Goal: Task Accomplishment & Management: Complete application form

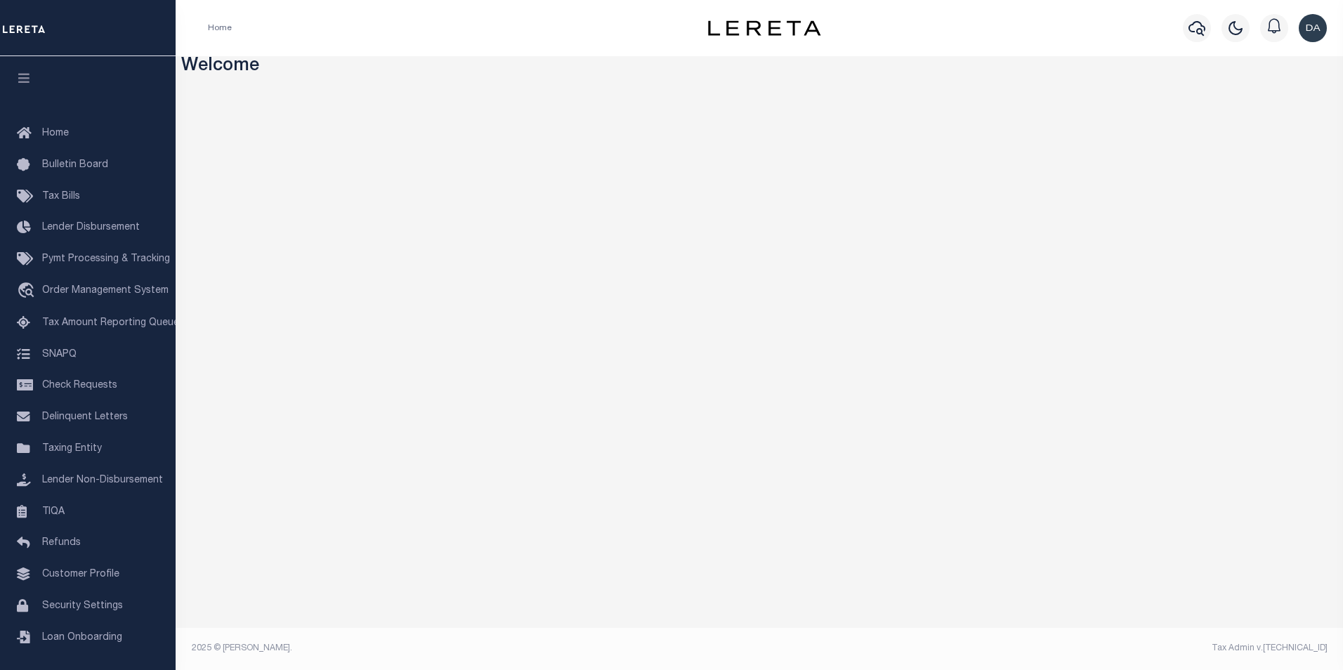
click at [540, 39] on div "Home" at bounding box center [434, 28] width 474 height 30
click at [108, 296] on span "Order Management System" at bounding box center [105, 291] width 126 height 10
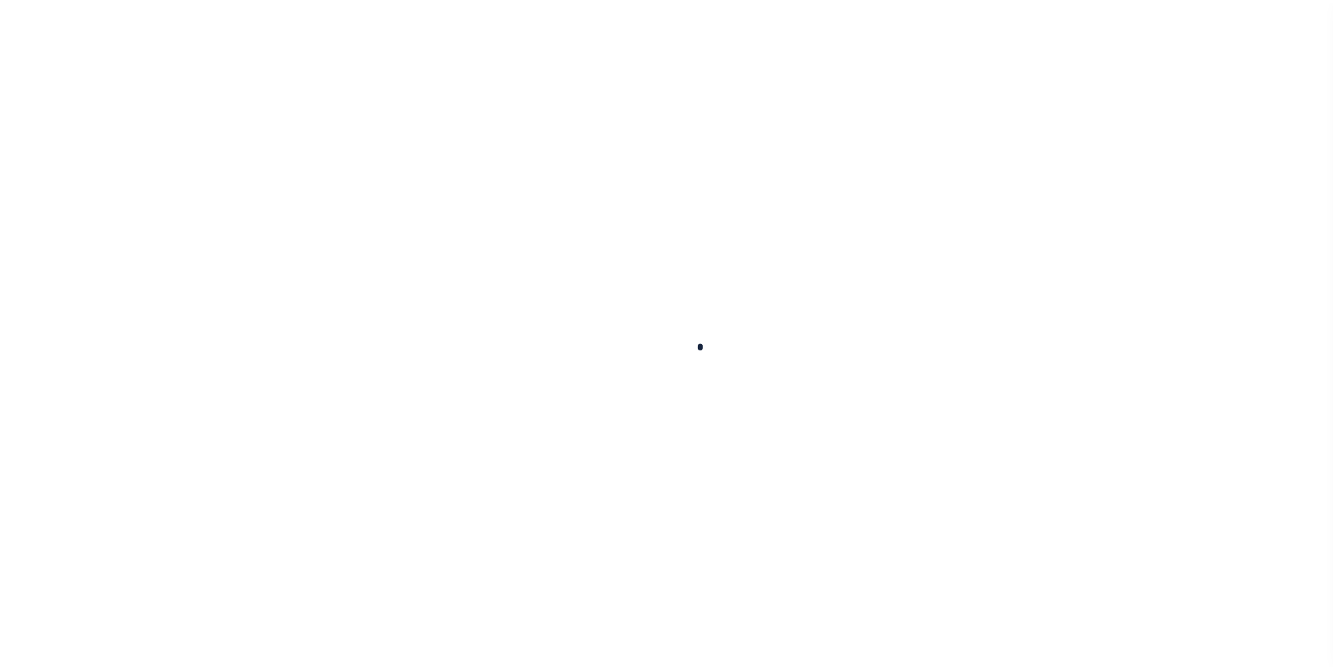
scroll to position [14, 0]
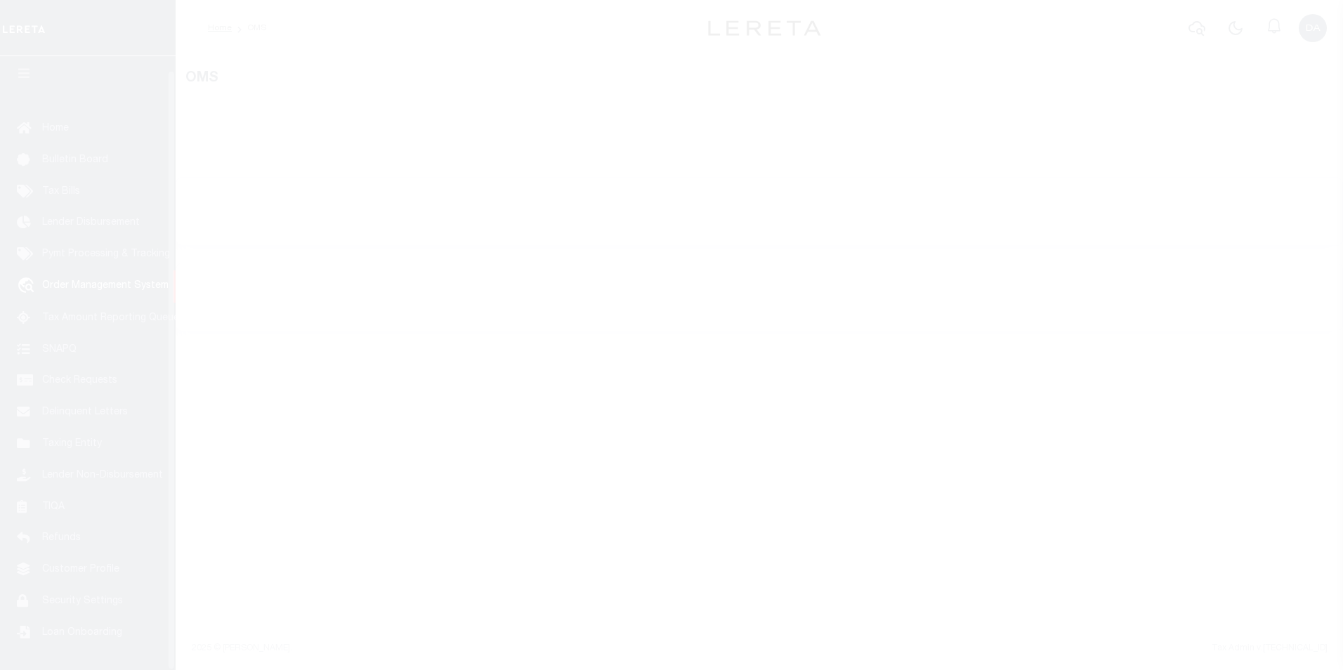
select select "200"
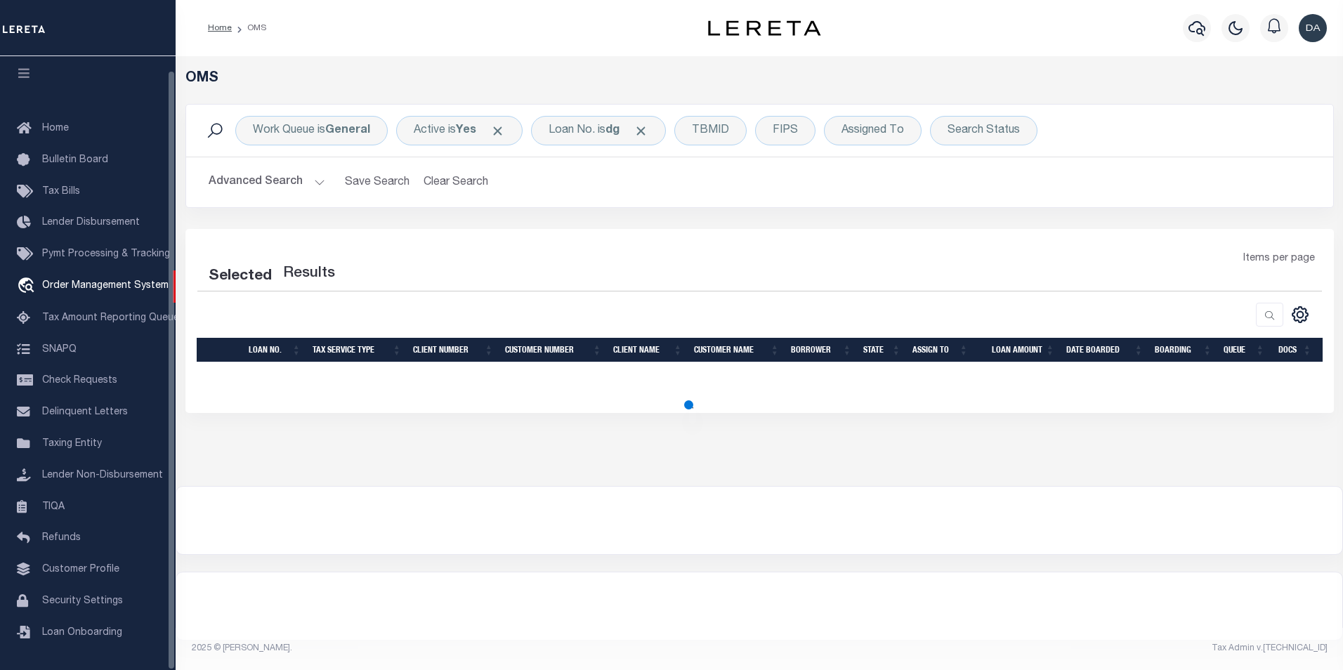
select select "200"
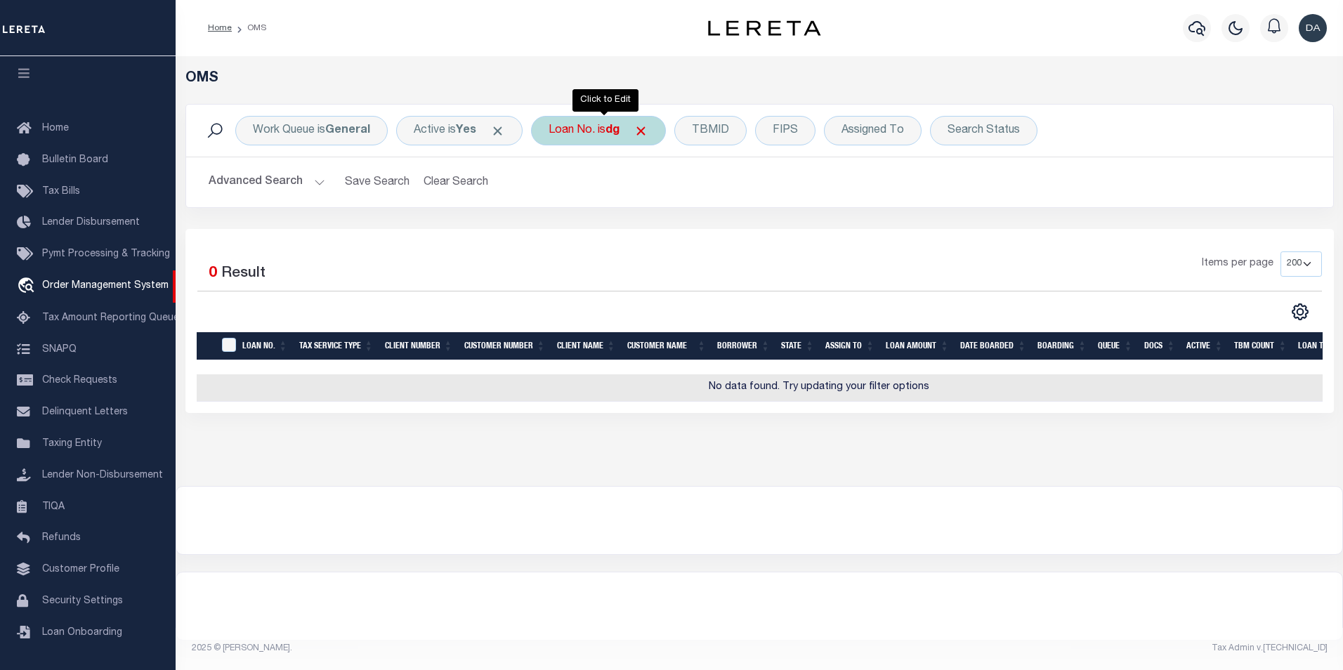
click at [620, 129] on b "dg" at bounding box center [613, 130] width 14 height 11
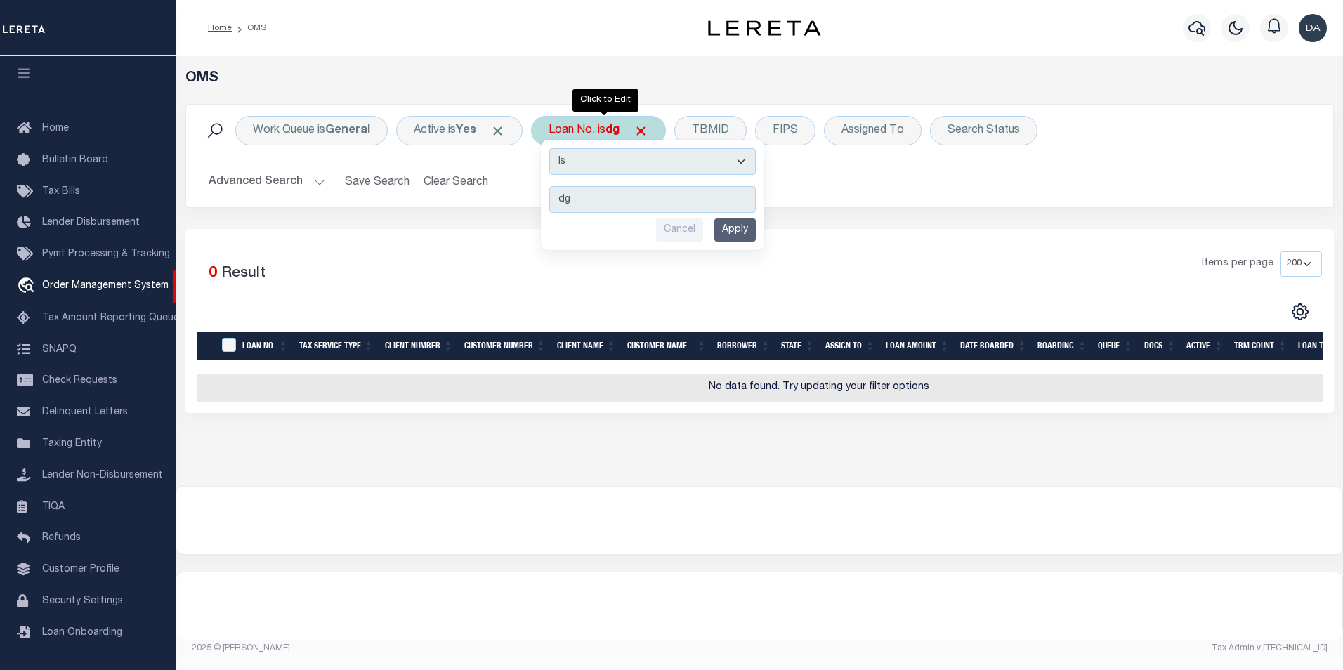
click at [603, 167] on select "Is Contains" at bounding box center [652, 161] width 207 height 27
select select "c"
click at [554, 148] on select "Is Contains" at bounding box center [652, 161] width 207 height 27
click at [738, 228] on input "Apply" at bounding box center [735, 230] width 41 height 23
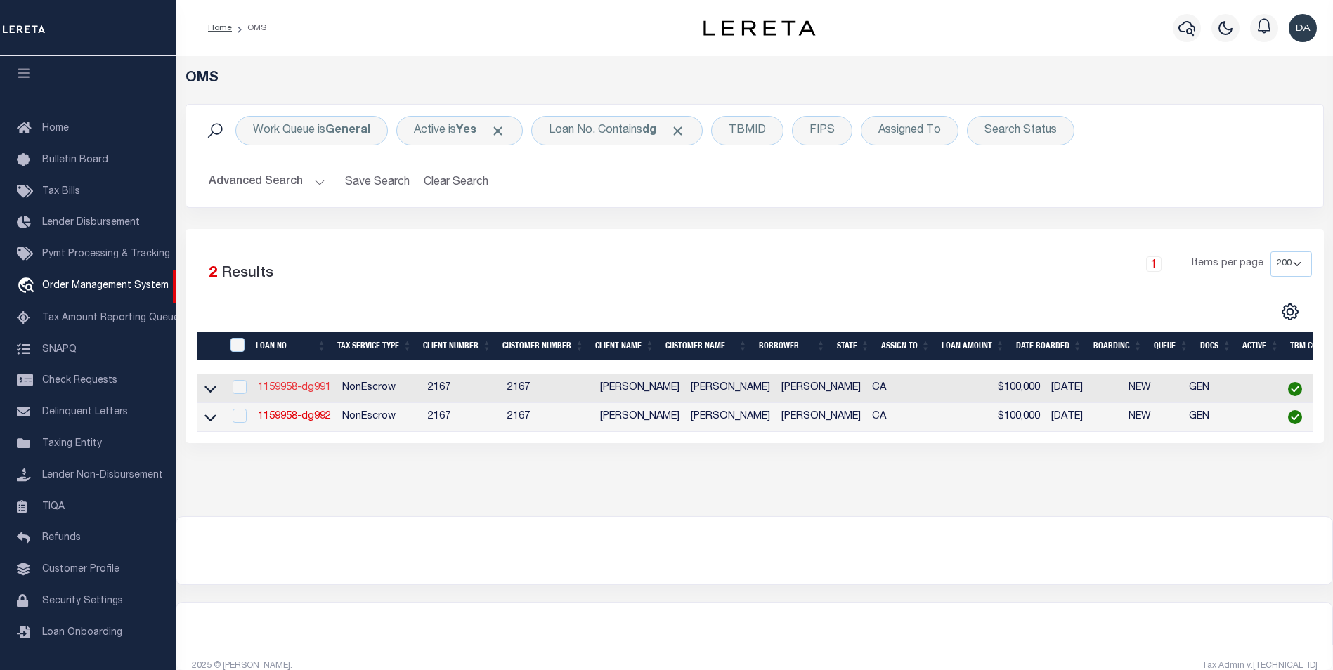
click at [261, 389] on link "1159958-dg991" at bounding box center [294, 388] width 73 height 10
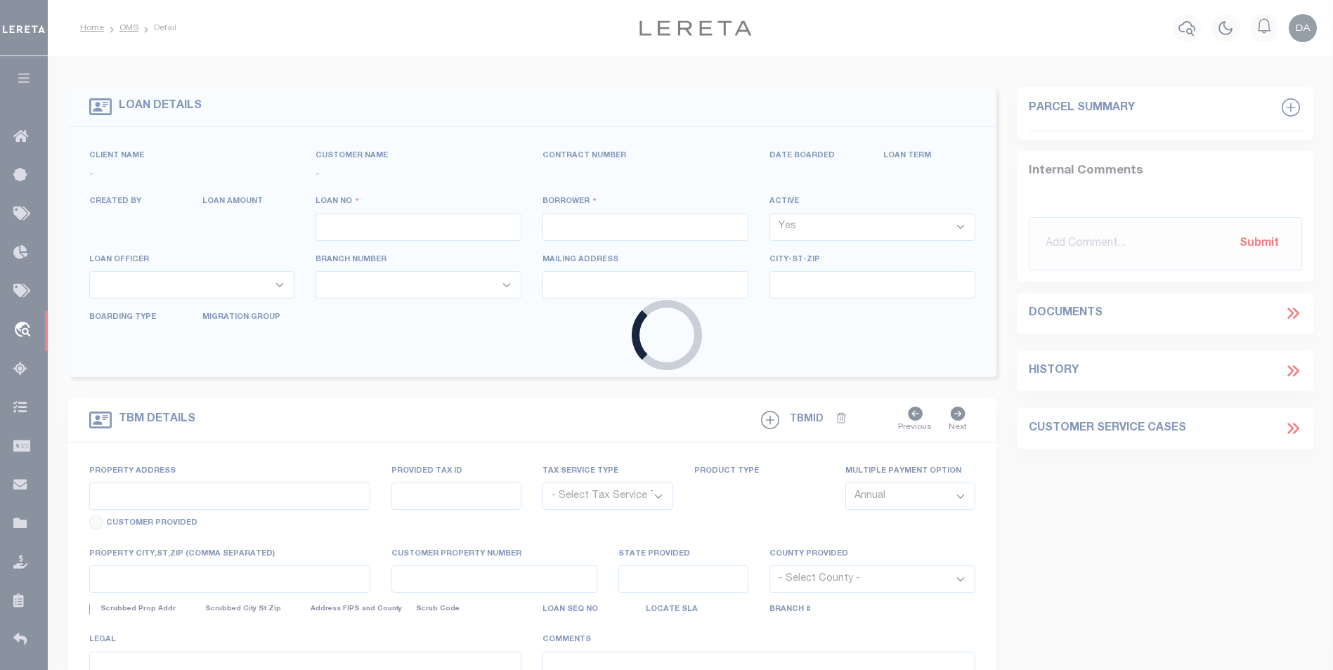
type input "1159958-dg991"
type input "[PERSON_NAME]"
select select
type input "91007"
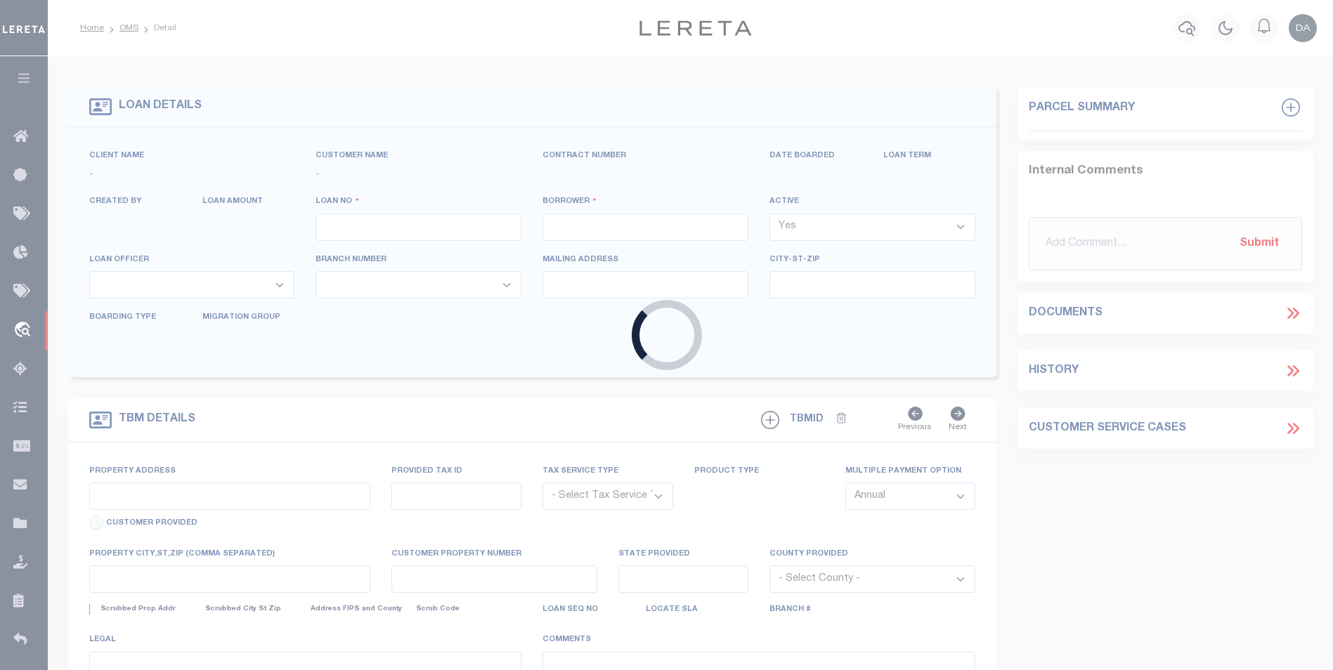
type input "[DATE]"
select select "10"
select select "NonEscrow"
type input "[STREET_ADDRESS]"
select select
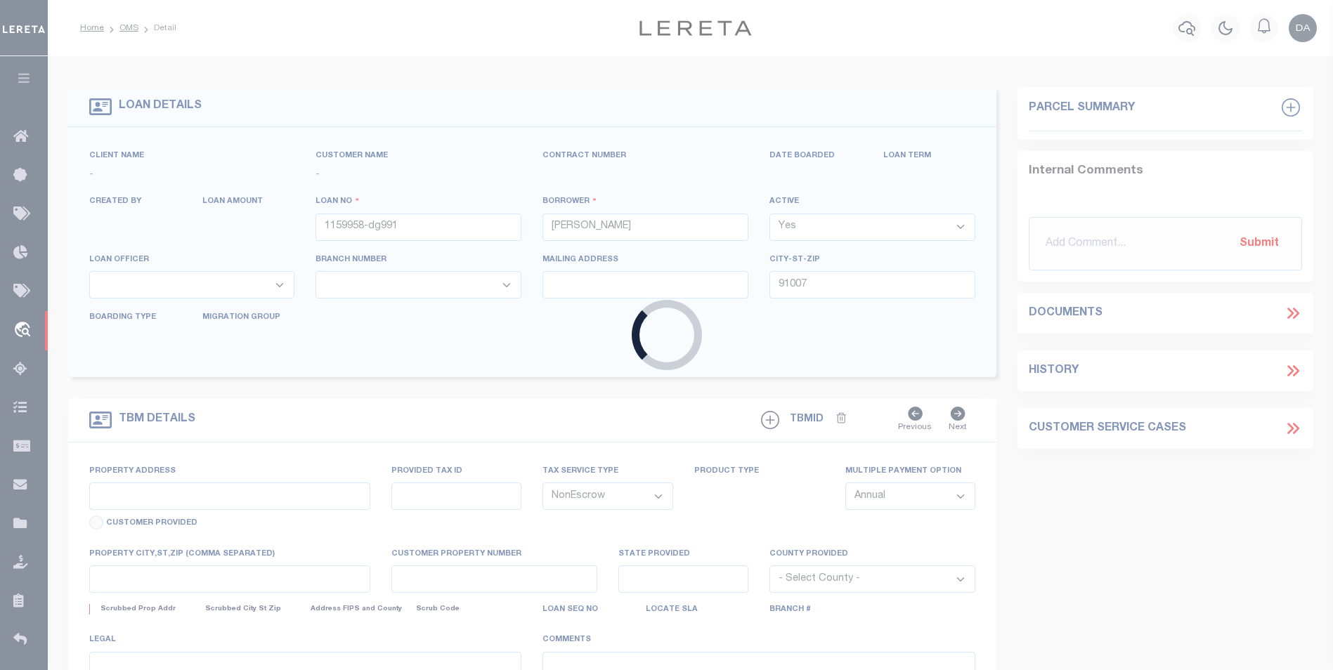
type input "ARCADIA CA 91007"
type input "CA"
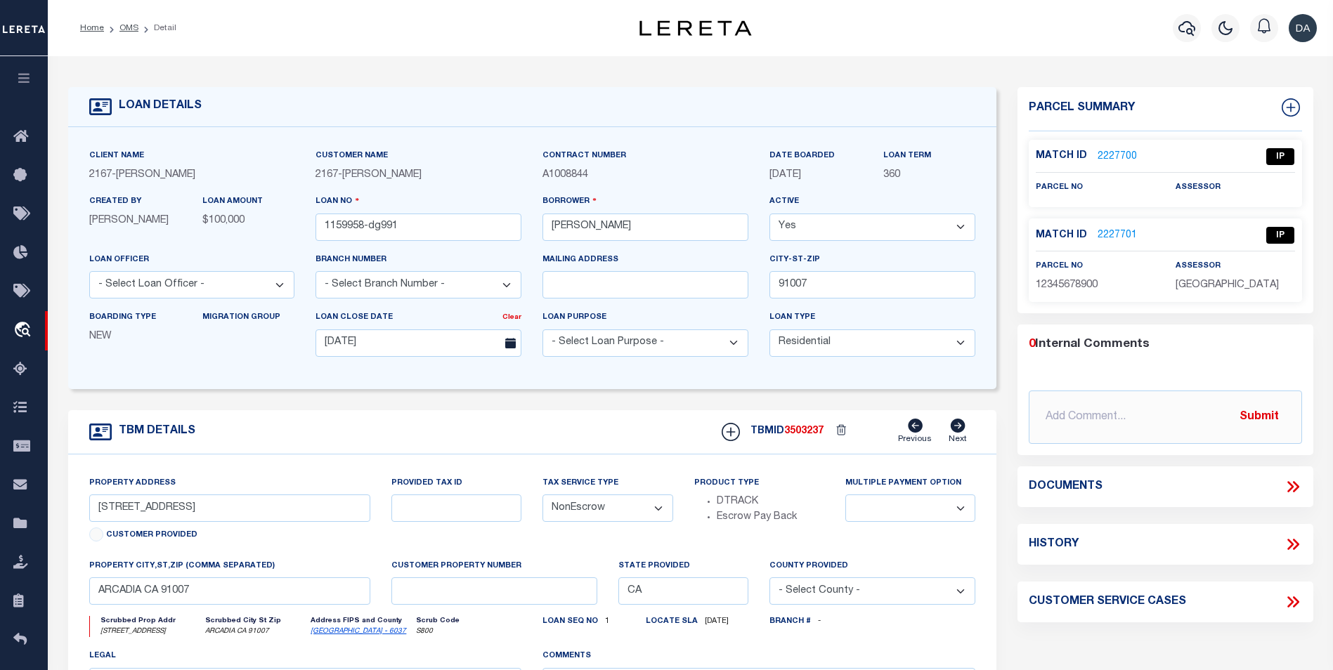
click at [261, 389] on div "Client Name 2167 - Matt Demo Customer Name 2167 - Matt Demo Contract Number" at bounding box center [532, 258] width 929 height 262
click at [1287, 112] on icon at bounding box center [1291, 107] width 18 height 18
select select "IP"
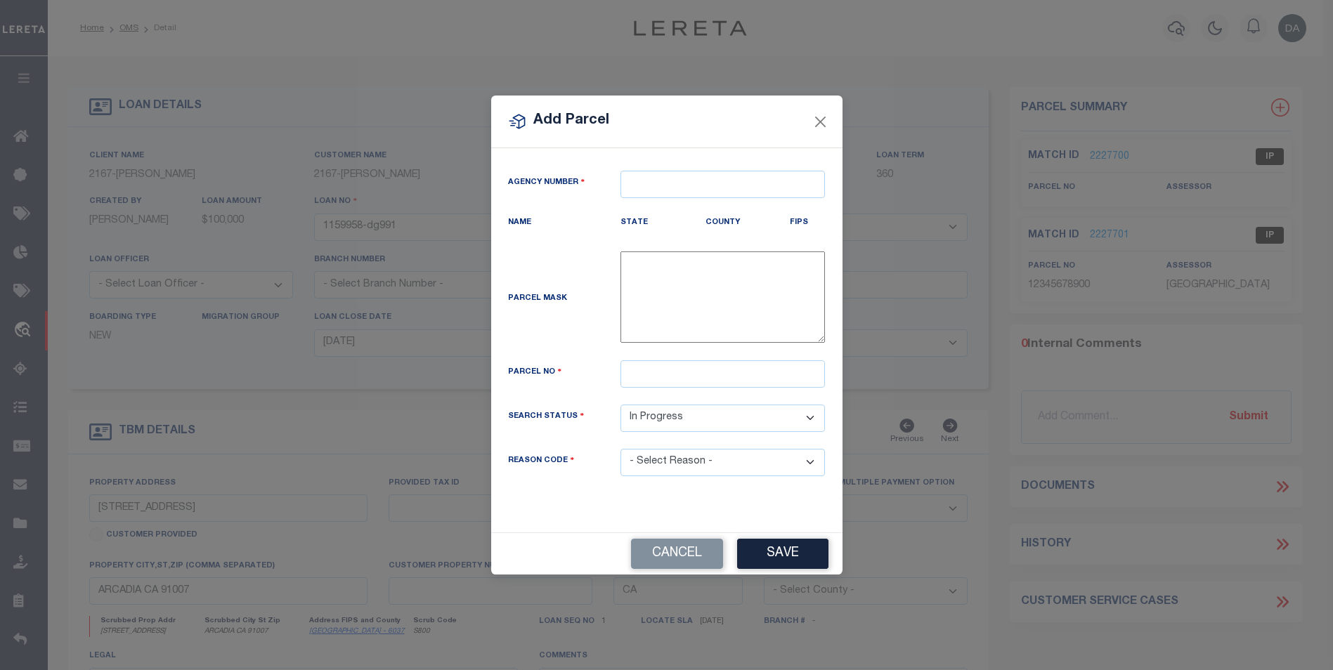
type textarea "-"
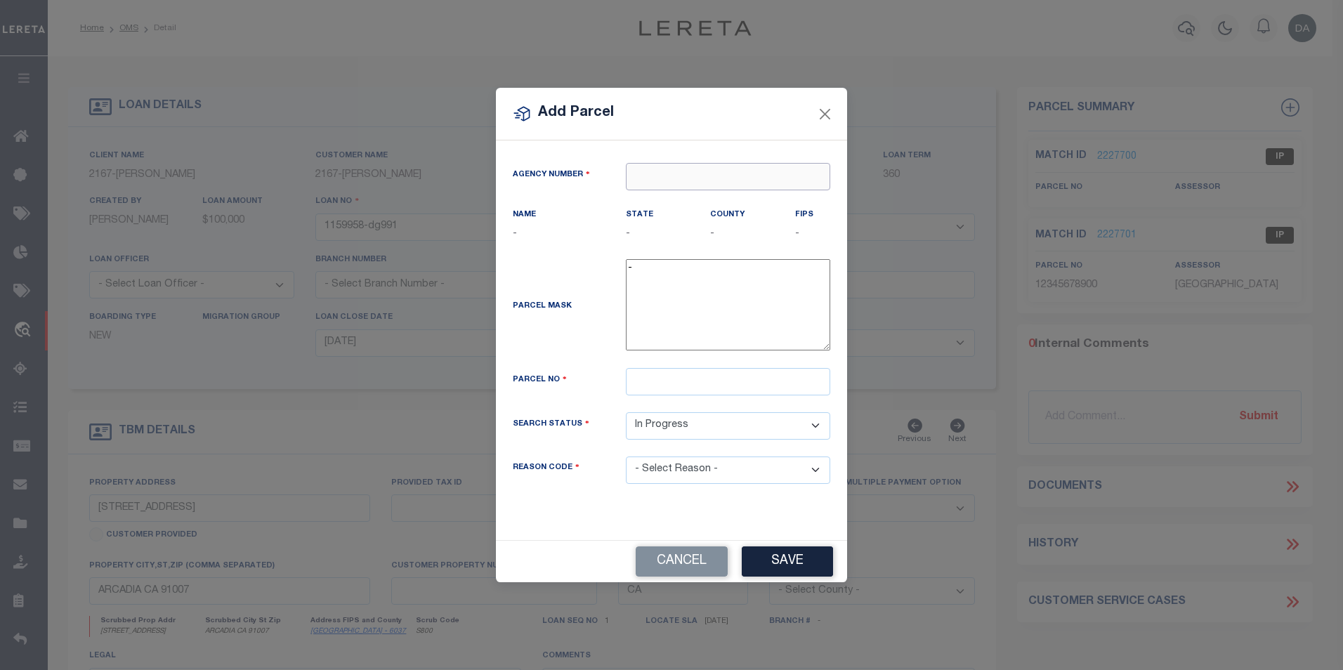
click at [669, 183] on input "text" at bounding box center [728, 176] width 204 height 27
type input "0"
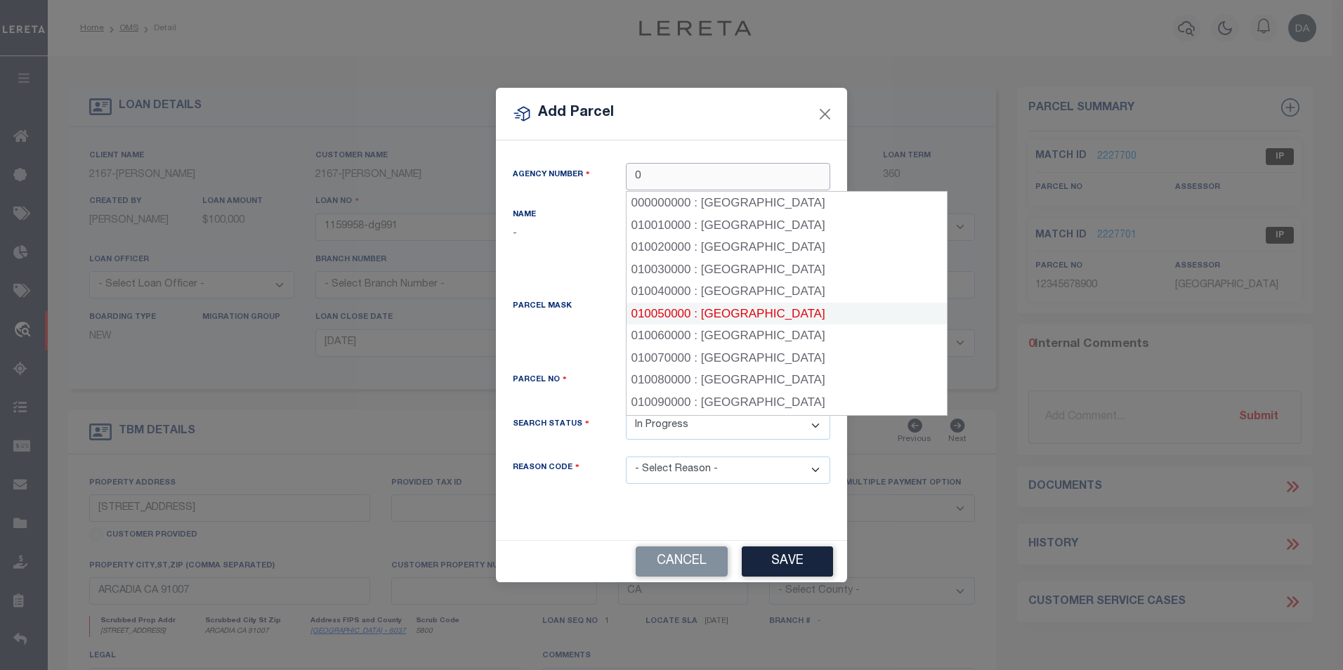
click at [755, 318] on div "010050000 : BLOUNT COUNTY" at bounding box center [787, 314] width 320 height 22
type input "010050000"
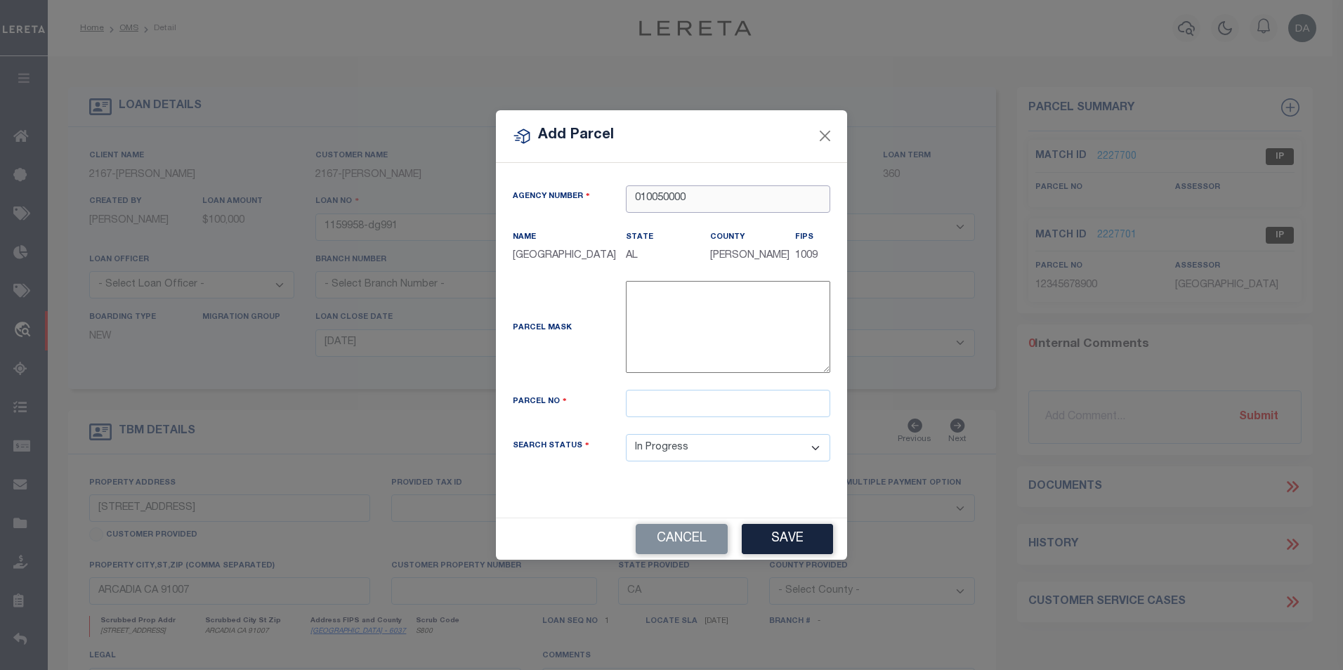
type input "010050000"
click at [755, 318] on textarea "-" at bounding box center [728, 326] width 204 height 91
click at [715, 417] on input "text" at bounding box center [728, 403] width 204 height 27
type input "abc12"
click at [762, 539] on button "Save" at bounding box center [787, 539] width 91 height 30
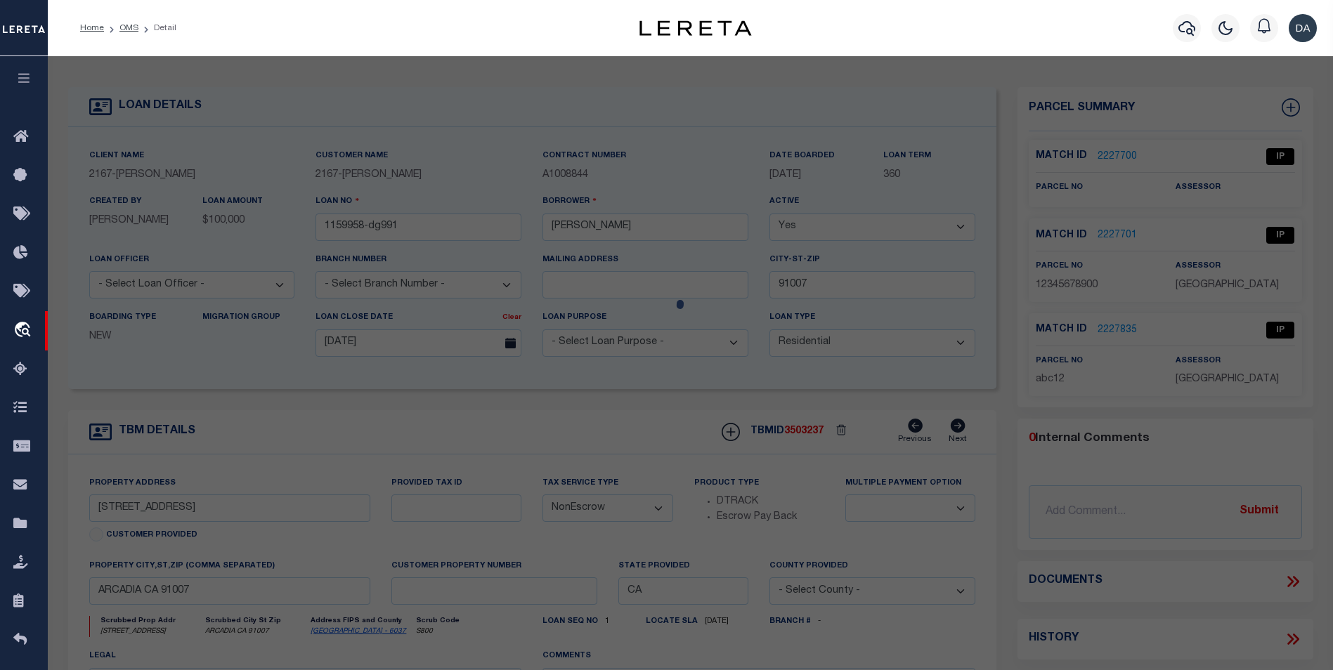
select select "AS"
checkbox input "false"
select select "IP"
checkbox input "false"
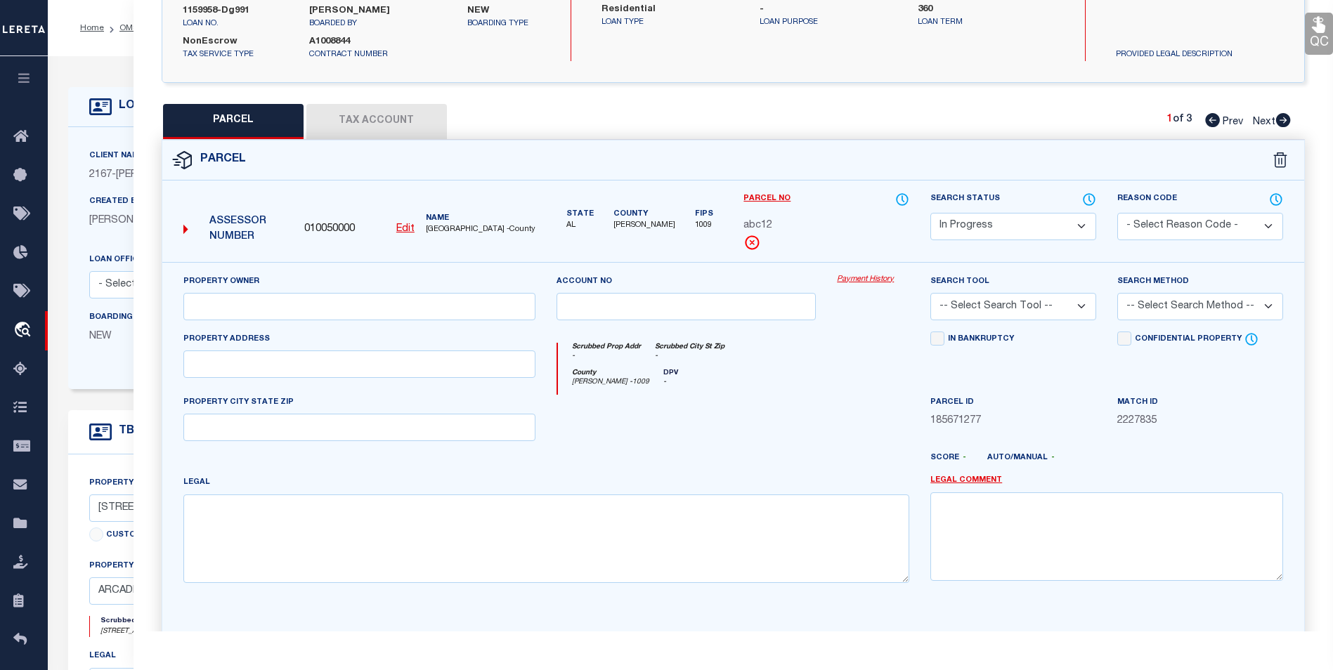
scroll to position [141, 0]
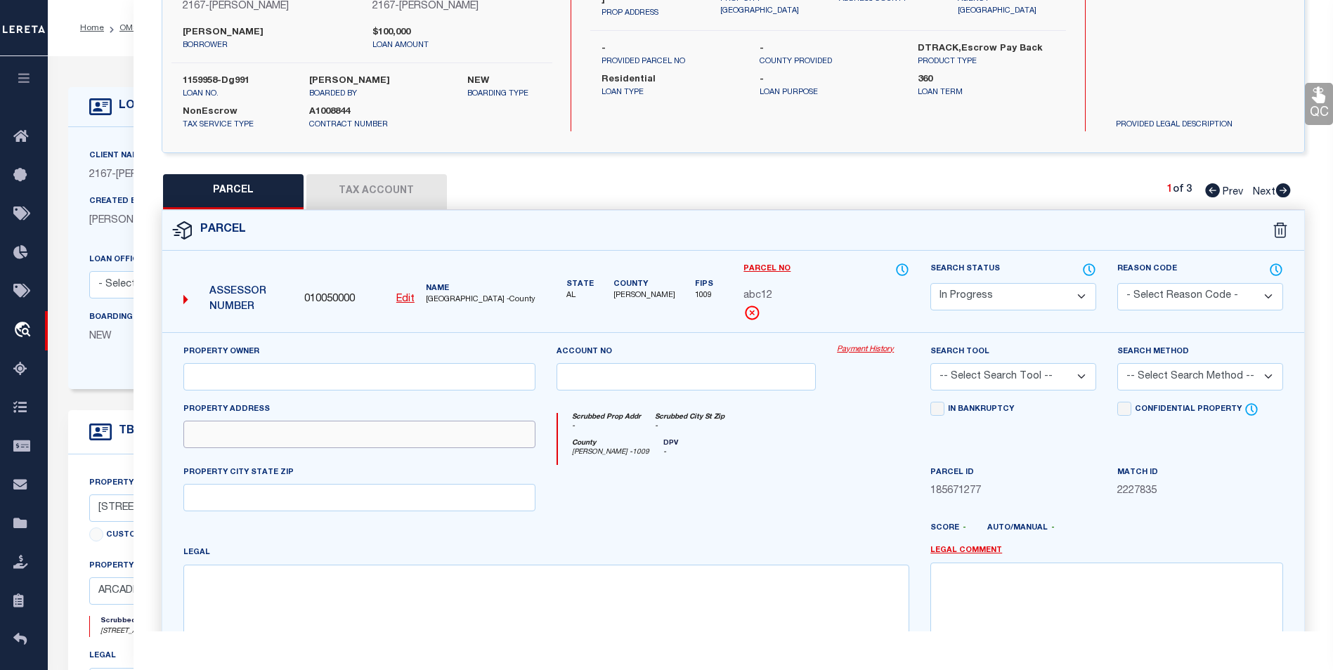
click at [338, 427] on input "text" at bounding box center [359, 434] width 353 height 27
type input "712 [PERSON_NAME] PEAK"
click at [691, 509] on div at bounding box center [686, 494] width 280 height 58
click at [323, 485] on div "PROPERTY CITY STATE ZIP" at bounding box center [359, 488] width 353 height 46
click at [306, 502] on input "text" at bounding box center [359, 497] width 353 height 27
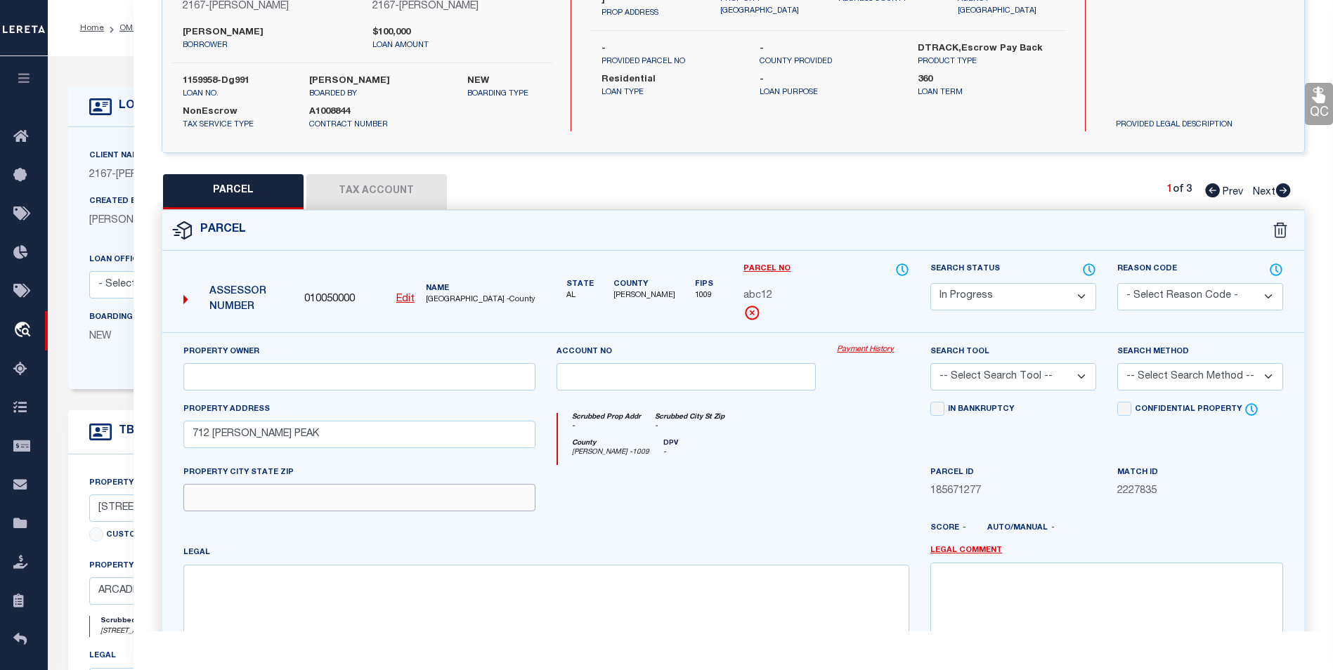
type input "[PERSON_NAME] CO"
click at [767, 523] on div at bounding box center [779, 534] width 280 height 22
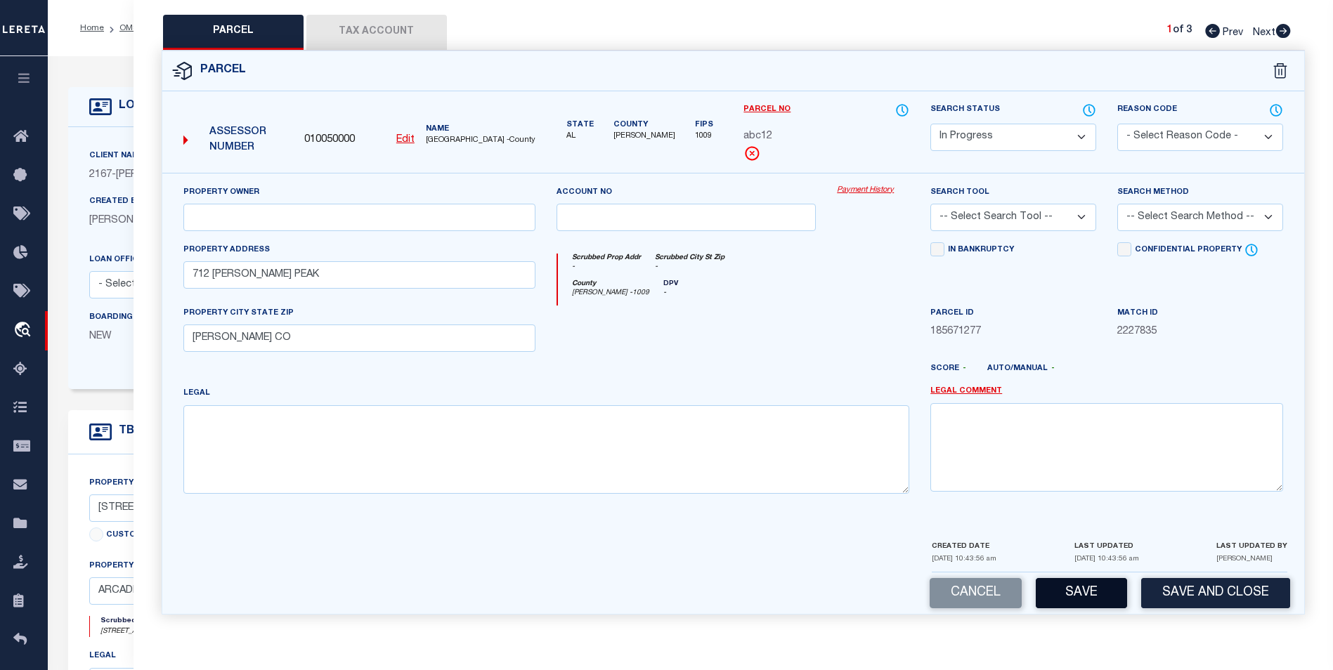
click at [1075, 592] on button "Save" at bounding box center [1081, 593] width 91 height 30
select select "AS"
checkbox input "false"
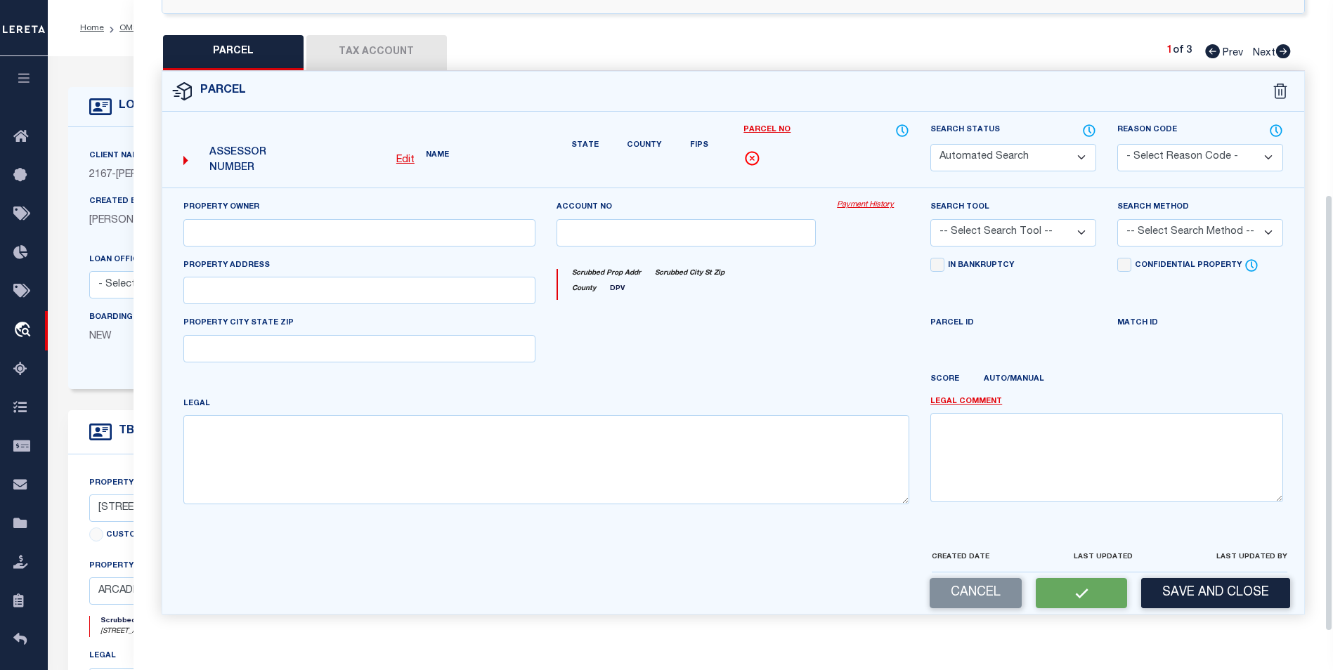
select select "IP"
type input "712 [PERSON_NAME] PEAK"
type input "[PERSON_NAME] CO"
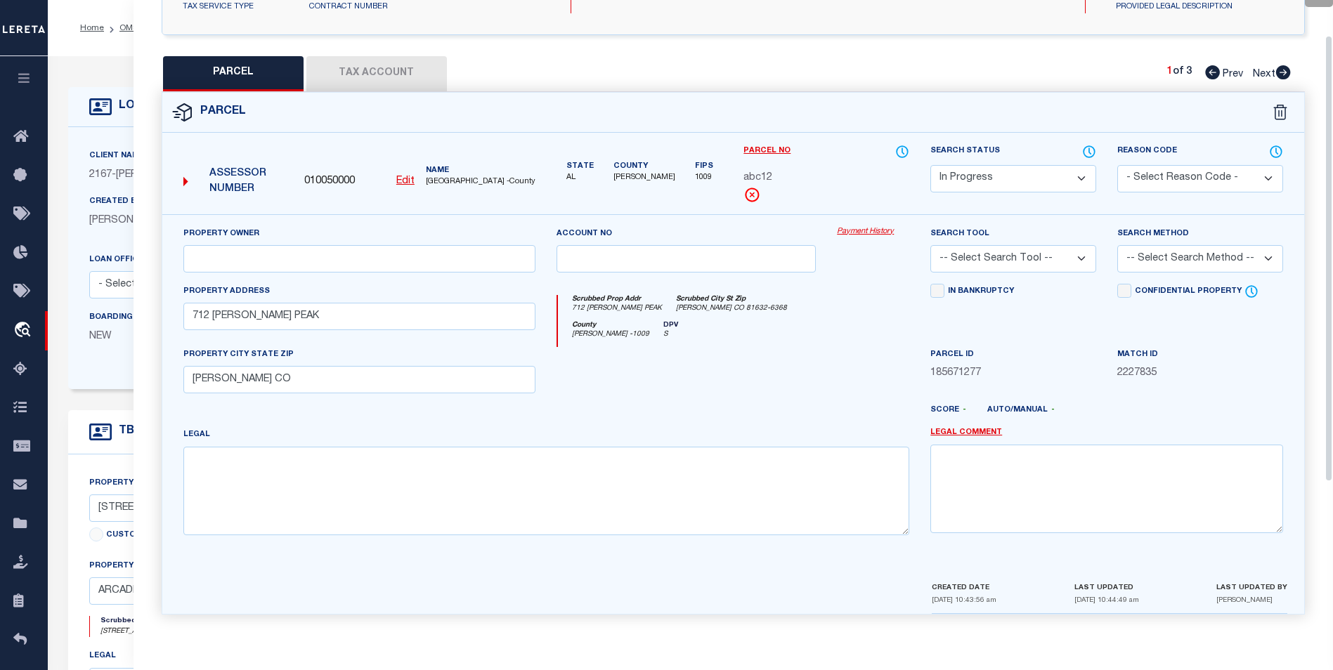
scroll to position [0, 0]
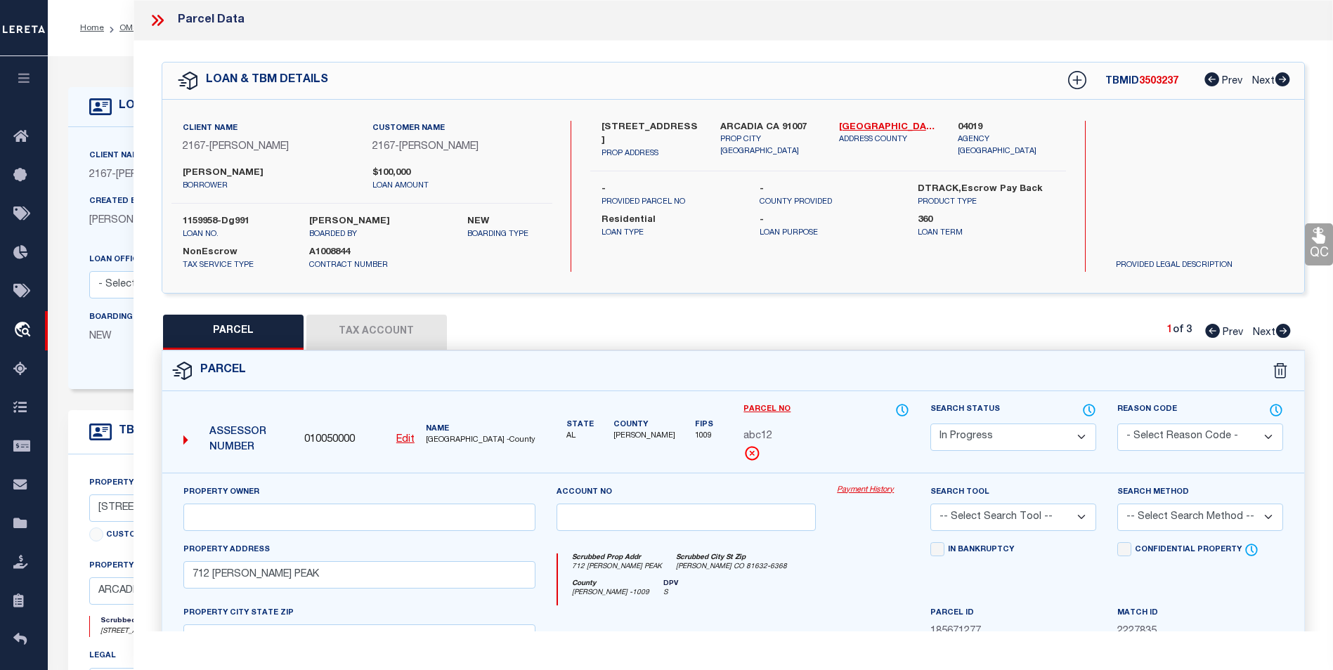
click at [162, 22] on icon at bounding box center [160, 20] width 6 height 11
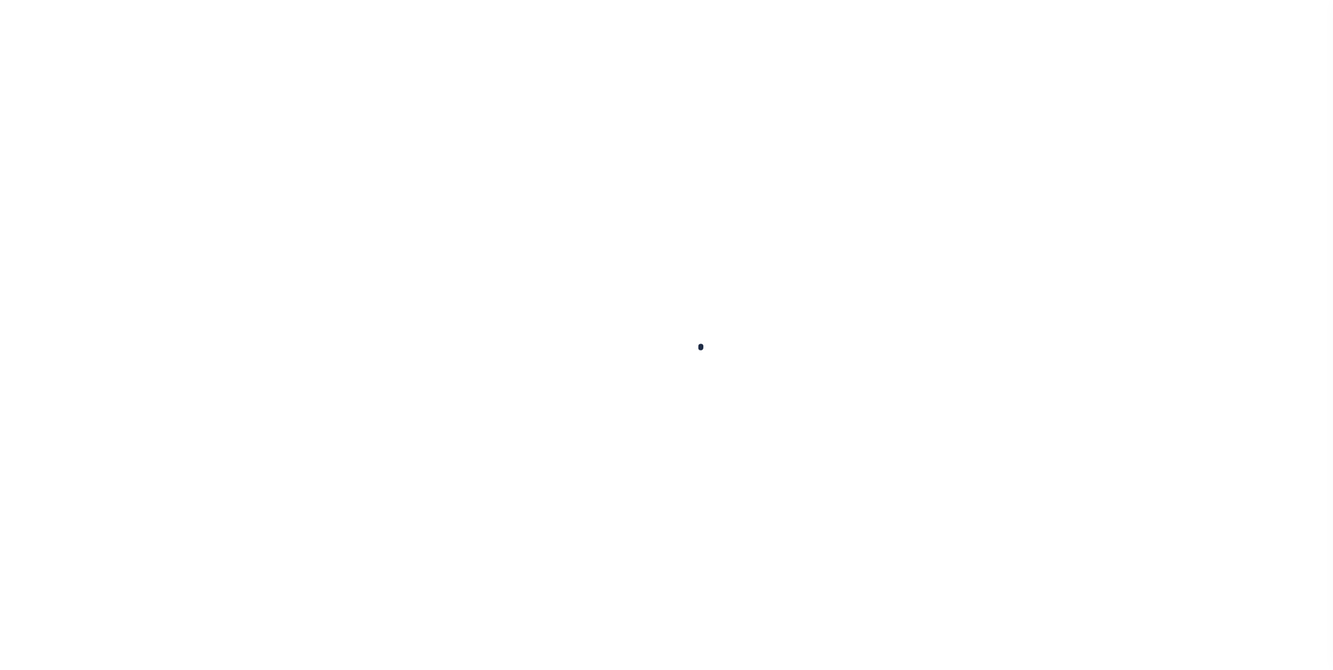
select select "10"
select select "NonEscrow"
type input "[STREET_ADDRESS]"
select select
type input "ARCADIA CA 91007"
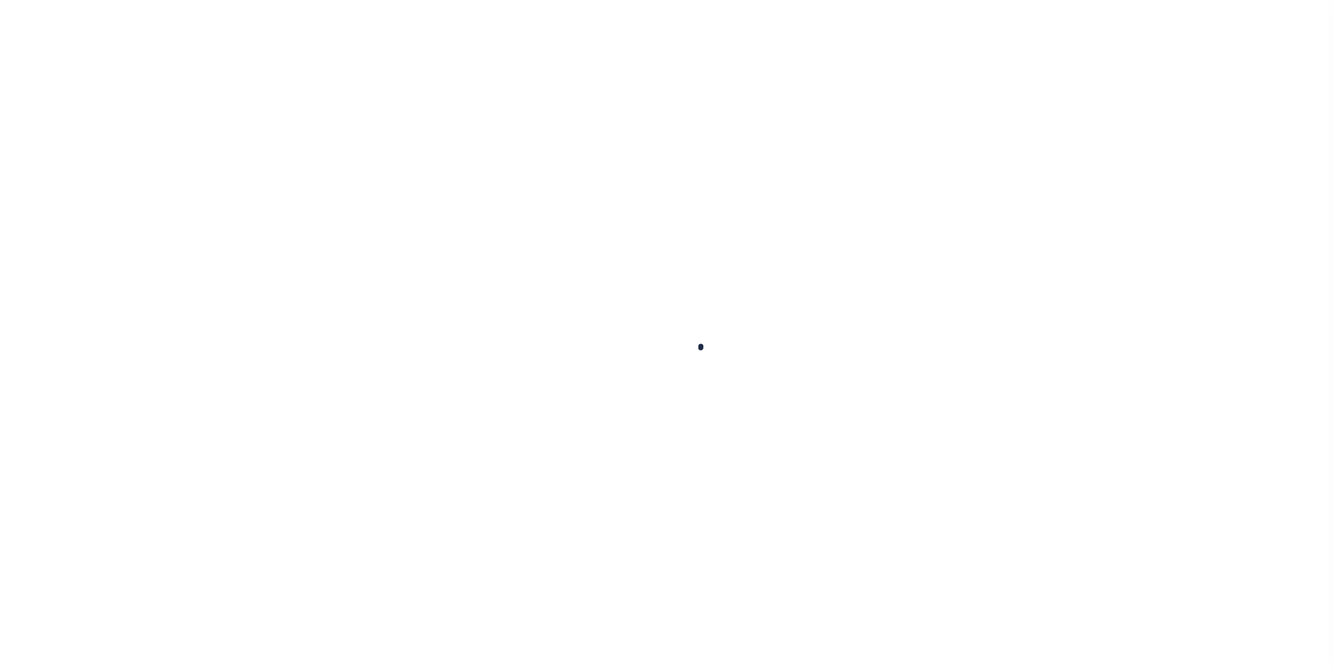
type input "CA"
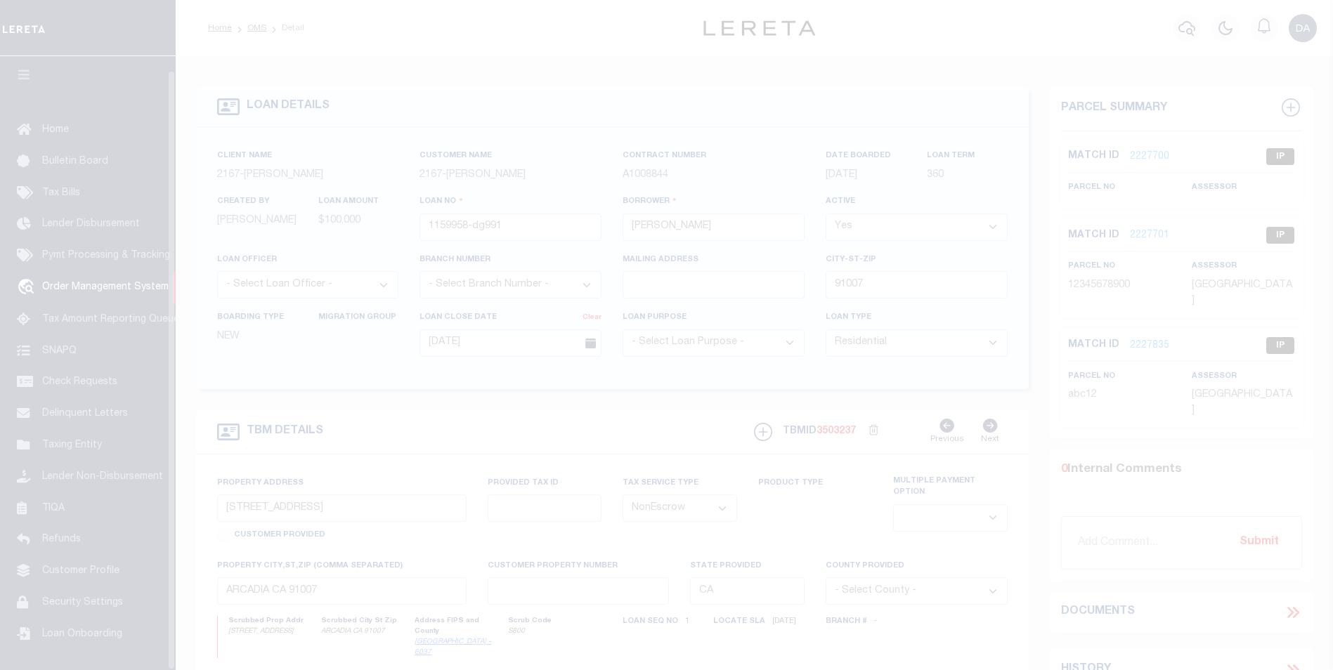
scroll to position [14, 0]
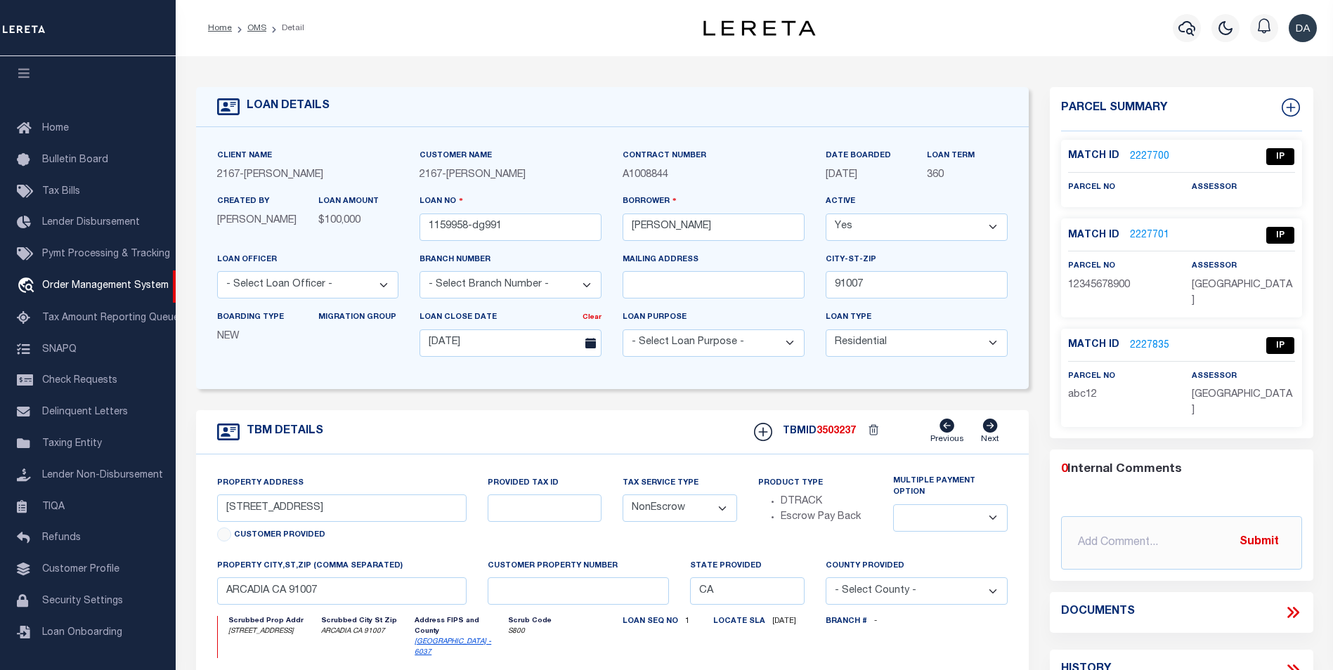
click at [1138, 159] on link "2227700" at bounding box center [1149, 157] width 39 height 15
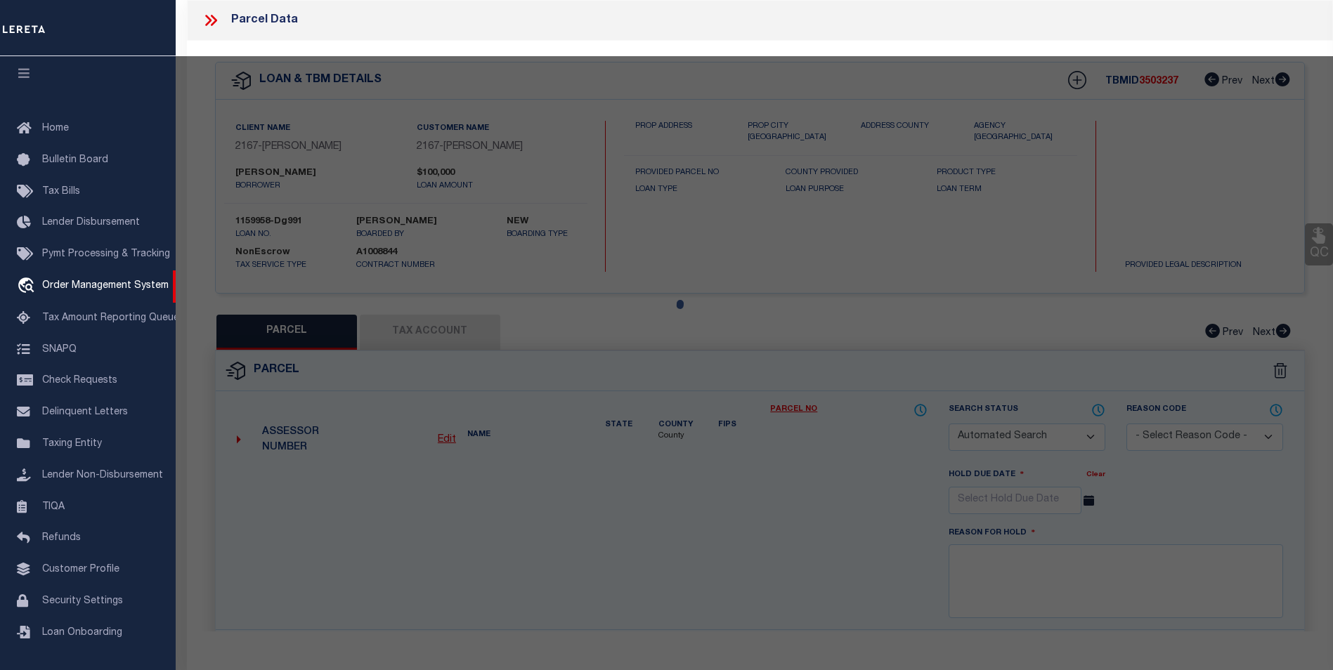
checkbox input "false"
select select "IP"
checkbox input "false"
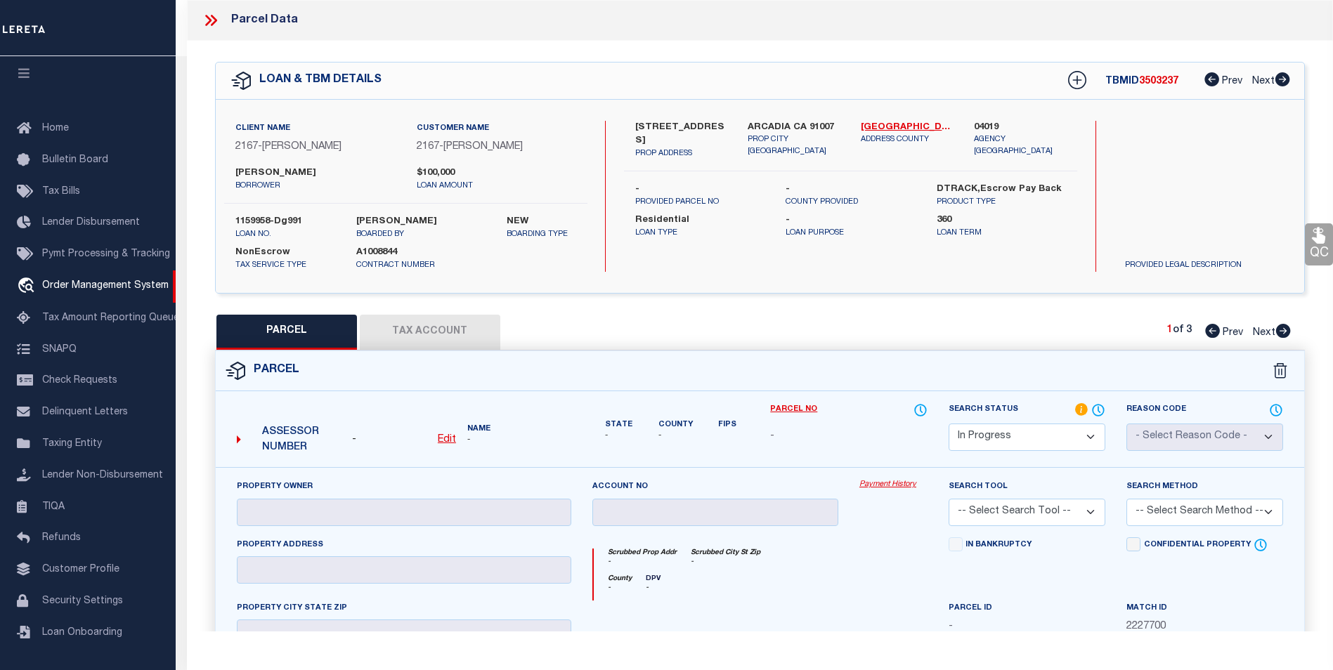
click at [216, 20] on icon at bounding box center [211, 20] width 18 height 18
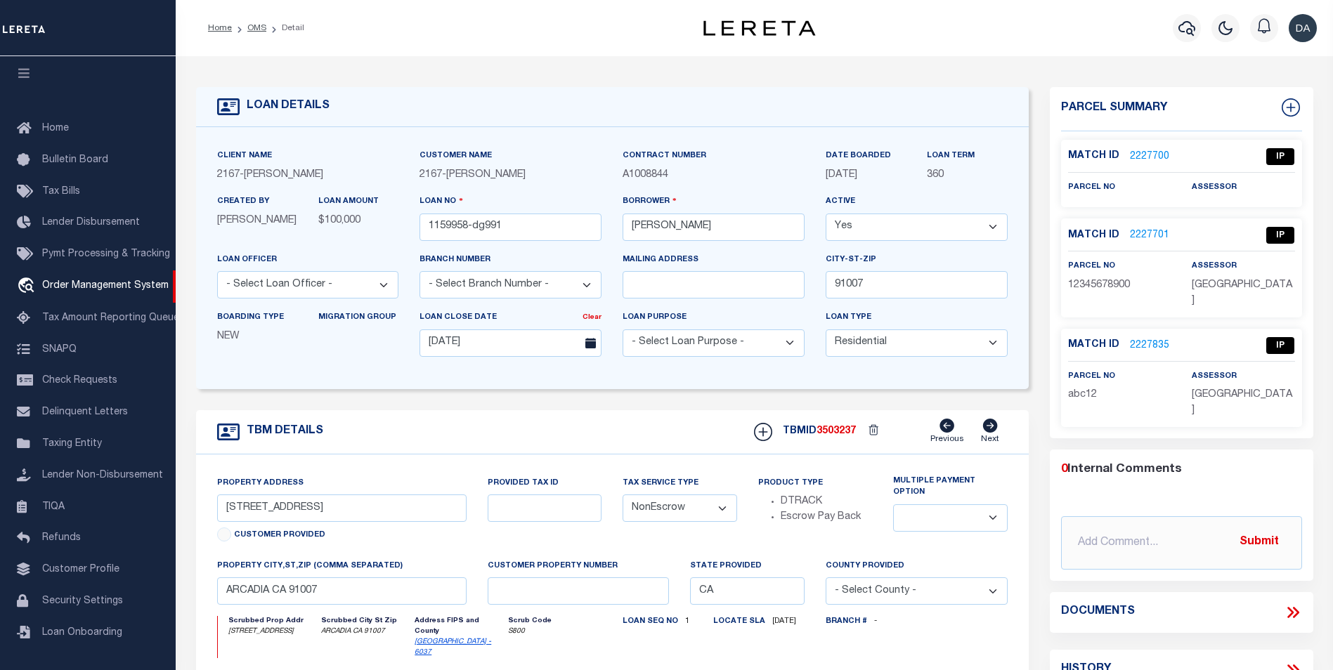
click at [1160, 339] on link "2227835" at bounding box center [1149, 346] width 39 height 15
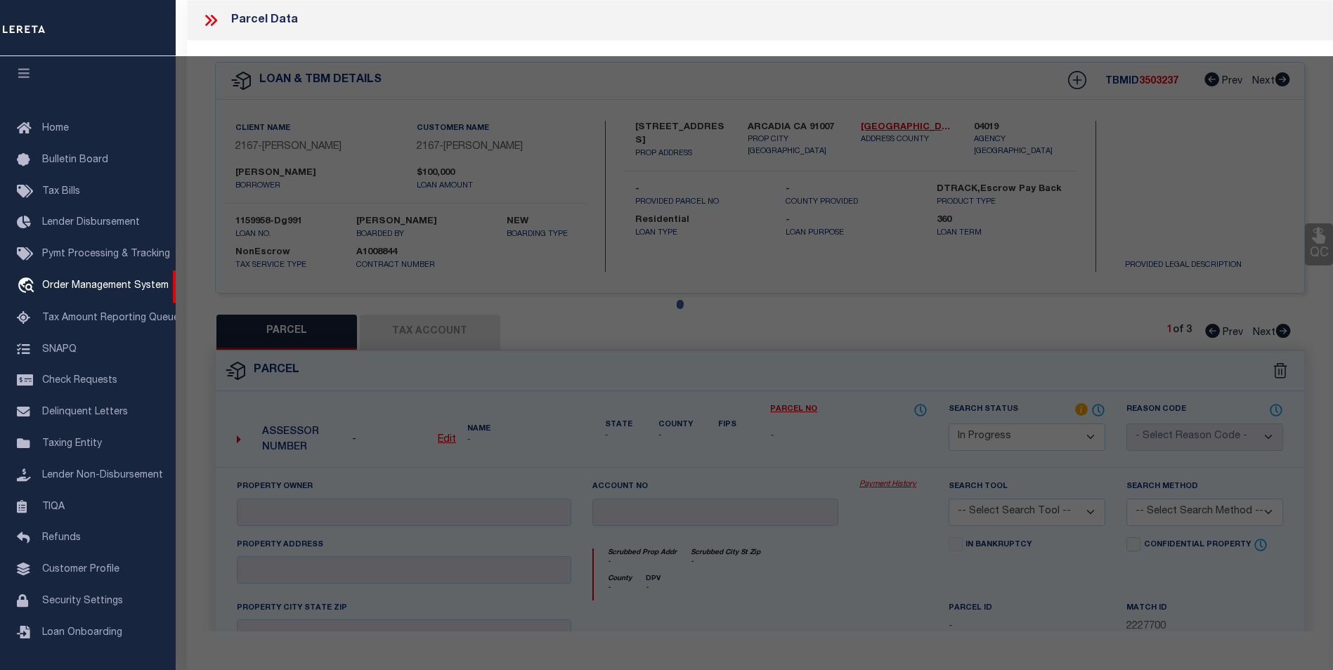
select select "AS"
checkbox input "false"
select select "IP"
type input "712 [PERSON_NAME] PEAK"
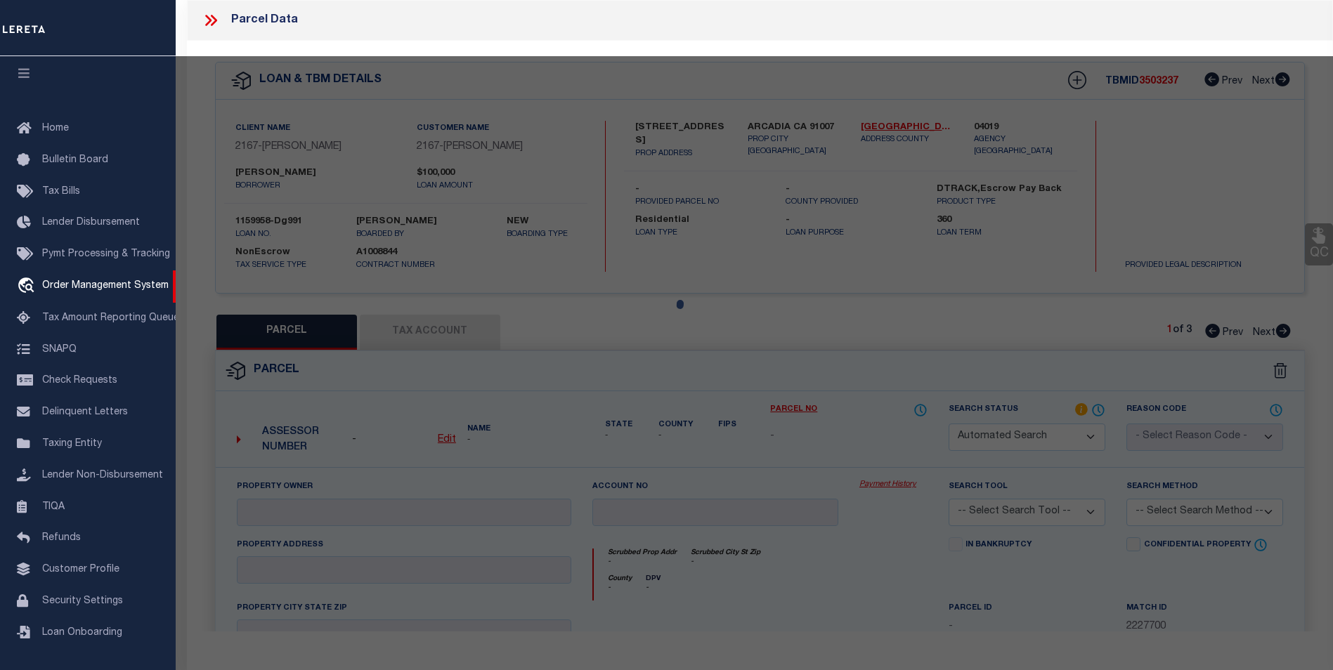
type input "[PERSON_NAME] CO"
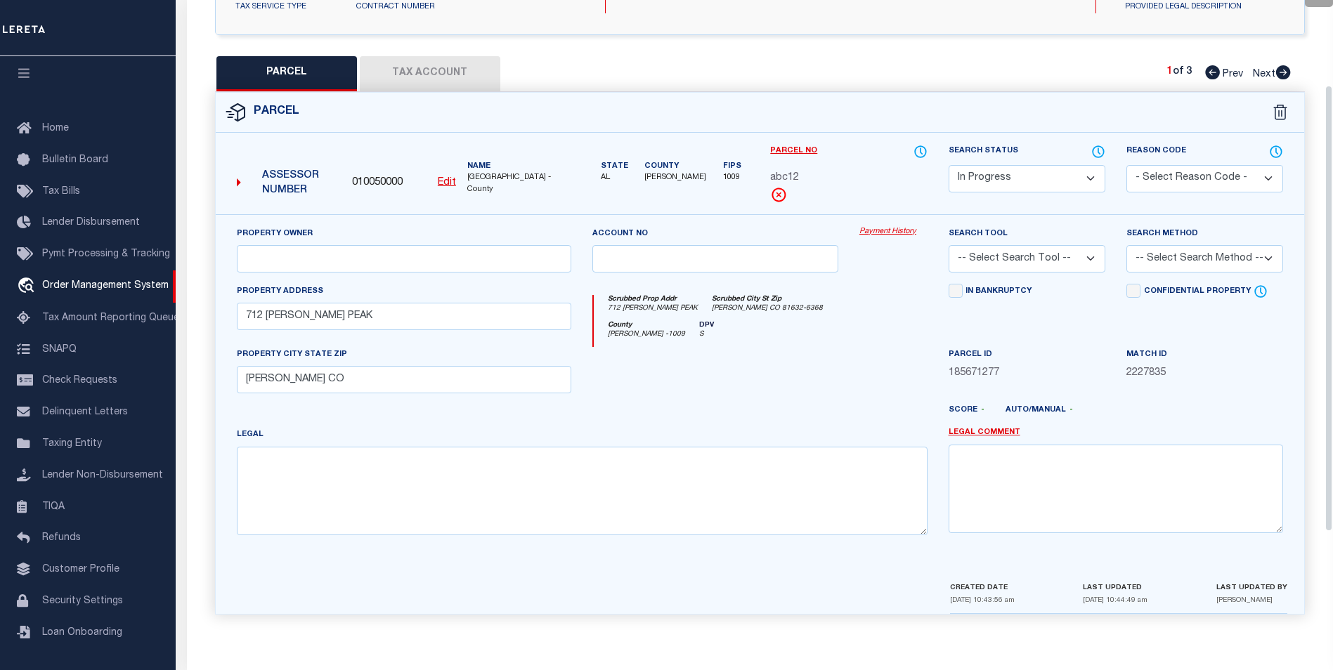
scroll to position [50, 0]
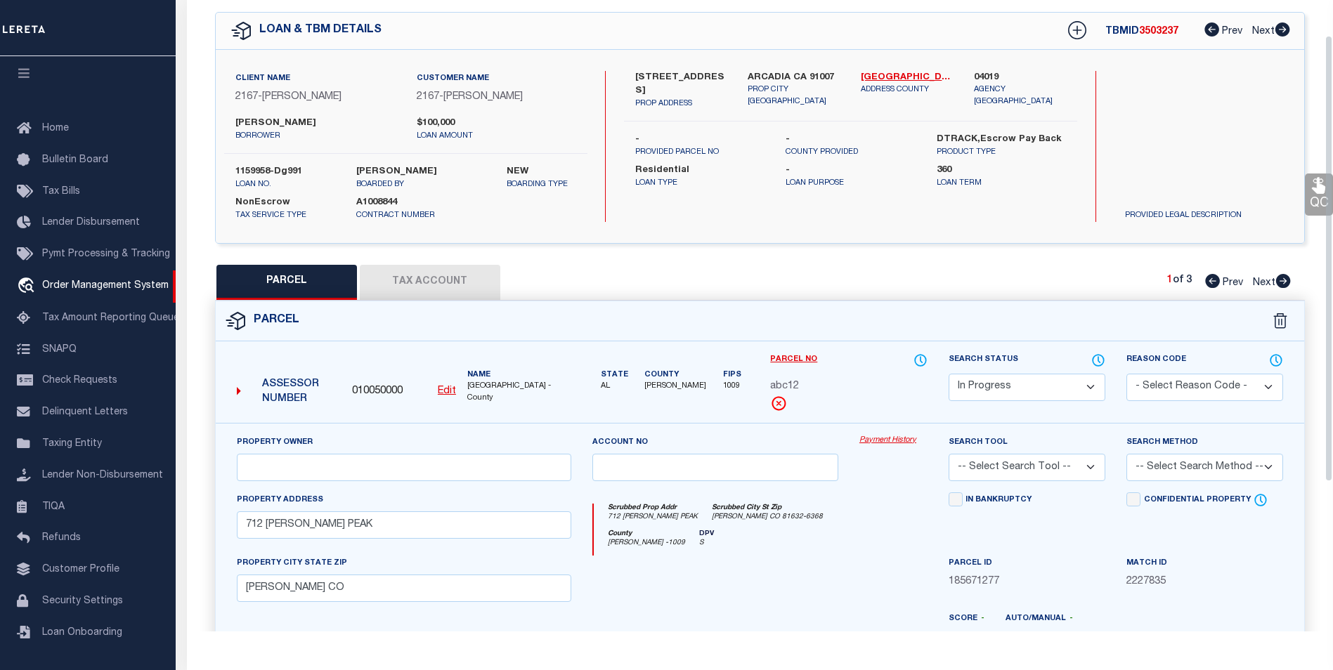
click at [436, 282] on button "Tax Account" at bounding box center [430, 282] width 141 height 35
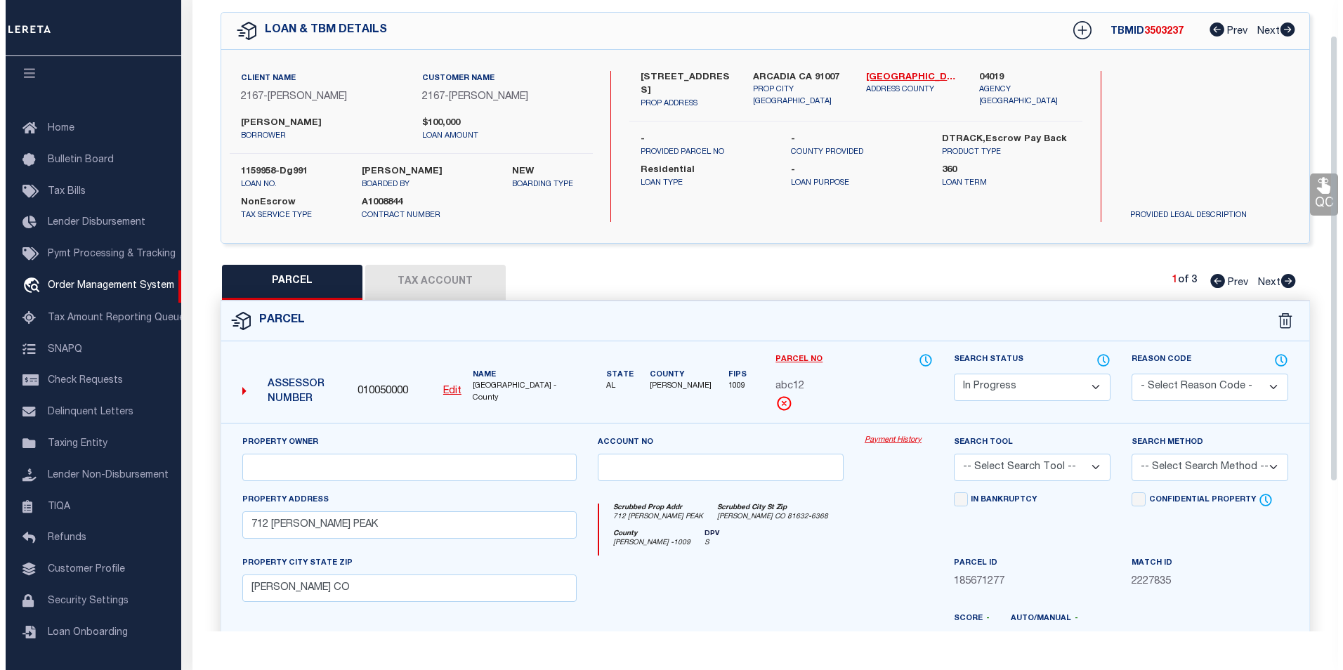
scroll to position [0, 0]
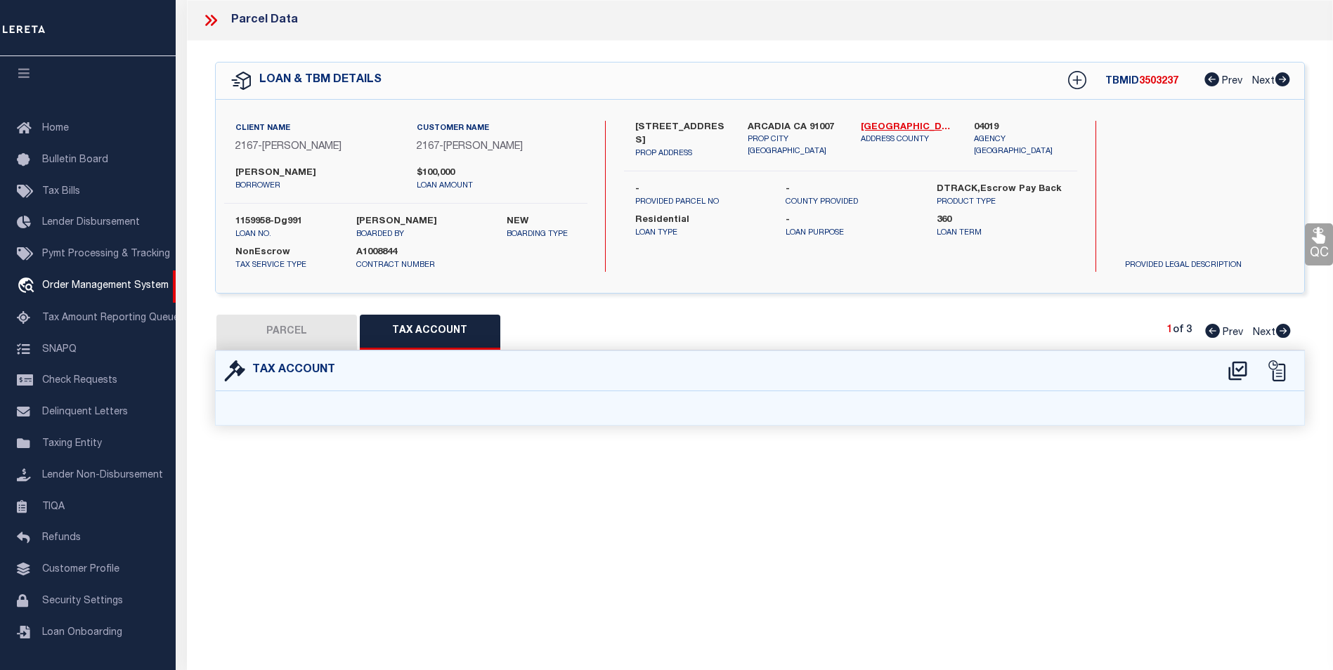
select select "100"
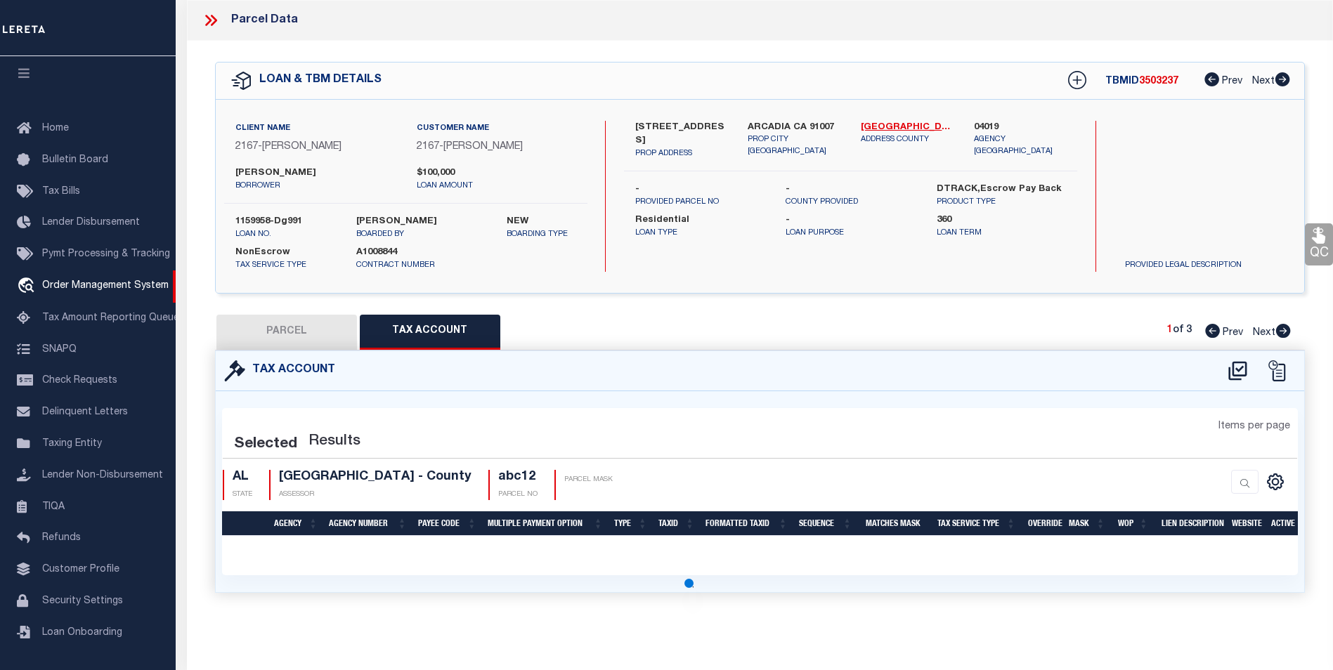
select select "100"
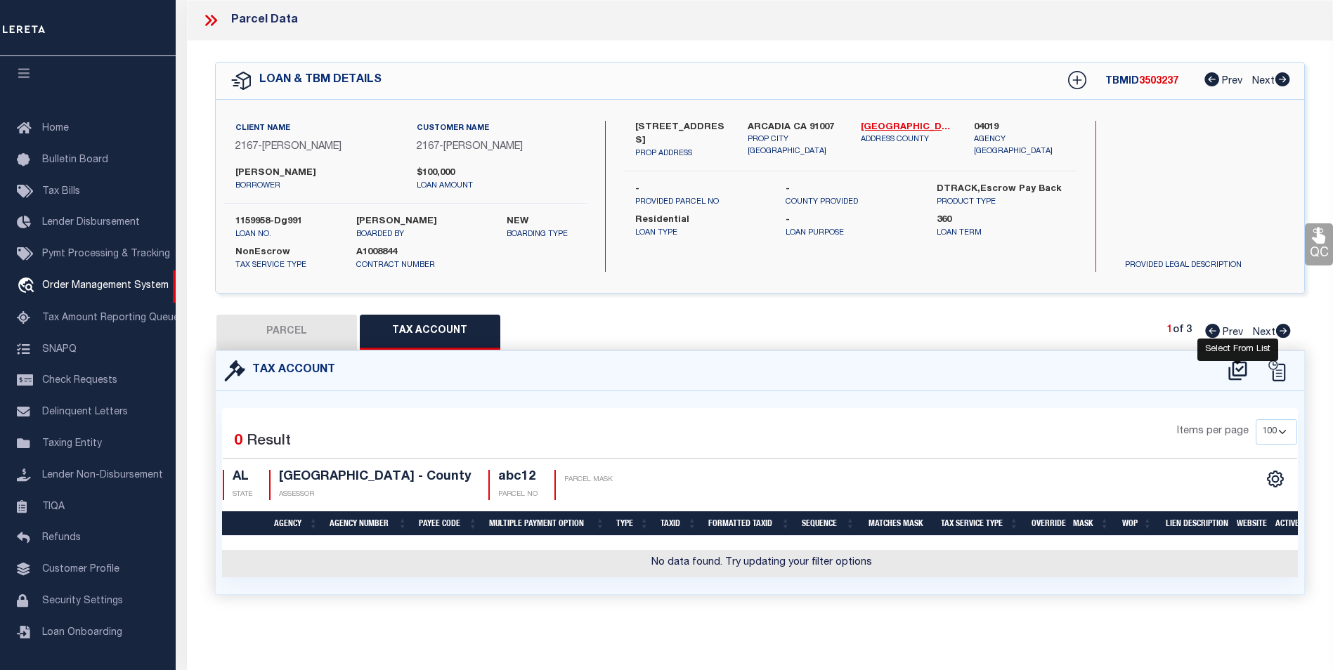
click at [1239, 375] on icon at bounding box center [1237, 370] width 18 height 19
select select "100"
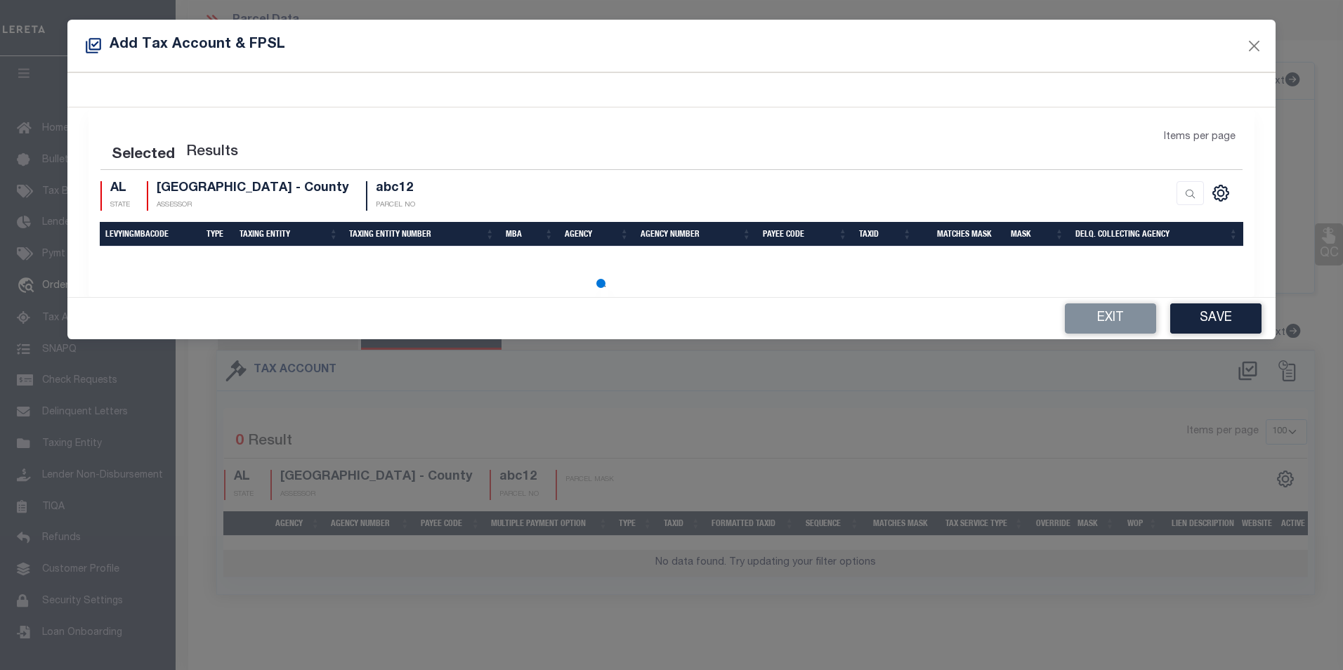
select select "100"
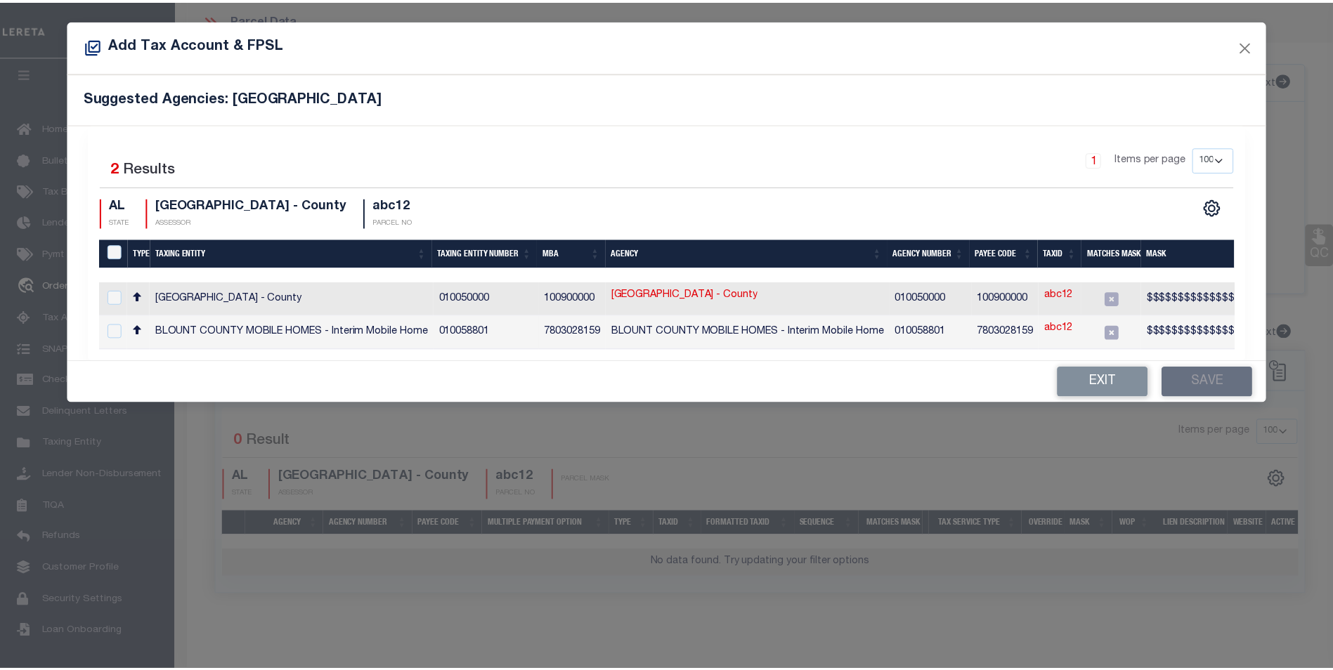
scroll to position [0, 296]
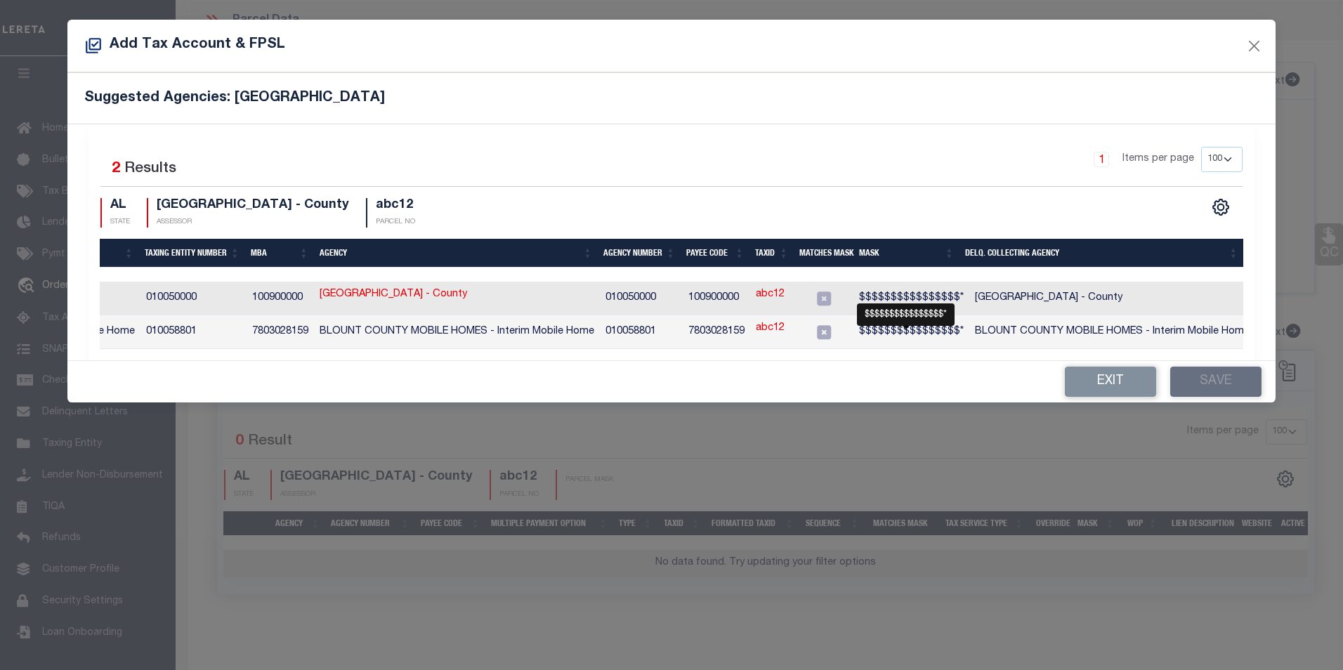
click at [898, 328] on span "$$$$$$$$$$$$$$$$*" at bounding box center [911, 332] width 105 height 10
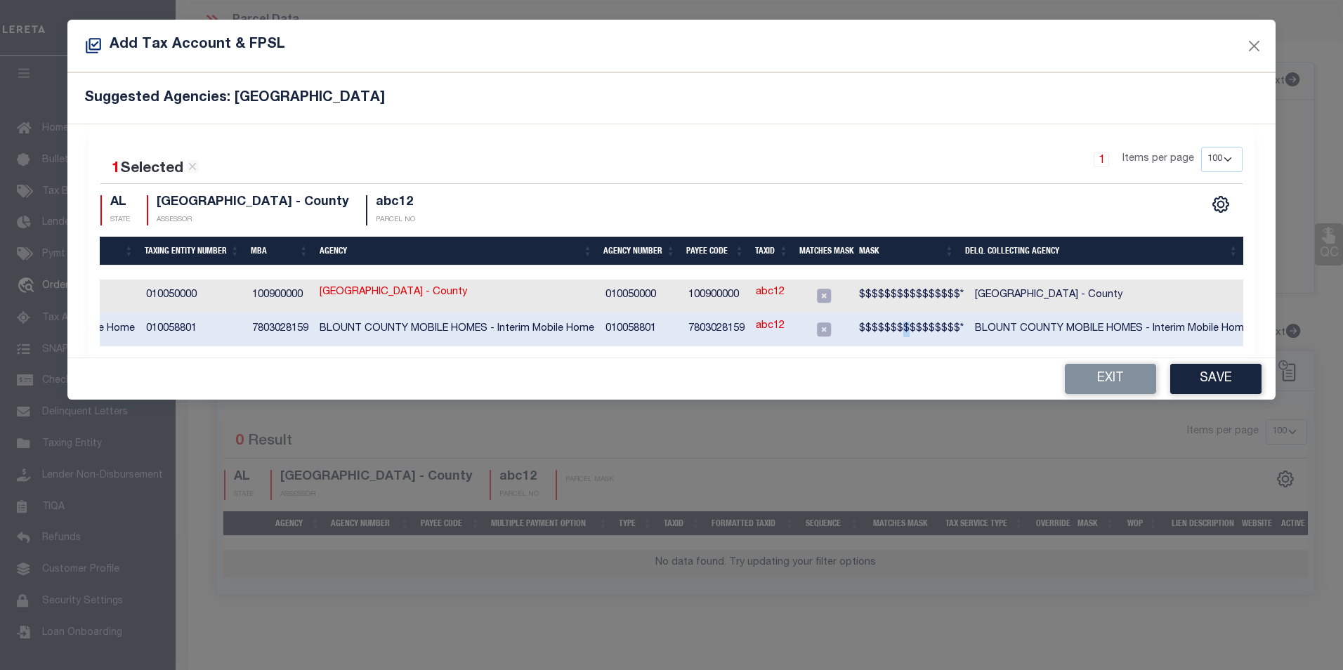
click at [898, 328] on span "$$$$$$$$$$$$$$$$*" at bounding box center [911, 329] width 105 height 10
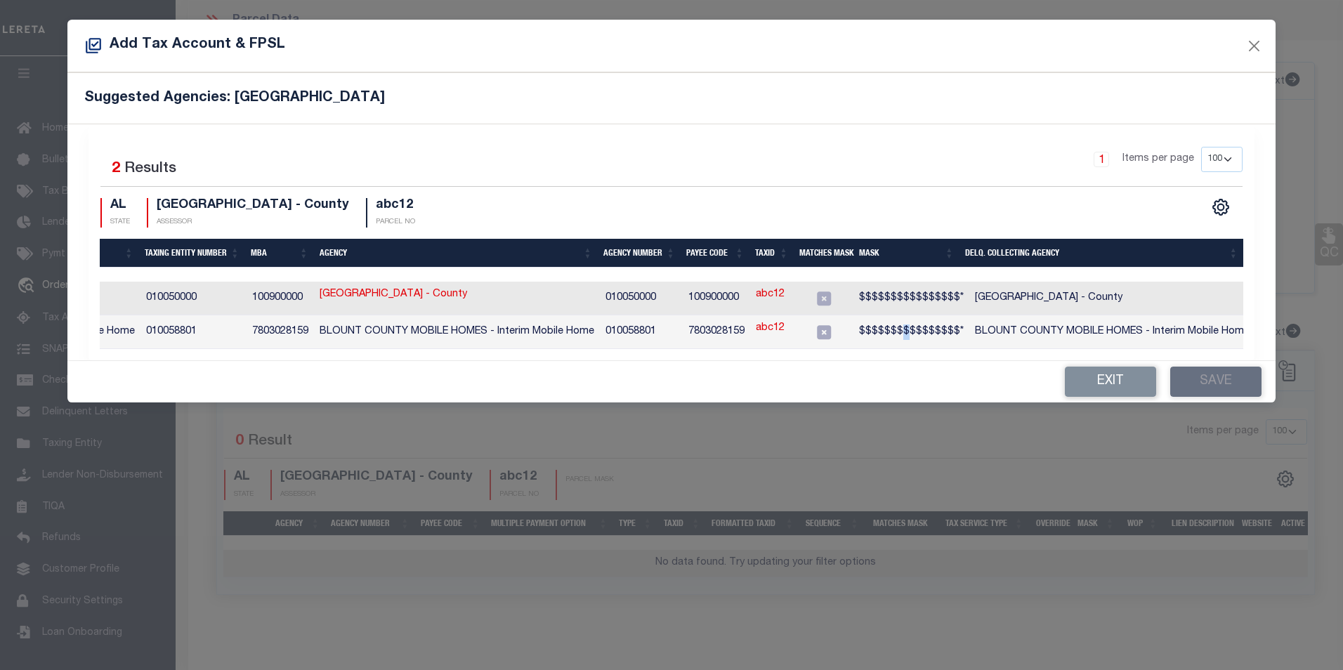
click at [898, 328] on span "$$$$$$$$$$$$$$$$*" at bounding box center [911, 332] width 105 height 10
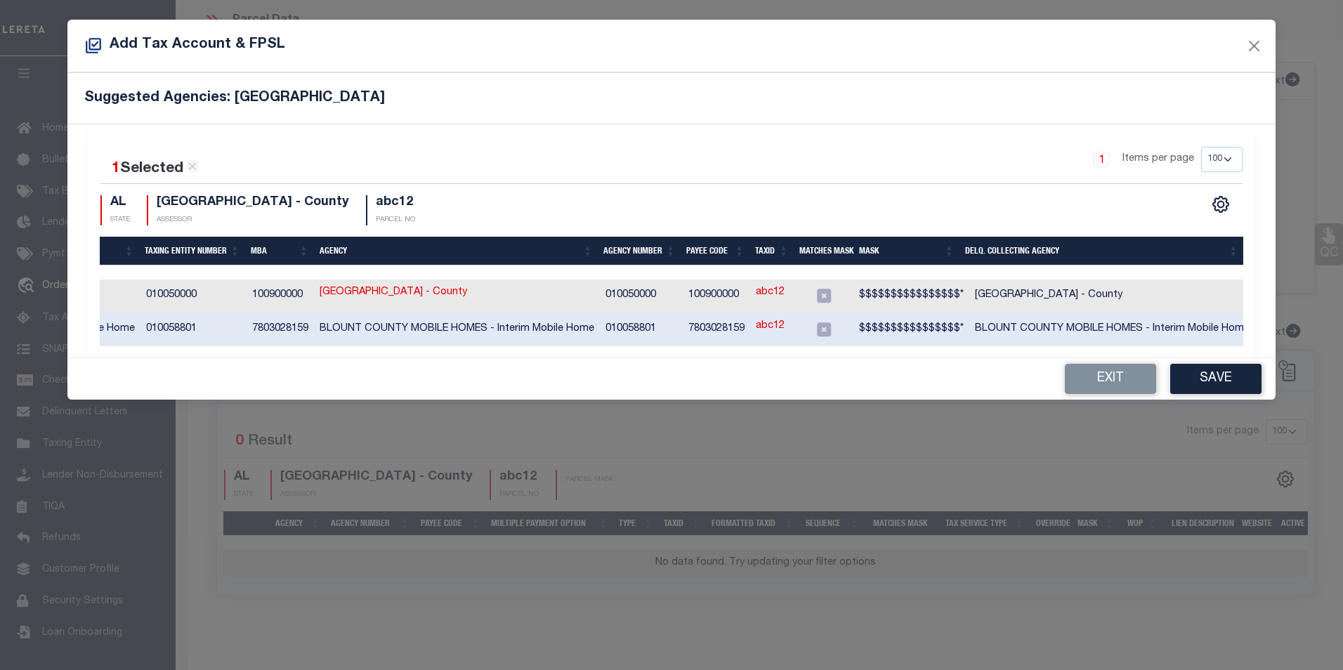
click at [898, 328] on span "$$$$$$$$$$$$$$$$*" at bounding box center [911, 329] width 105 height 10
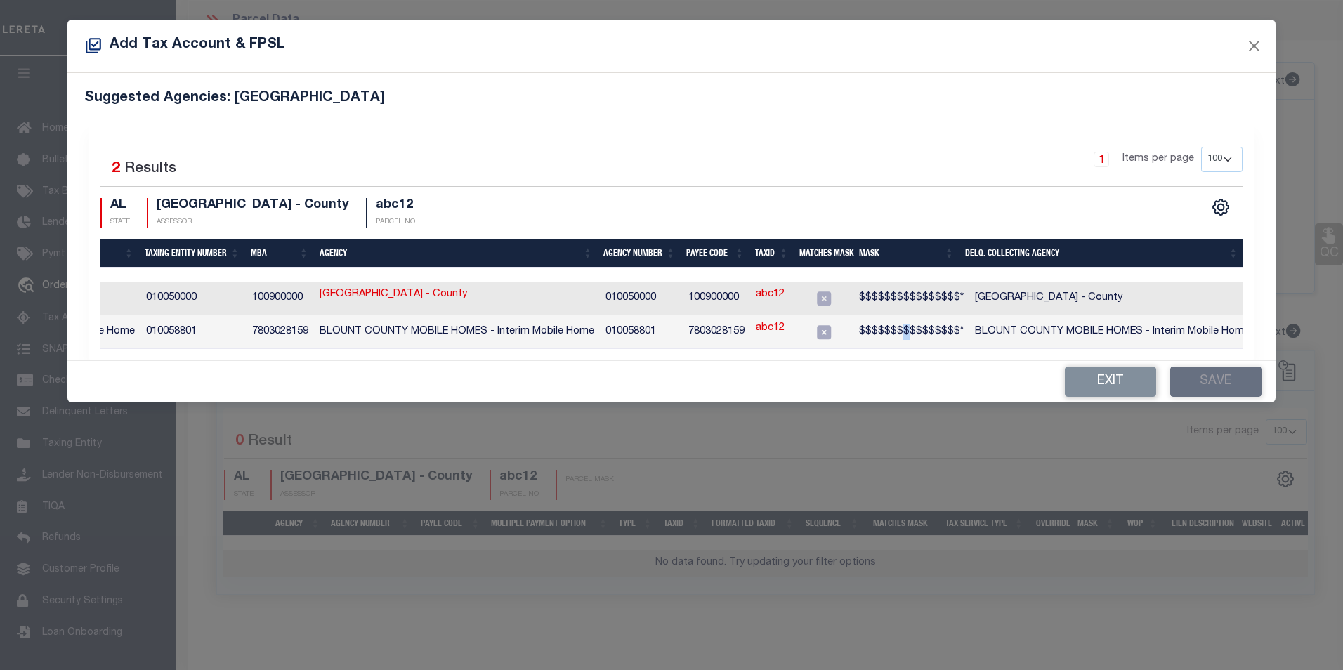
click at [898, 328] on span "$$$$$$$$$$$$$$$$*" at bounding box center [911, 332] width 105 height 10
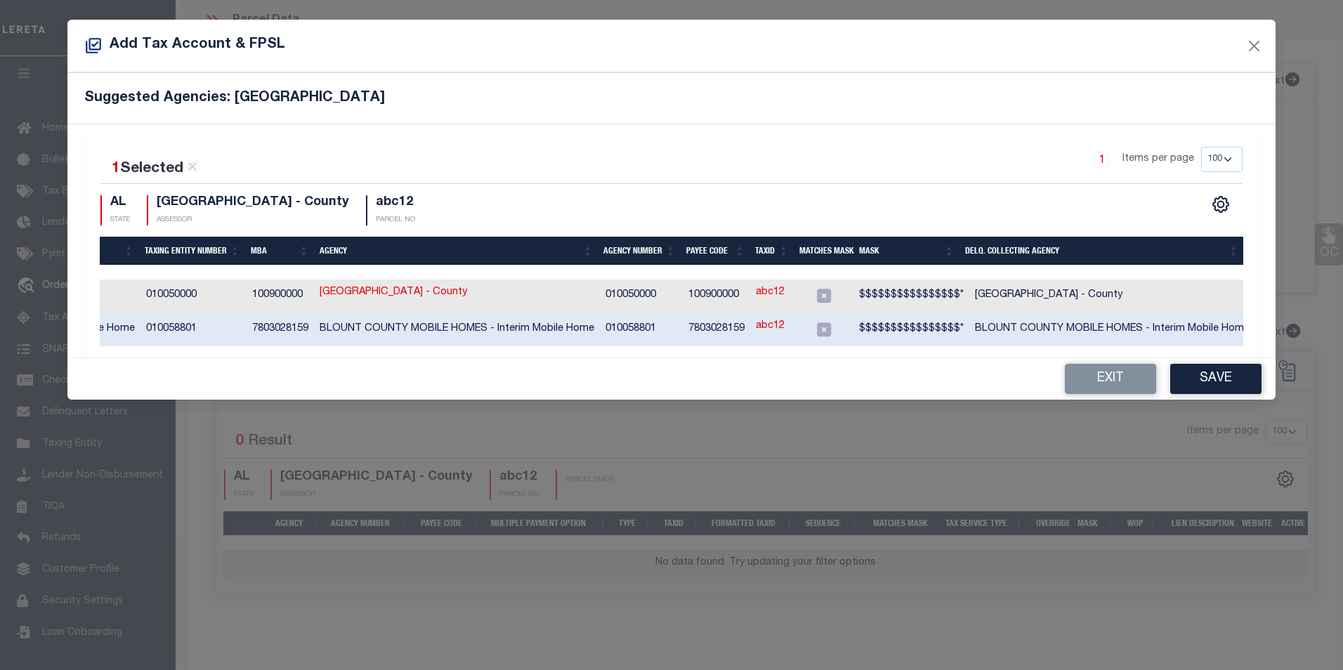
click at [898, 328] on span "$$$$$$$$$$$$$$$$*" at bounding box center [911, 329] width 105 height 10
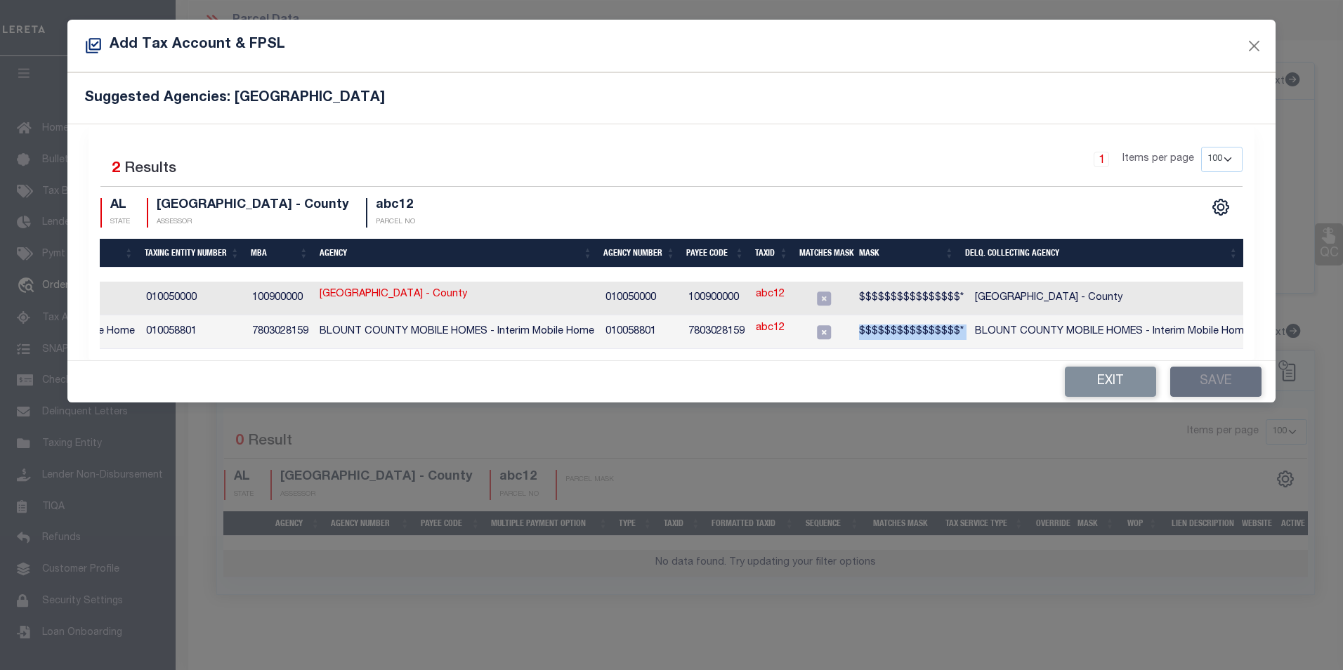
click at [898, 328] on span "$$$$$$$$$$$$$$$$*" at bounding box center [911, 332] width 105 height 10
checkbox input "true"
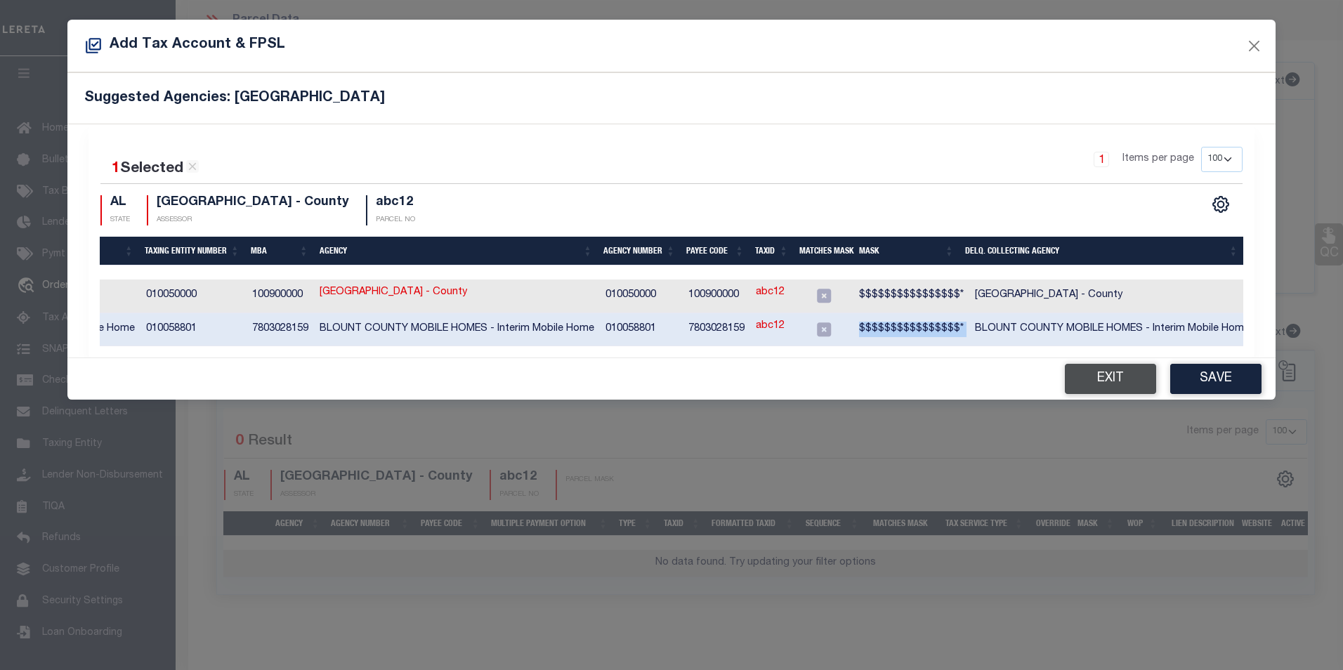
click at [1121, 382] on button "Exit" at bounding box center [1110, 379] width 91 height 30
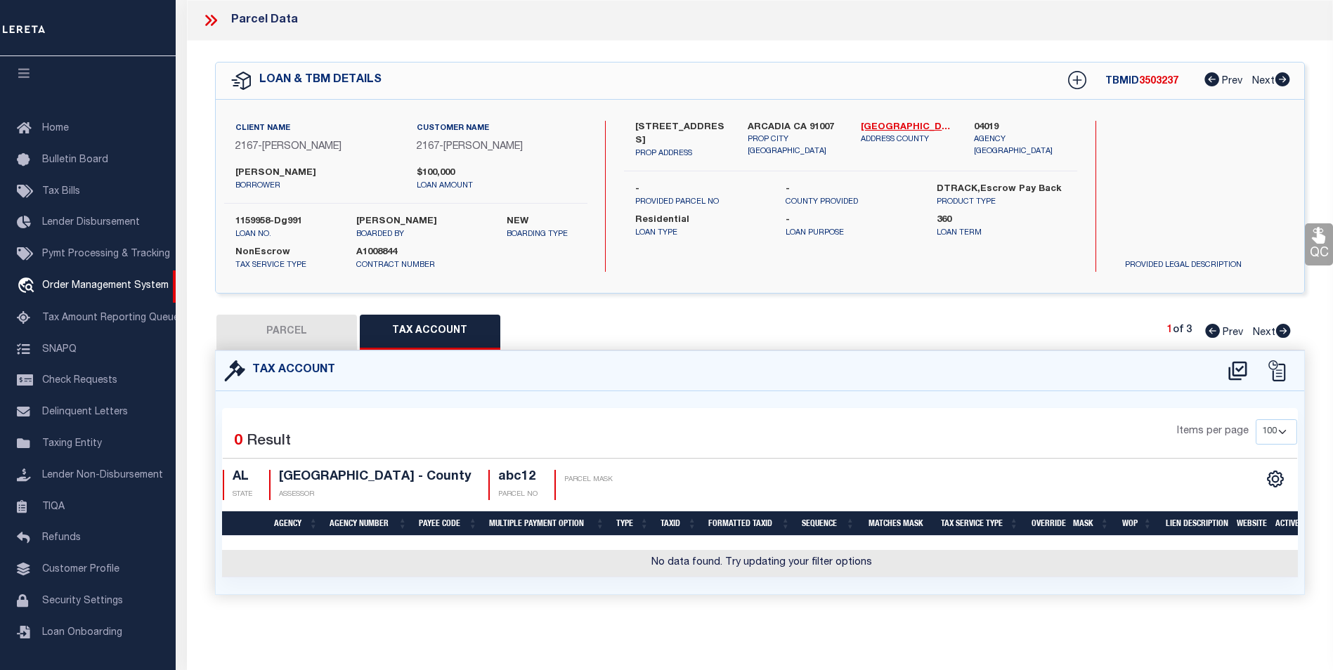
click at [312, 337] on button "PARCEL" at bounding box center [286, 332] width 141 height 35
select select "AS"
checkbox input "false"
select select "IP"
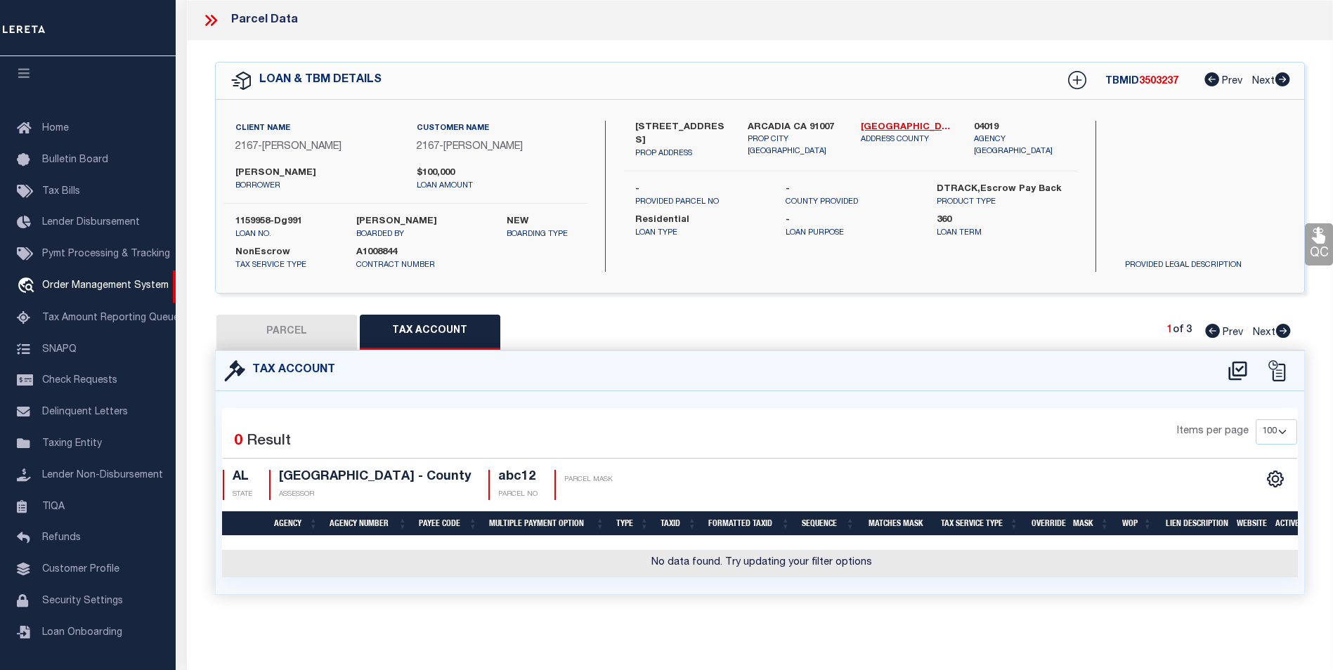
type input "712 [PERSON_NAME] PEAK"
type input "[PERSON_NAME] CO"
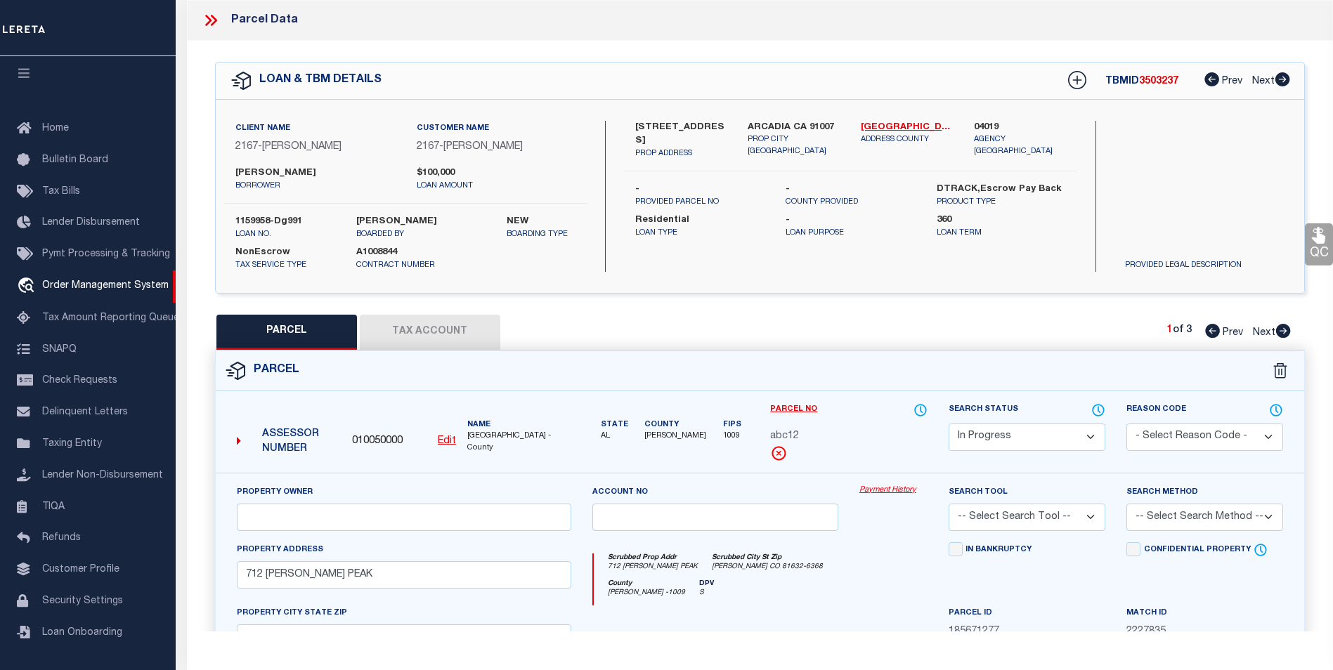
click at [440, 445] on link "Edit" at bounding box center [447, 441] width 18 height 15
type input "010050000"
type input "abc12"
select select "IP"
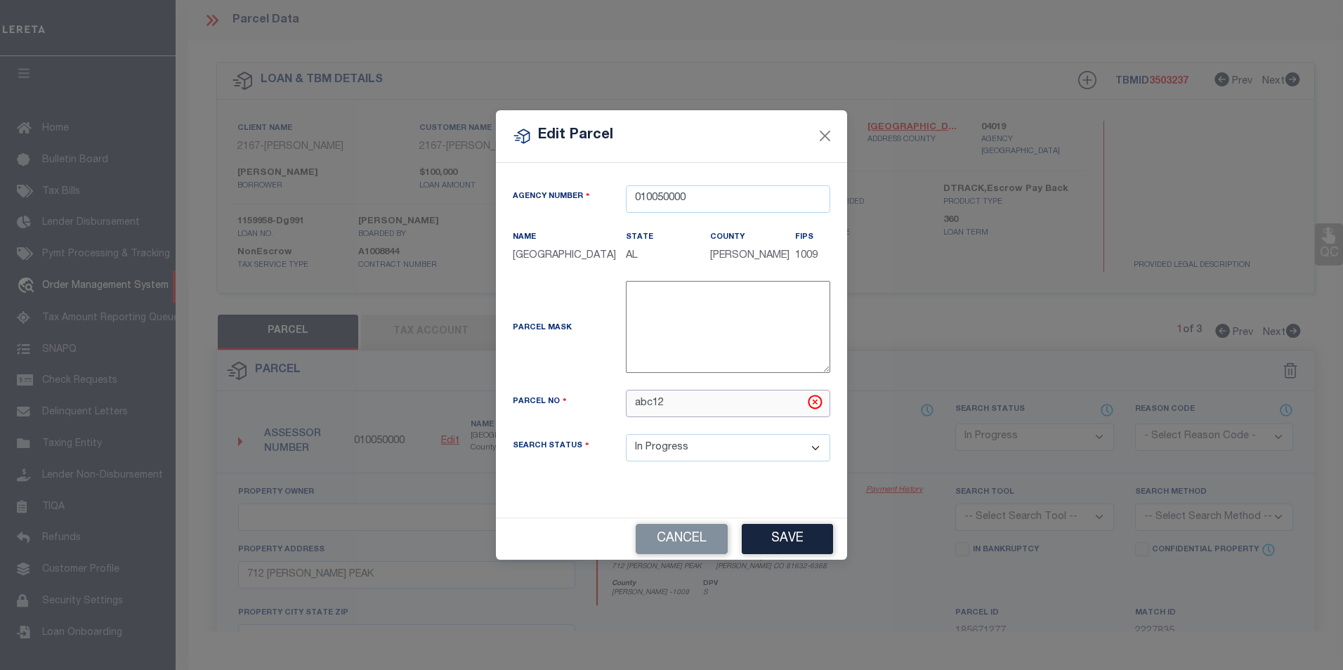
click at [744, 401] on input "abc12" at bounding box center [728, 403] width 204 height 27
paste input "1234567890123456"
type input "1234567890123456"
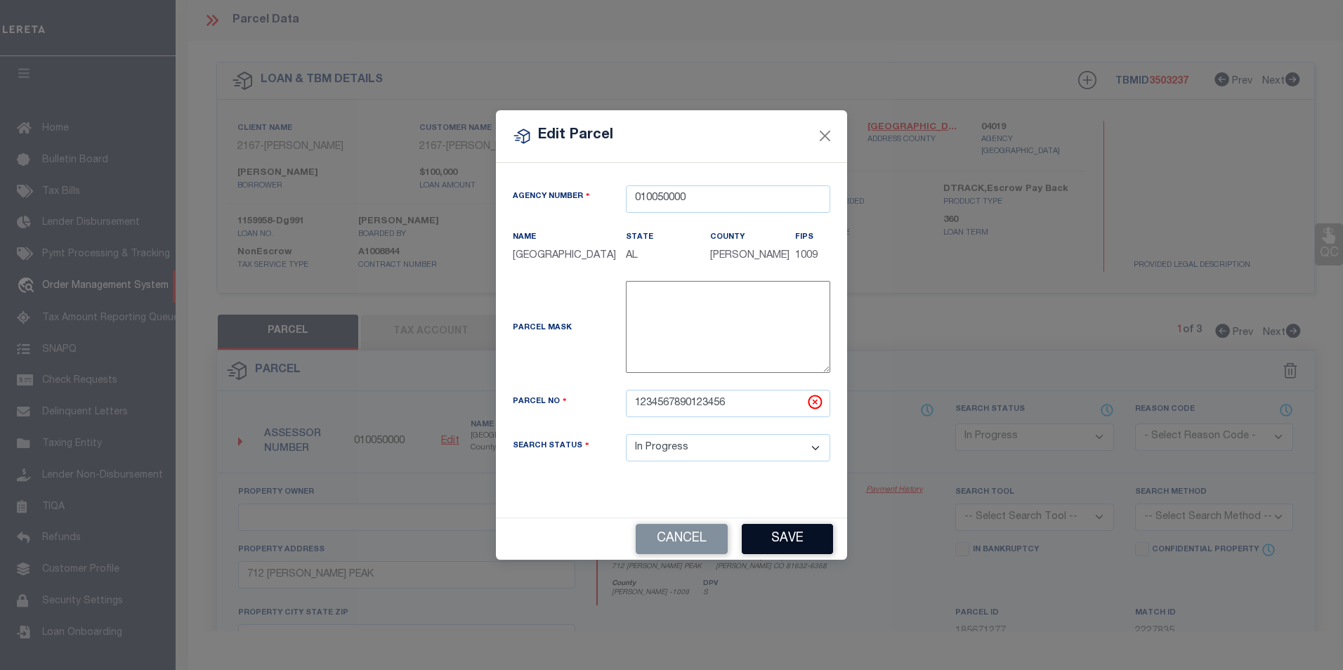
click at [805, 542] on button "Save" at bounding box center [787, 539] width 91 height 30
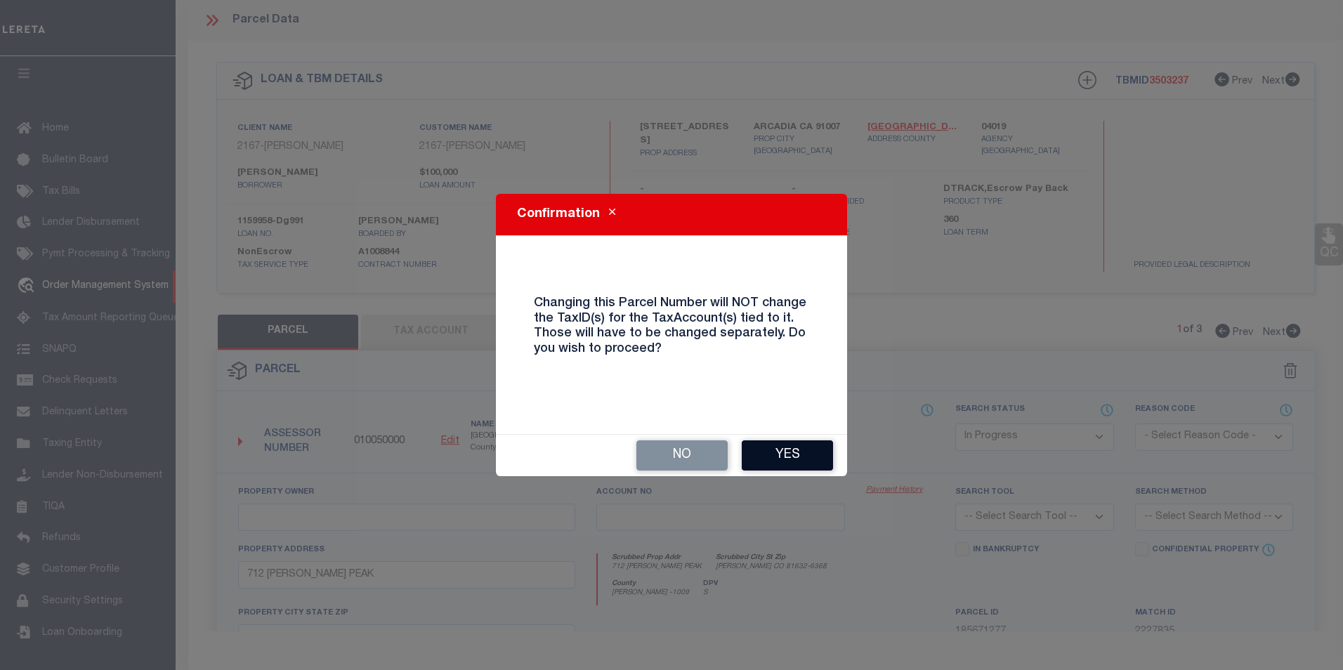
click at [813, 451] on button "Yes" at bounding box center [787, 456] width 91 height 30
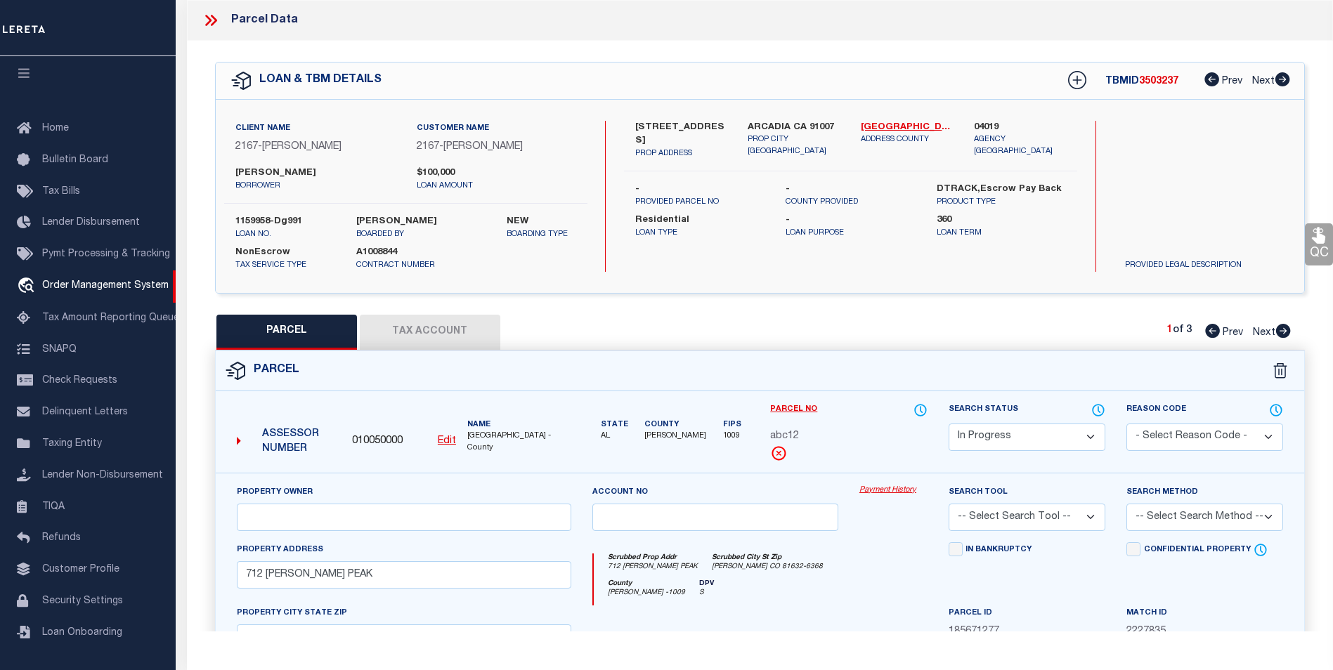
select select "IP"
checkbox input "false"
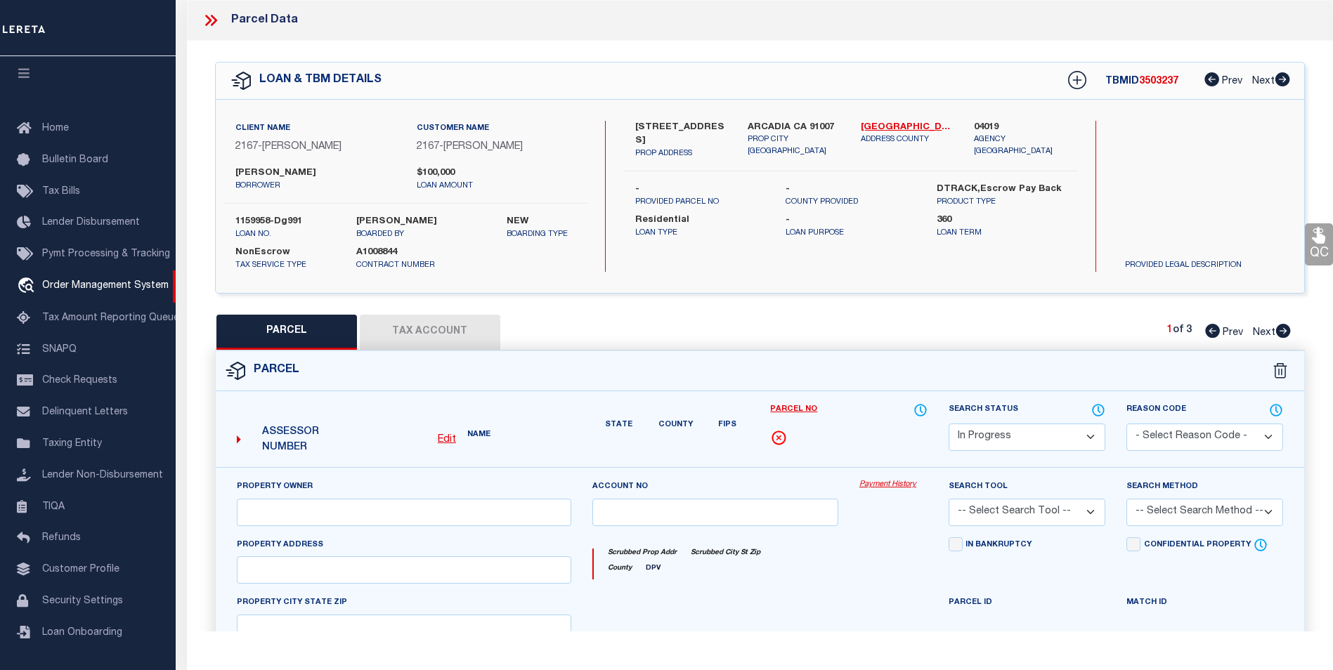
type input "712 WEBB PEAK"
type input "EDWARDS CO"
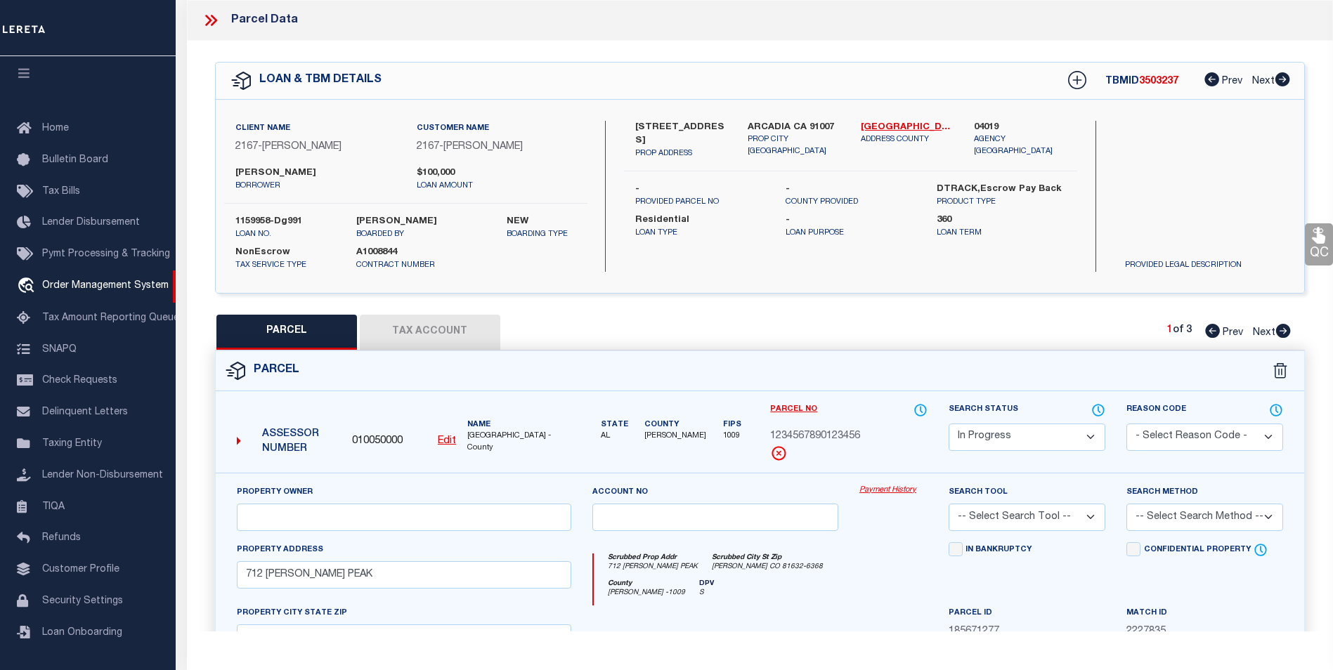
click at [213, 21] on icon at bounding box center [211, 20] width 18 height 18
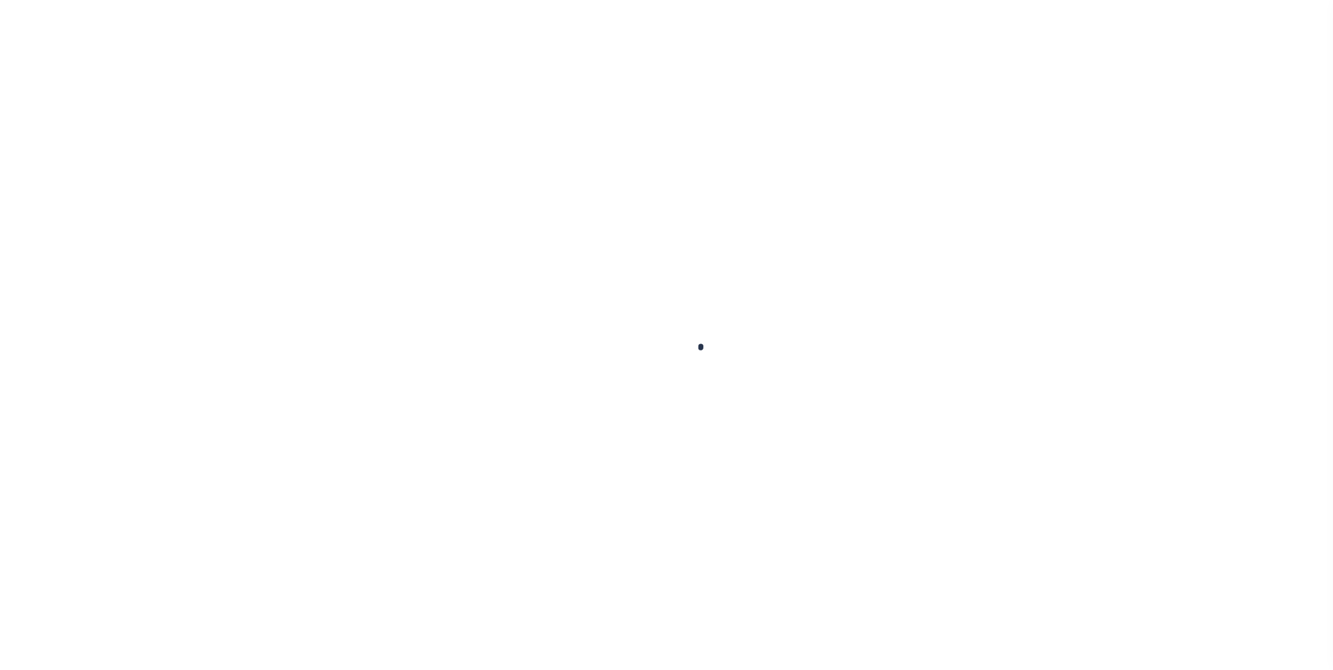
select select "10"
select select "NonEscrow"
type input "[STREET_ADDRESS]"
select select
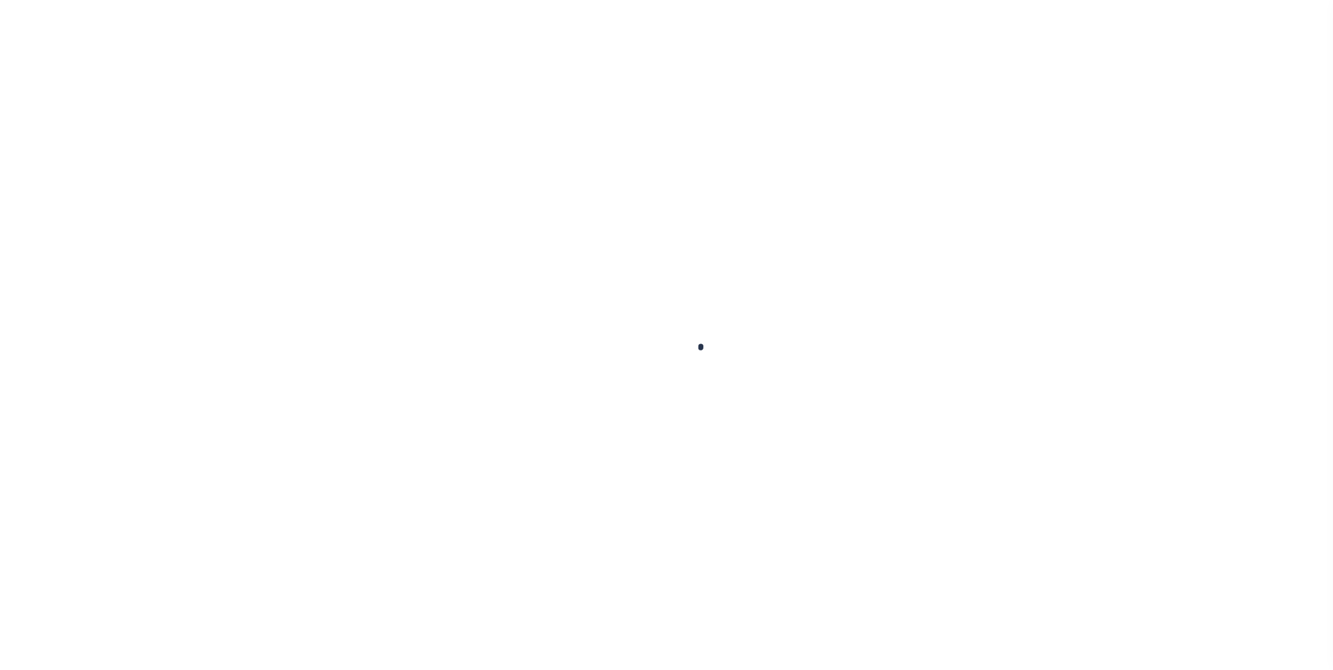
type input "ARCADIA CA 91007"
type input "CA"
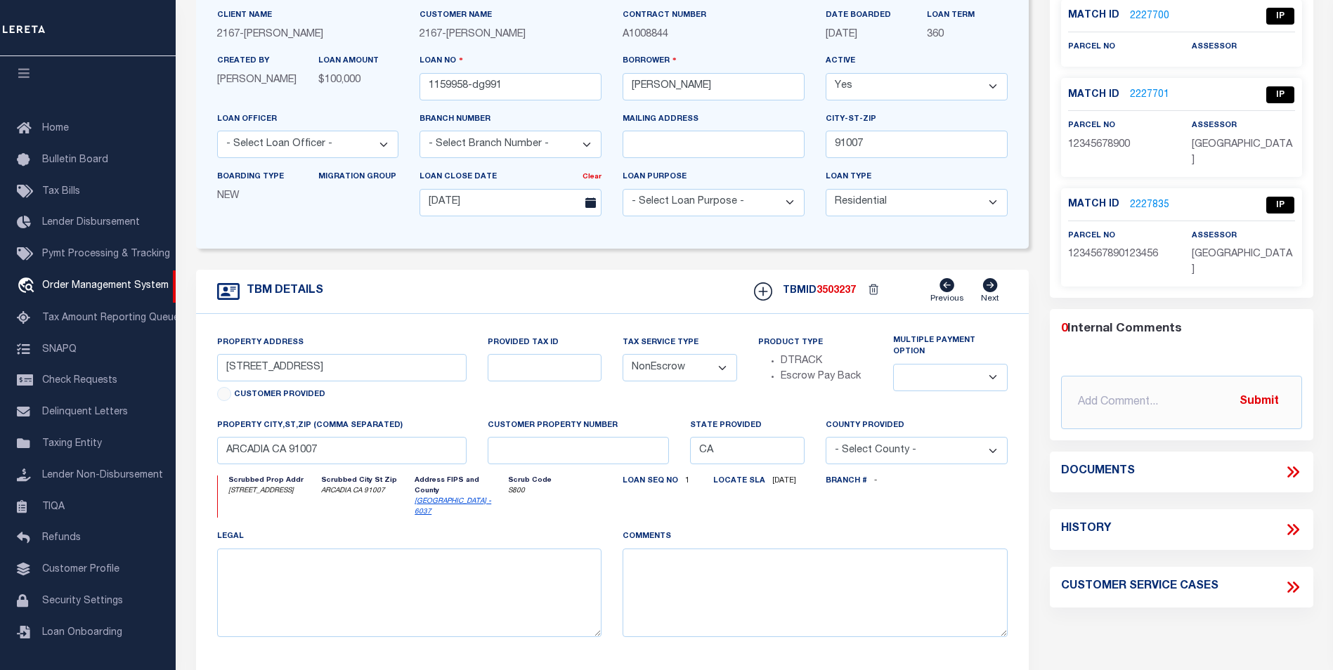
scroll to position [0, 0]
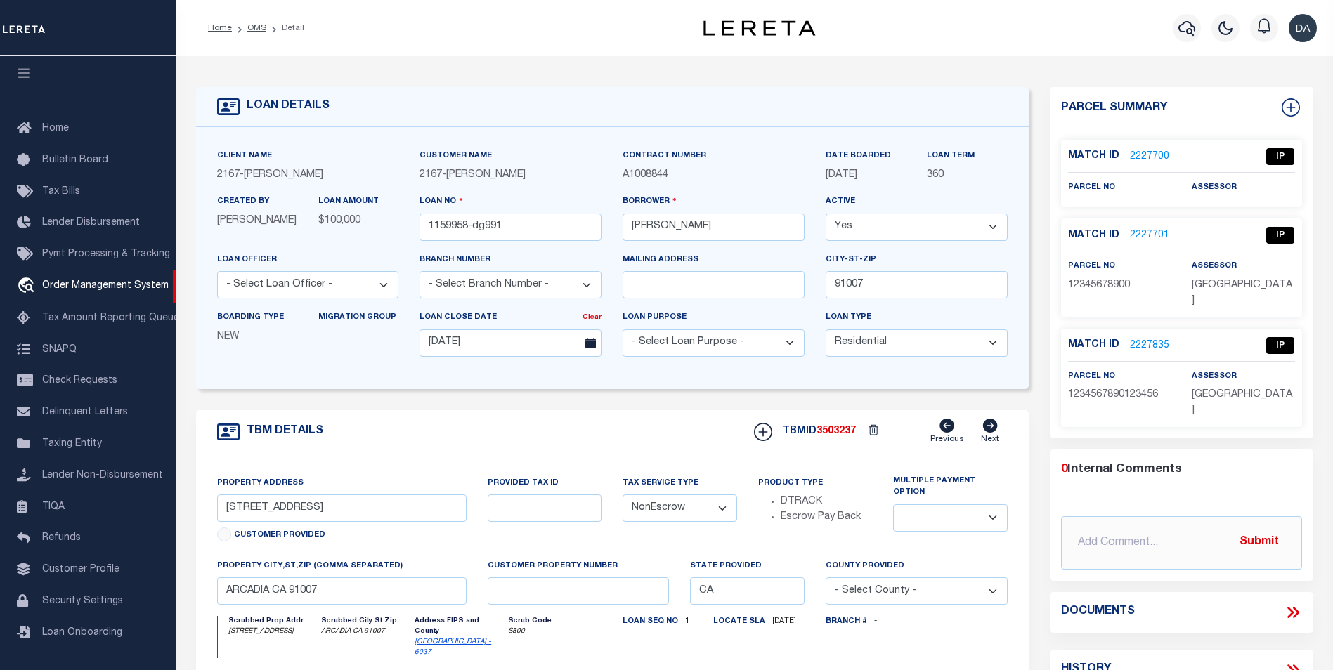
click at [1143, 339] on link "2227835" at bounding box center [1149, 346] width 39 height 15
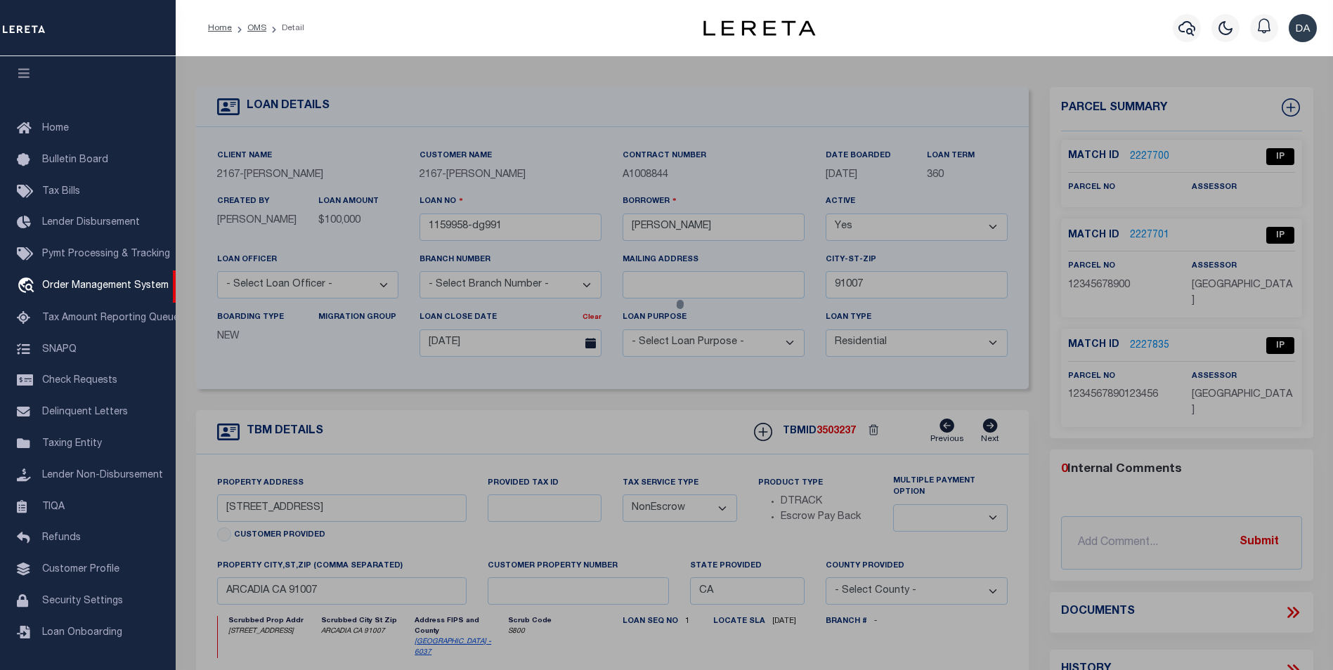
checkbox input "false"
select select "IP"
type input "712 [PERSON_NAME] PEAK"
type input "[PERSON_NAME] CO"
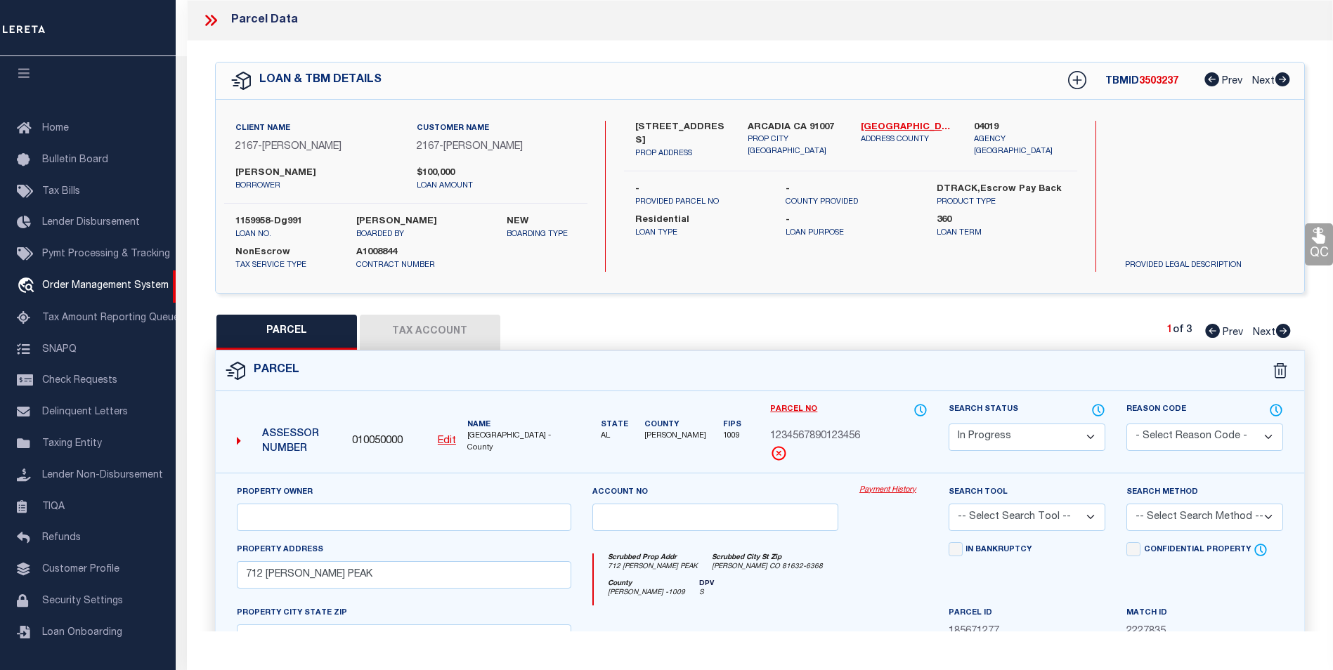
click at [428, 337] on button "Tax Account" at bounding box center [430, 332] width 141 height 35
select select "100"
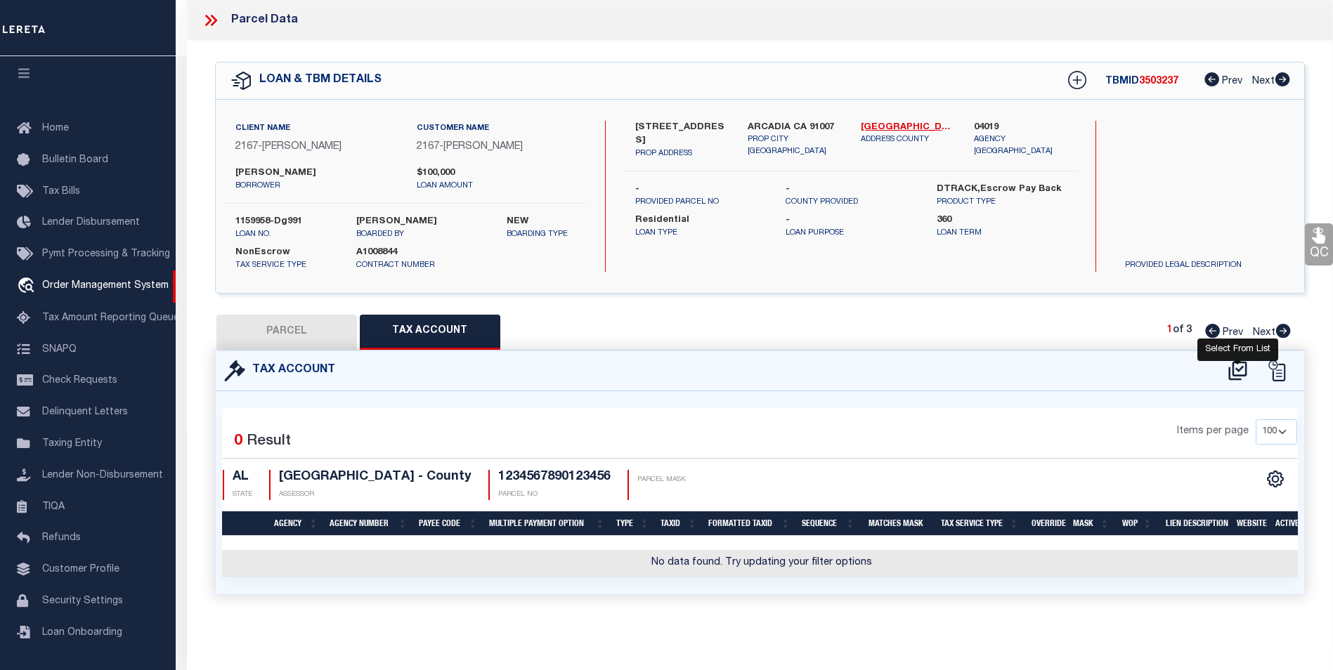
click at [1232, 371] on icon at bounding box center [1237, 371] width 23 height 22
select select "100"
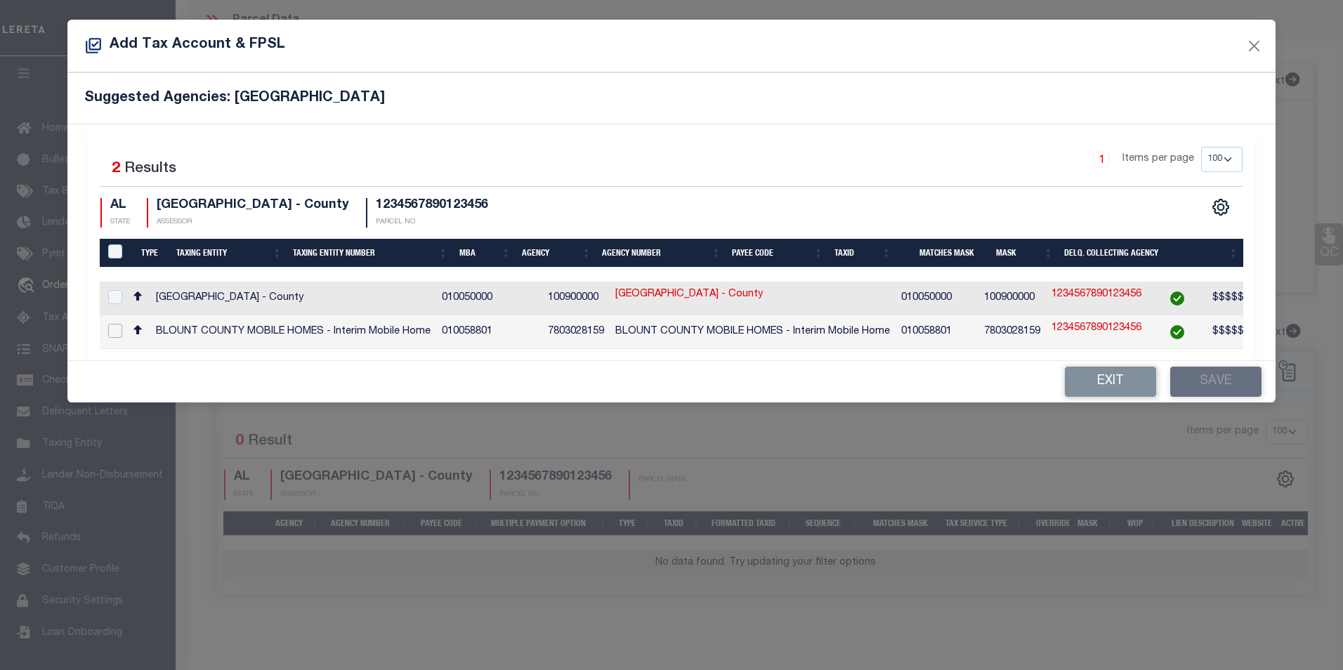
click at [114, 324] on input "checkbox" at bounding box center [115, 331] width 14 height 14
checkbox input "true"
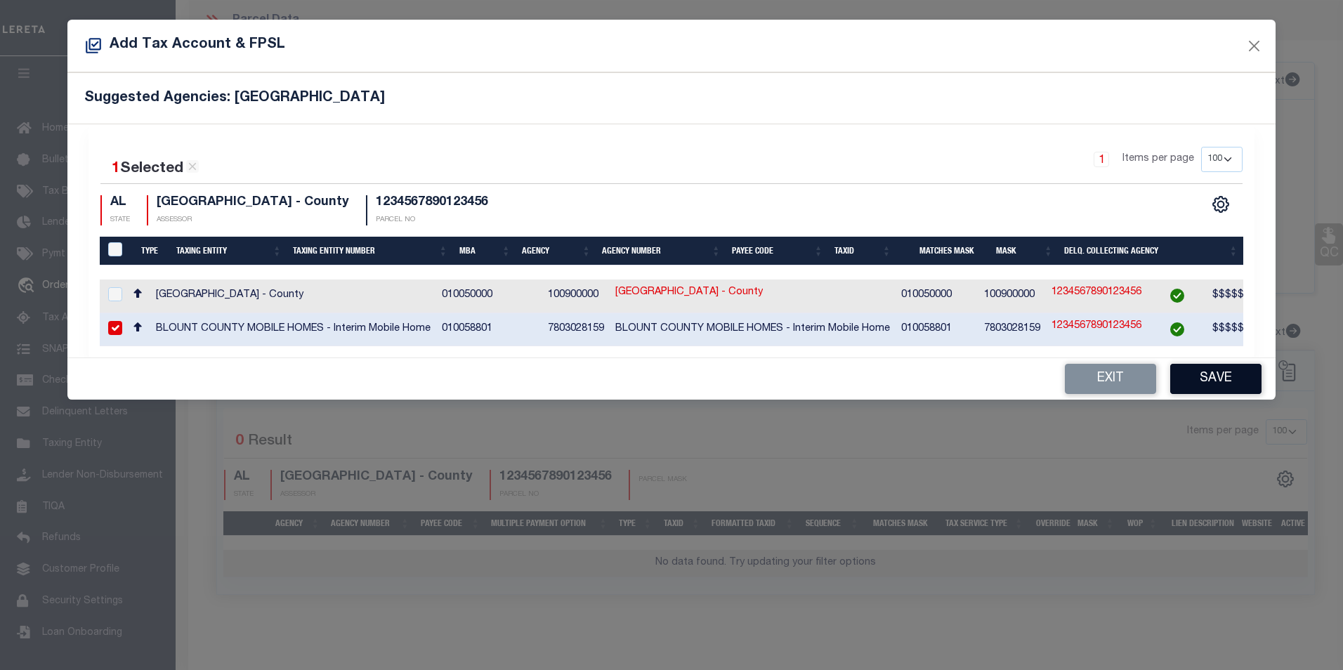
click at [1192, 384] on button "Save" at bounding box center [1216, 379] width 91 height 30
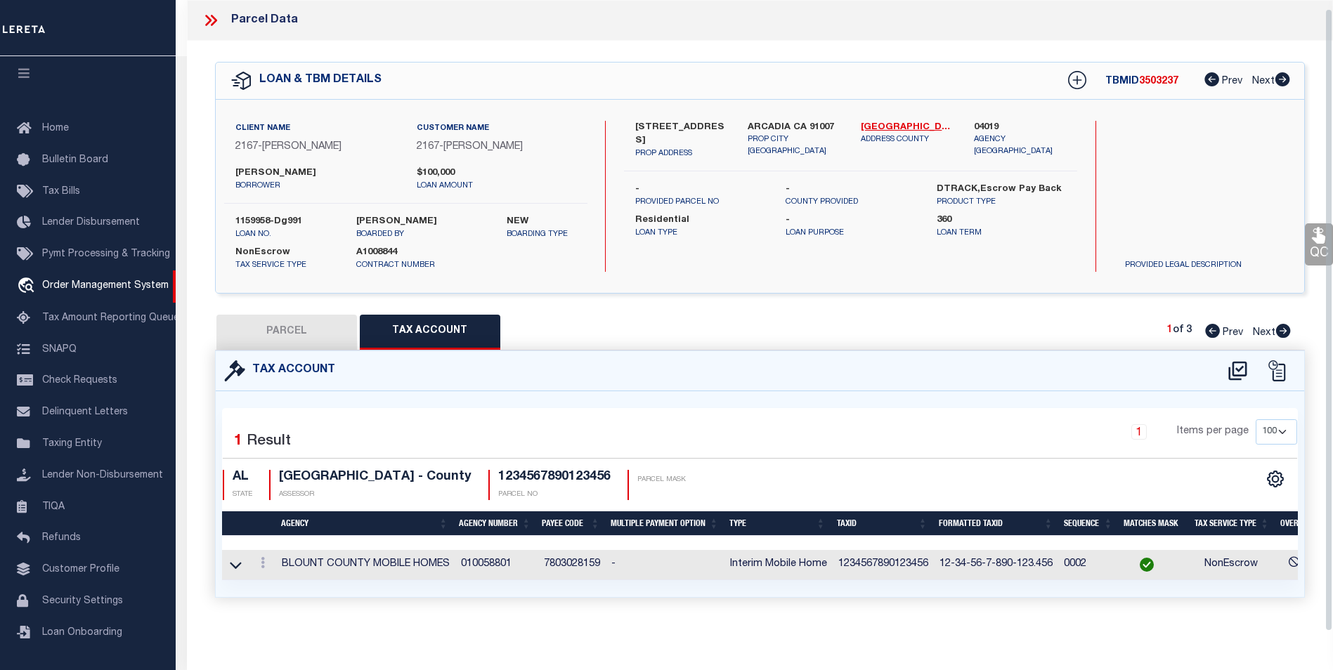
scroll to position [8, 0]
click at [309, 315] on button "PARCEL" at bounding box center [286, 332] width 141 height 35
select select "AS"
checkbox input "false"
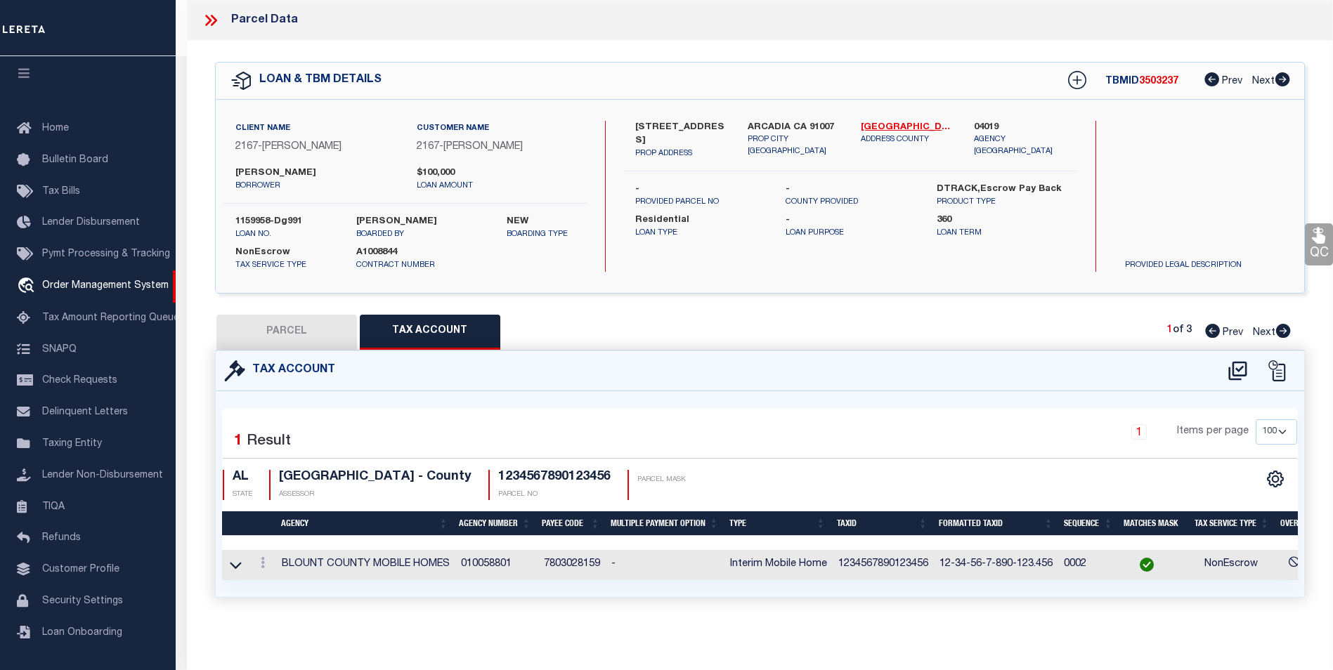
select select "IP"
type input "712 [PERSON_NAME] PEAK"
type input "[PERSON_NAME] CO"
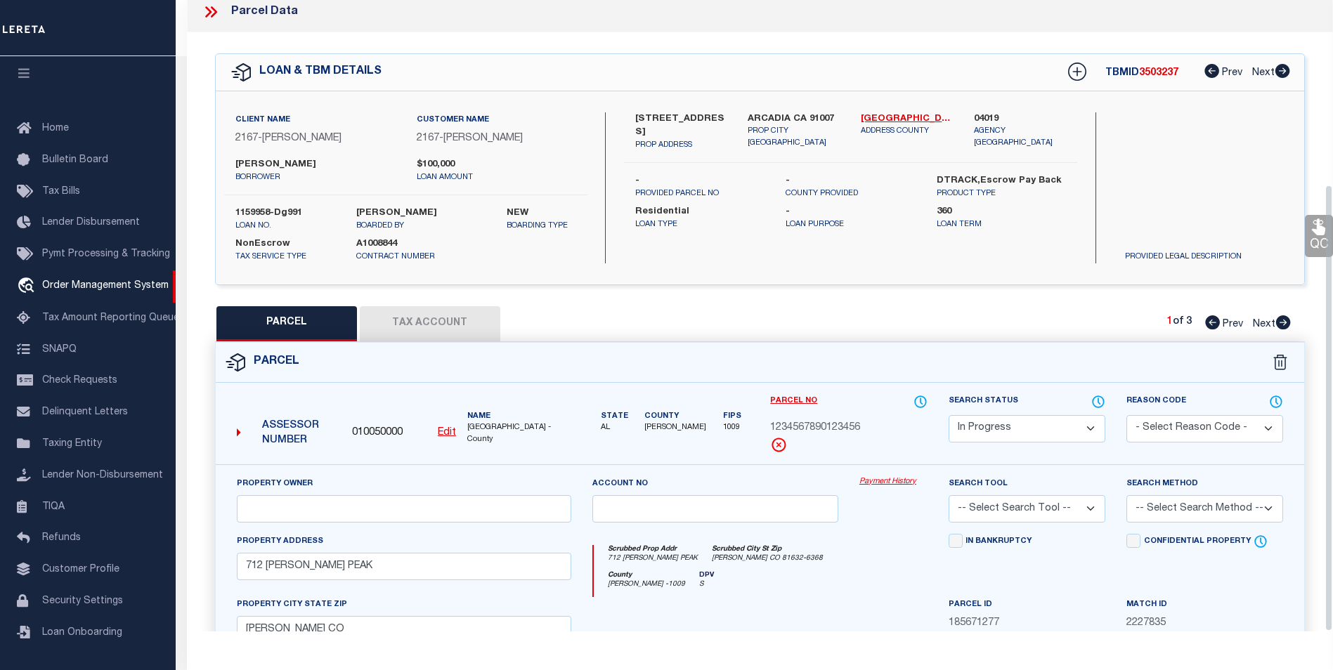
scroll to position [261, 0]
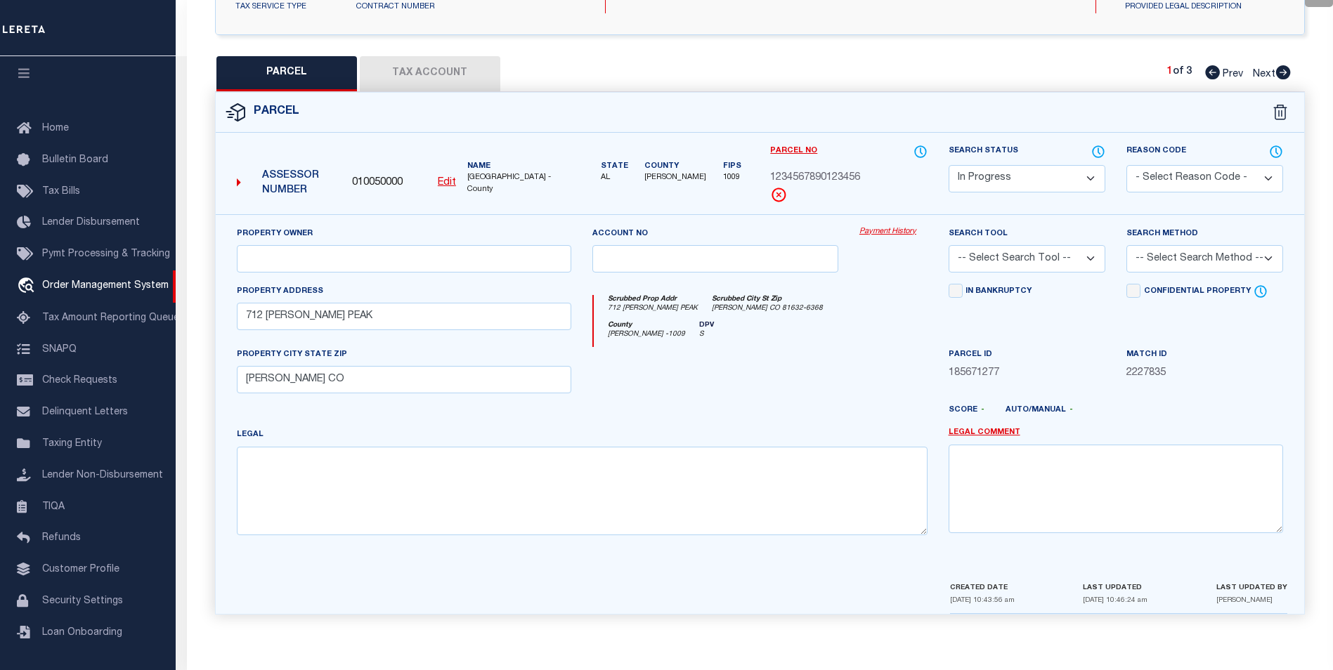
click at [998, 175] on select "Automated Search Bad Parcel Complete Duplicate Parcel High Dollar Reporting In …" at bounding box center [1027, 178] width 157 height 27
select select "PC"
click at [949, 165] on select "Automated Search Bad Parcel Complete Duplicate Parcel High Dollar Reporting In …" at bounding box center [1027, 178] width 157 height 27
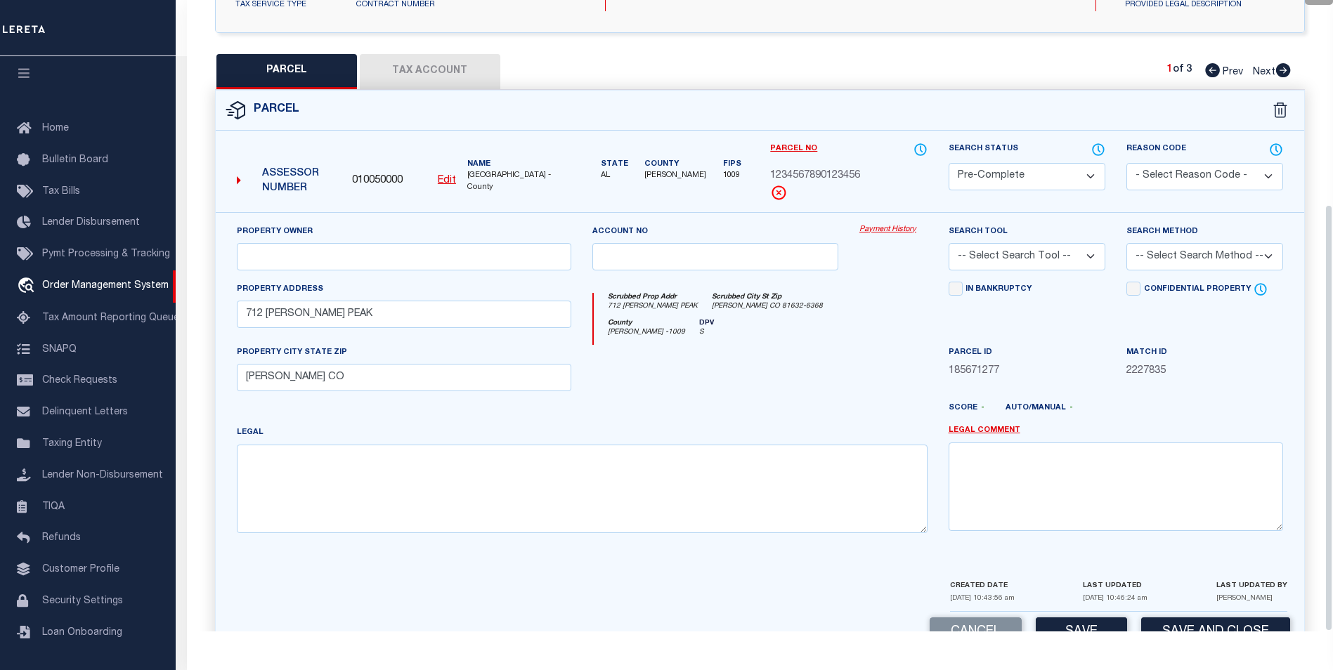
scroll to position [302, 0]
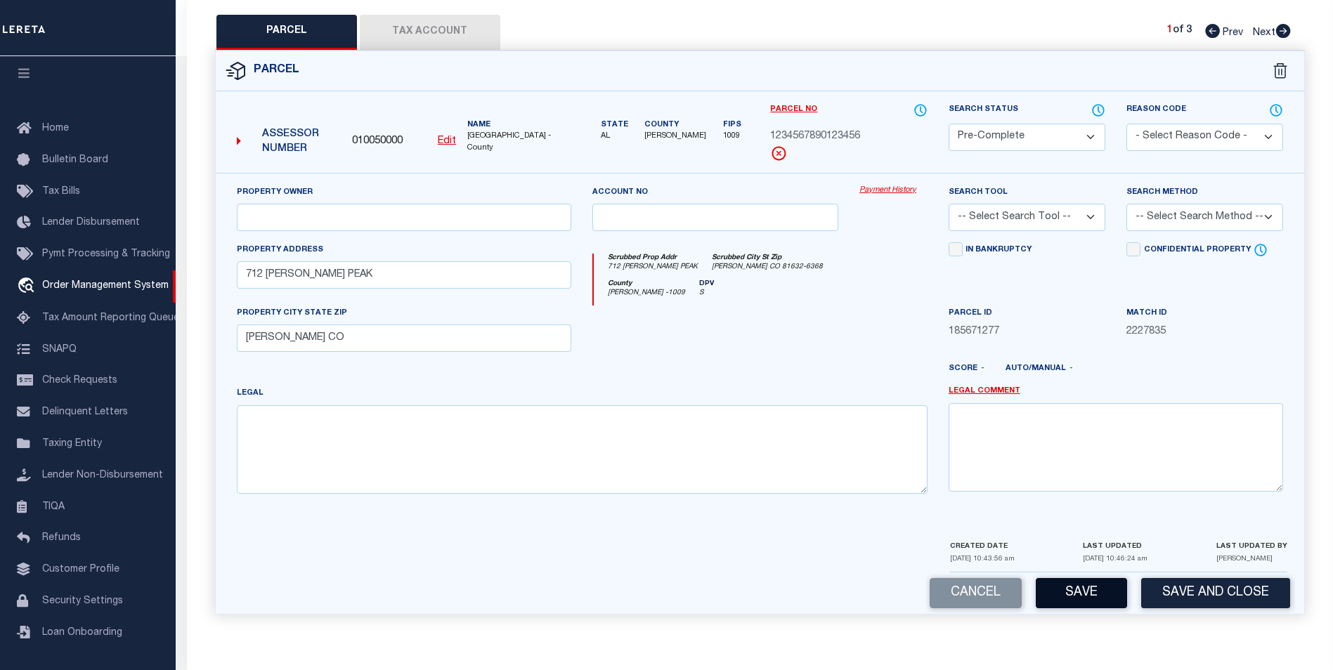
click at [1093, 597] on button "Save" at bounding box center [1081, 593] width 91 height 30
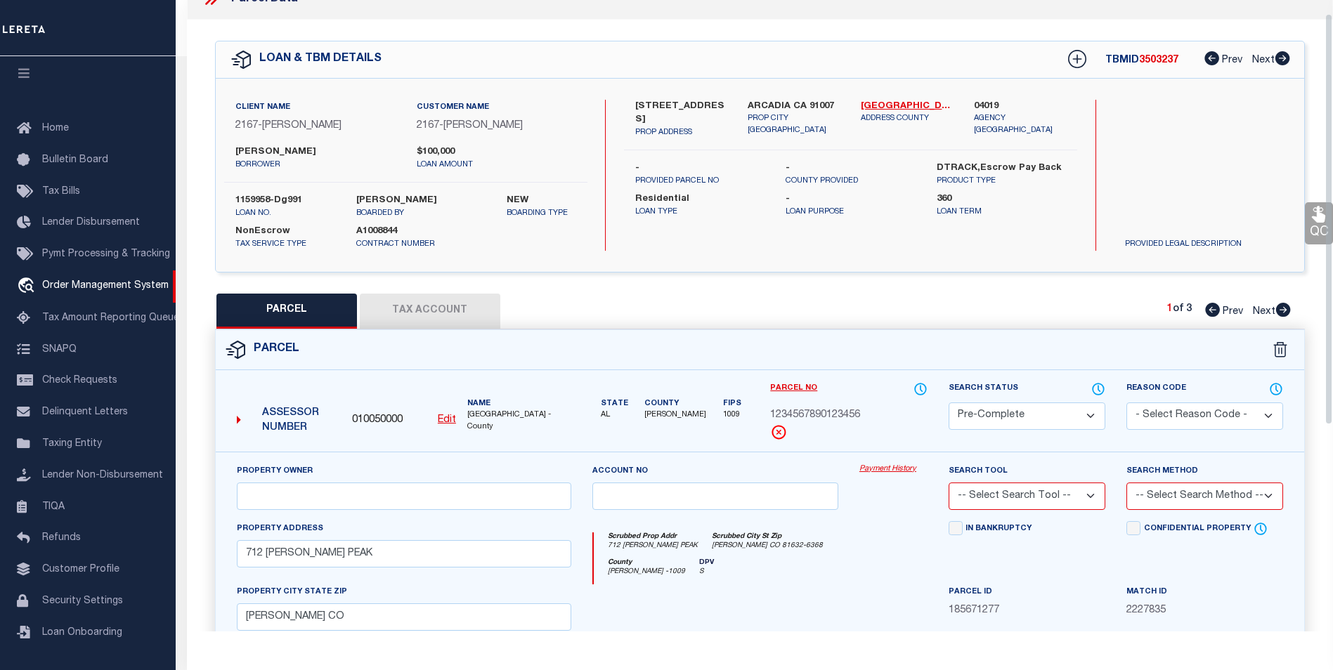
scroll to position [91, 0]
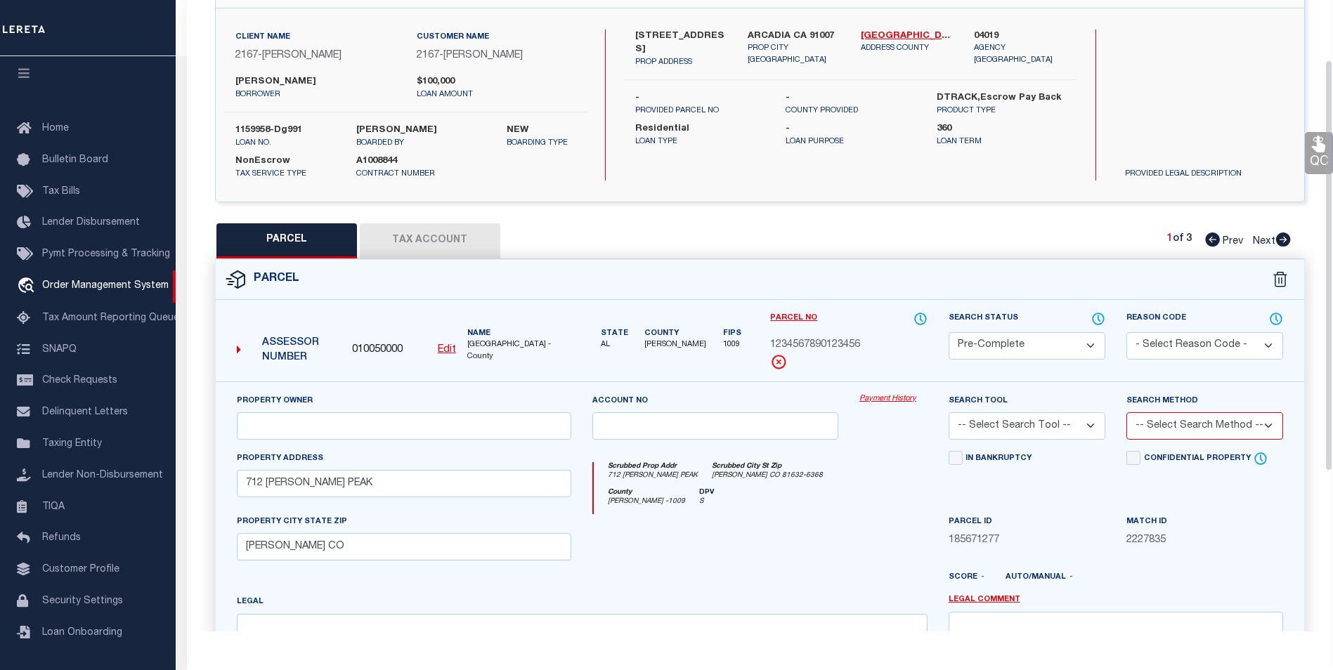
click at [1045, 424] on select "-- Select Search Tool -- 3rd Party Website Agency File Agency Website ATLS CNV-…" at bounding box center [1027, 425] width 157 height 27
select select "AGW"
click at [949, 412] on select "-- Select Search Tool -- 3rd Party Website Agency File Agency Website ATLS CNV-…" at bounding box center [1027, 425] width 157 height 27
click at [1184, 420] on select "-- Select Search Method -- Property Address Legal Liability Info Provided" at bounding box center [1204, 425] width 157 height 27
select select "ADD"
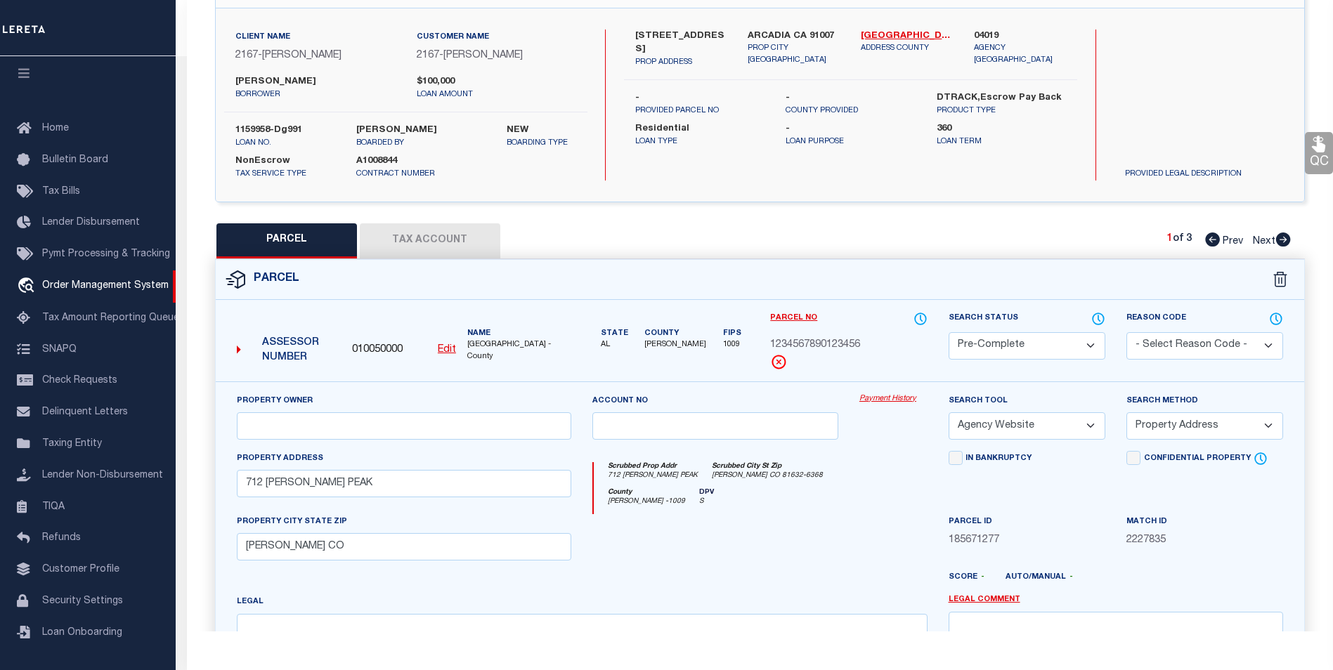
click at [1126, 412] on select "-- Select Search Method -- Property Address Legal Liability Info Provided" at bounding box center [1204, 425] width 157 height 27
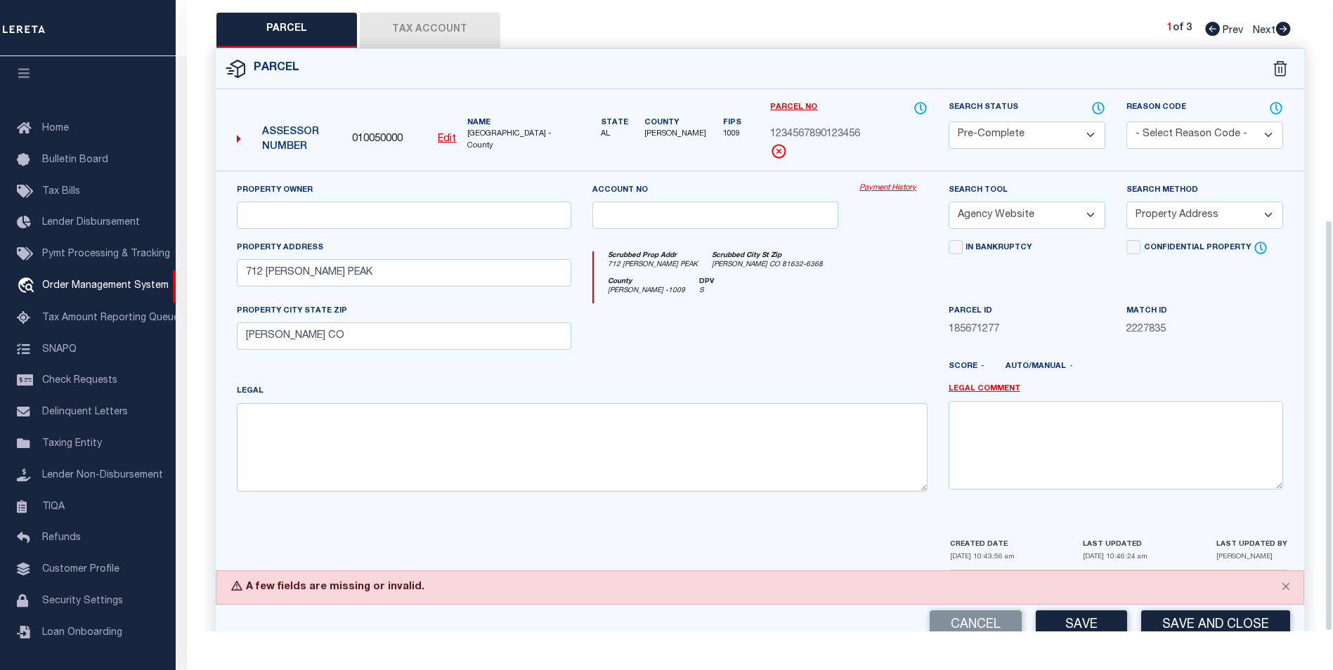
scroll to position [336, 0]
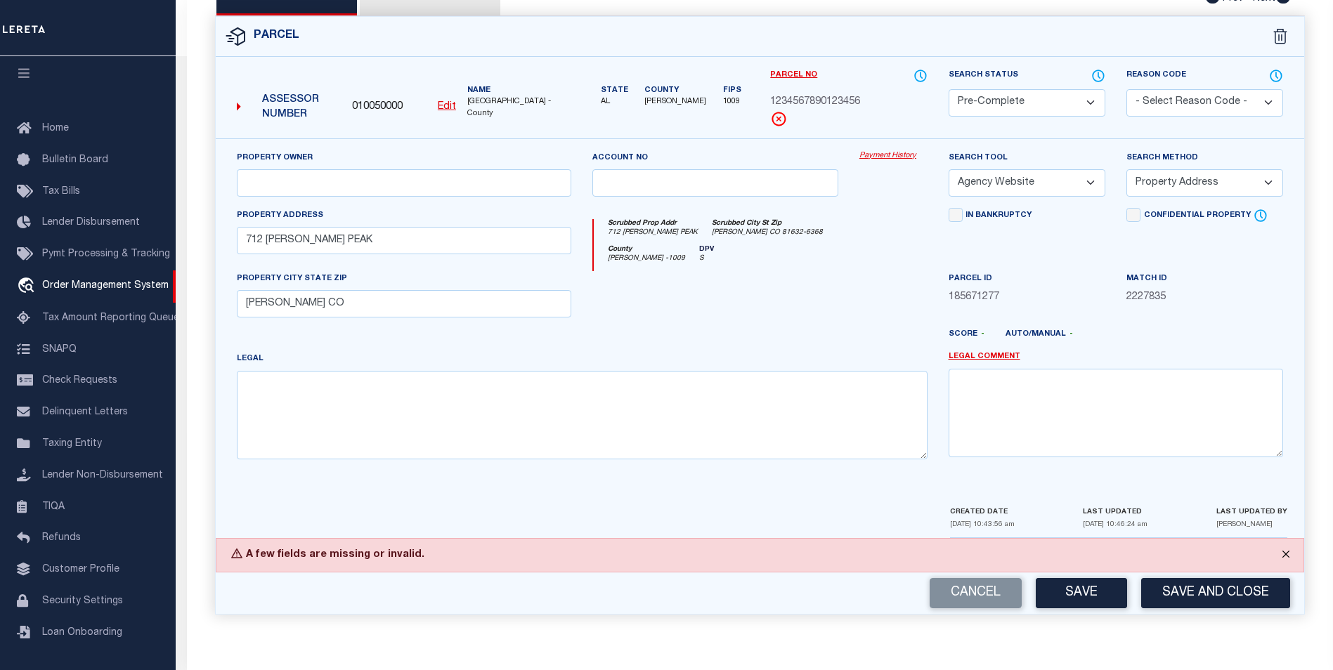
click at [1284, 554] on button "Close" at bounding box center [1285, 554] width 35 height 31
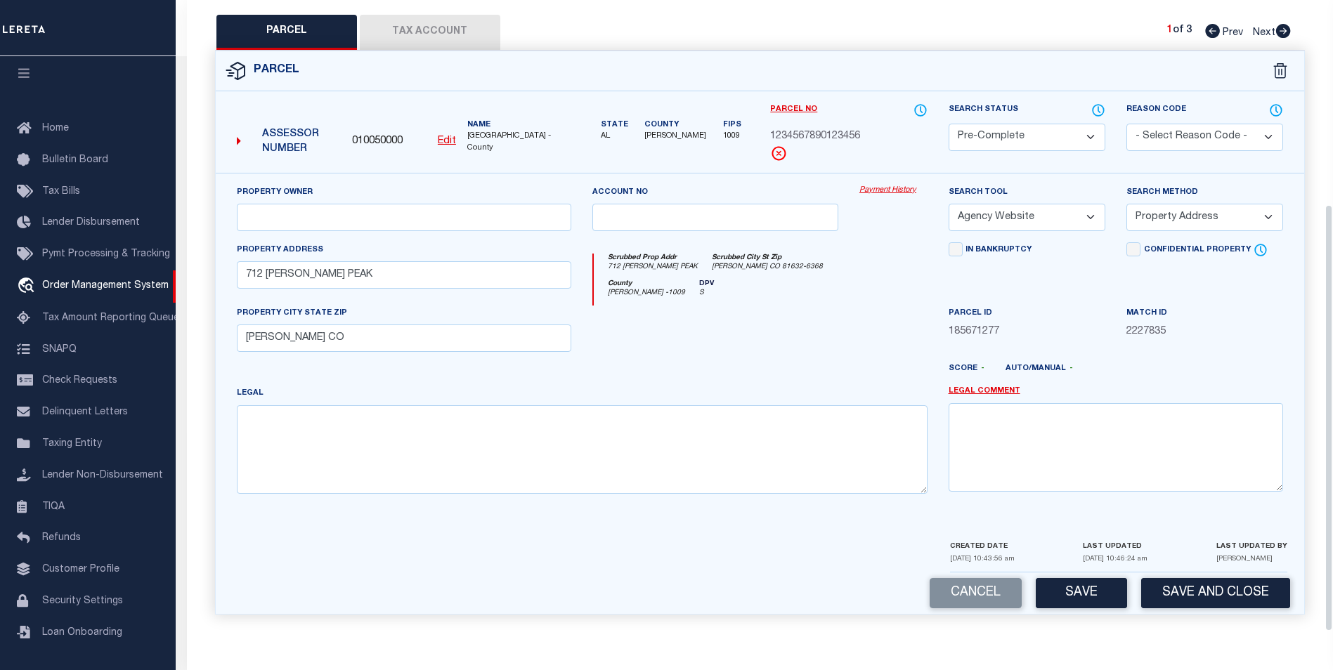
scroll to position [302, 0]
click at [1110, 584] on button "Save" at bounding box center [1081, 593] width 91 height 30
select select "AS"
select select
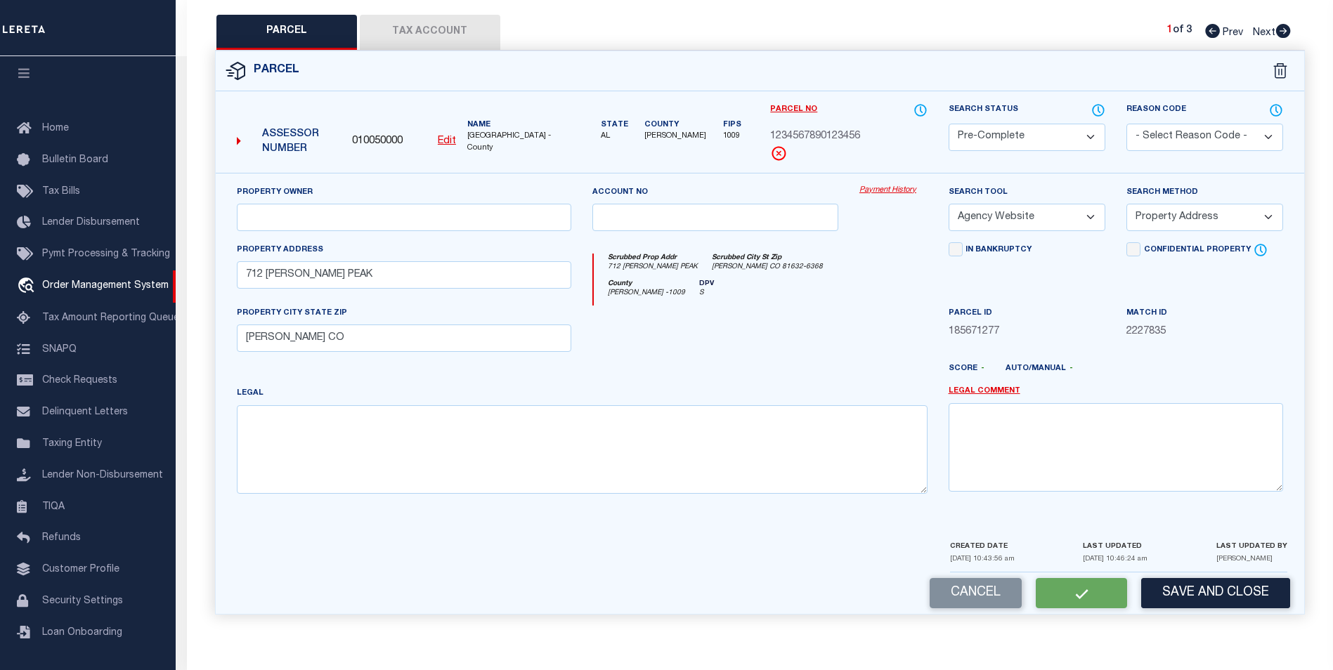
checkbox input "false"
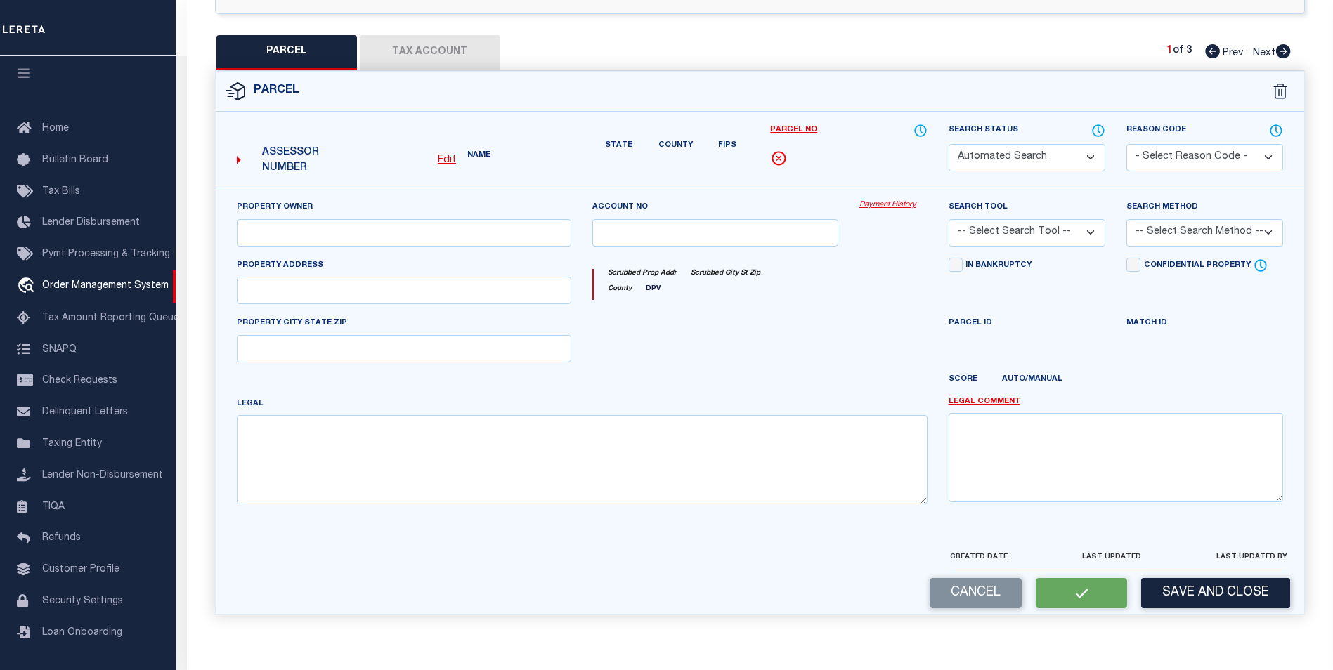
select select "PC"
select select "AGW"
select select "ADD"
type input "712 [PERSON_NAME] PEAK"
type input "[PERSON_NAME] CO"
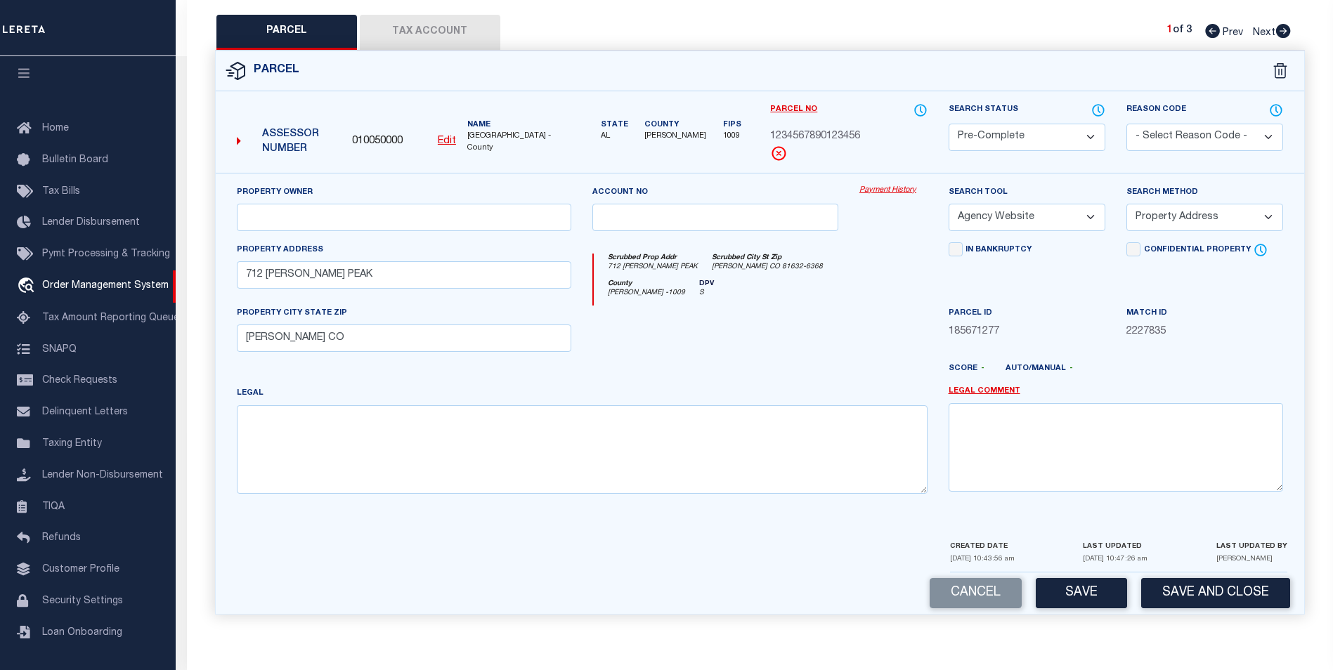
scroll to position [0, 0]
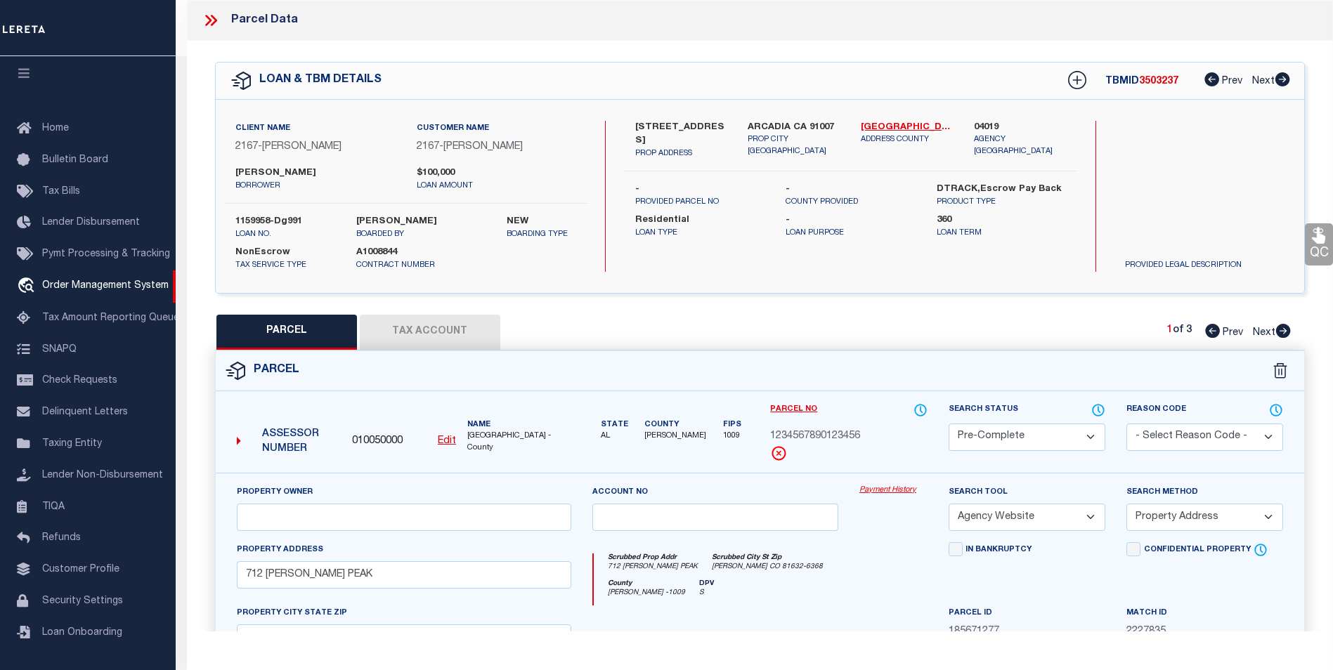
click at [200, 19] on div "Parcel Data" at bounding box center [760, 20] width 1146 height 41
click at [212, 19] on icon at bounding box center [211, 20] width 18 height 18
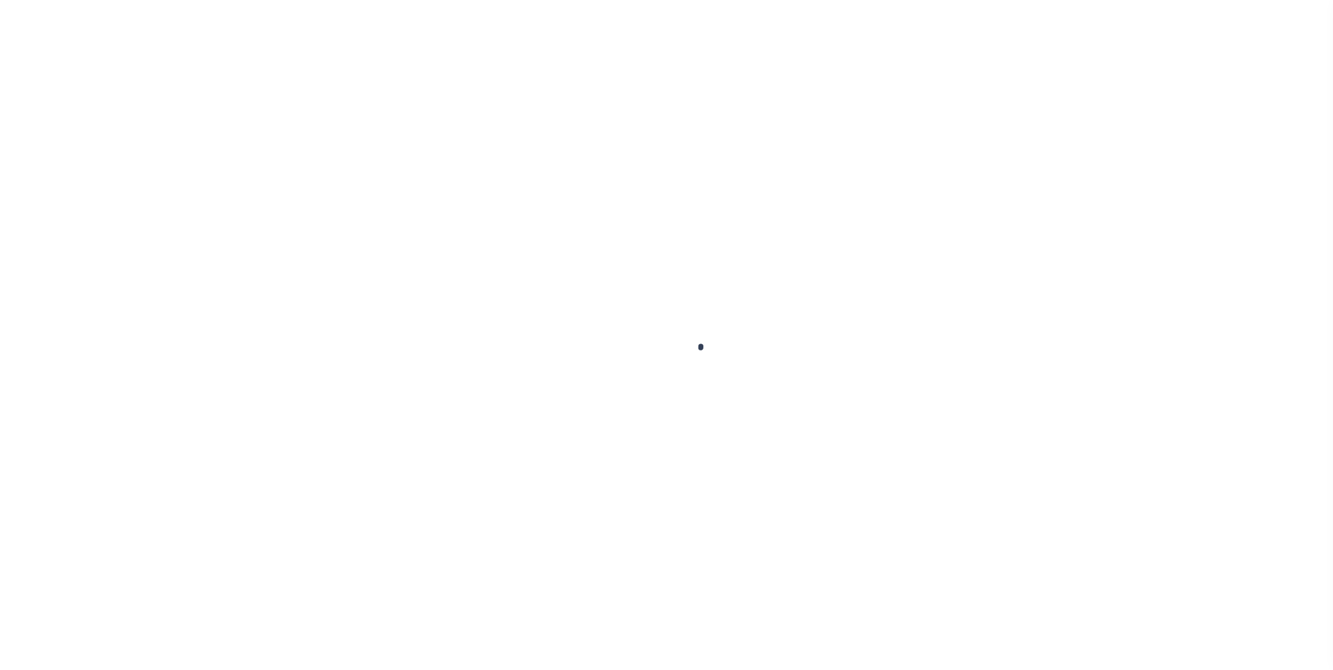
select select "10"
select select "NonEscrow"
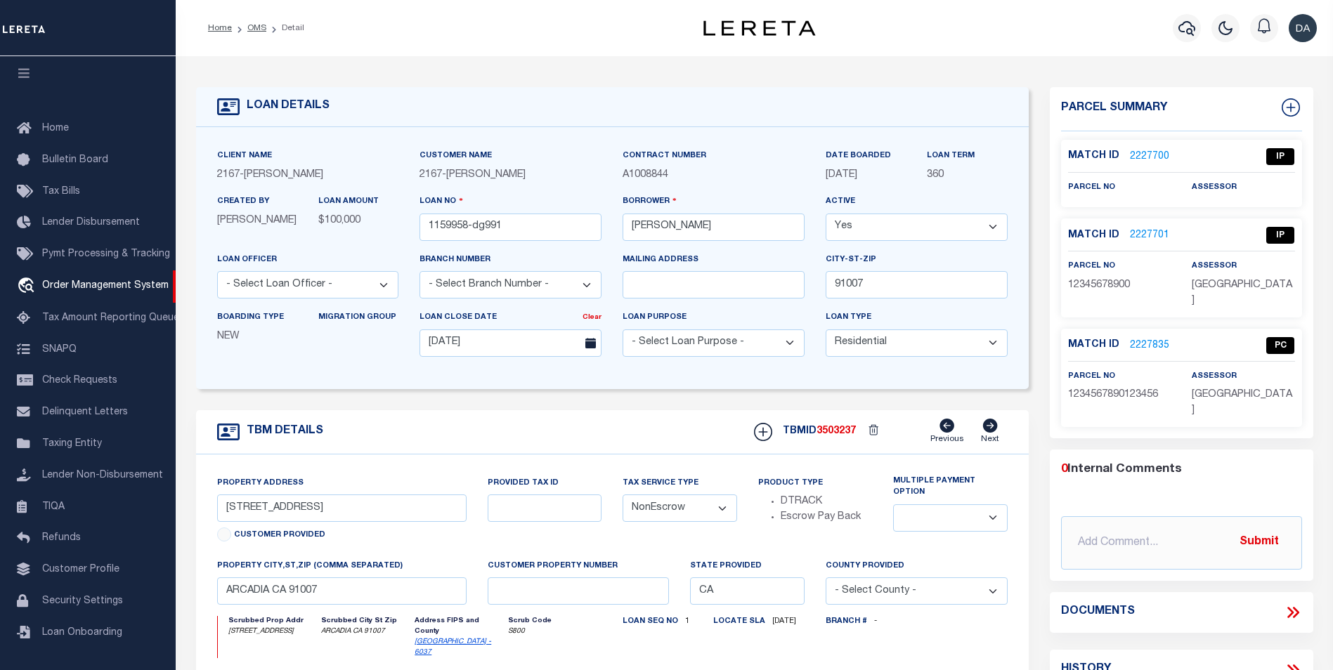
click at [1160, 339] on link "2227835" at bounding box center [1149, 346] width 39 height 15
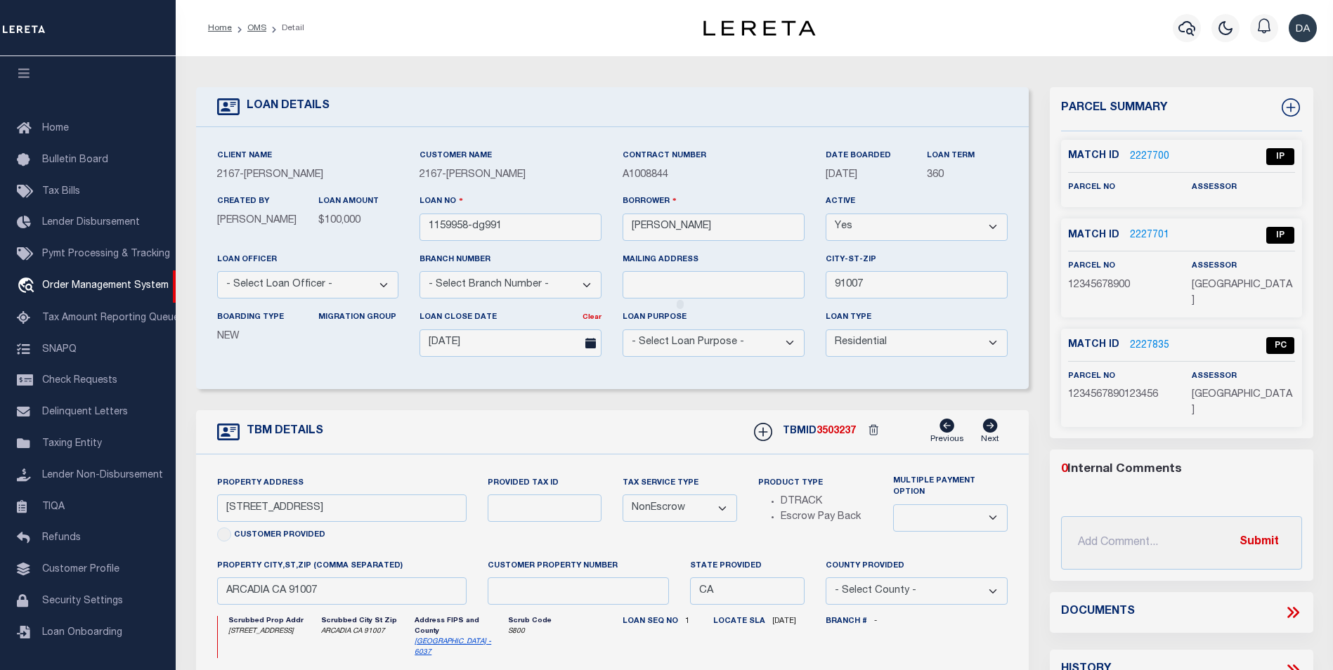
checkbox input "false"
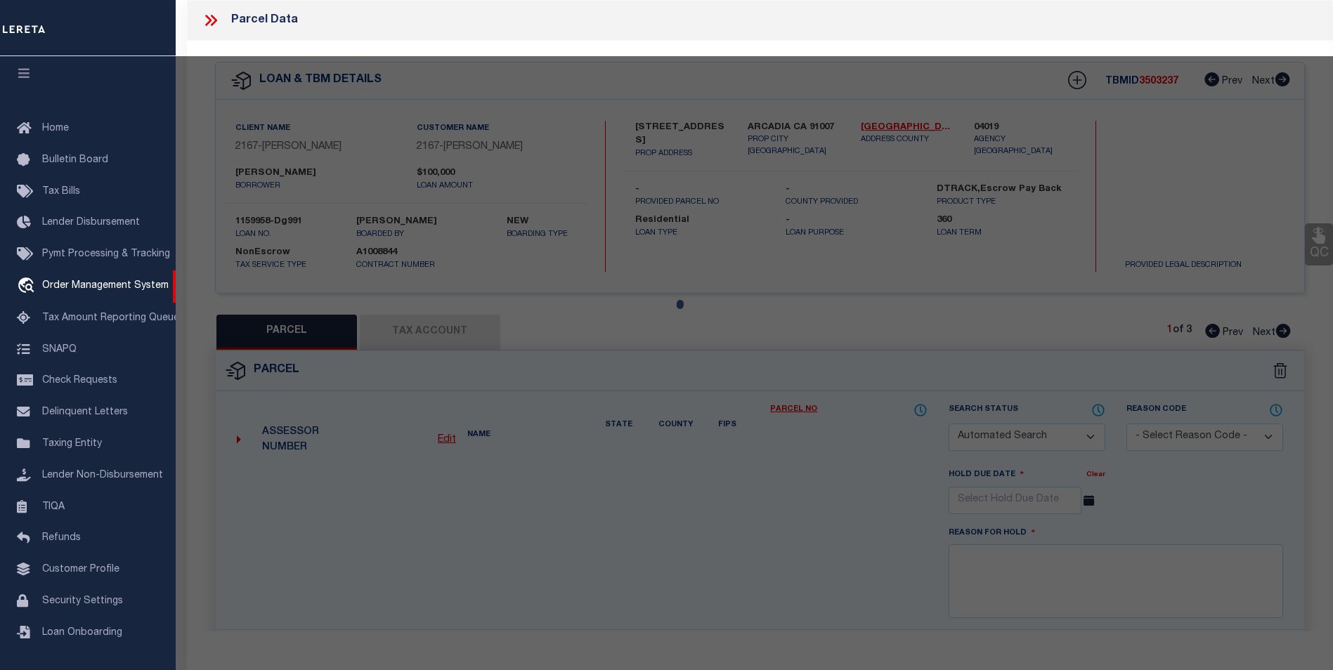
select select "PC"
select select "AGW"
select select "ADD"
type input "712 [PERSON_NAME] PEAK"
type input "[PERSON_NAME] CO"
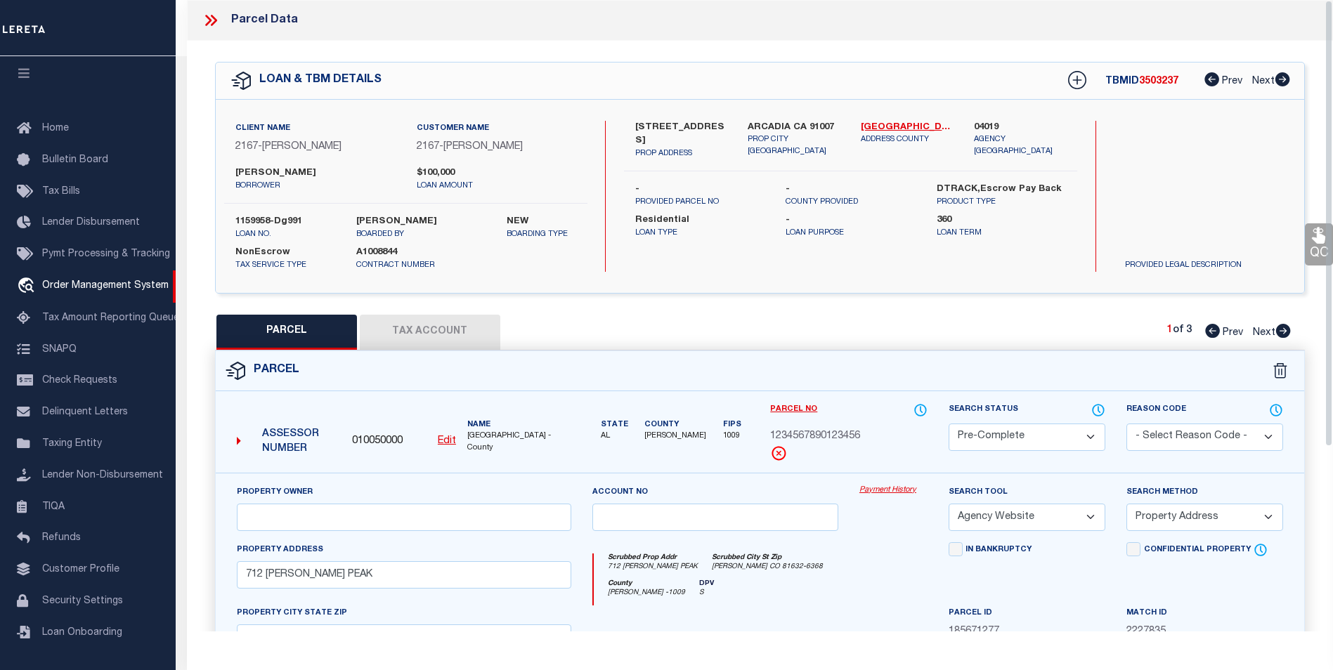
scroll to position [261, 0]
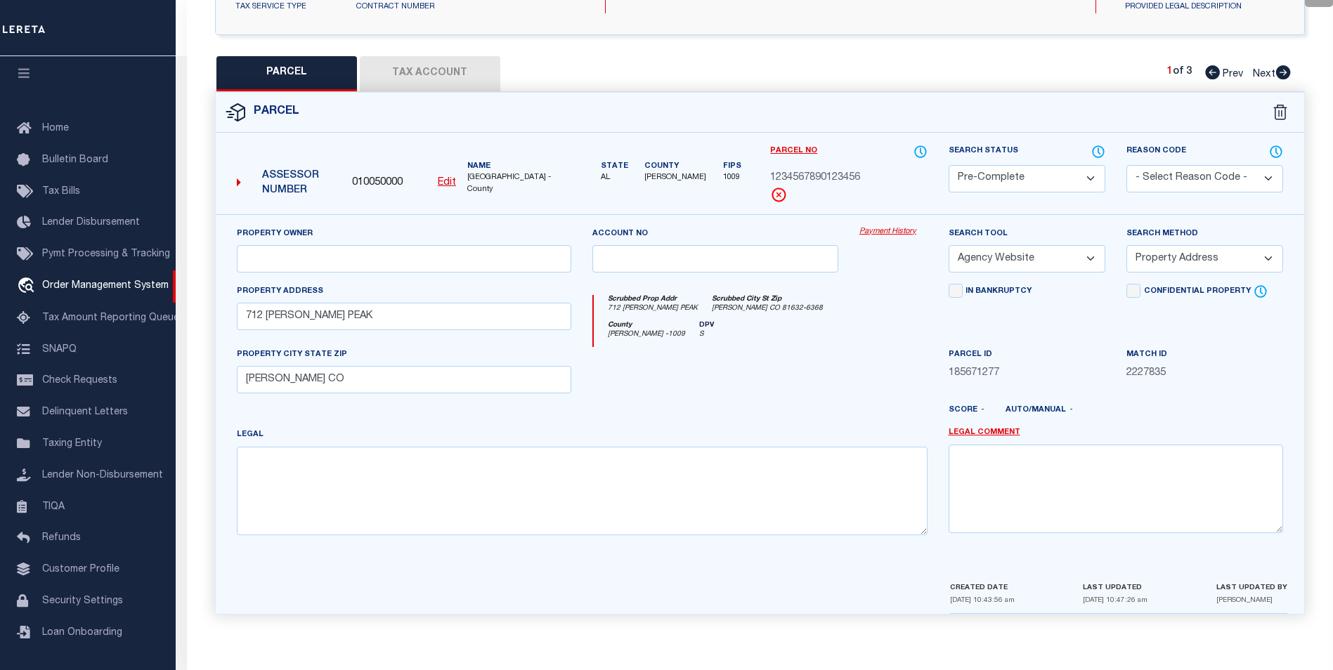
click at [1036, 184] on select "Automated Search Bad Parcel Complete Duplicate Parcel High Dollar Reporting In …" at bounding box center [1027, 178] width 157 height 27
click at [949, 165] on select "Automated Search Bad Parcel Complete Duplicate Parcel High Dollar Reporting In …" at bounding box center [1027, 178] width 157 height 27
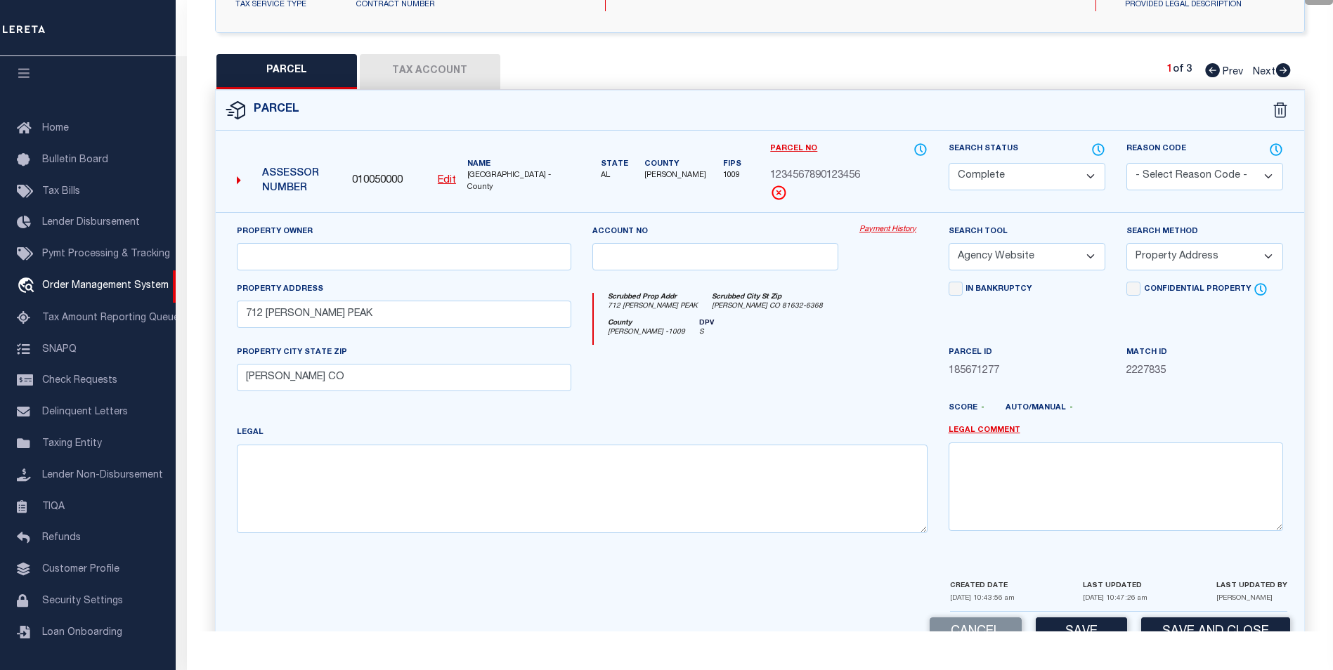
scroll to position [302, 0]
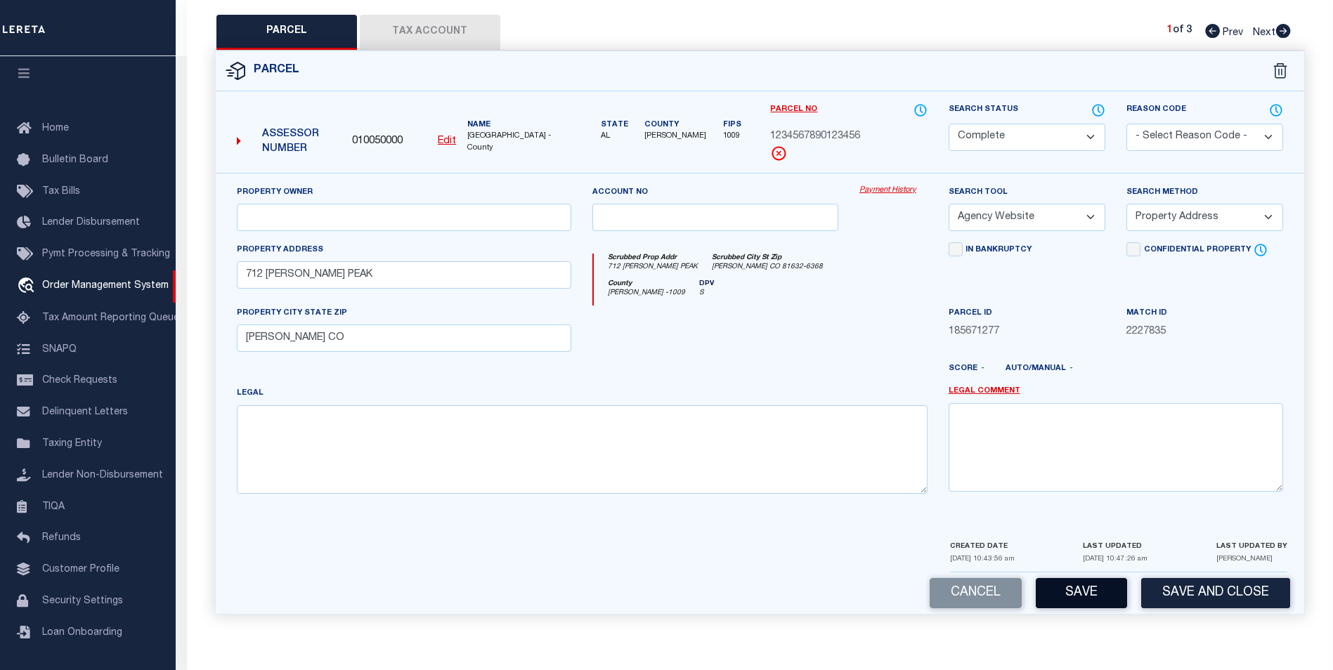
click at [1048, 588] on button "Save" at bounding box center [1081, 593] width 91 height 30
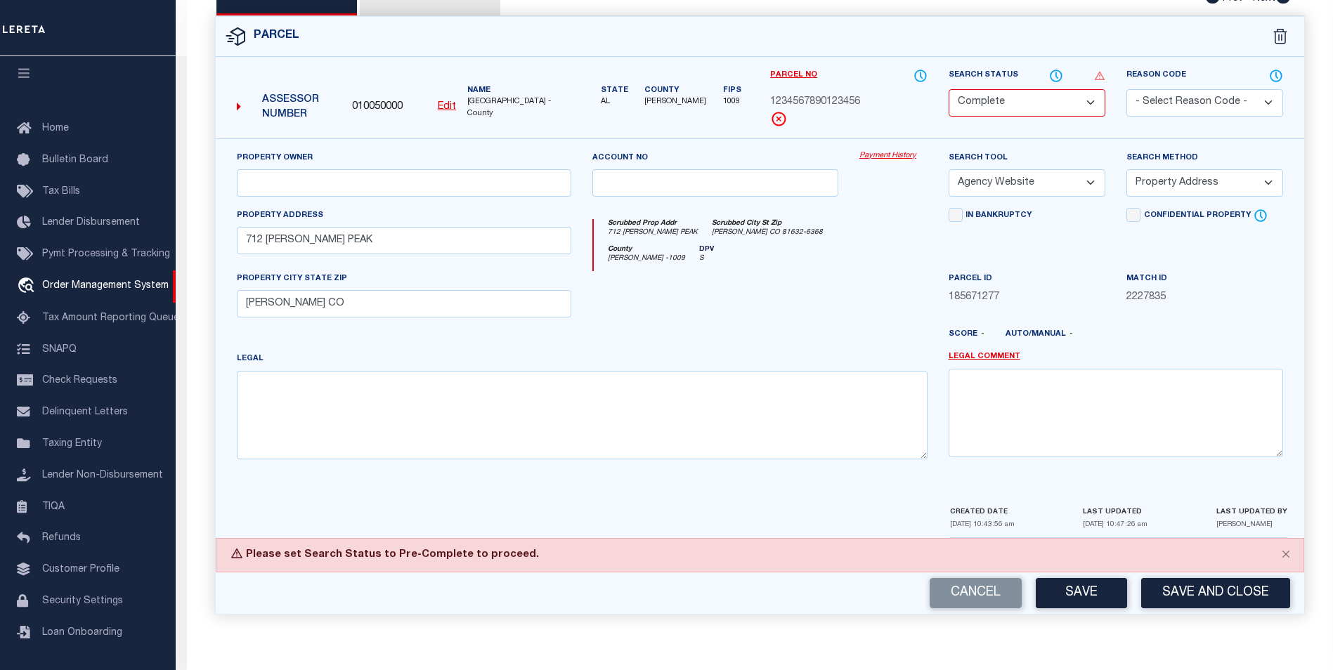
scroll to position [266, 0]
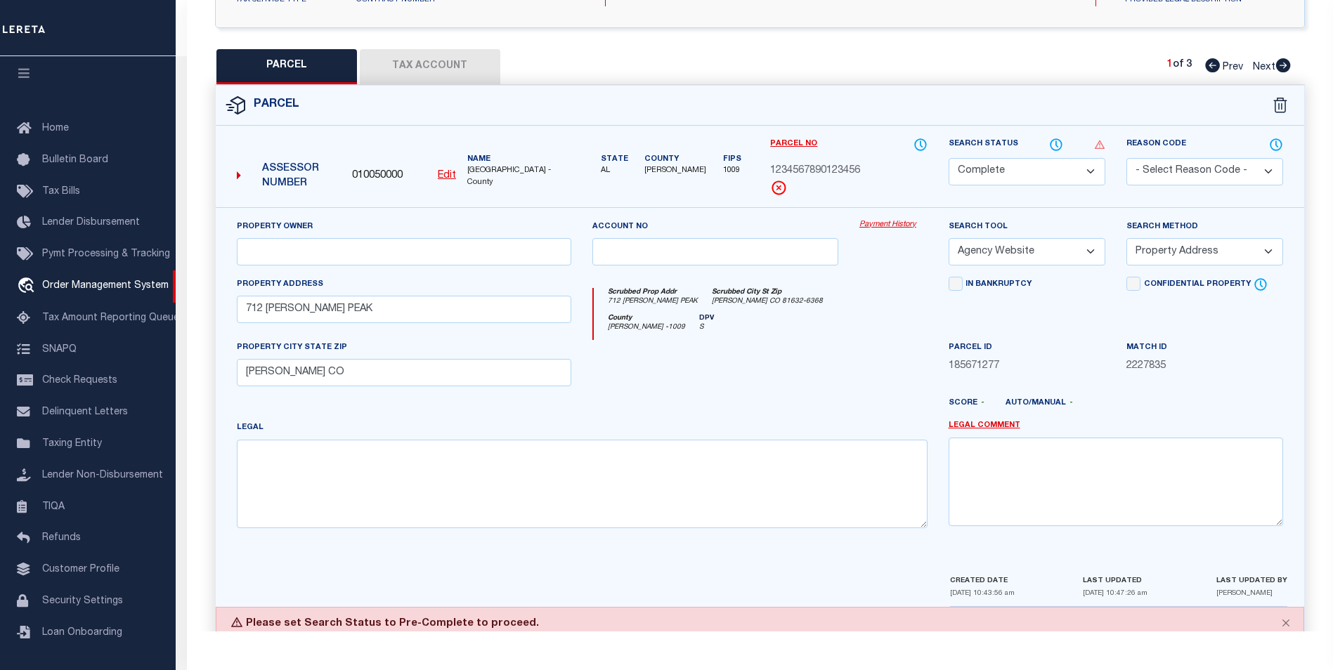
click at [1006, 168] on select "Automated Search Bad Parcel Complete Duplicate Parcel High Dollar Reporting In …" at bounding box center [1027, 171] width 157 height 27
click at [949, 161] on select "Automated Search Bad Parcel Complete Duplicate Parcel High Dollar Reporting In …" at bounding box center [1027, 171] width 157 height 27
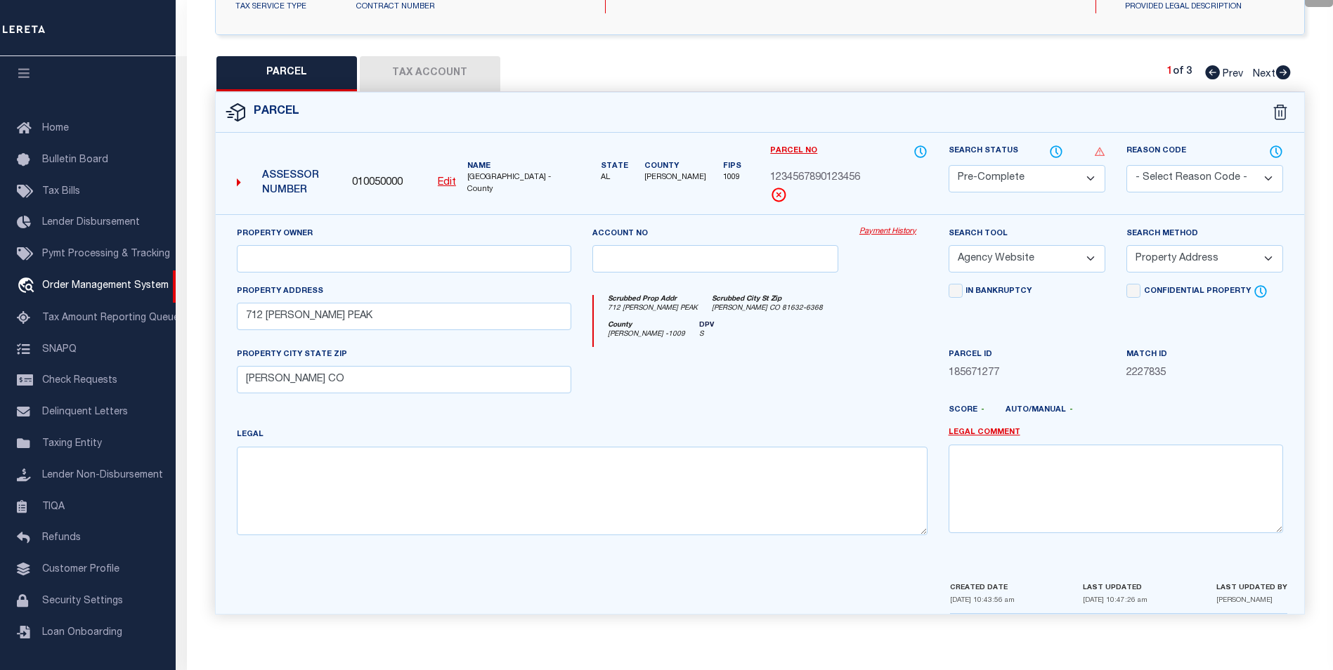
click at [1039, 173] on select "Automated Search Bad Parcel Complete Duplicate Parcel High Dollar Reporting In …" at bounding box center [1027, 178] width 157 height 27
click at [949, 165] on select "Automated Search Bad Parcel Complete Duplicate Parcel High Dollar Reporting In …" at bounding box center [1027, 178] width 157 height 27
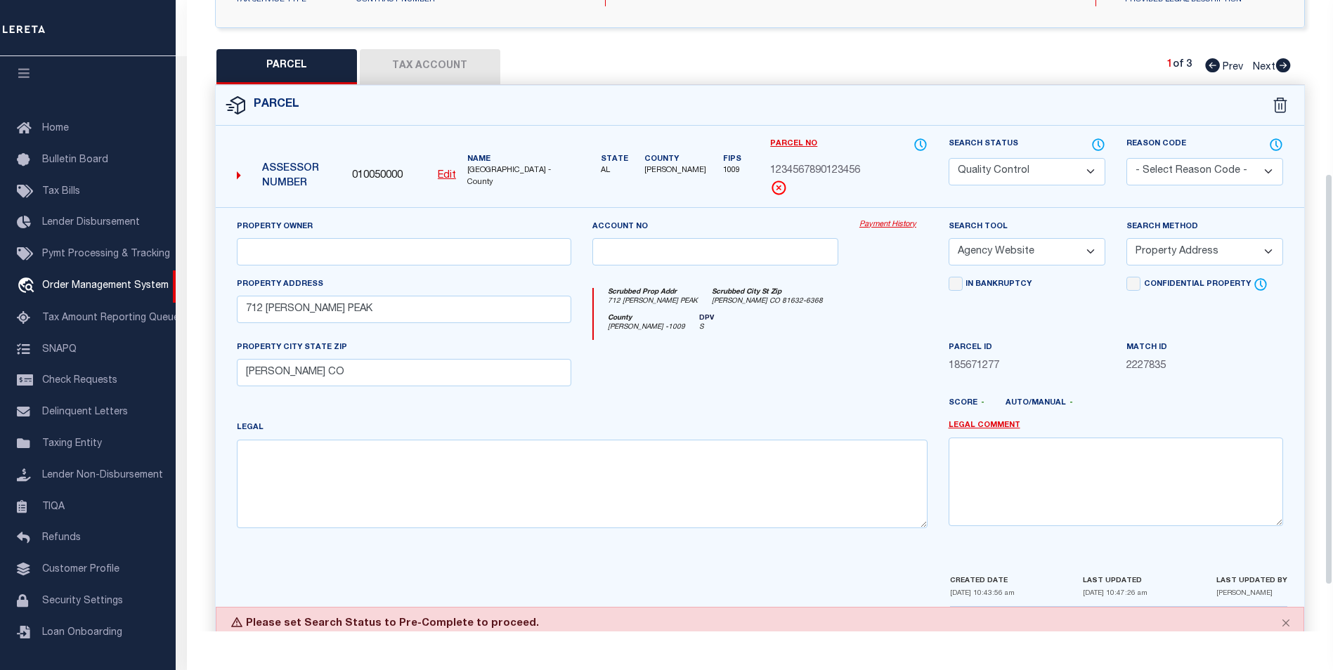
scroll to position [336, 0]
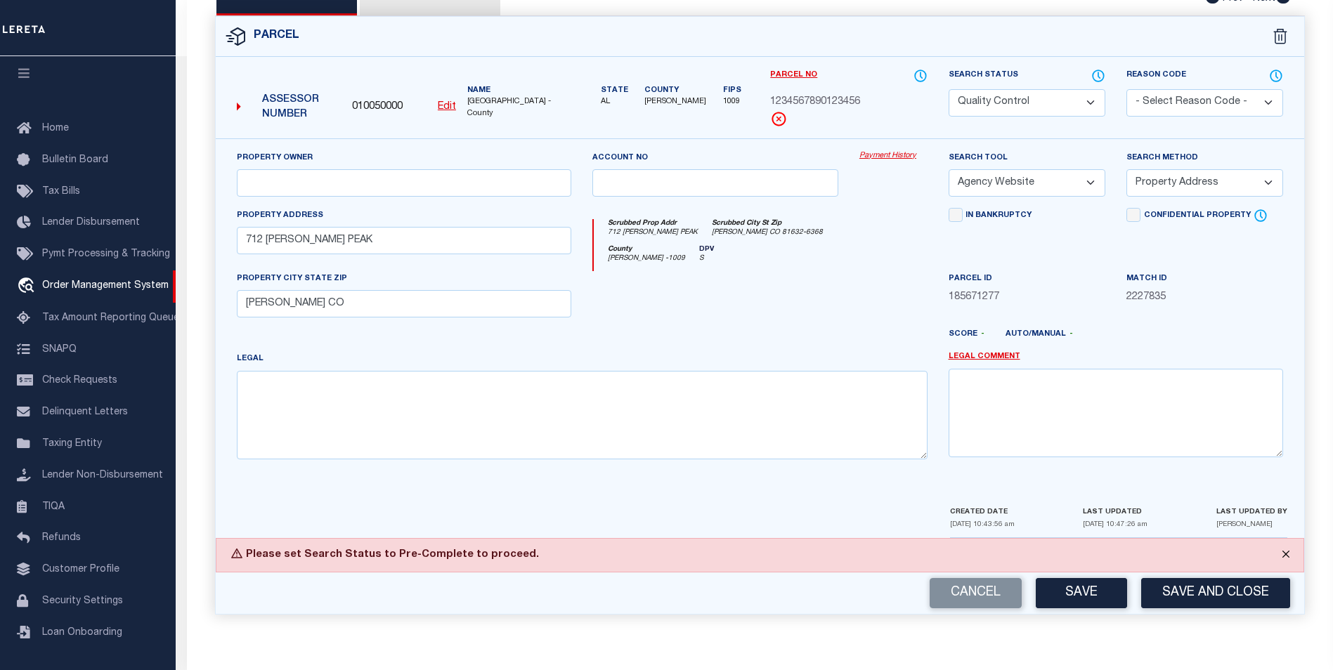
click at [1284, 553] on button "Close" at bounding box center [1285, 554] width 35 height 31
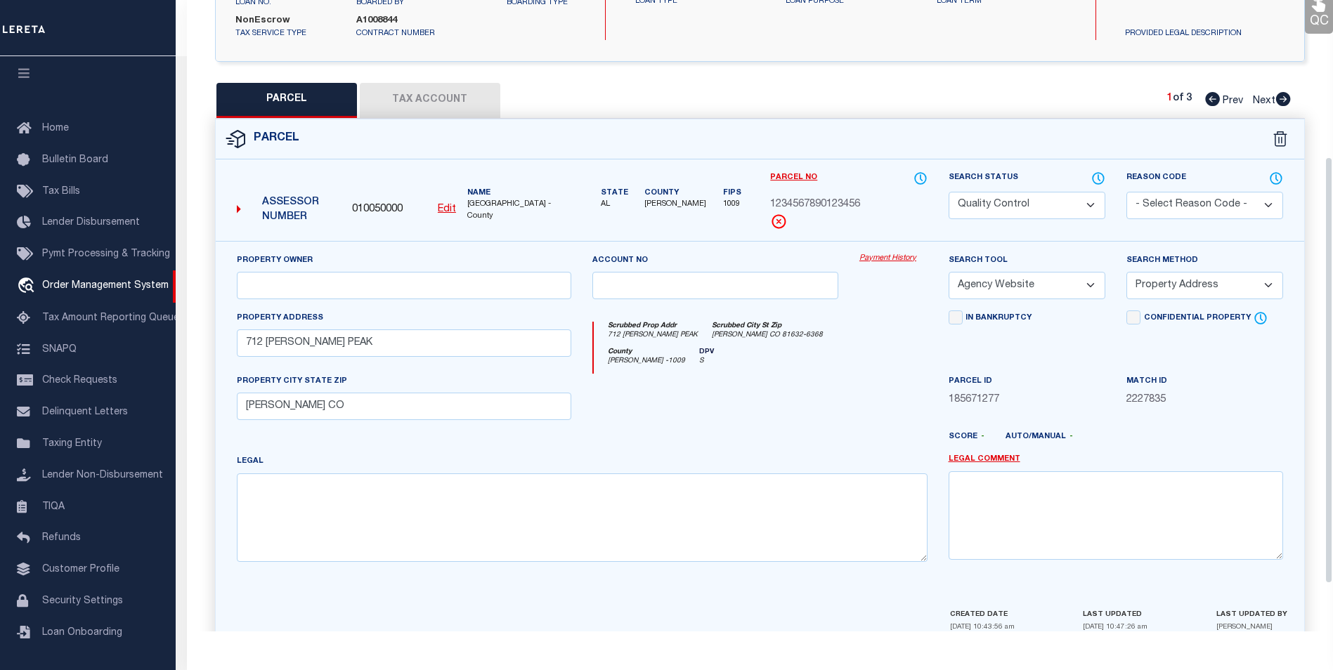
click at [1053, 599] on div "Property Owner Account no Payment History Search Tool -- Select Search Tool -- …" at bounding box center [760, 424] width 1088 height 367
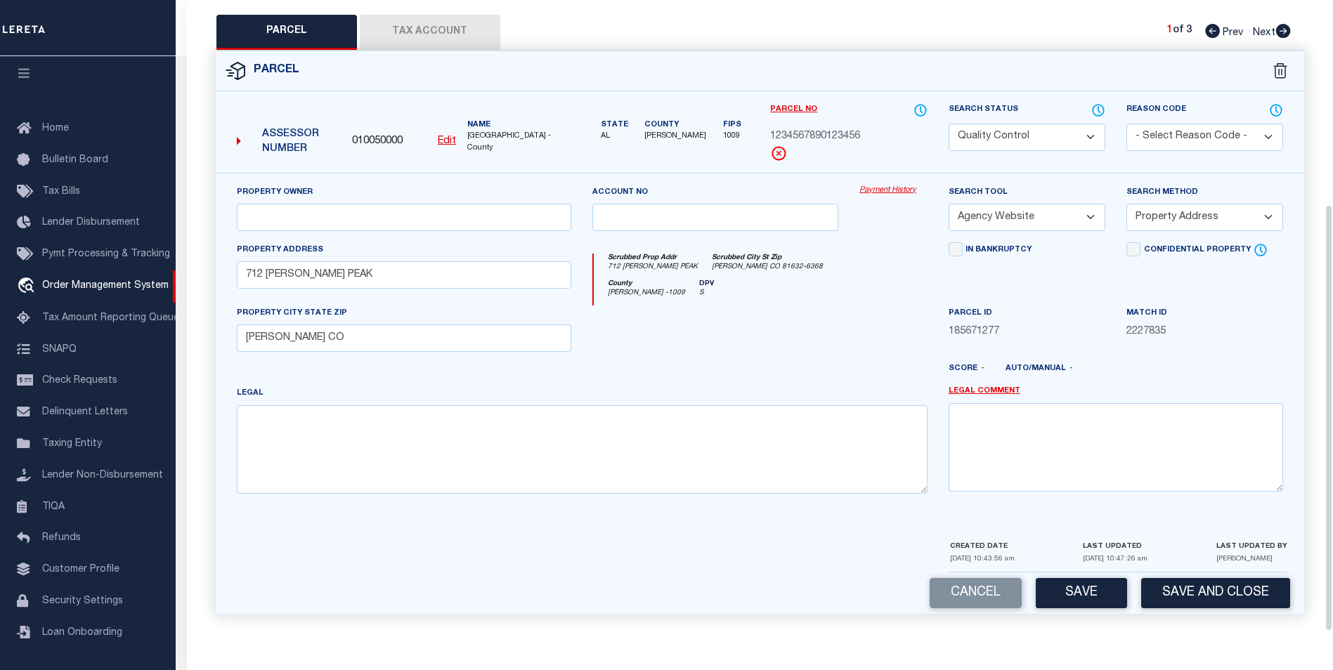
click at [1053, 599] on button "Save" at bounding box center [1081, 593] width 91 height 30
select select "AS"
select select
checkbox input "false"
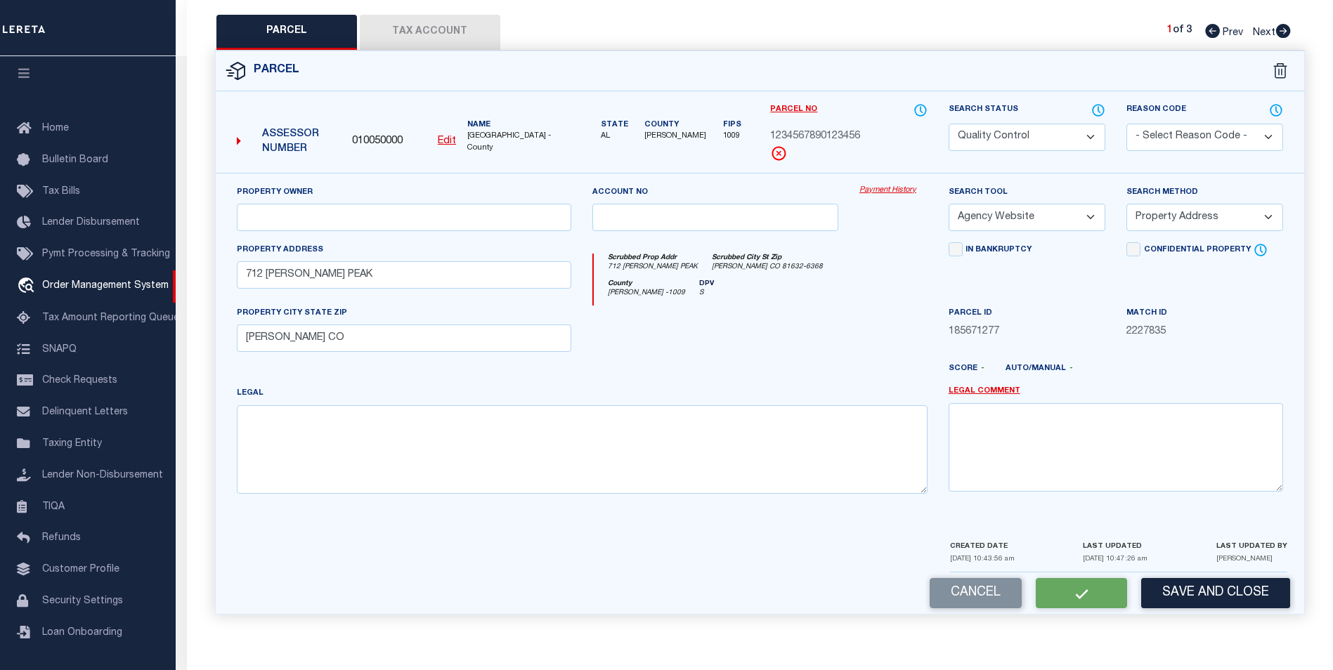
checkbox input "false"
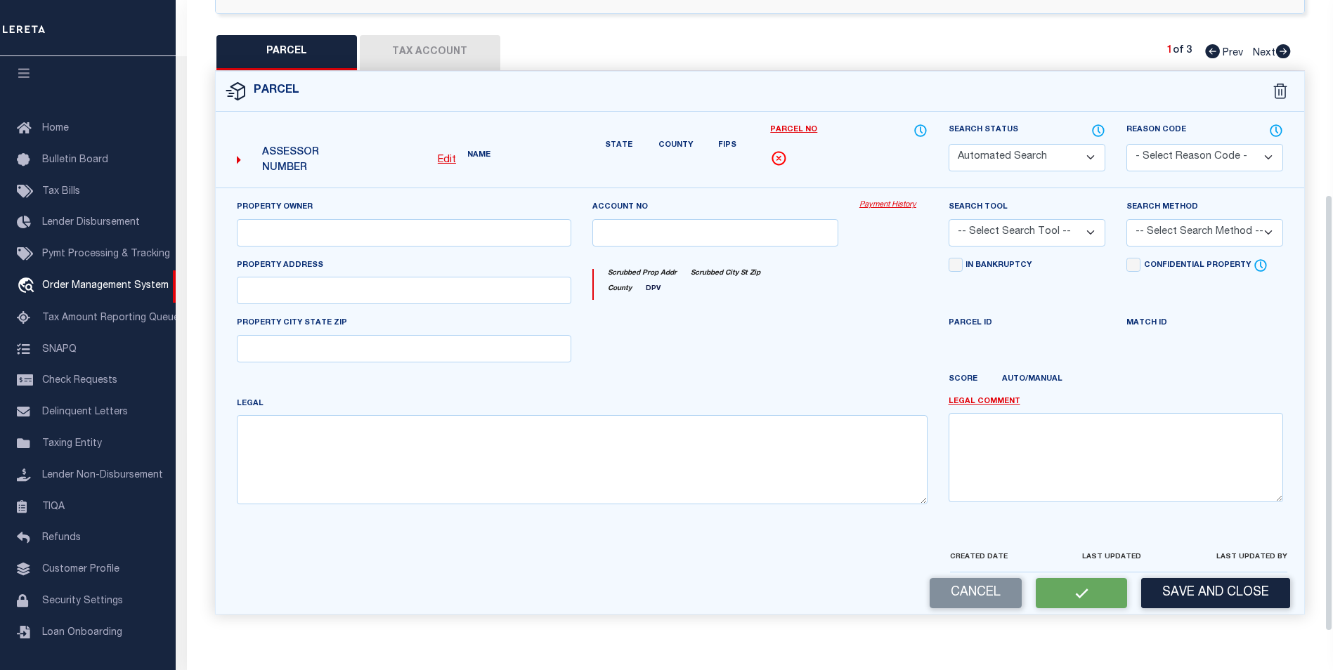
select select "QC"
select select "AGW"
select select "ADD"
type input "712 [PERSON_NAME] PEAK"
type input "[PERSON_NAME] CO"
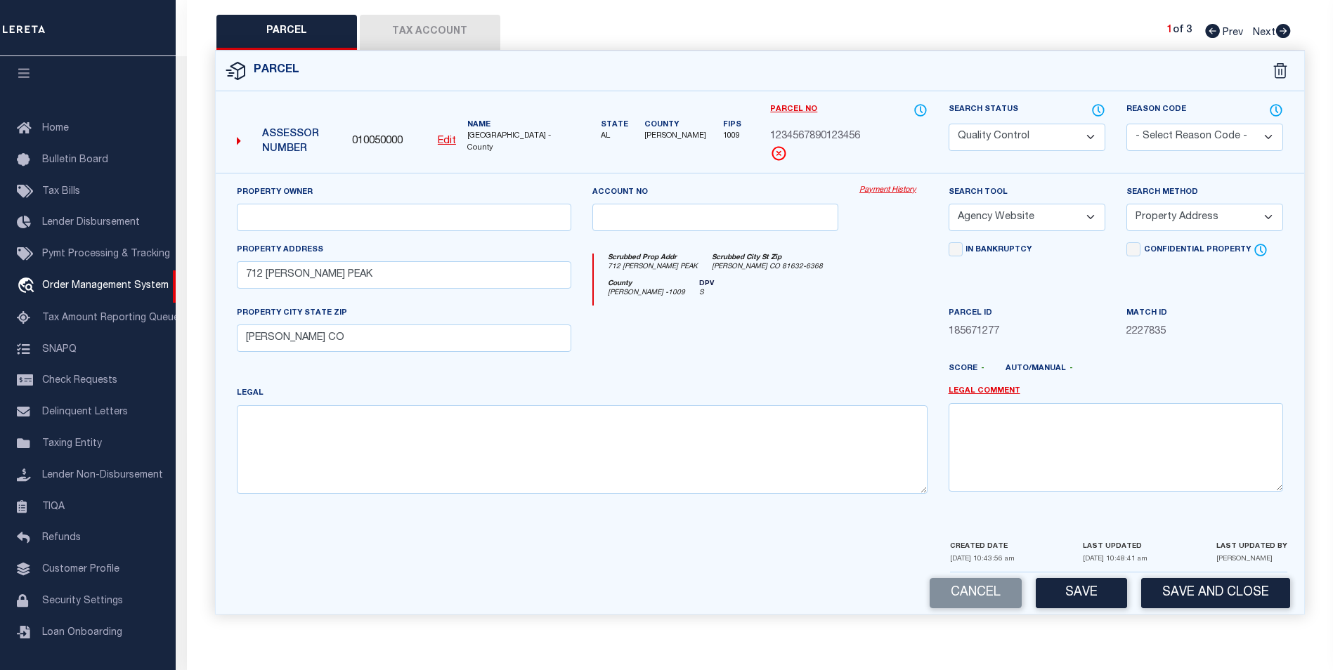
scroll to position [0, 0]
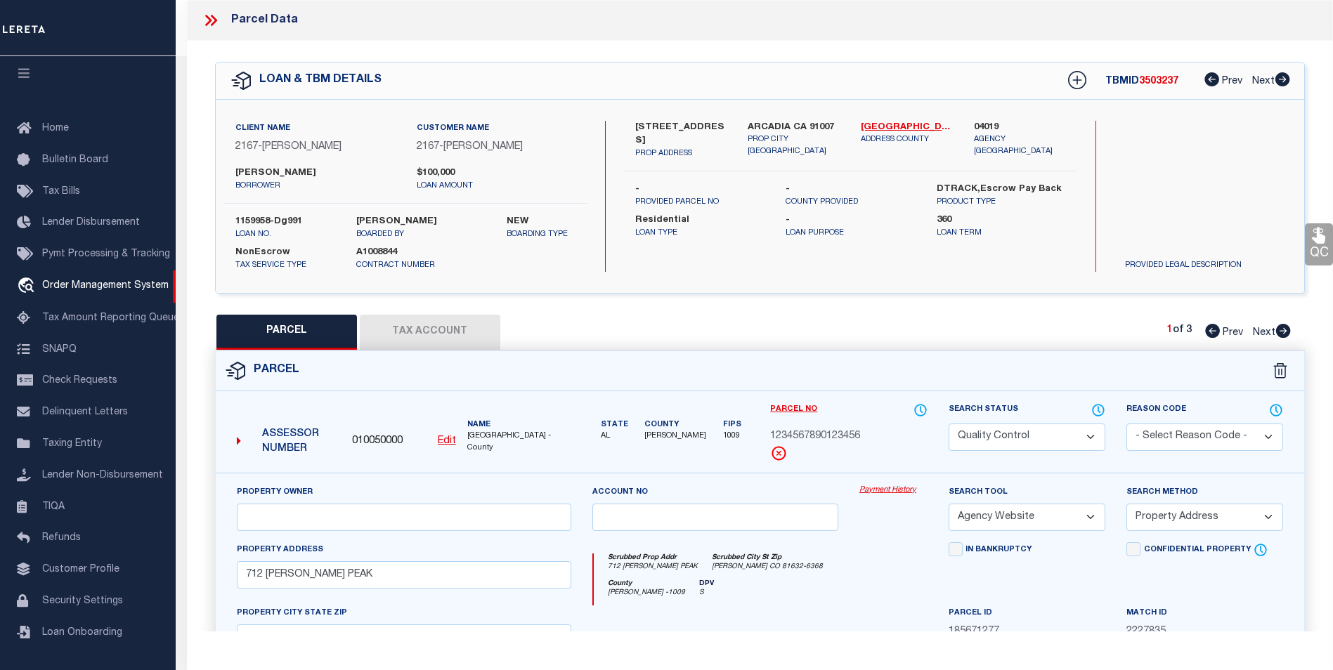
click at [217, 15] on icon at bounding box center [211, 20] width 18 height 18
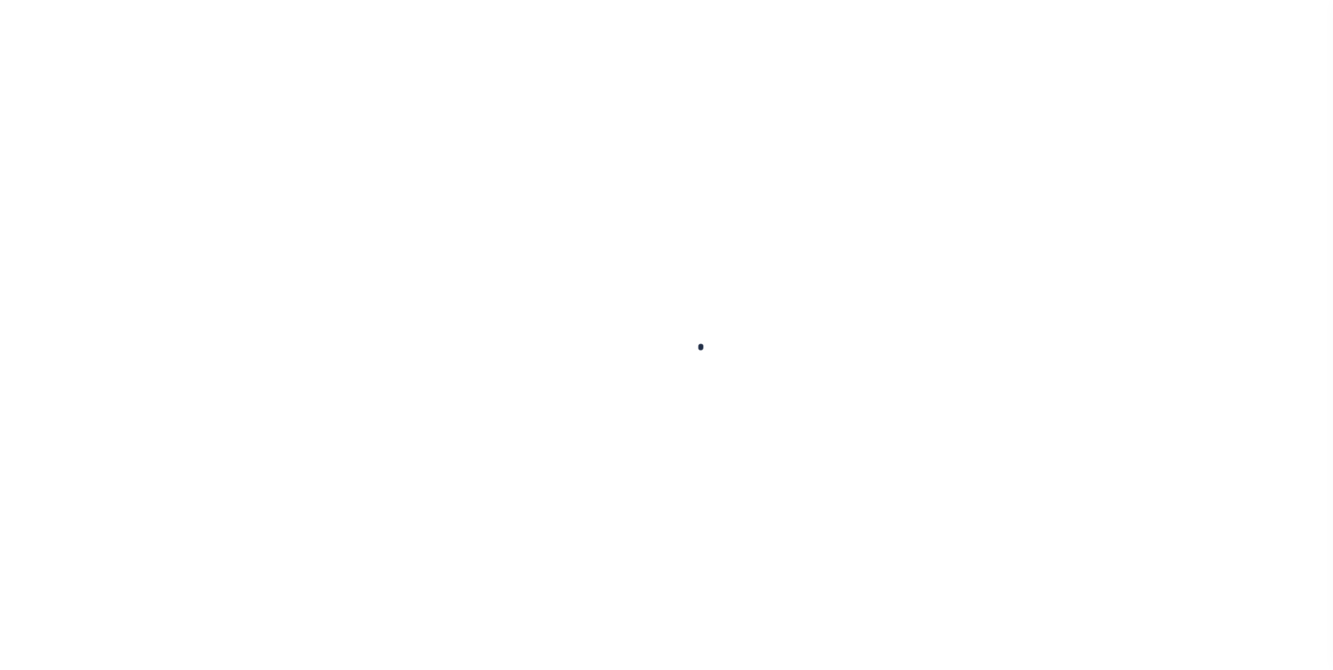
select select "10"
select select "NonEscrow"
type input "[STREET_ADDRESS]"
select select
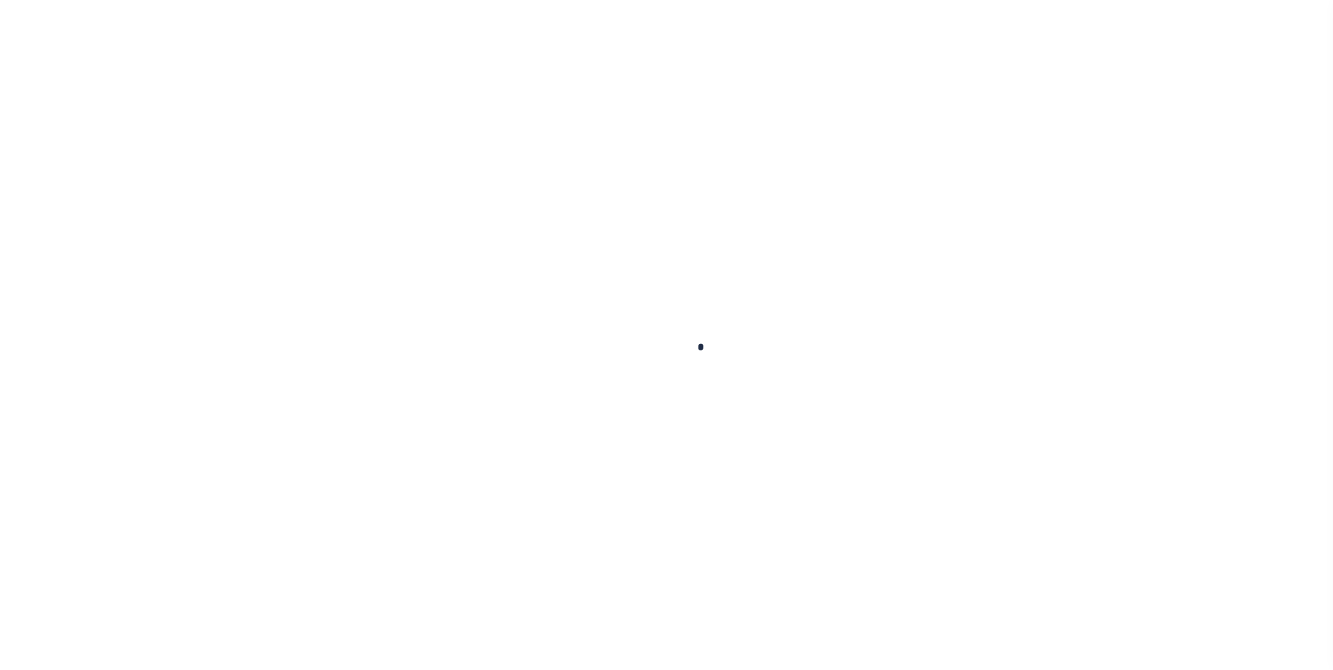
type input "ARCADIA CA 91007"
type input "CA"
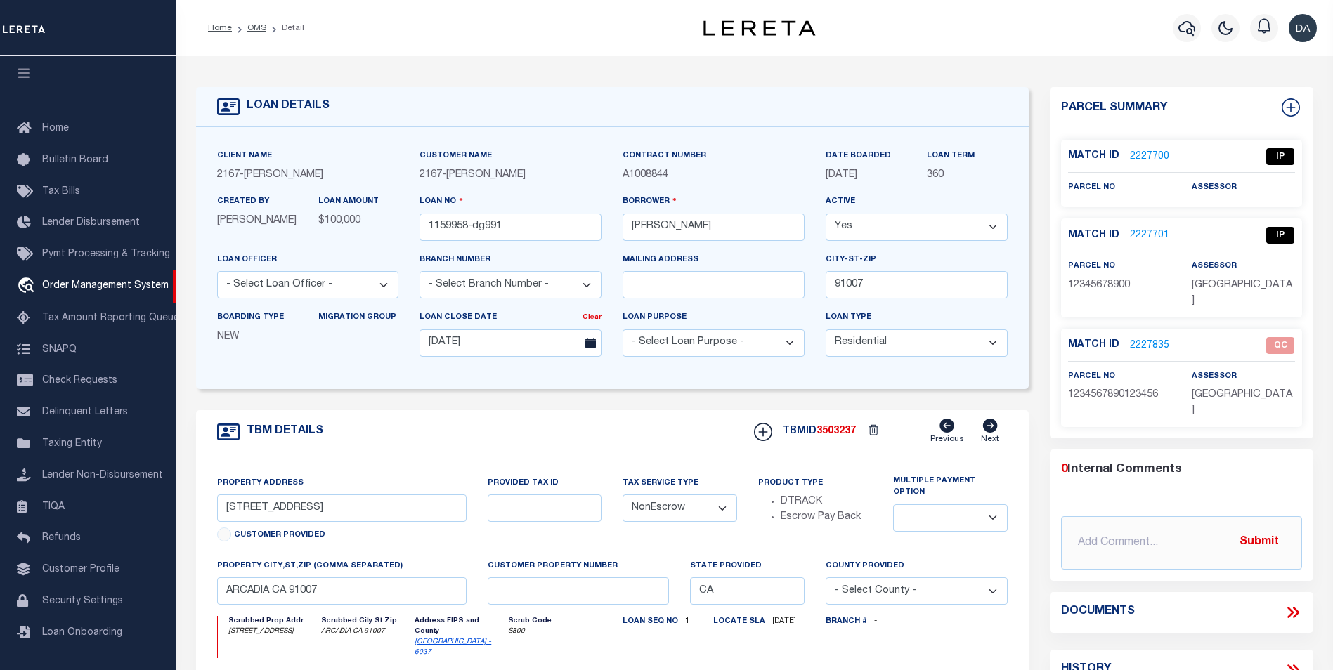
click at [1140, 339] on link "2227835" at bounding box center [1149, 346] width 39 height 15
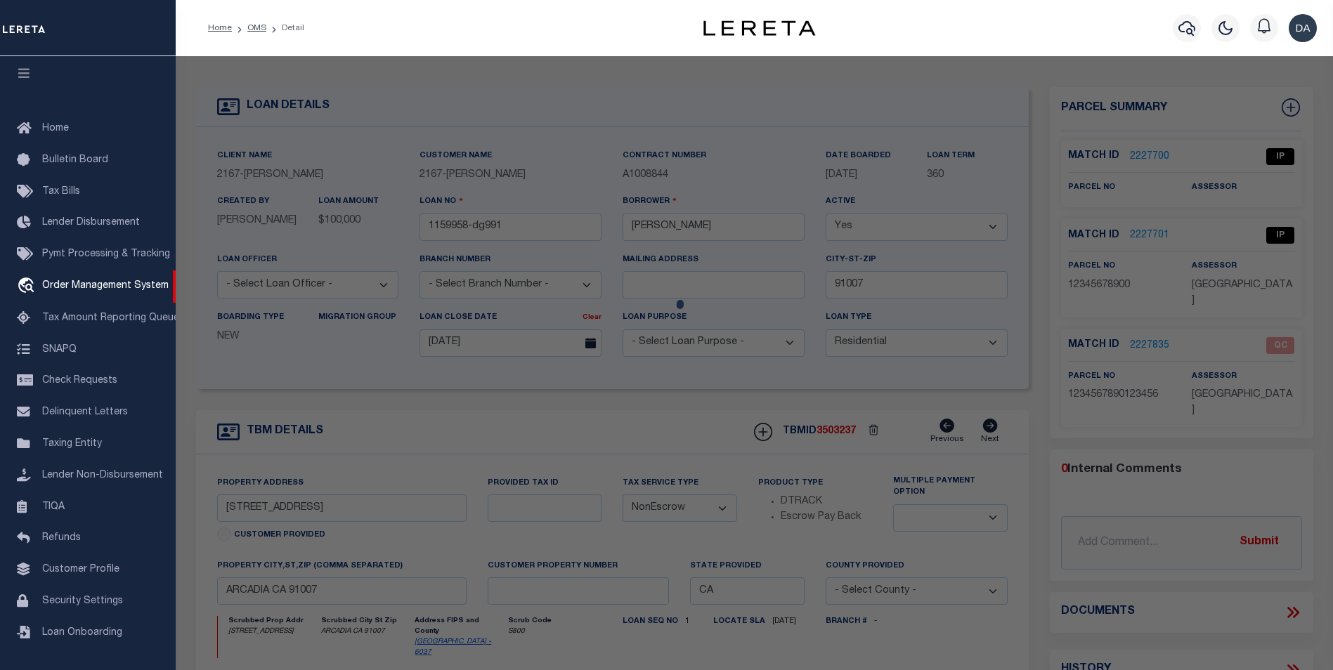
checkbox input "false"
select select "QC"
select select "AGW"
select select "ADD"
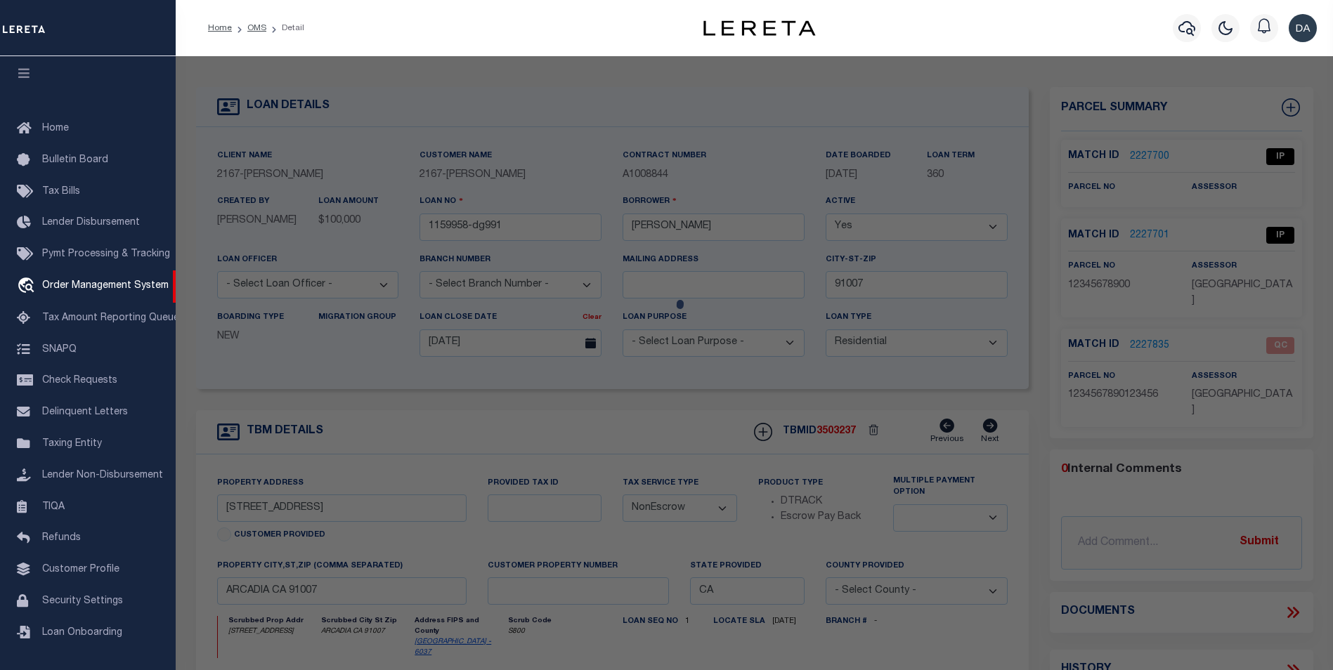
type input "712 [PERSON_NAME] PEAK"
type input "[PERSON_NAME] CO"
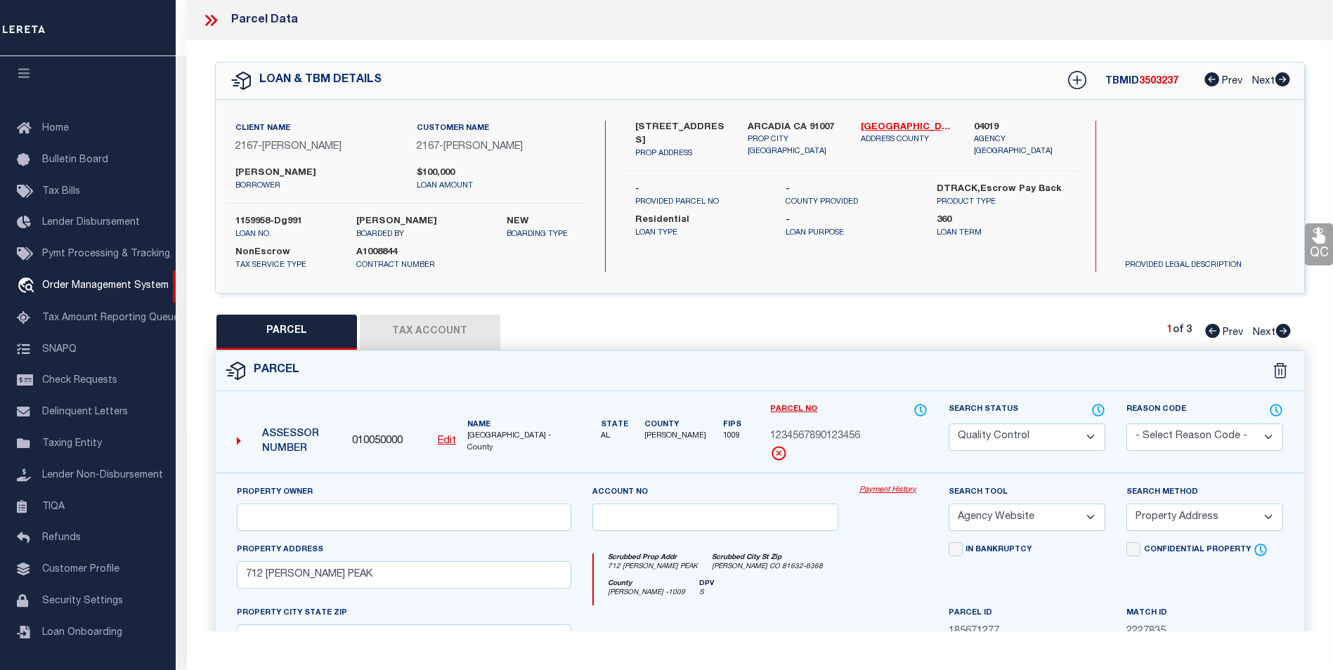
click at [1043, 435] on select "Automated Search Bad Parcel Complete Duplicate Parcel High Dollar Reporting In …" at bounding box center [1027, 437] width 157 height 27
click at [774, 320] on div "PARCEL Tax Account 1 of 3 Prev Next" at bounding box center [760, 332] width 1090 height 35
click at [1053, 441] on select "Automated Search Bad Parcel Complete Duplicate Parcel High Dollar Reporting In …" at bounding box center [1027, 437] width 157 height 27
click at [949, 424] on select "Automated Search Bad Parcel Complete Duplicate Parcel High Dollar Reporting In …" at bounding box center [1027, 437] width 157 height 27
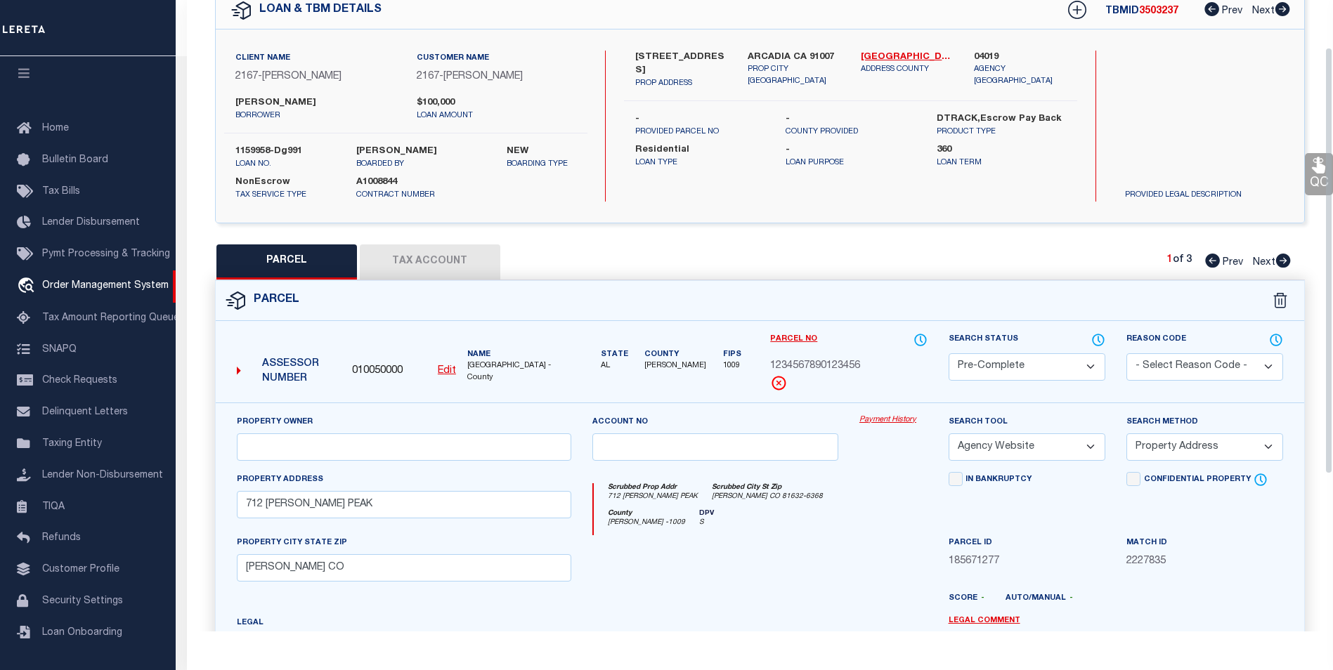
click at [1019, 372] on select "Automated Search Bad Parcel Complete Duplicate Parcel High Dollar Reporting In …" at bounding box center [1027, 366] width 157 height 27
click at [810, 245] on div "PARCEL Tax Account 1 of 3 Prev Next" at bounding box center [760, 262] width 1090 height 35
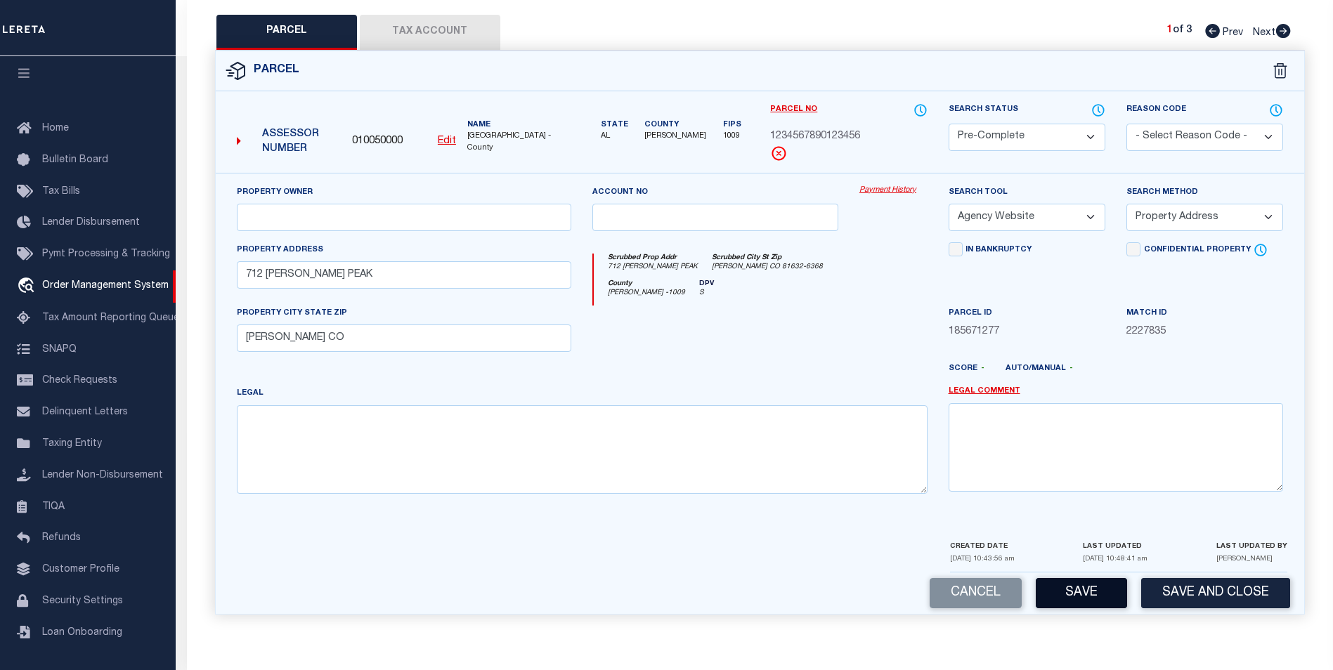
click at [1069, 596] on button "Save" at bounding box center [1081, 593] width 91 height 30
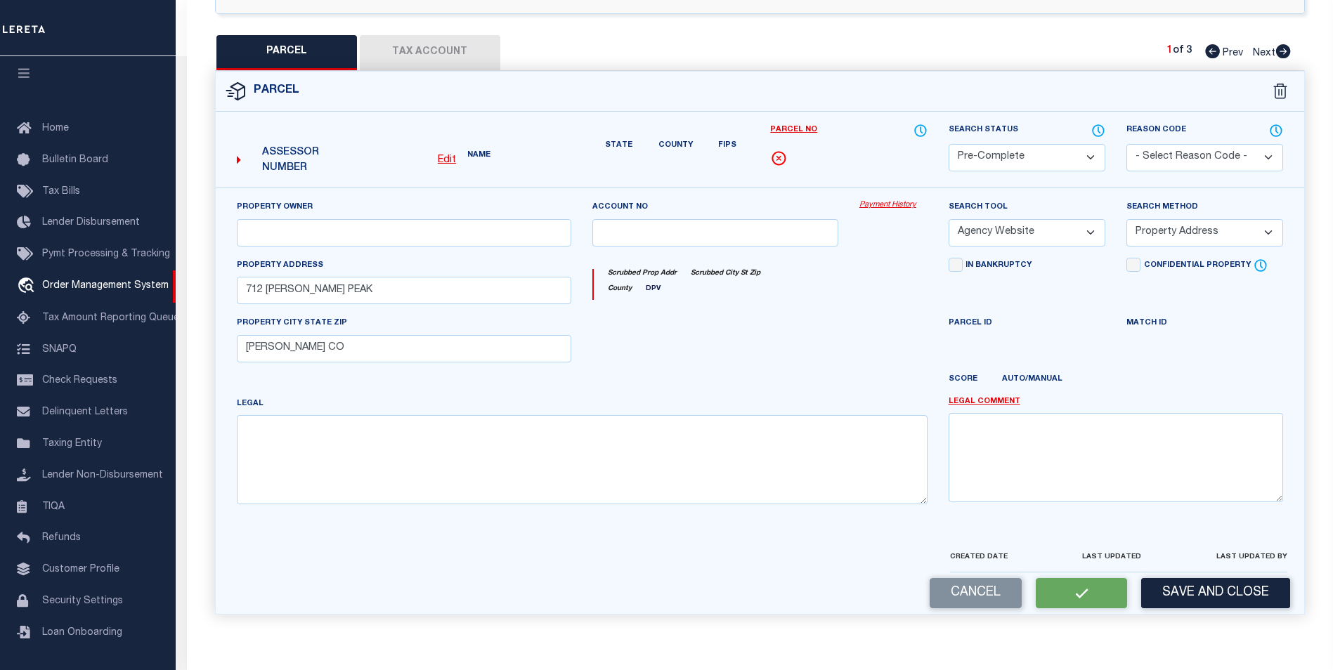
select select "AS"
select select
checkbox input "false"
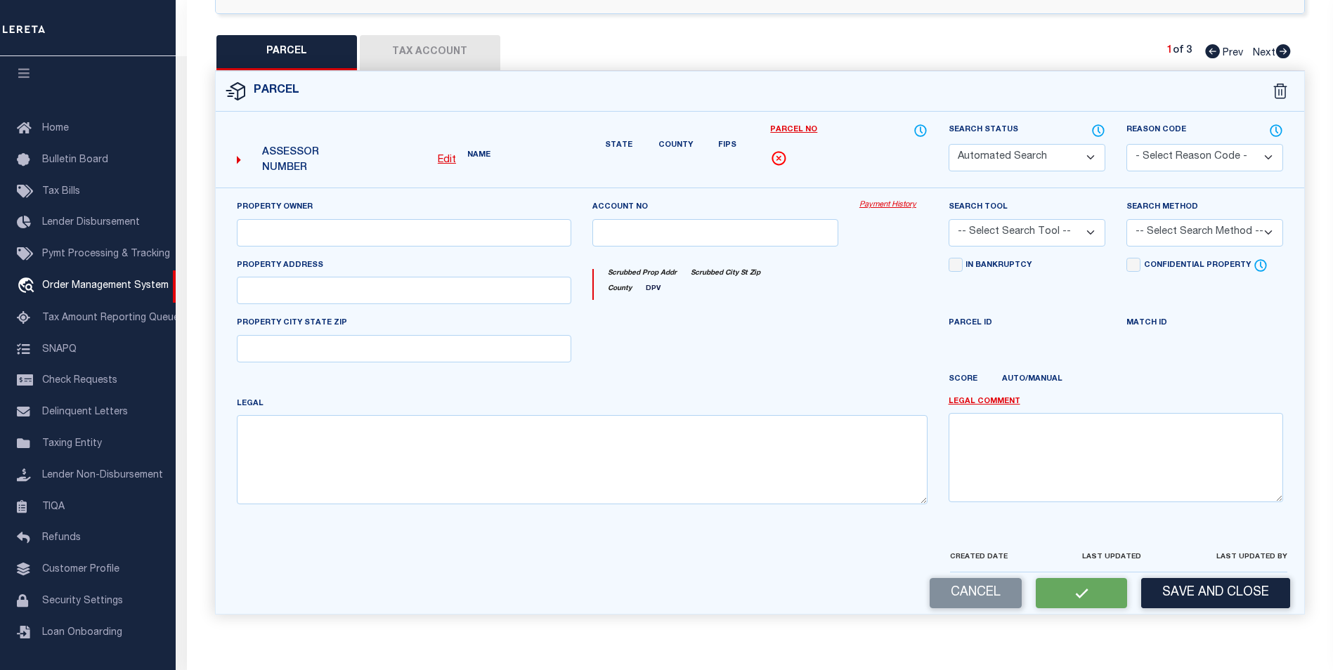
select select "PC"
select select "AGW"
select select "ADD"
type input "712 [PERSON_NAME] PEAK"
type input "[PERSON_NAME] CO"
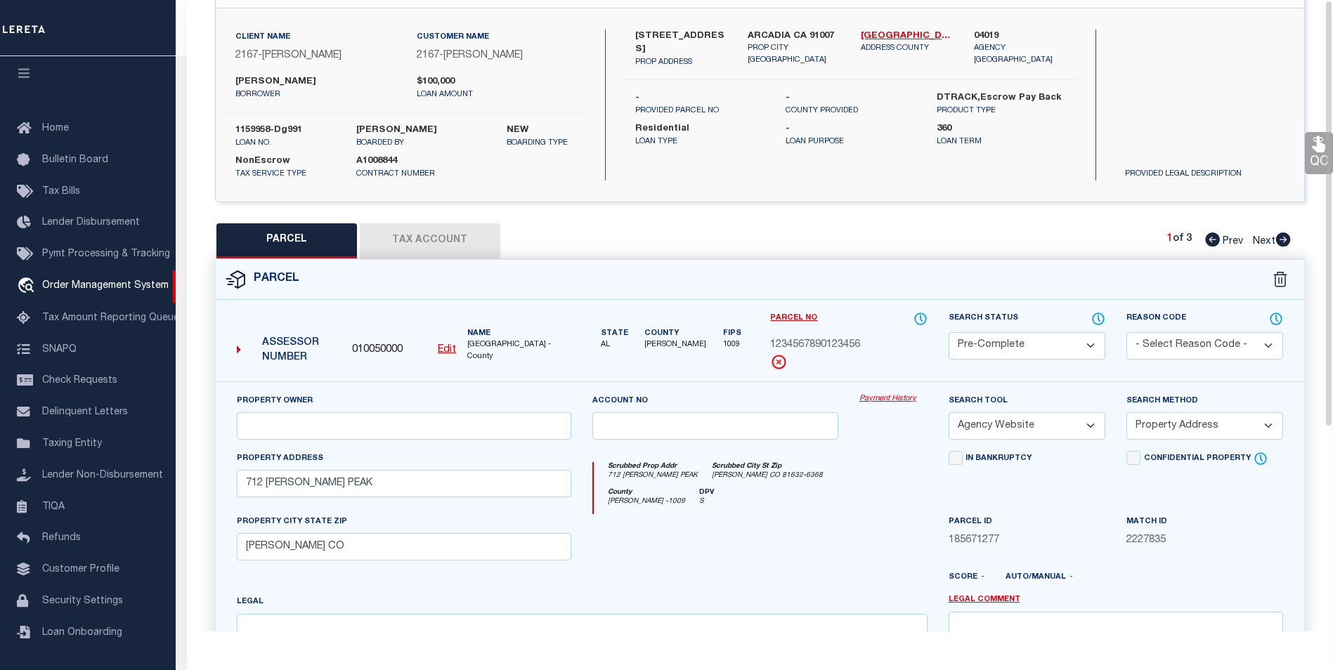
scroll to position [0, 0]
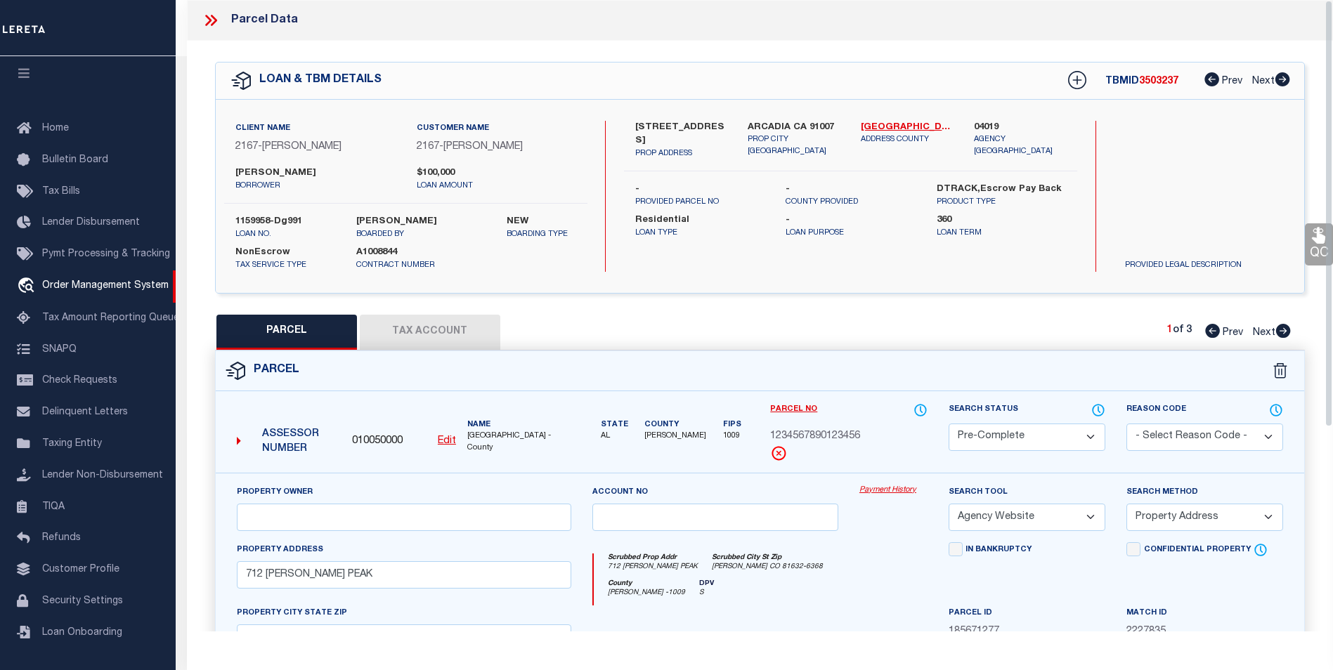
click at [212, 22] on icon at bounding box center [211, 20] width 18 height 18
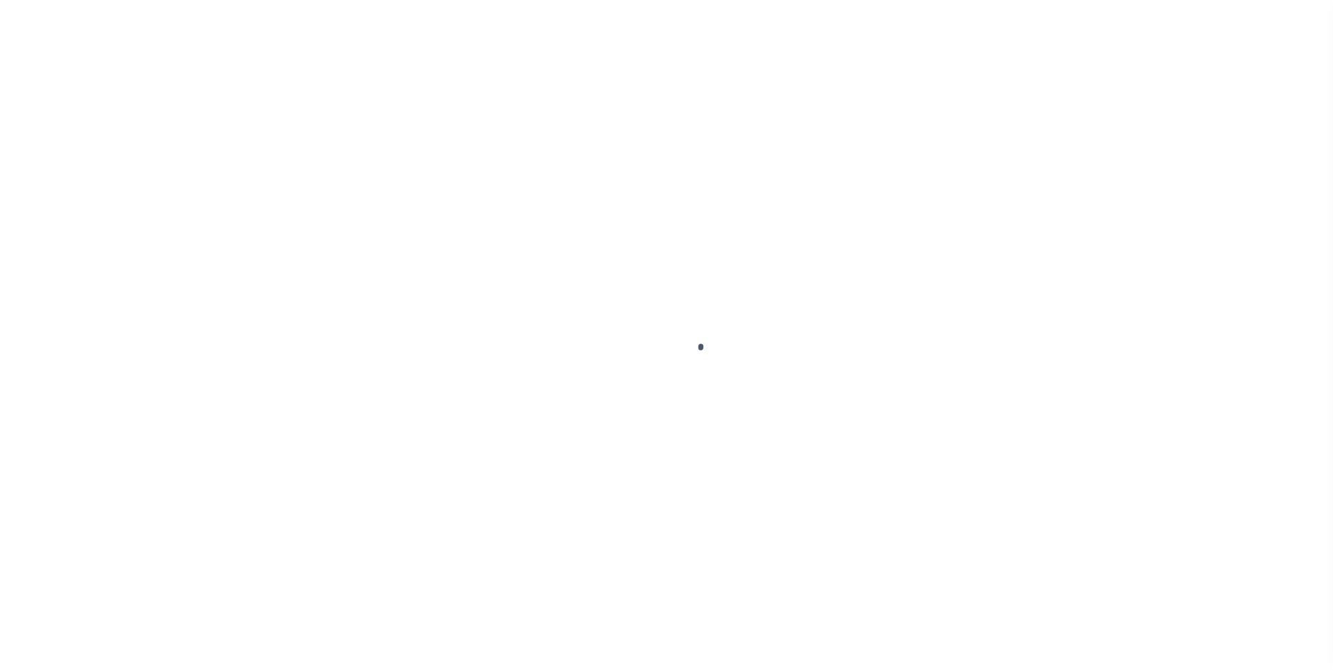
select select "10"
select select "NonEscrow"
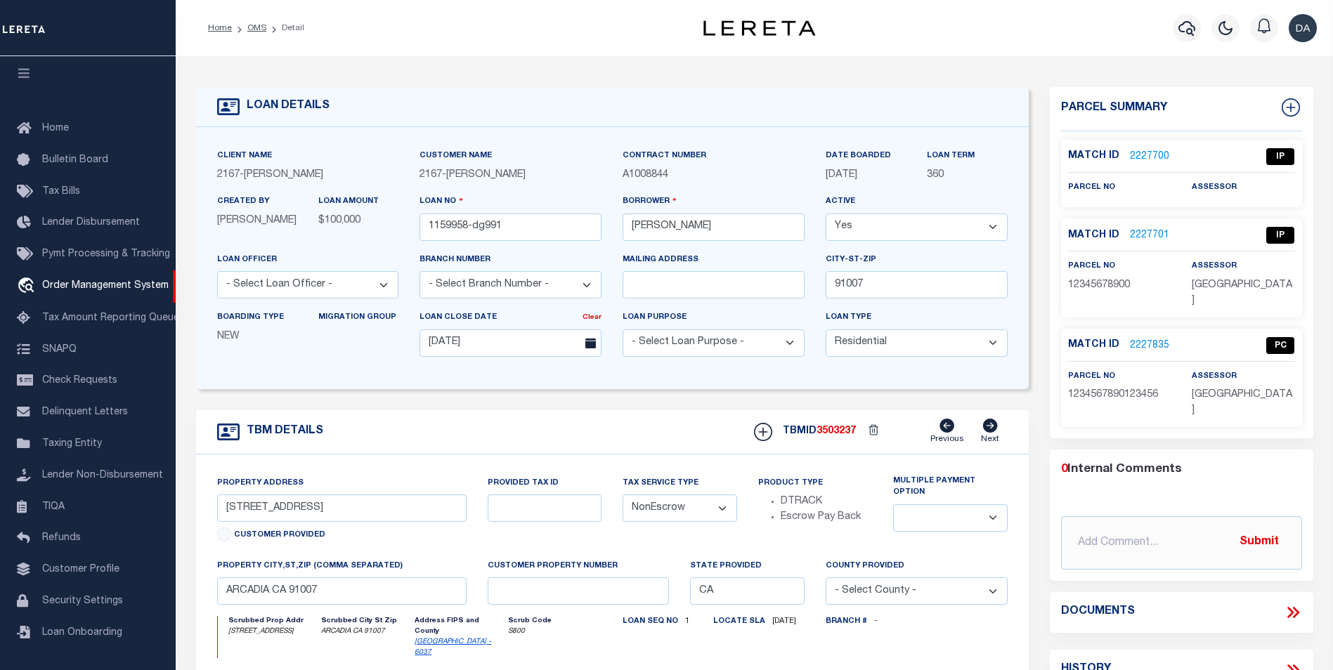
click at [1136, 339] on link "2227835" at bounding box center [1149, 346] width 39 height 15
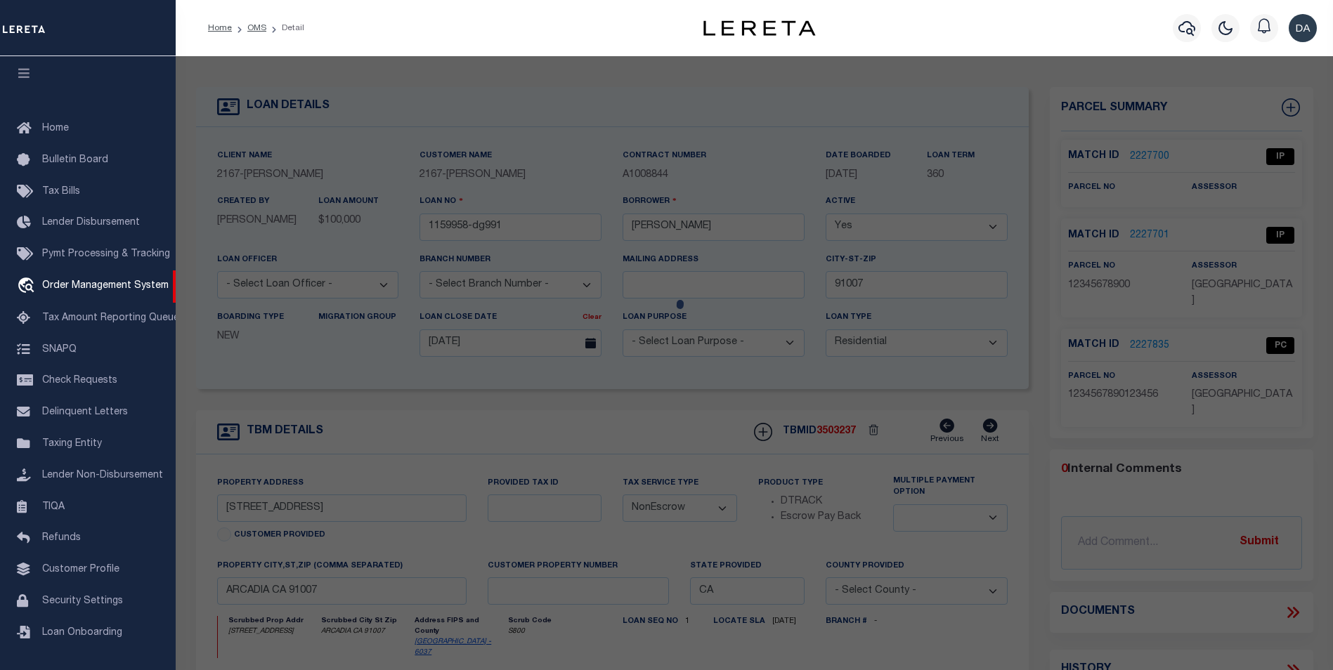
checkbox input "false"
select select "PC"
select select "AGW"
select select "ADD"
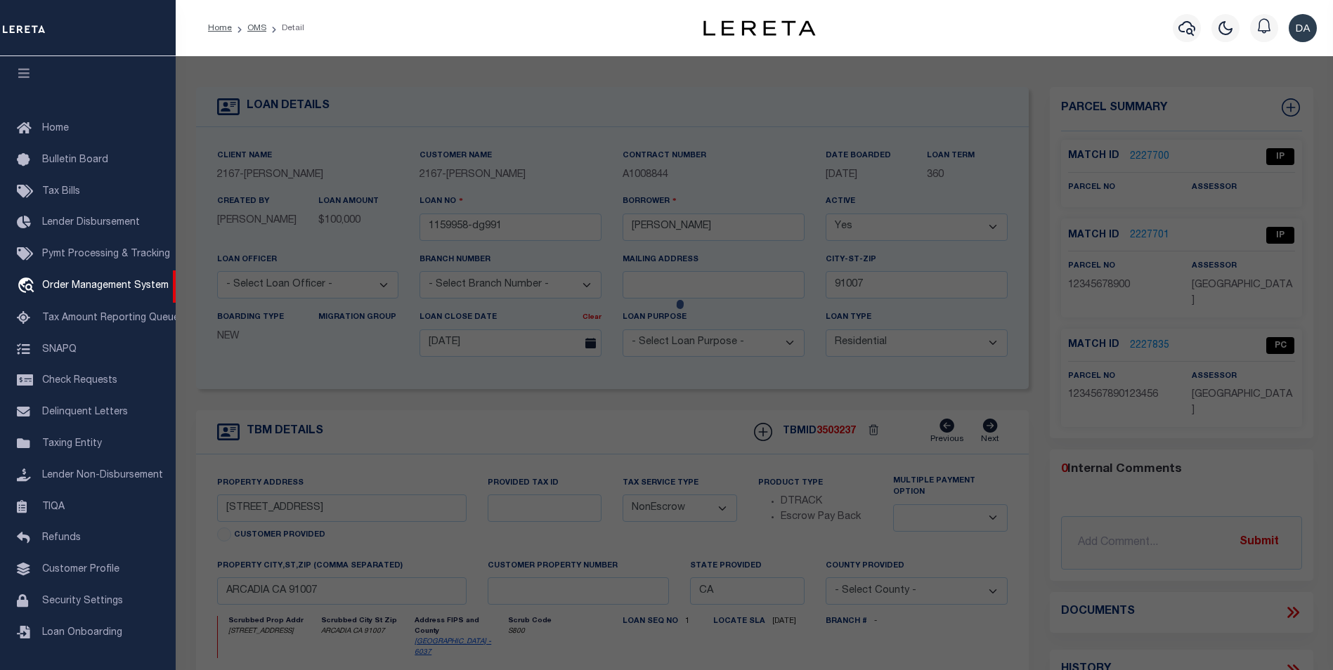
type input "712 [PERSON_NAME] PEAK"
type input "[PERSON_NAME] CO"
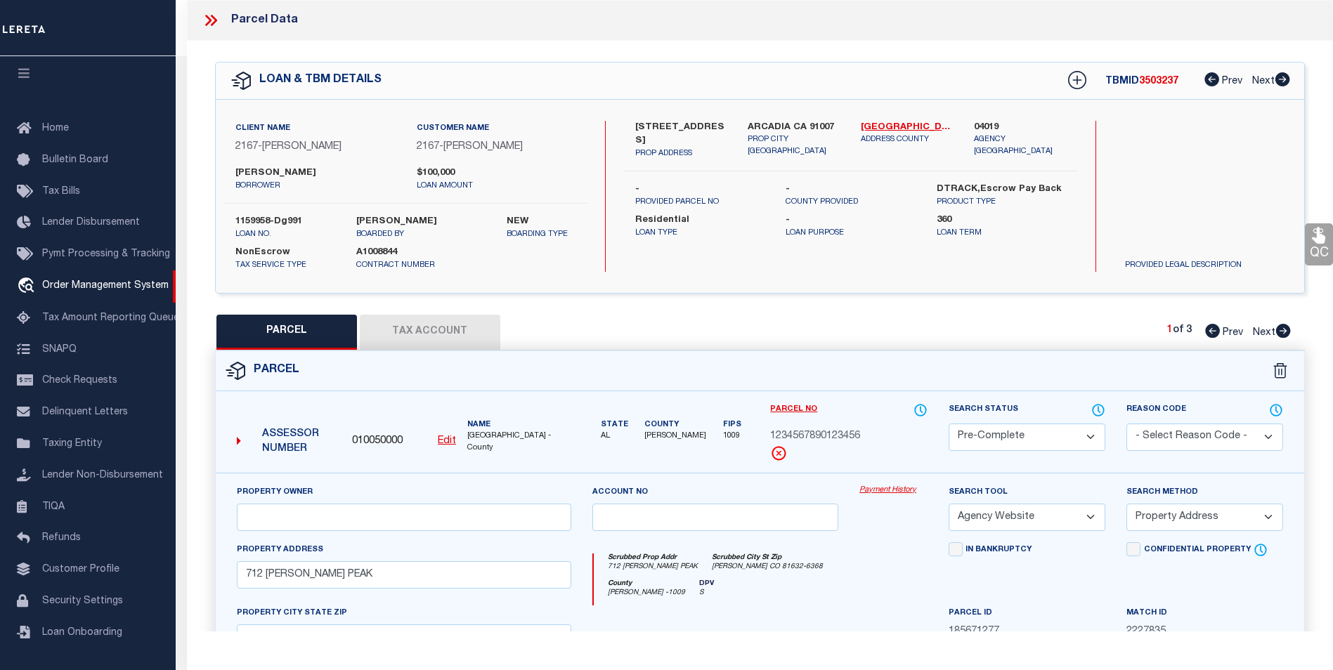
click at [959, 436] on select "Automated Search Bad Parcel Complete Duplicate Parcel High Dollar Reporting In …" at bounding box center [1027, 437] width 157 height 27
select select "CP"
click at [949, 424] on select "Automated Search Bad Parcel Complete Duplicate Parcel High Dollar Reporting In …" at bounding box center [1027, 437] width 157 height 27
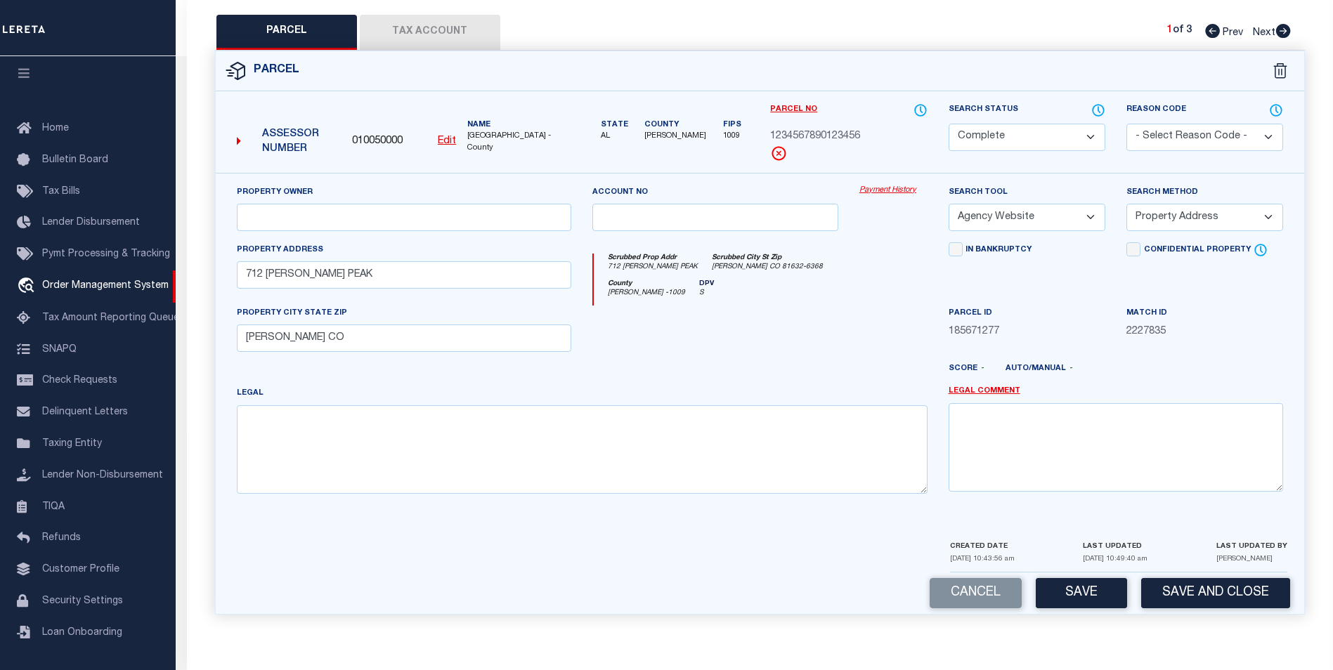
click at [1180, 124] on select "- Select Reason Code - 099 - Other (Provide additional detail) ACT - Agency Cha…" at bounding box center [1204, 137] width 157 height 27
select select "099"
click at [1126, 124] on select "- Select Reason Code - 099 - Other (Provide additional detail) ACT - Agency Cha…" at bounding box center [1204, 137] width 157 height 27
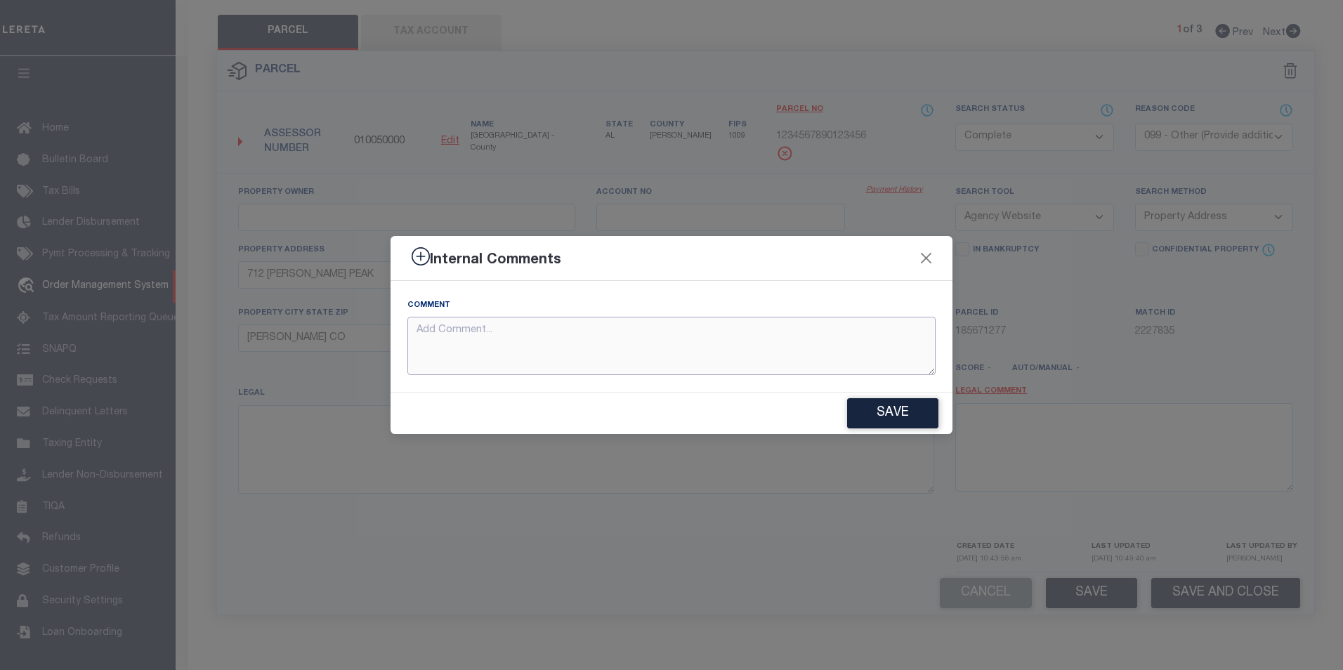
click at [571, 332] on textarea at bounding box center [672, 346] width 528 height 58
type textarea "comment"
click at [908, 419] on button "Save" at bounding box center [892, 413] width 91 height 30
type textarea "comment"
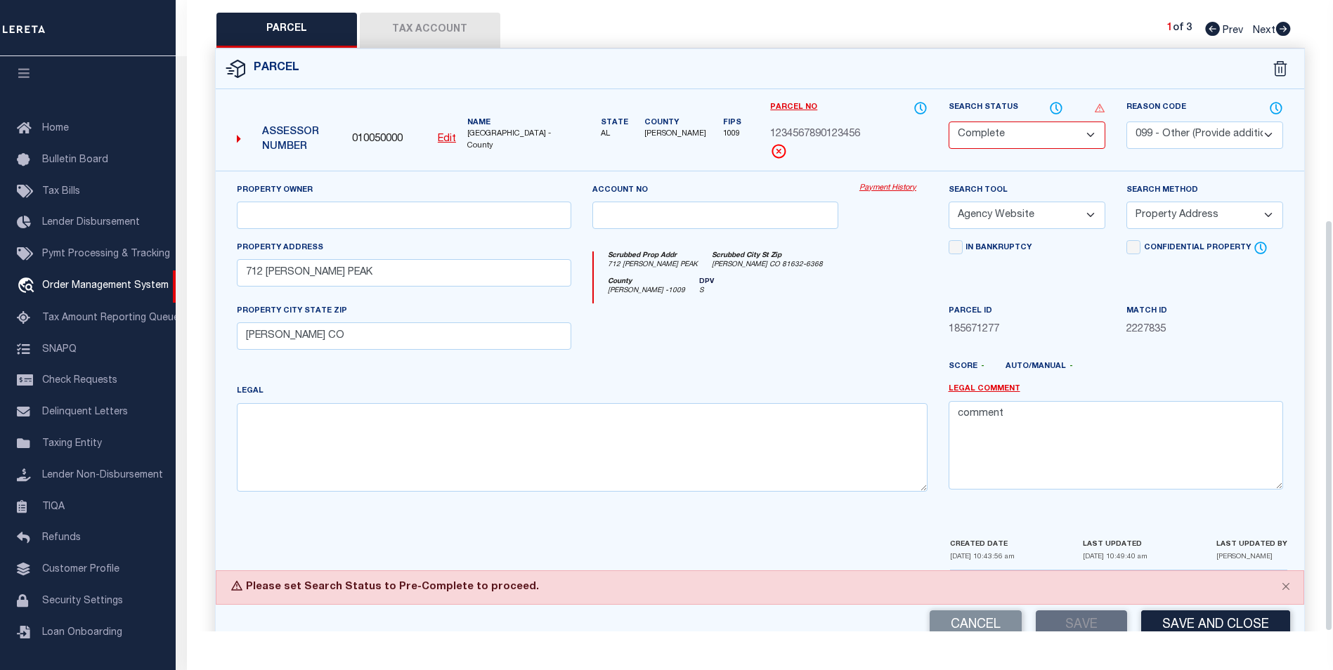
scroll to position [336, 0]
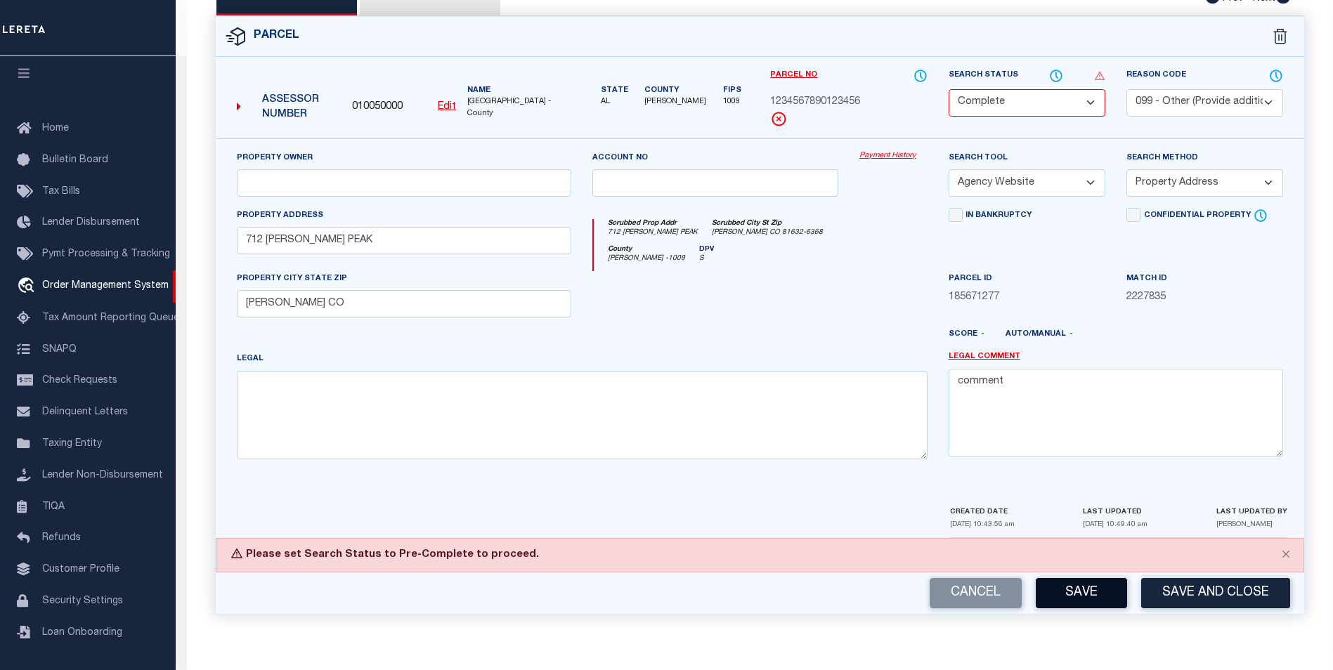
click at [1096, 603] on button "Save" at bounding box center [1081, 593] width 91 height 30
click at [1282, 556] on button "Close" at bounding box center [1285, 554] width 35 height 31
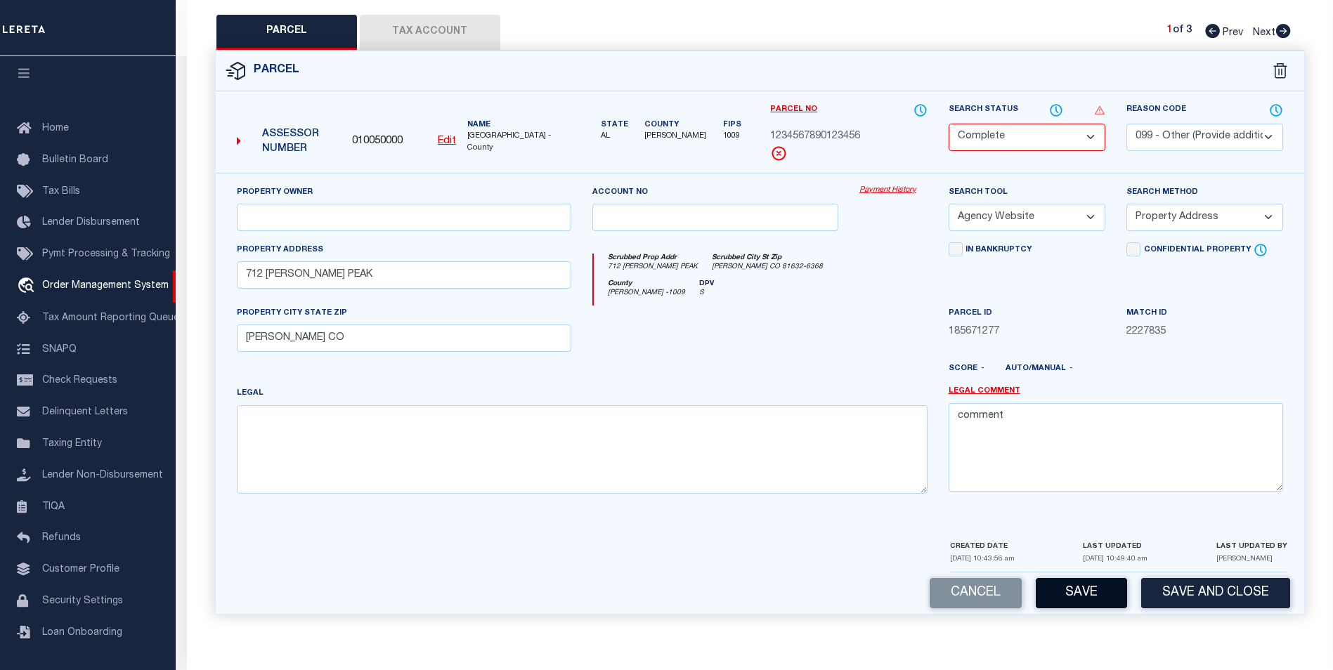
click at [1077, 601] on button "Save" at bounding box center [1081, 593] width 91 height 30
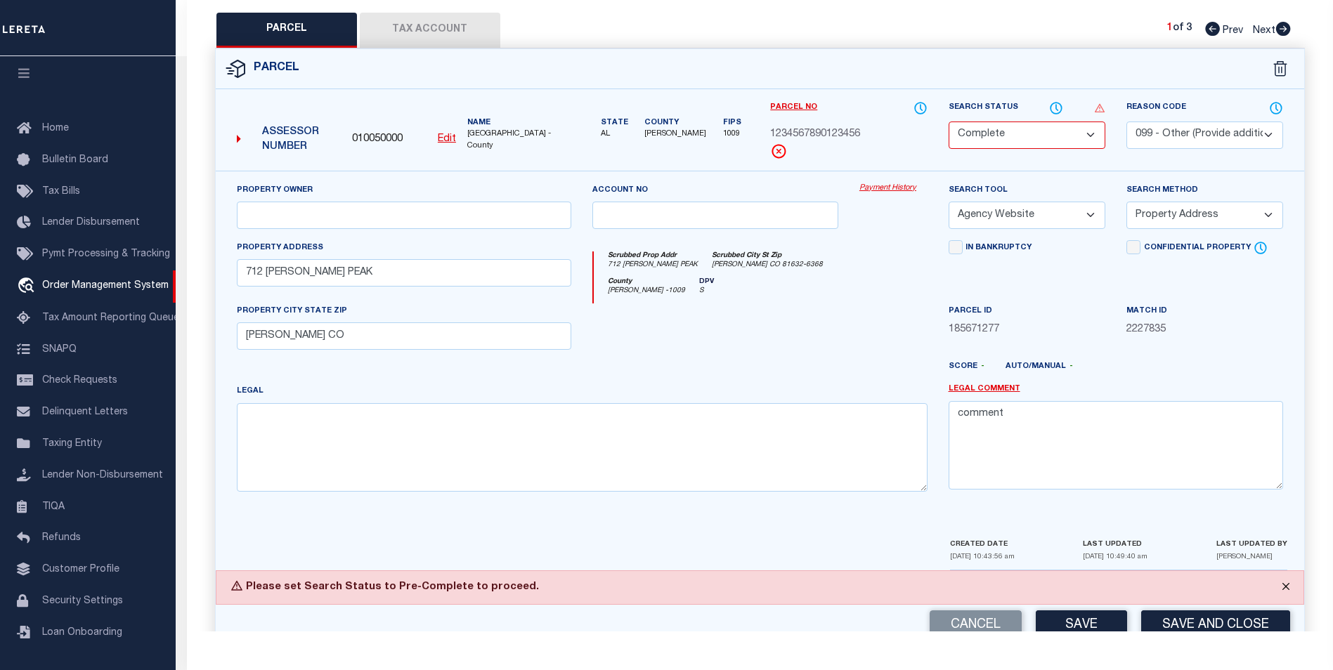
click at [1290, 590] on button "Close" at bounding box center [1285, 586] width 35 height 31
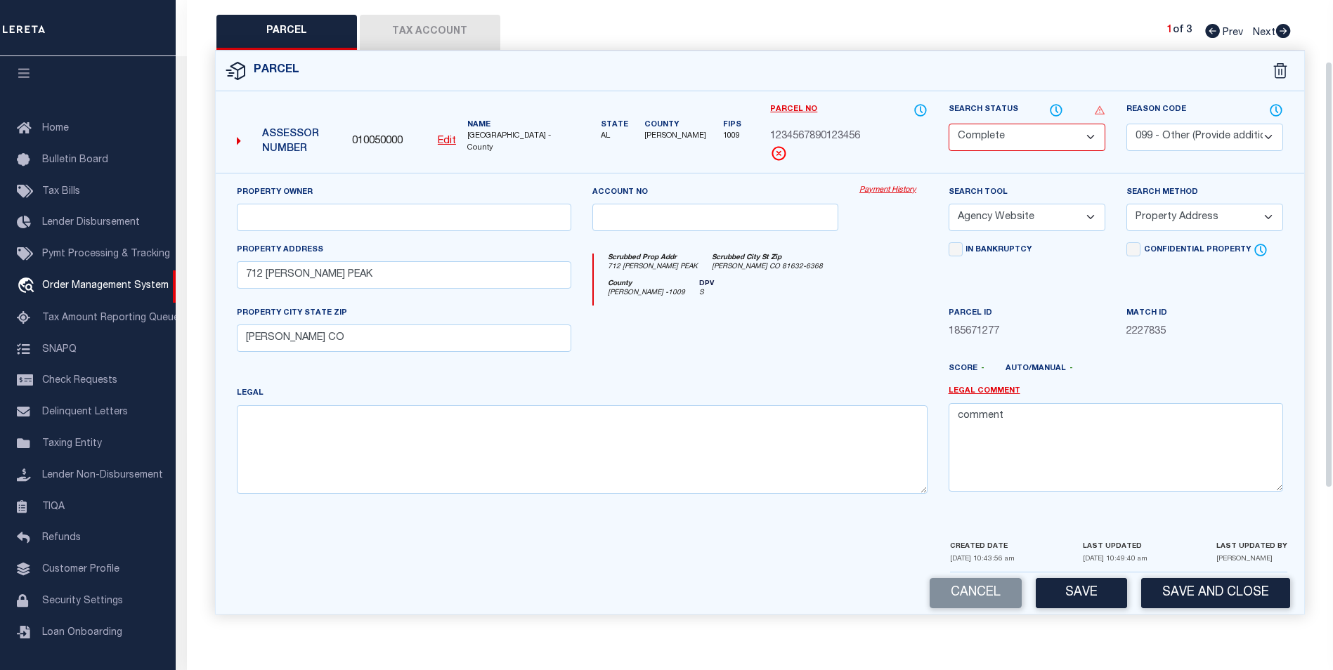
scroll to position [91, 0]
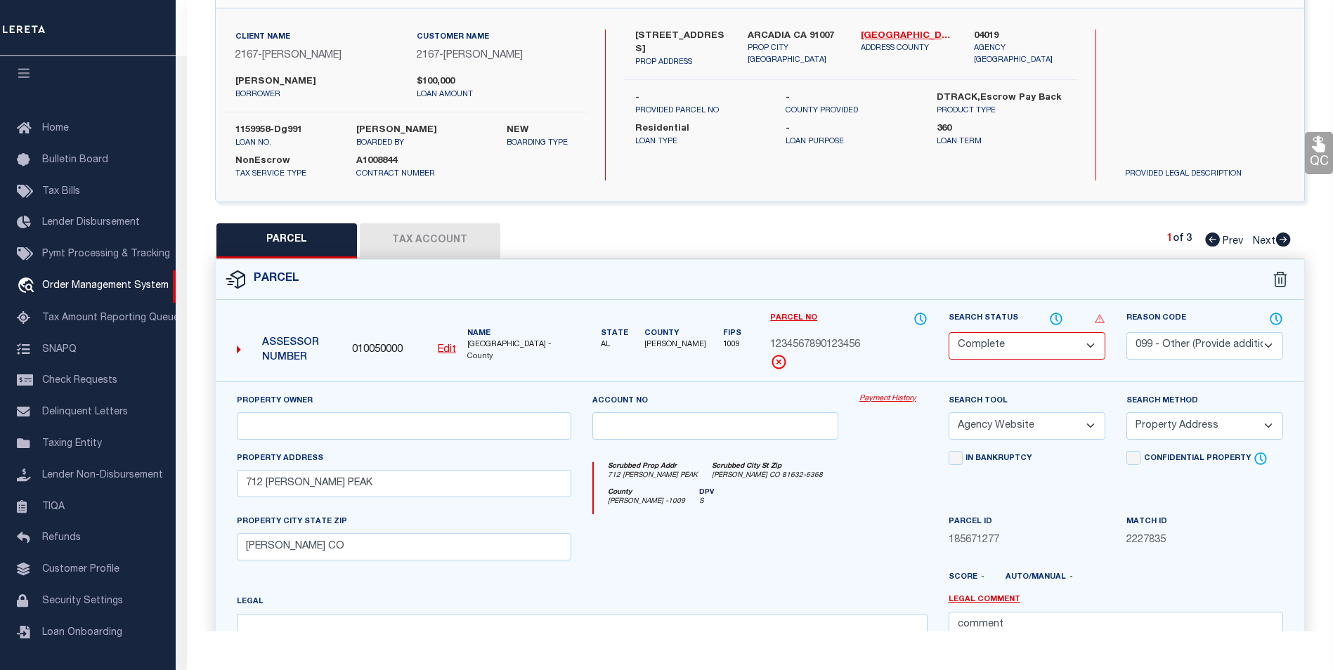
click at [431, 235] on button "Tax Account" at bounding box center [430, 240] width 141 height 35
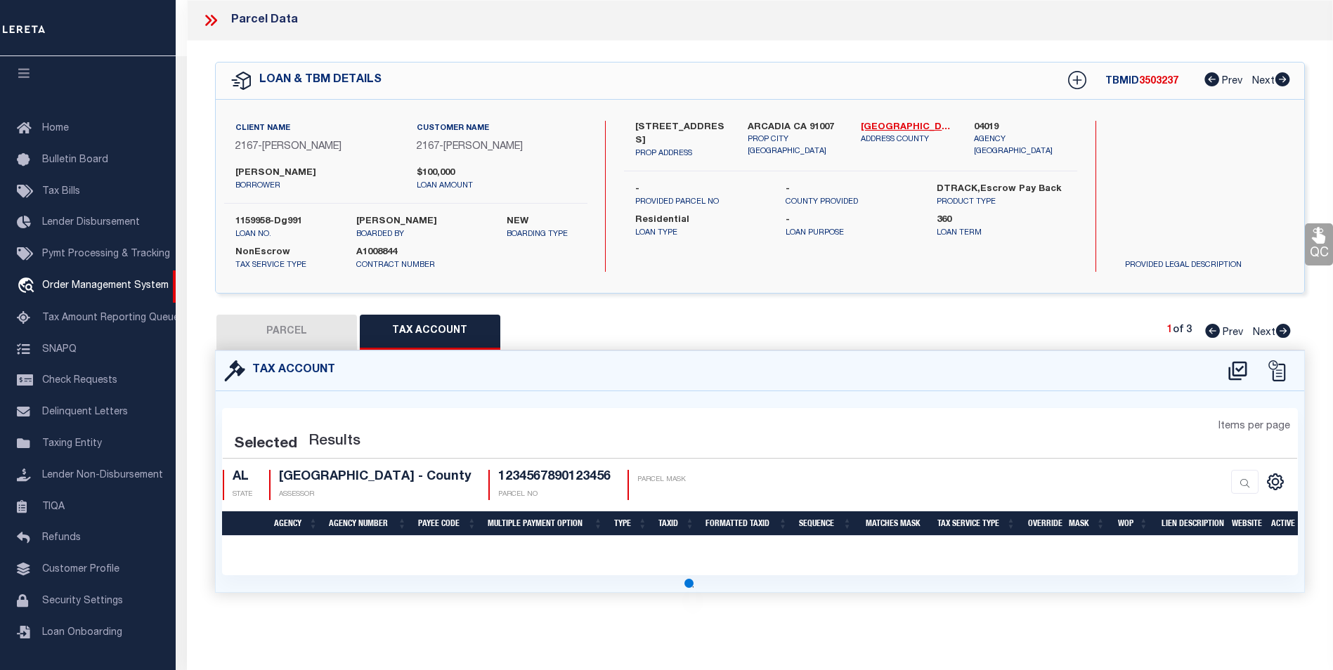
select select "100"
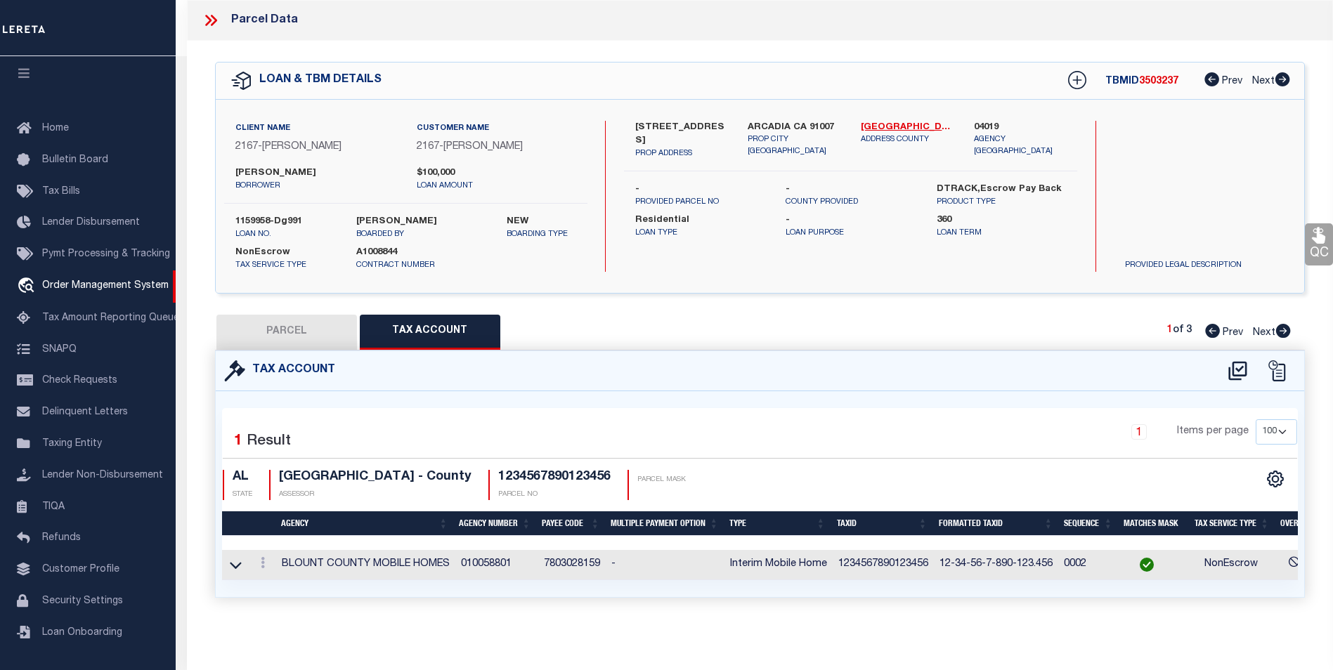
click at [228, 566] on link at bounding box center [236, 564] width 16 height 10
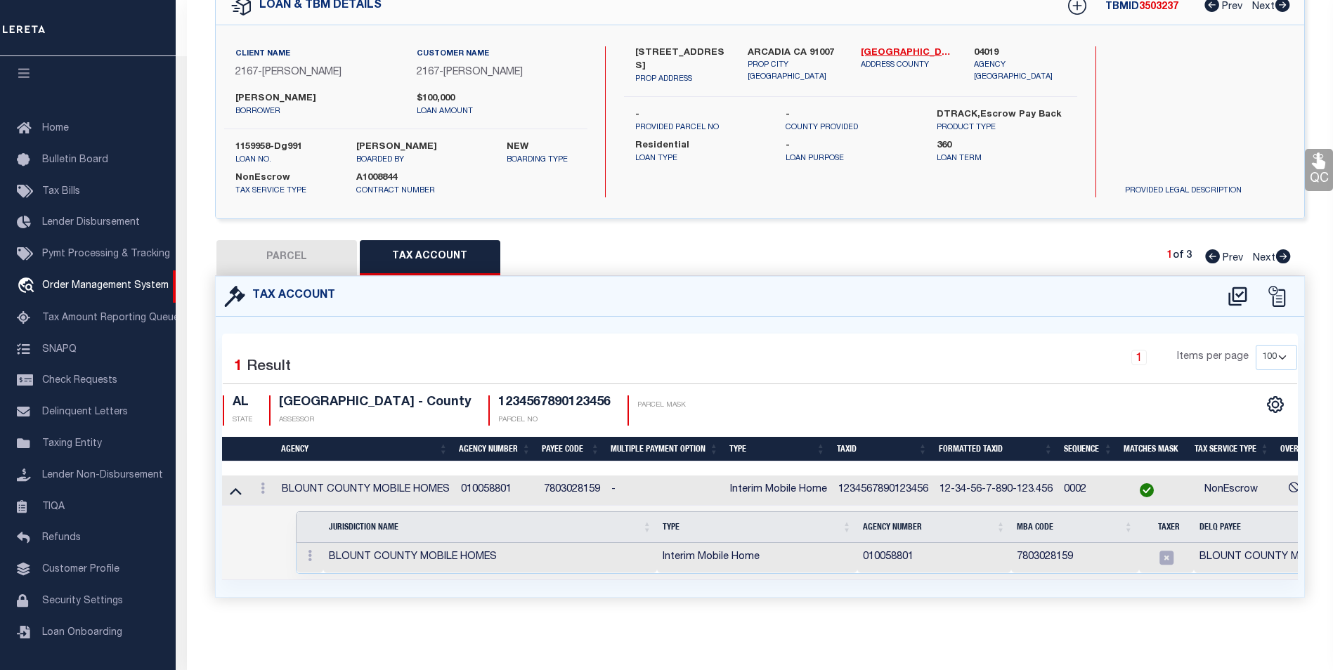
click at [300, 246] on button "PARCEL" at bounding box center [286, 257] width 141 height 35
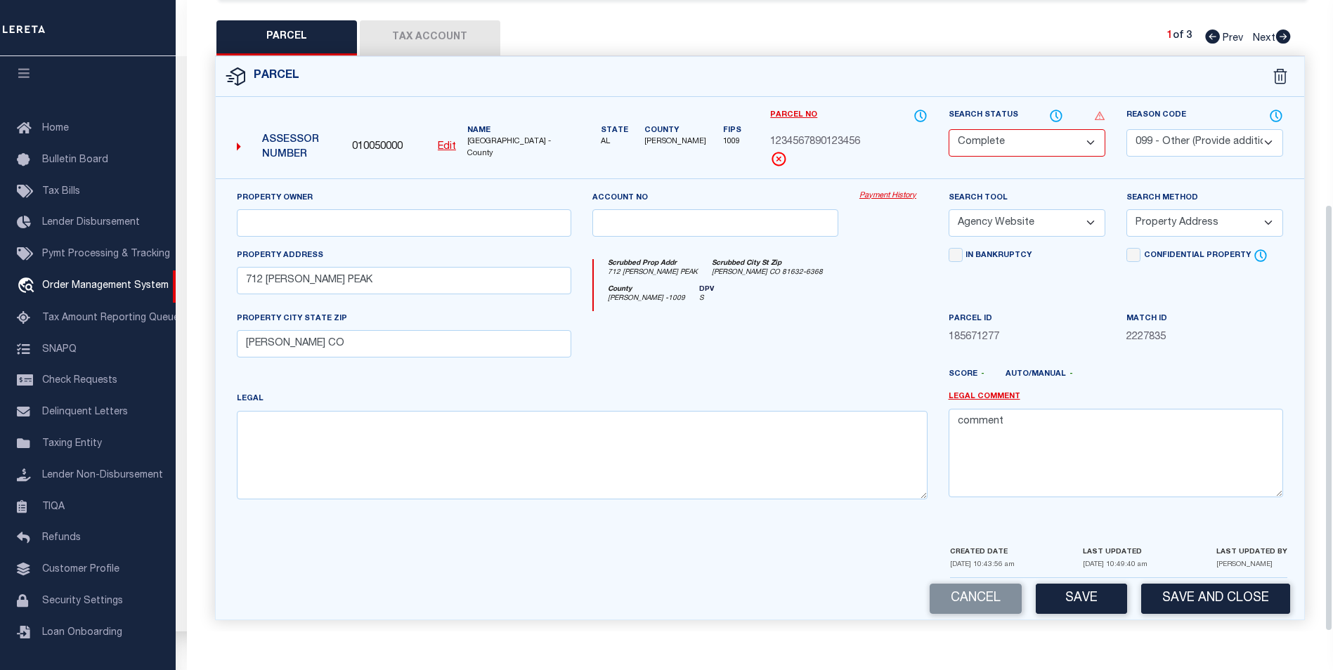
scroll to position [302, 0]
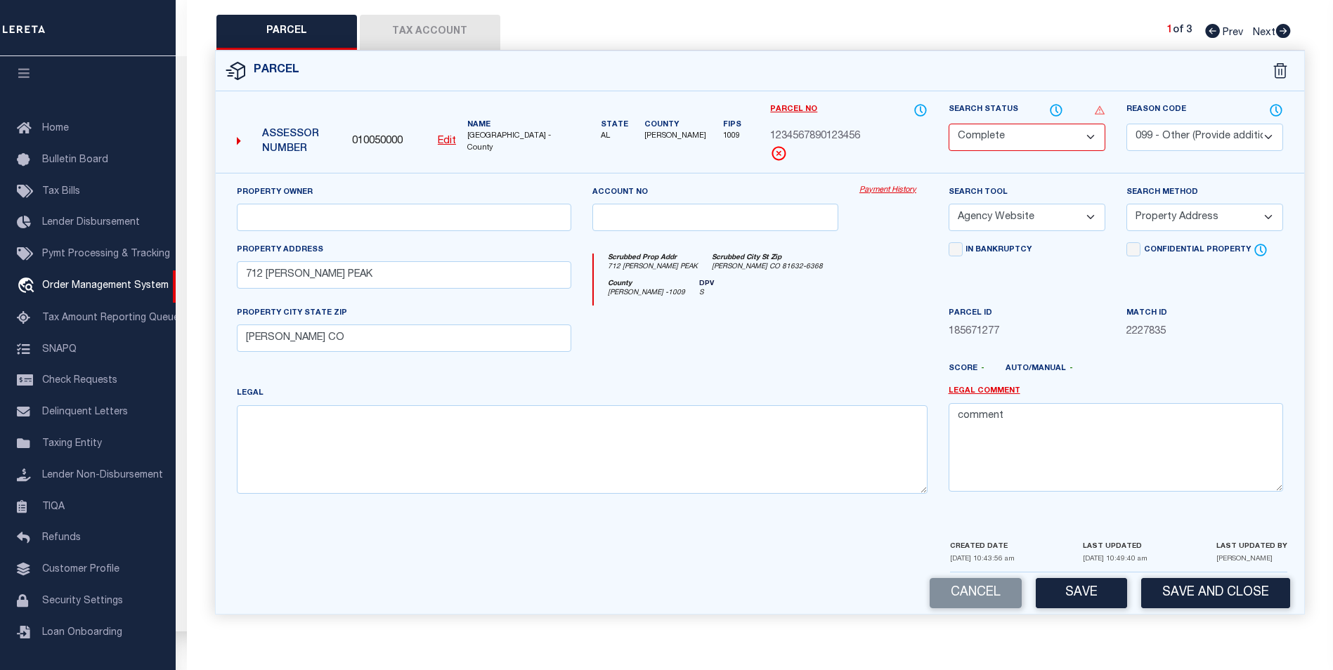
click at [1024, 590] on div "Cancel Save Save and Close" at bounding box center [760, 593] width 1088 height 41
click at [1039, 590] on button "Save" at bounding box center [1081, 593] width 91 height 30
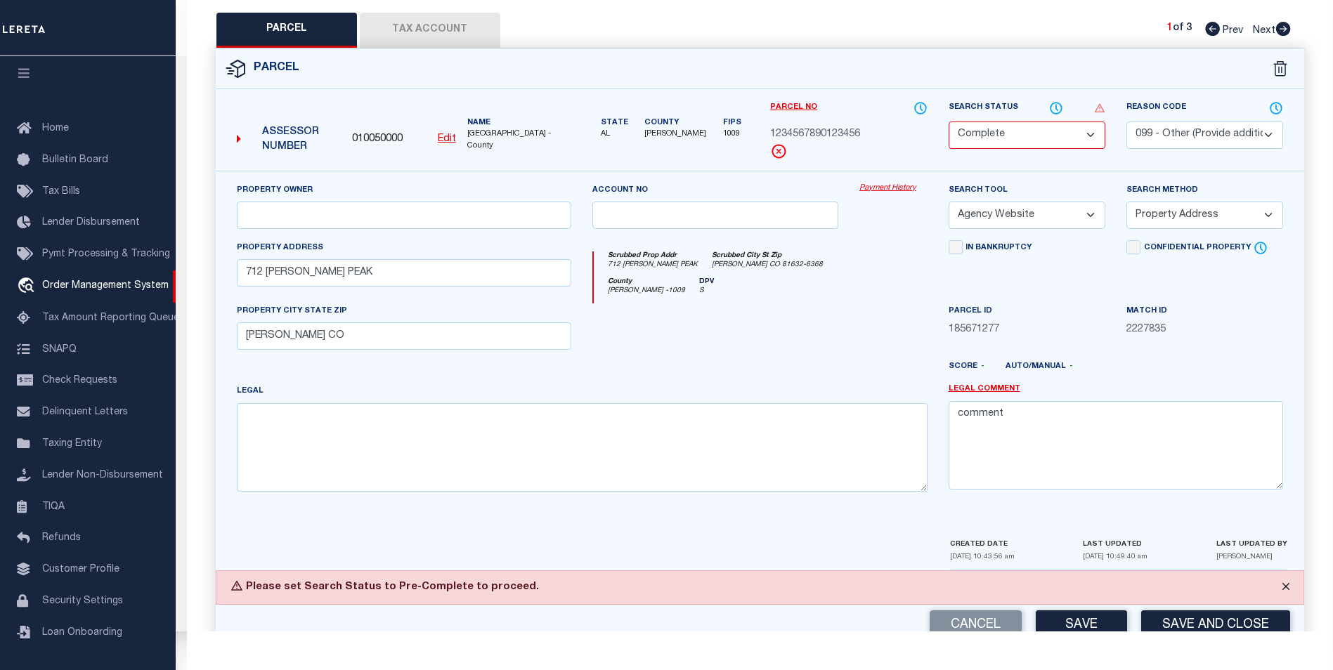
click at [1280, 583] on button "Close" at bounding box center [1285, 586] width 35 height 31
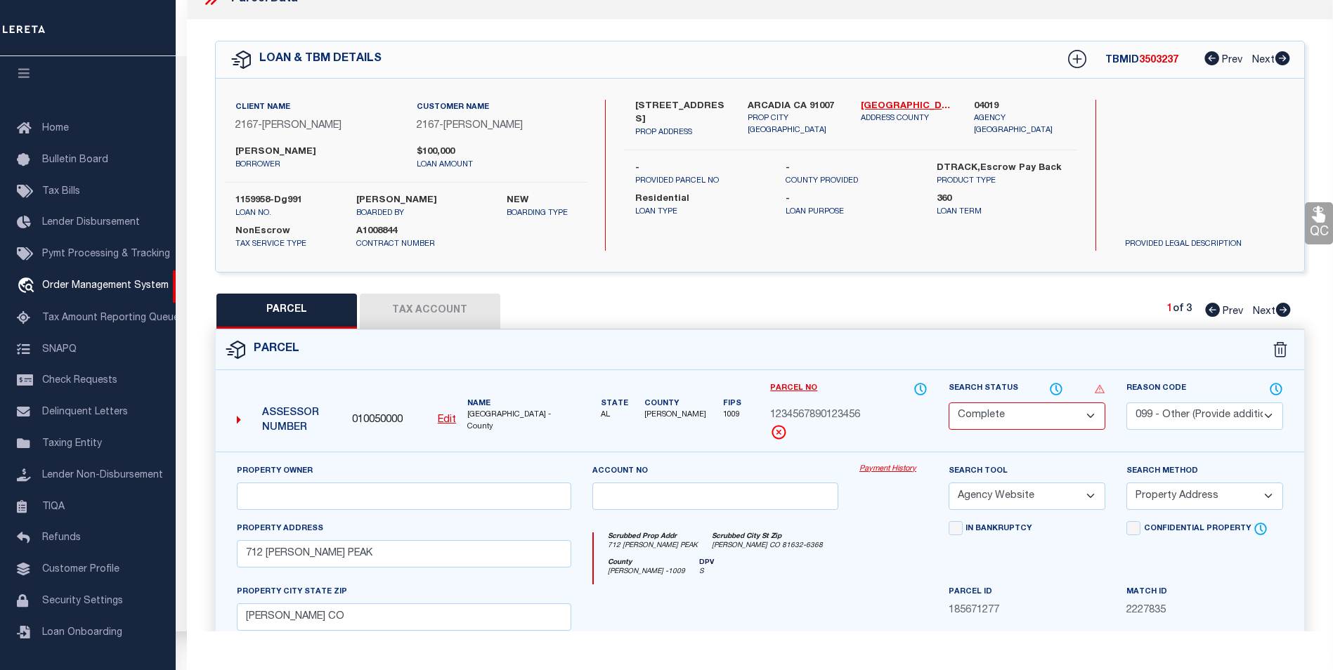
scroll to position [91, 0]
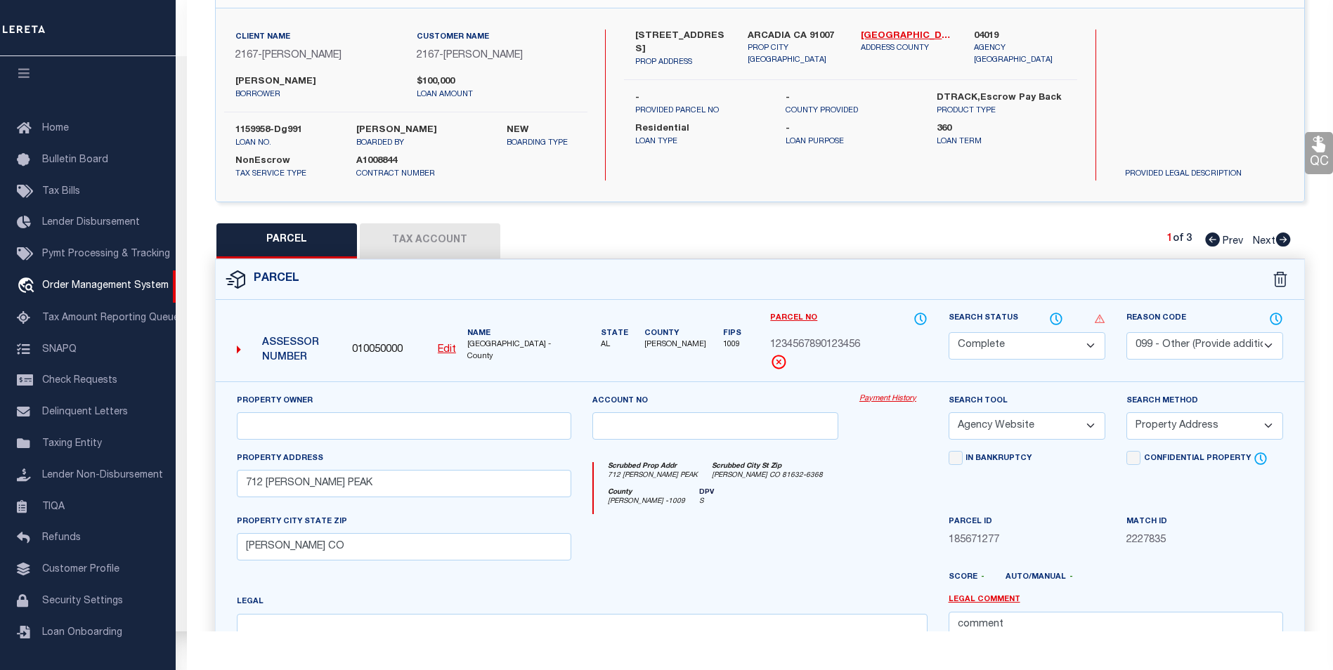
click at [1072, 341] on select "Automated Search Bad Parcel Complete Duplicate Parcel High Dollar Reporting In …" at bounding box center [1027, 345] width 157 height 27
select select "PC"
click at [949, 332] on select "Automated Search Bad Parcel Complete Duplicate Parcel High Dollar Reporting In …" at bounding box center [1027, 345] width 157 height 27
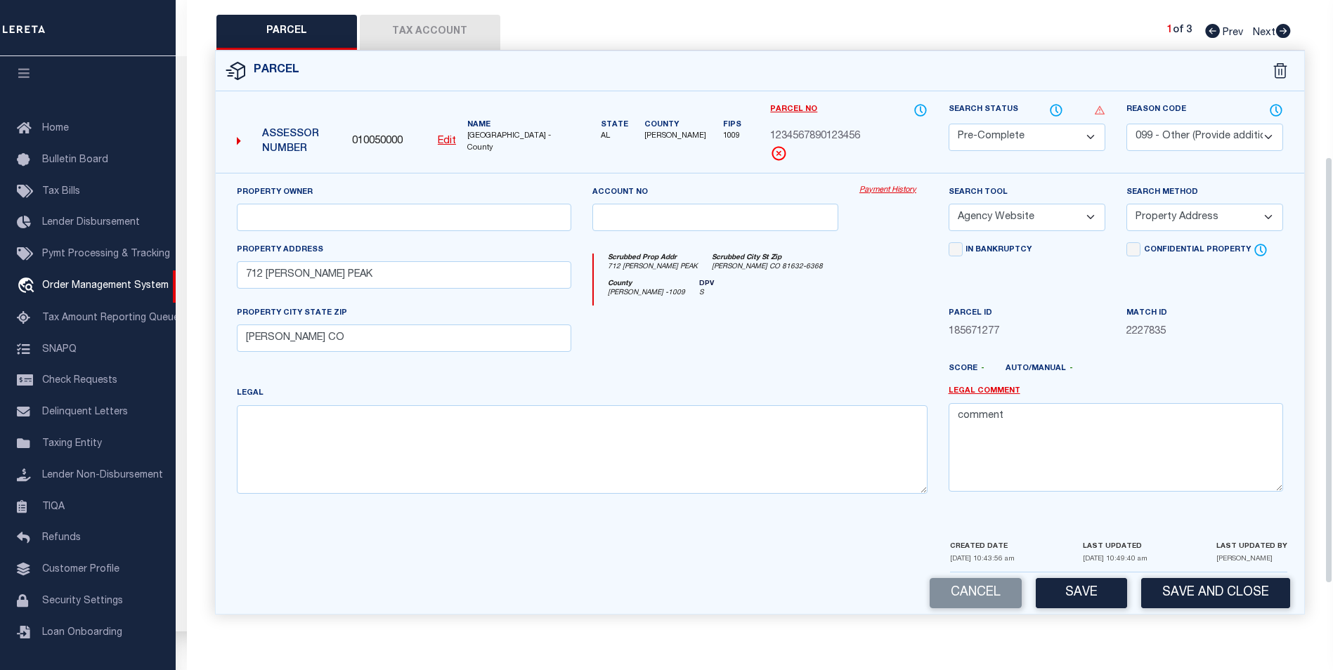
scroll to position [0, 0]
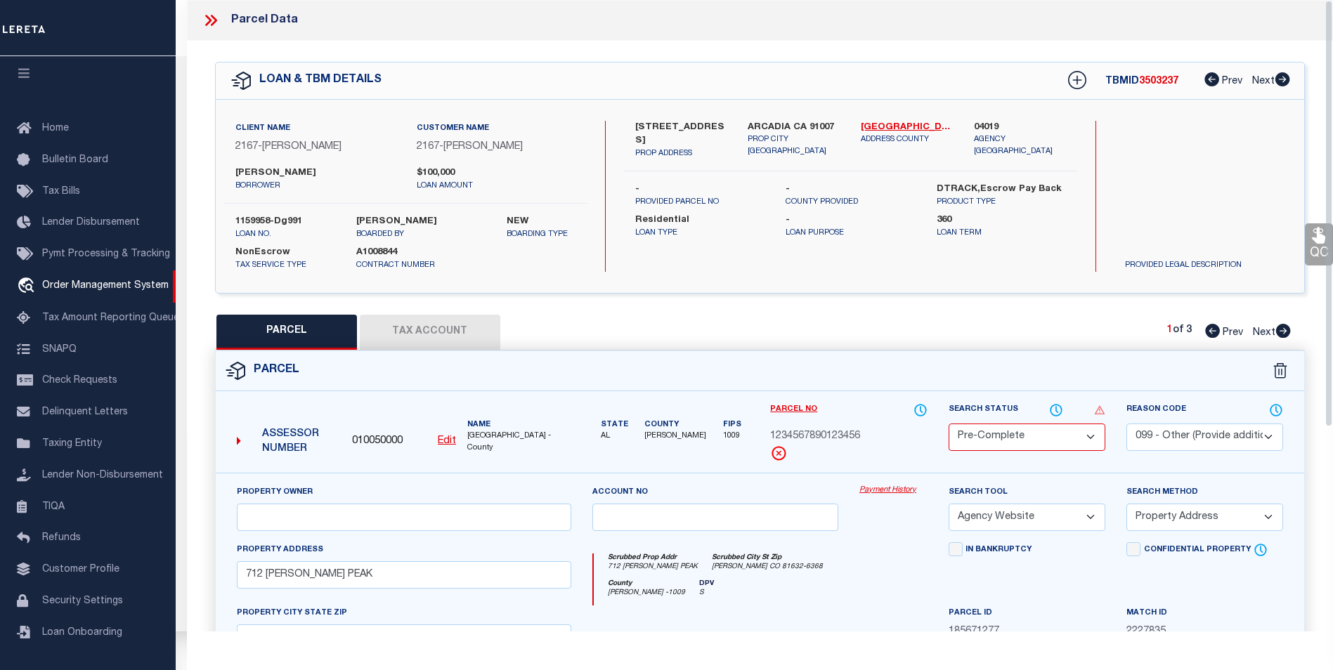
click at [205, 18] on icon at bounding box center [211, 20] width 18 height 18
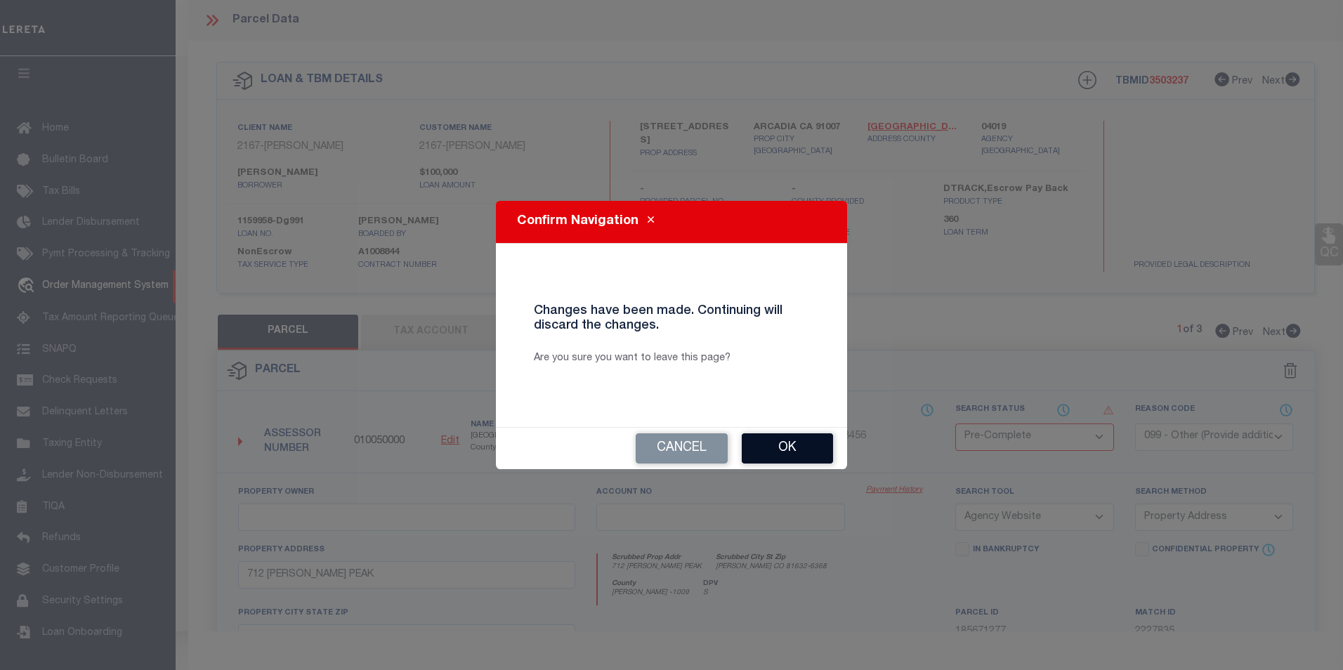
click at [791, 450] on button "Ok" at bounding box center [787, 449] width 91 height 30
select select
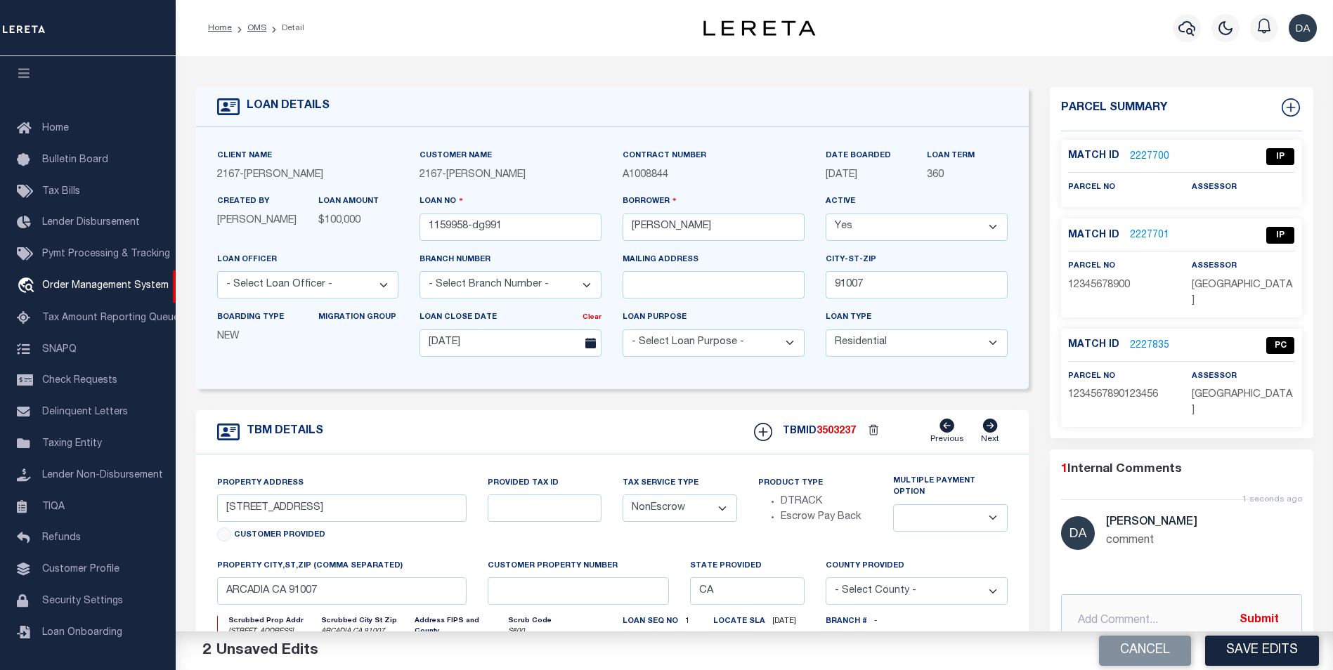
click at [1162, 339] on link "2227835" at bounding box center [1149, 346] width 39 height 15
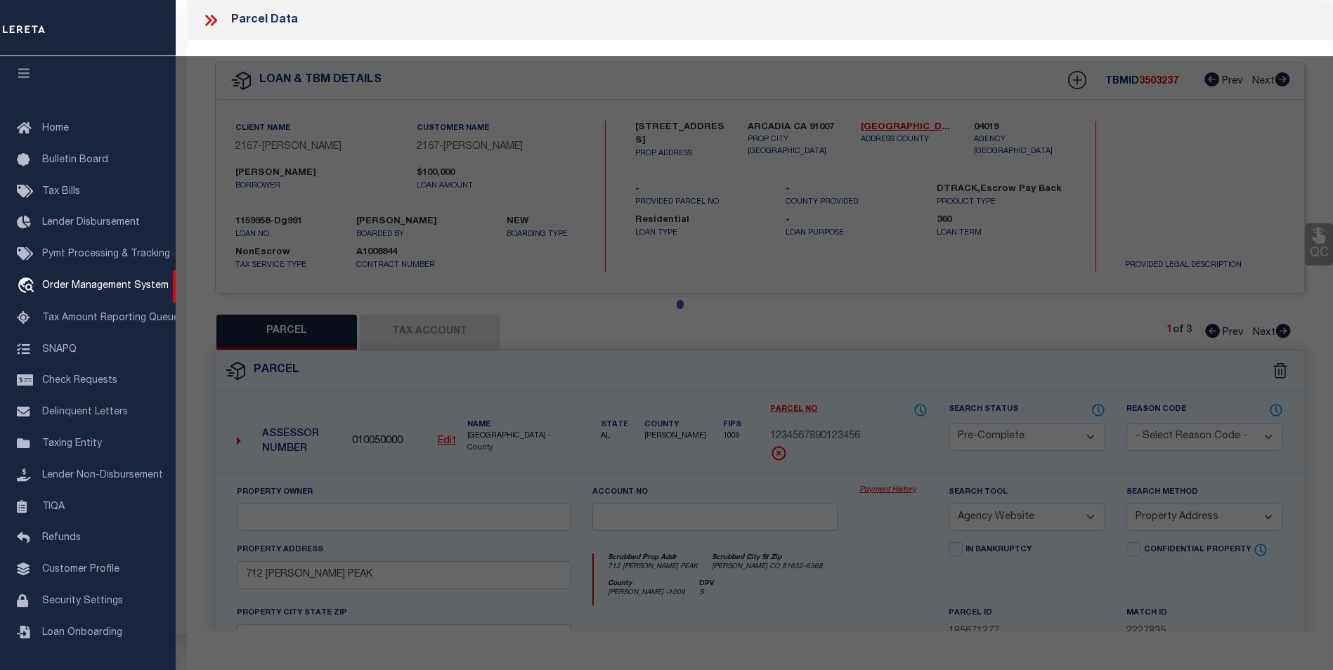
select select "AS"
select select
checkbox input "false"
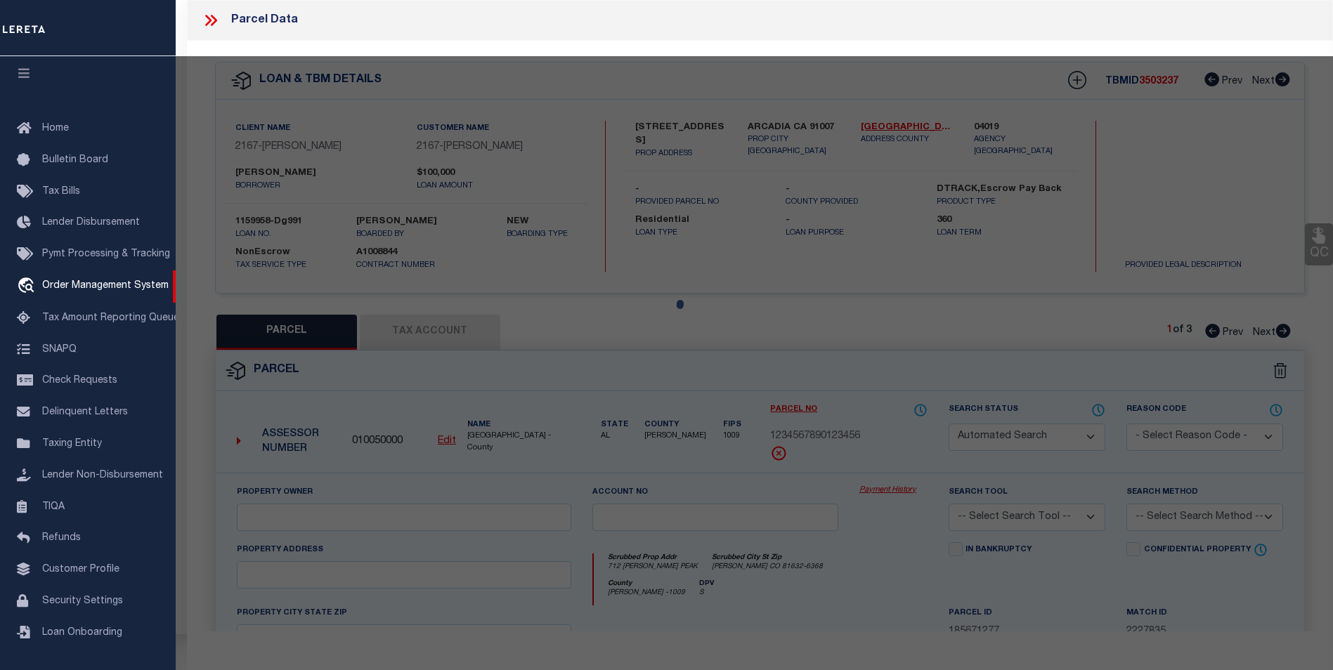
select select "CP"
select select "AGW"
select select "ADD"
type input "712 [PERSON_NAME] PEAK"
type input "[PERSON_NAME] CO"
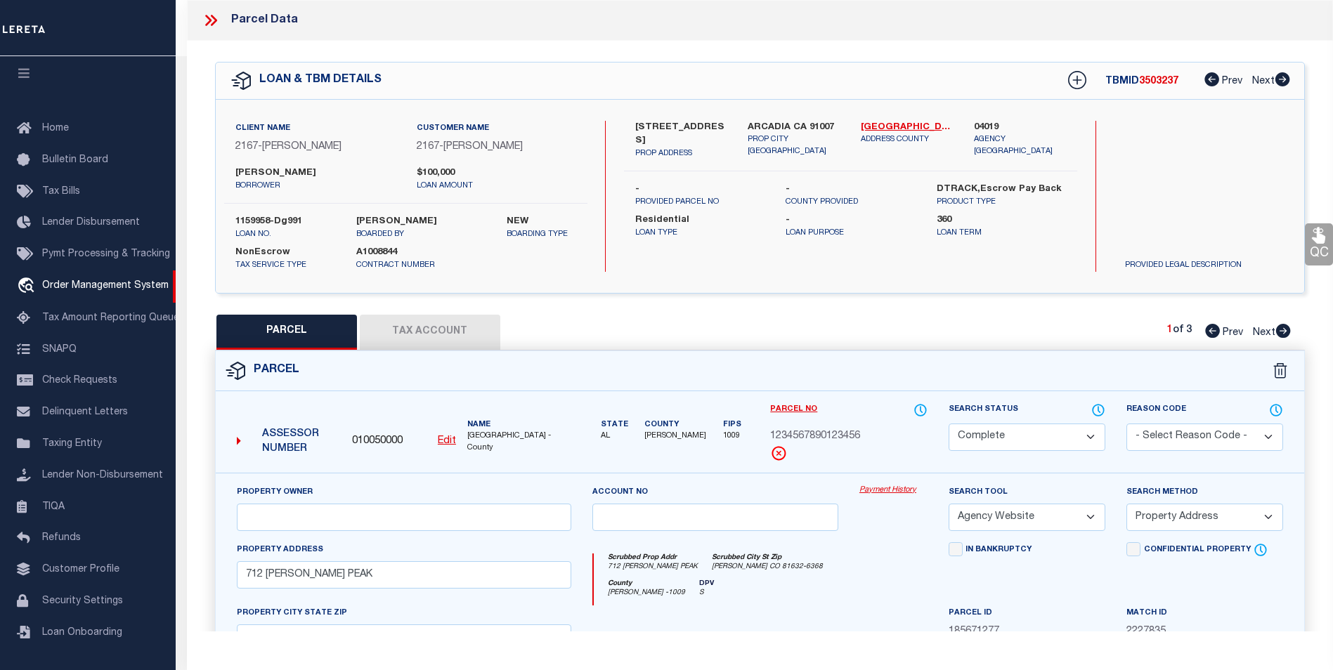
click at [1236, 431] on select "- Select Reason Code - 099 - Other (Provide additional detail) ACT - Agency Cha…" at bounding box center [1204, 437] width 157 height 27
select select "099"
click at [1126, 424] on select "- Select Reason Code - 099 - Other (Provide additional detail) ACT - Agency Cha…" at bounding box center [1204, 437] width 157 height 27
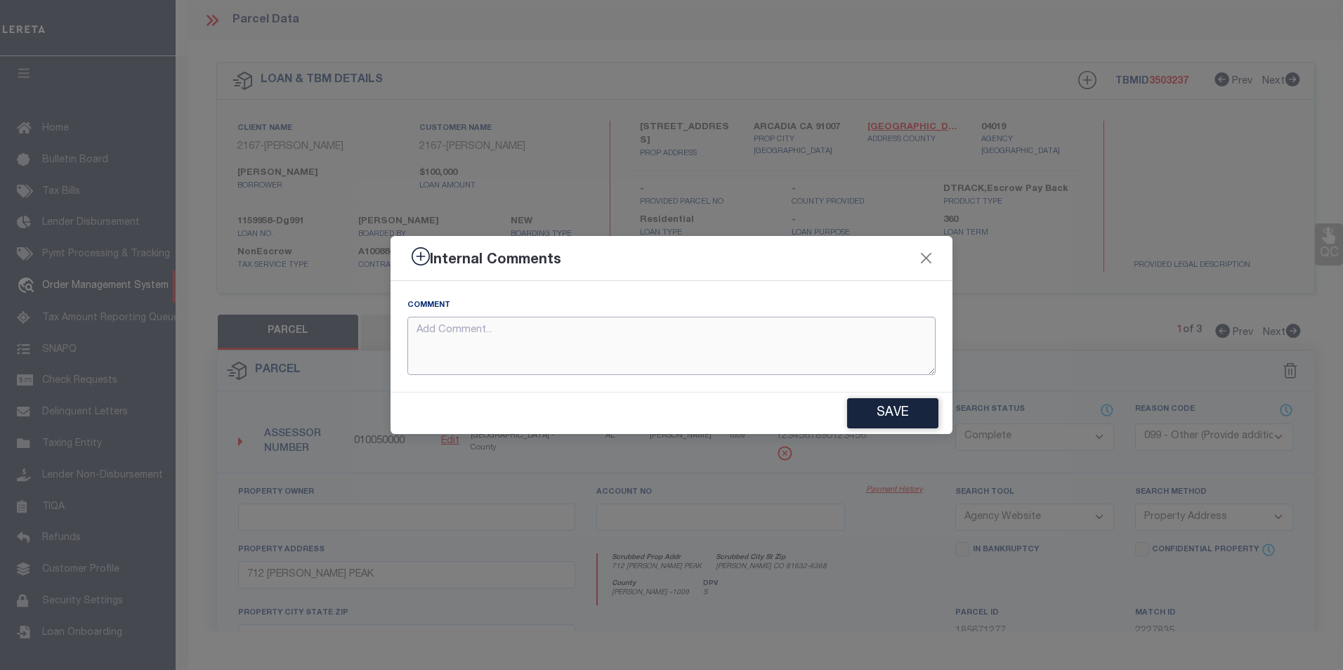
click at [573, 365] on textarea at bounding box center [672, 346] width 528 height 58
type textarea "comment"
click at [932, 414] on button "Save" at bounding box center [892, 413] width 91 height 30
type textarea "comment"
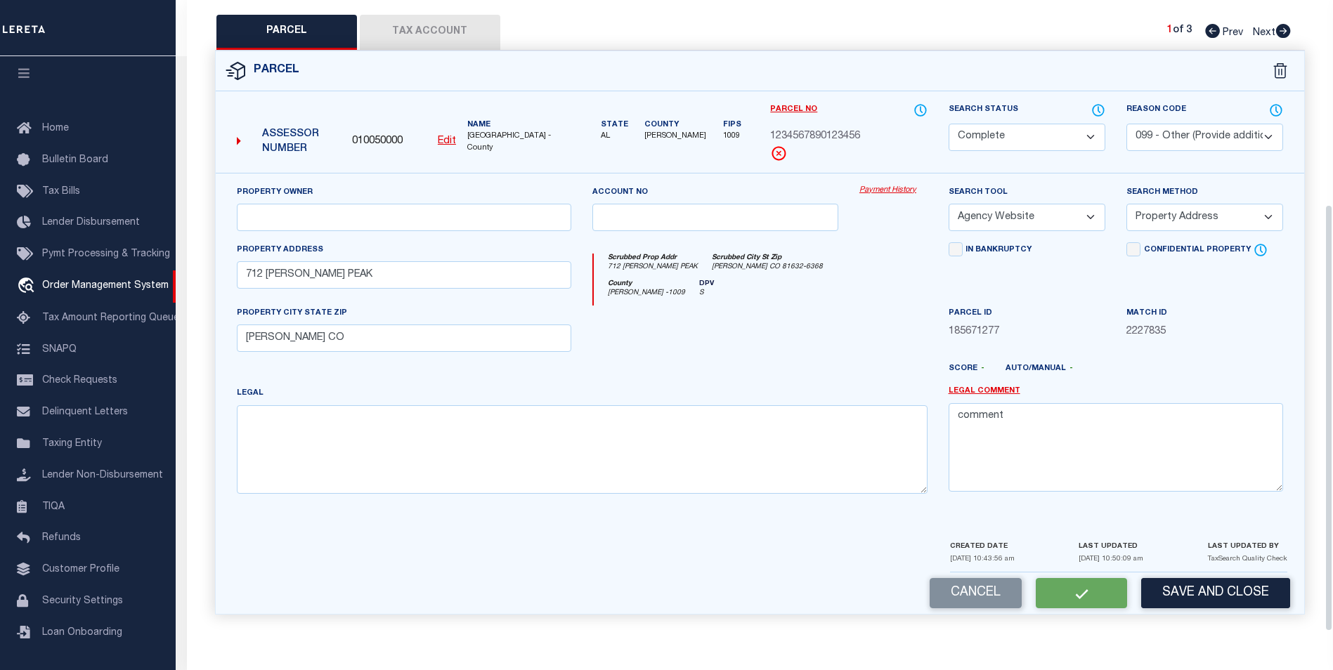
select select "AS"
select select
checkbox input "false"
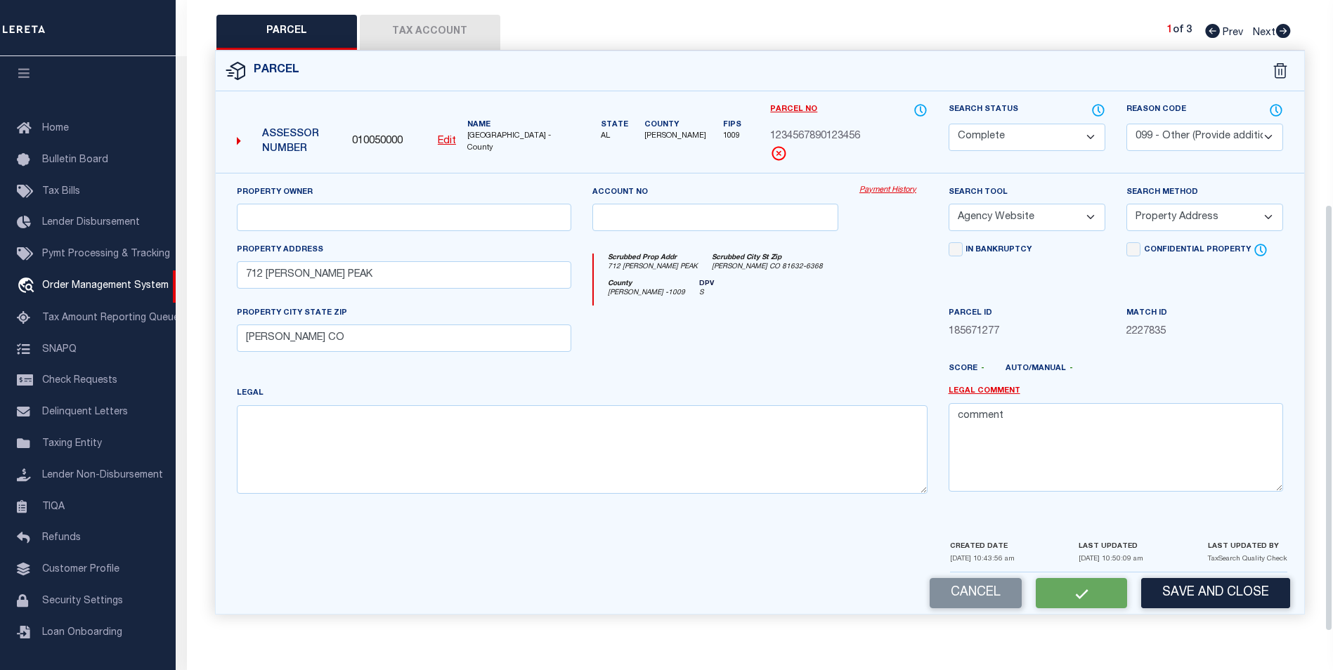
checkbox input "false"
select select "CP"
select select "099"
select select "AGW"
select select "ADD"
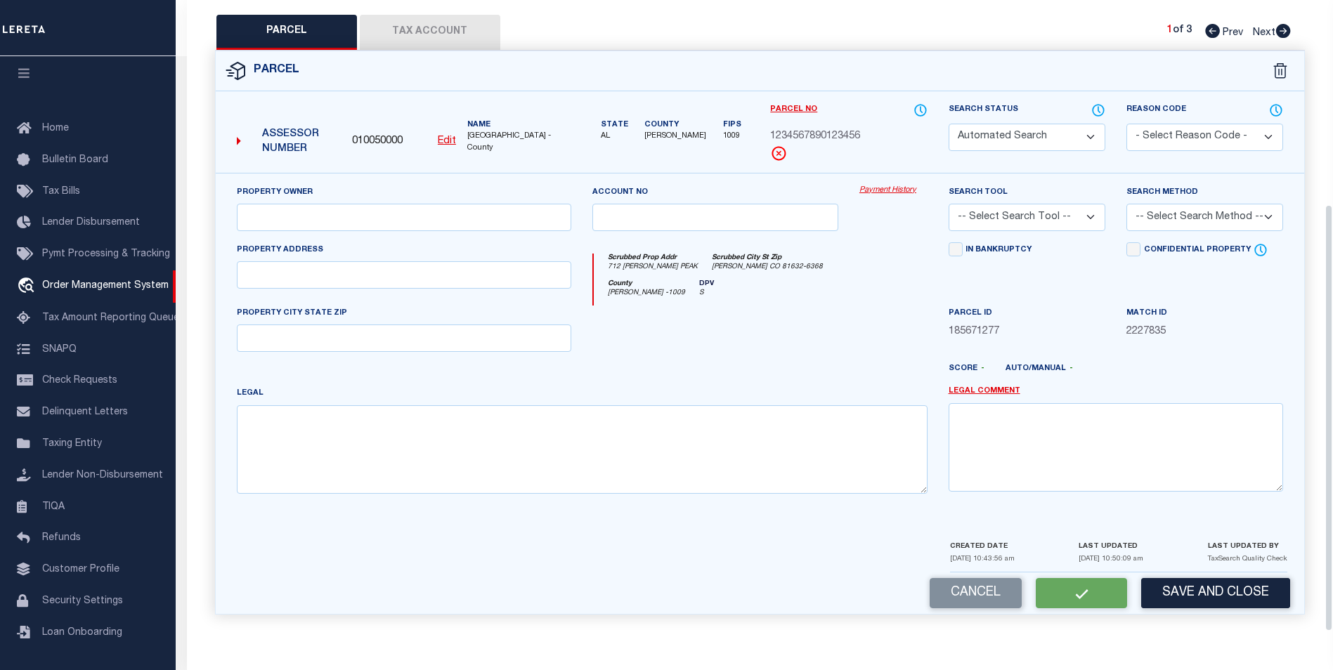
type input "712 [PERSON_NAME] PEAK"
type input "[PERSON_NAME] CO"
type textarea "comment"
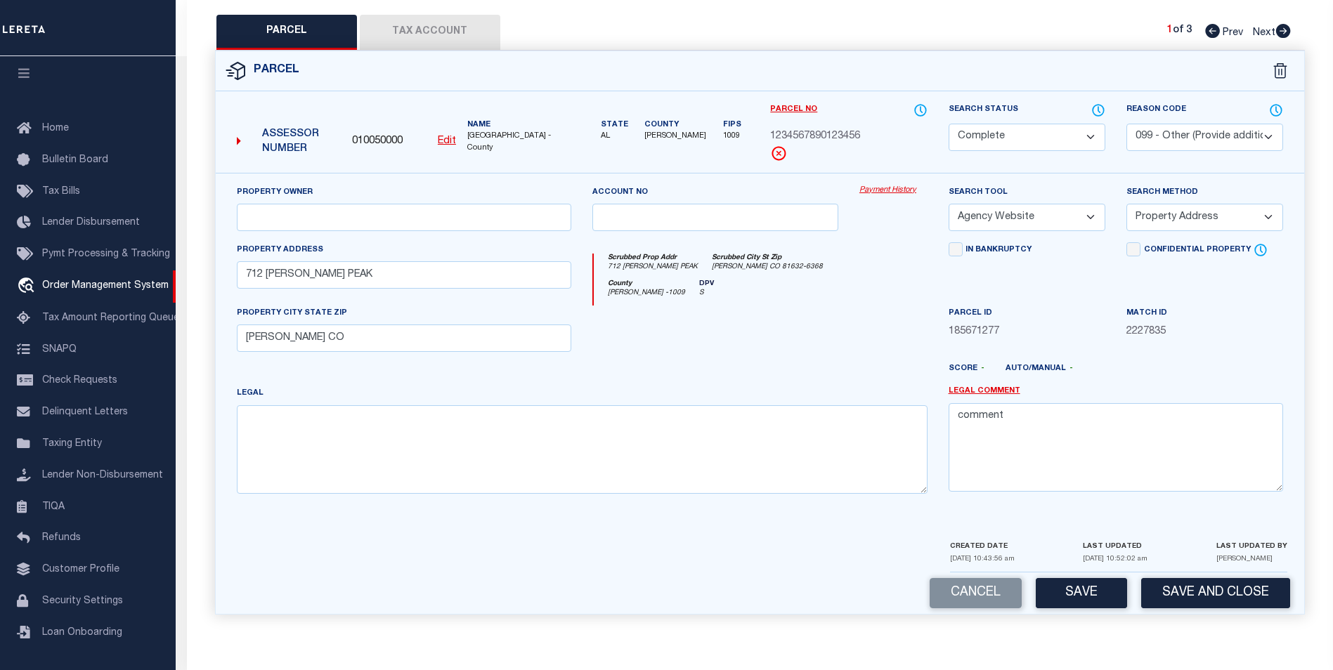
click at [1104, 596] on button "Save" at bounding box center [1081, 593] width 91 height 30
select select "AS"
select select
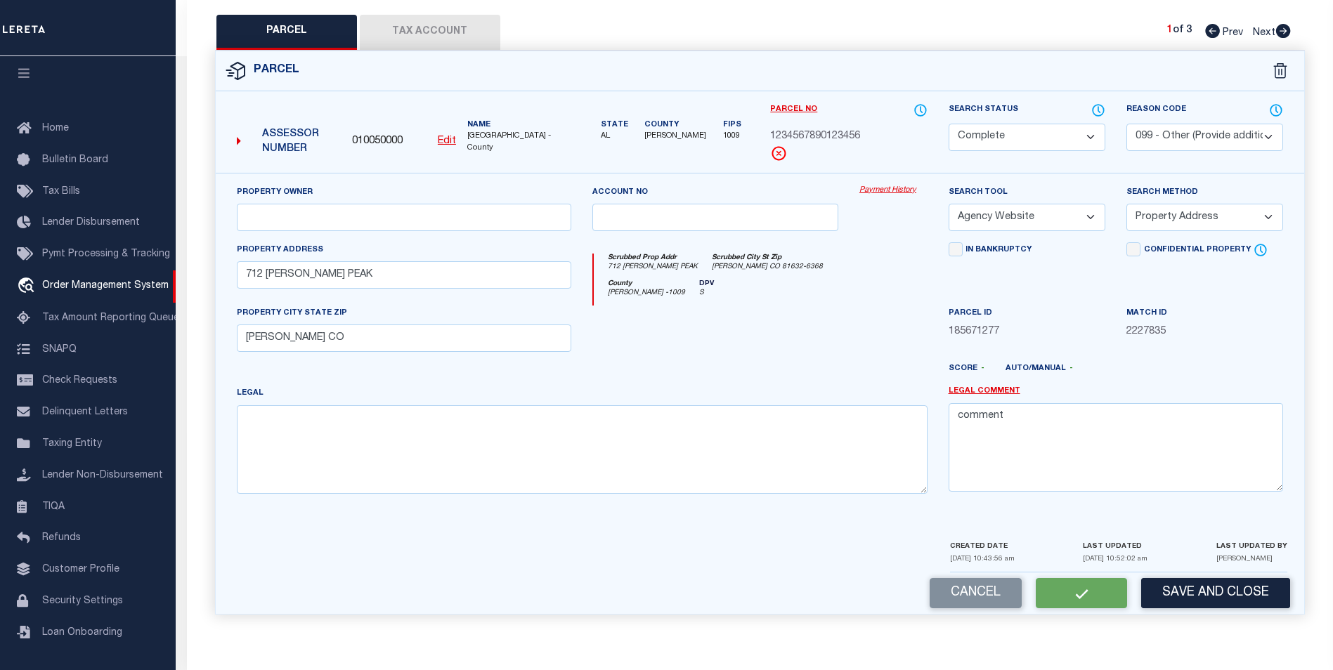
checkbox input "false"
select select "CP"
select select "099"
select select "AGW"
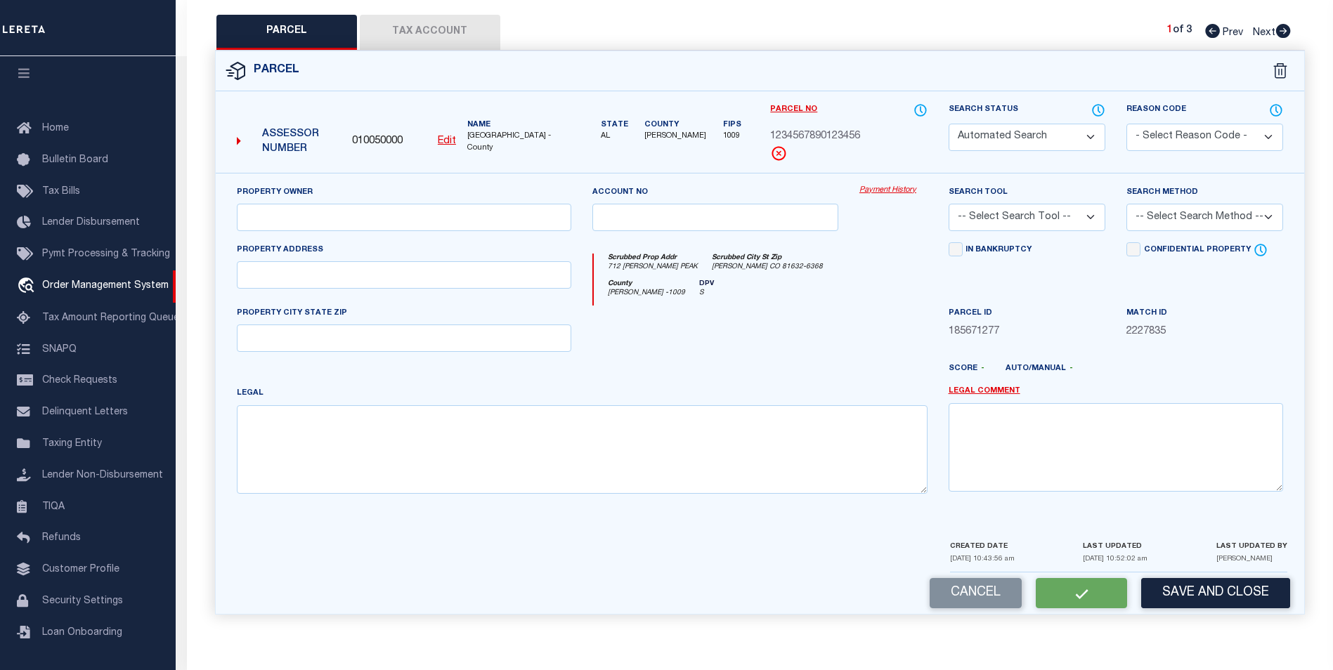
select select "ADD"
type input "712 [PERSON_NAME] PEAK"
type input "[PERSON_NAME] CO"
type textarea "comment"
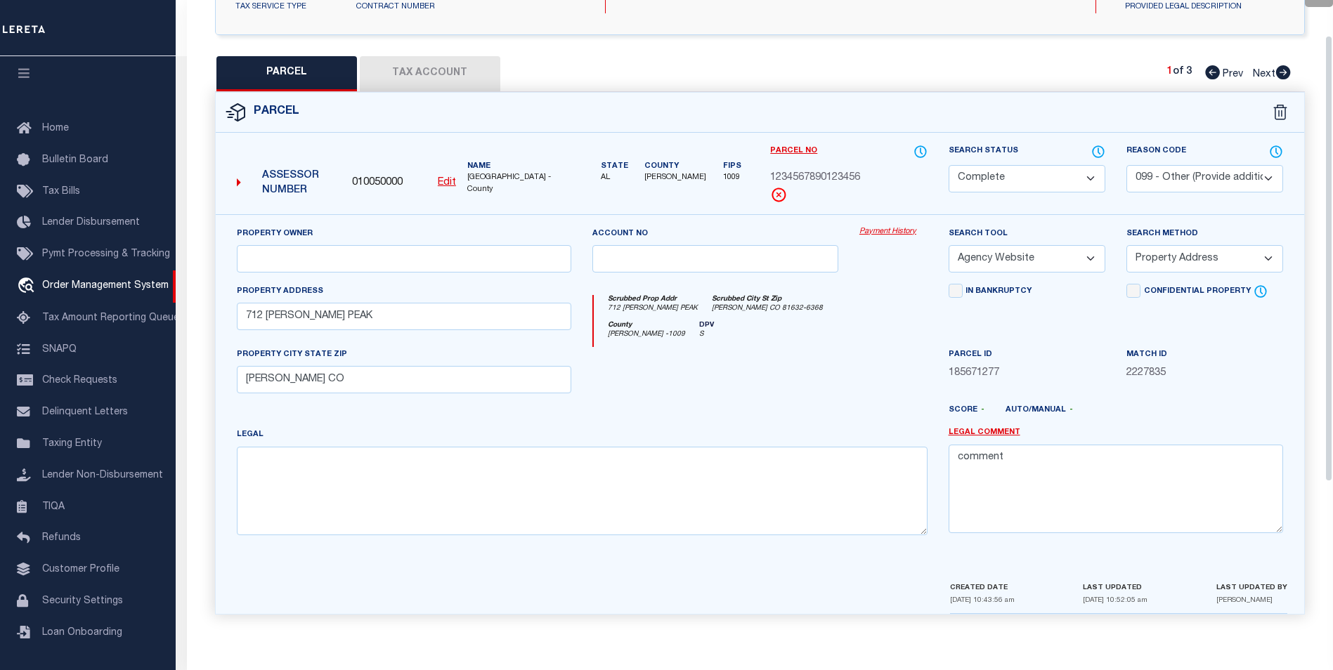
scroll to position [0, 0]
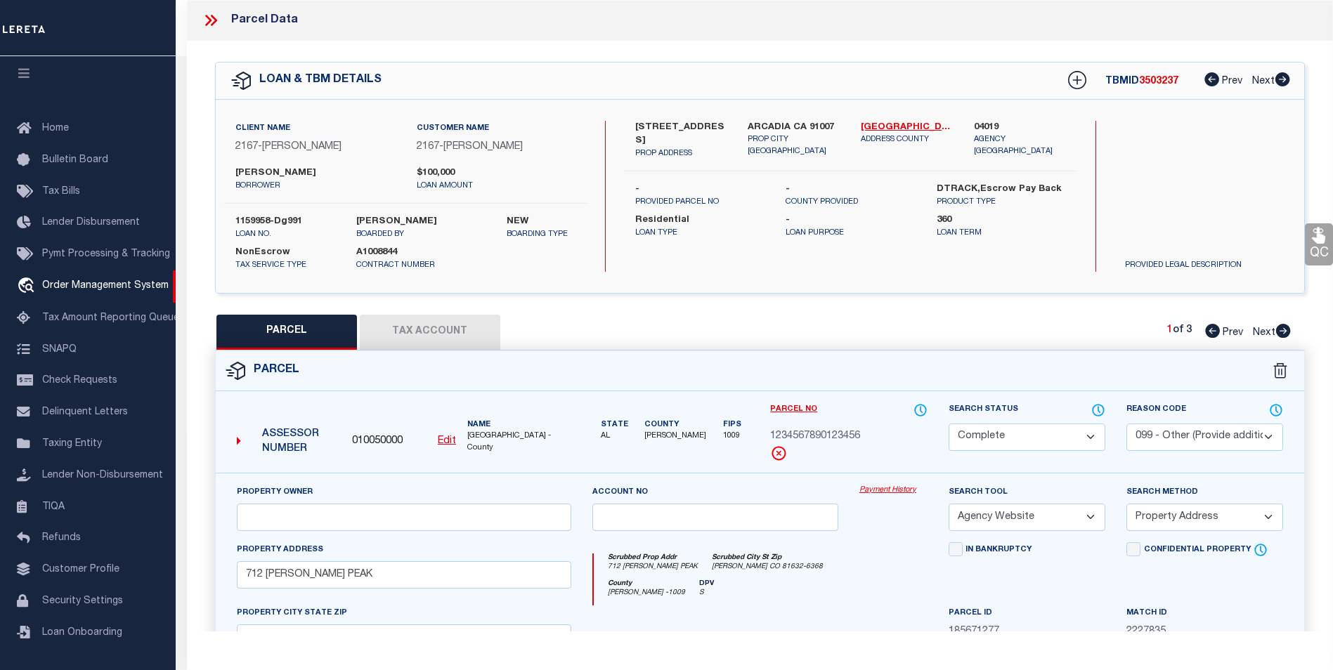
click at [215, 21] on icon at bounding box center [214, 20] width 6 height 11
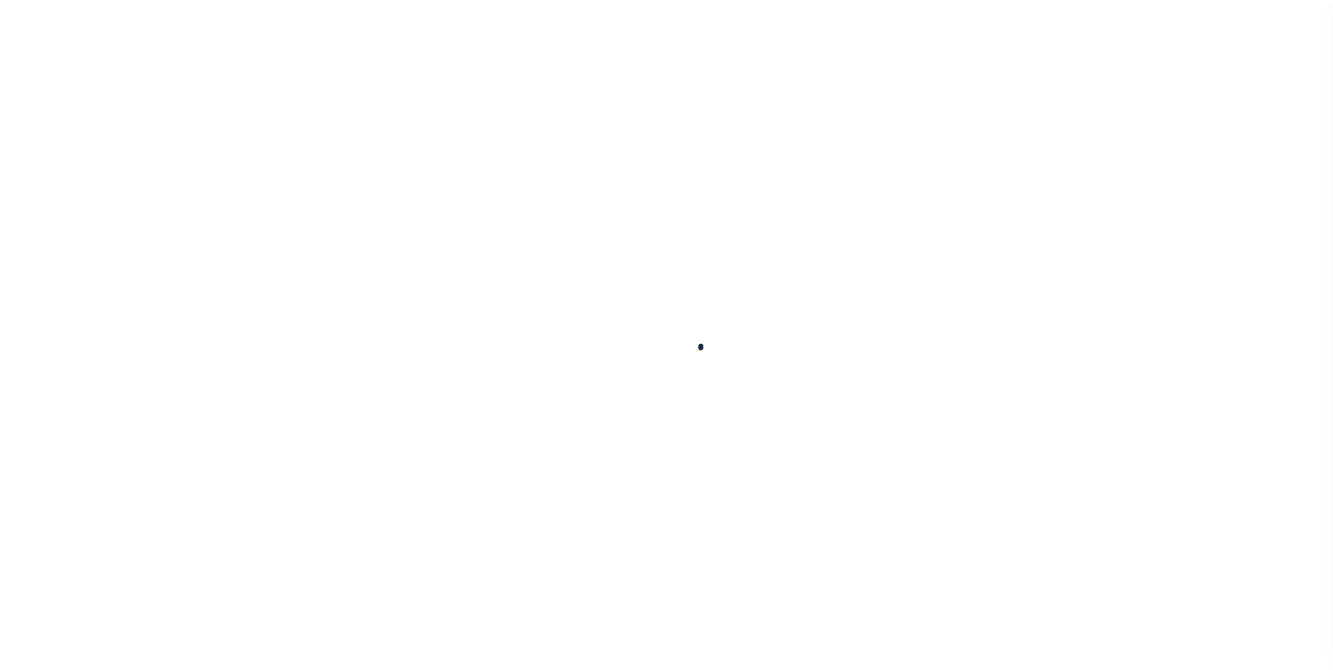
select select "10"
select select "NonEscrow"
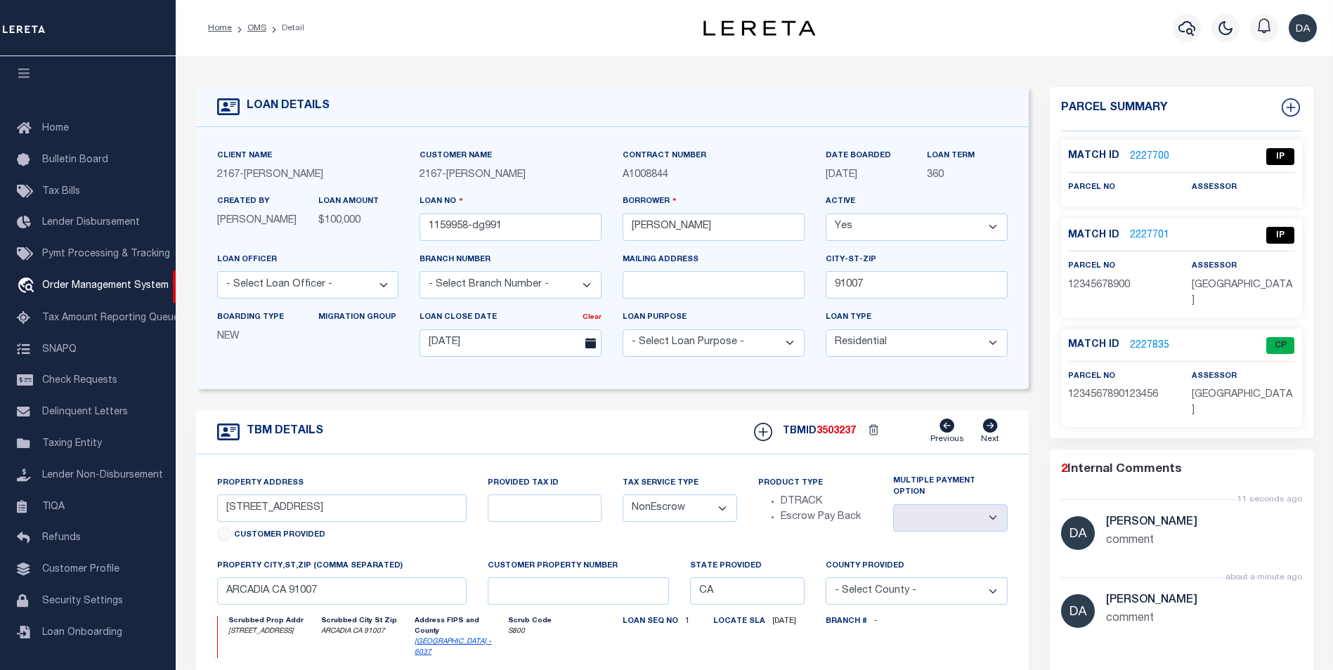
click at [1153, 339] on link "2227835" at bounding box center [1149, 346] width 39 height 15
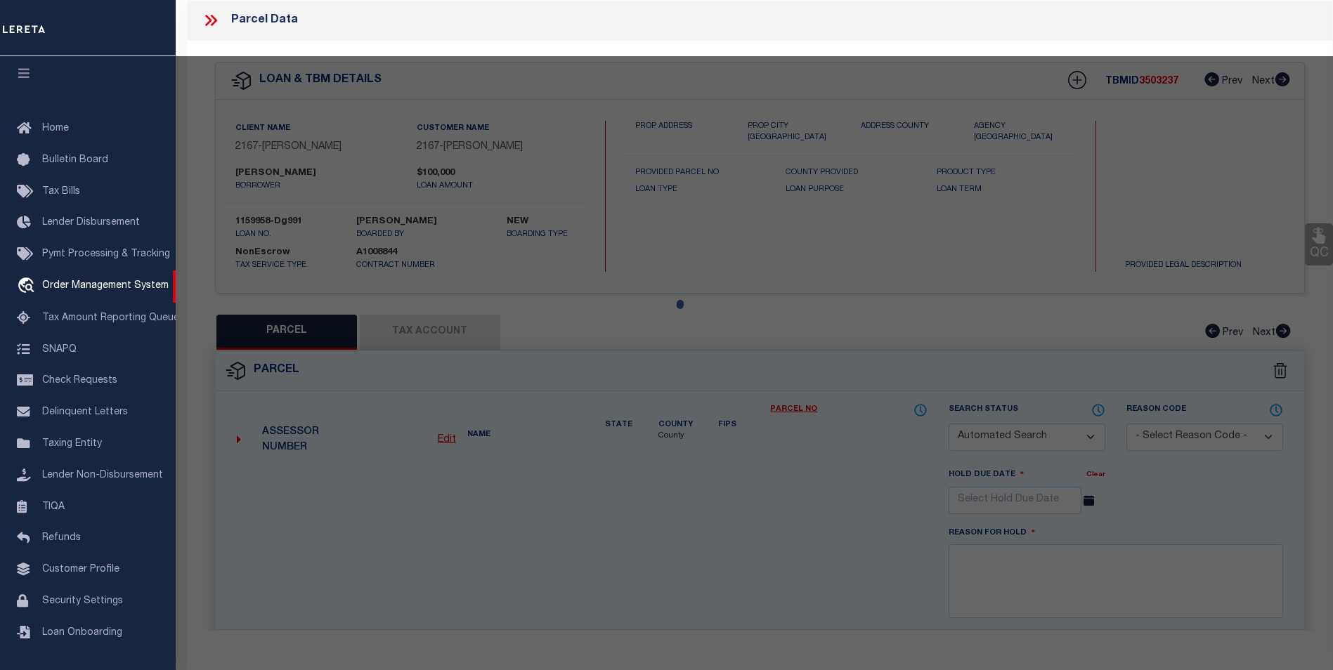
checkbox input "false"
select select "CP"
select select "099"
select select "AGW"
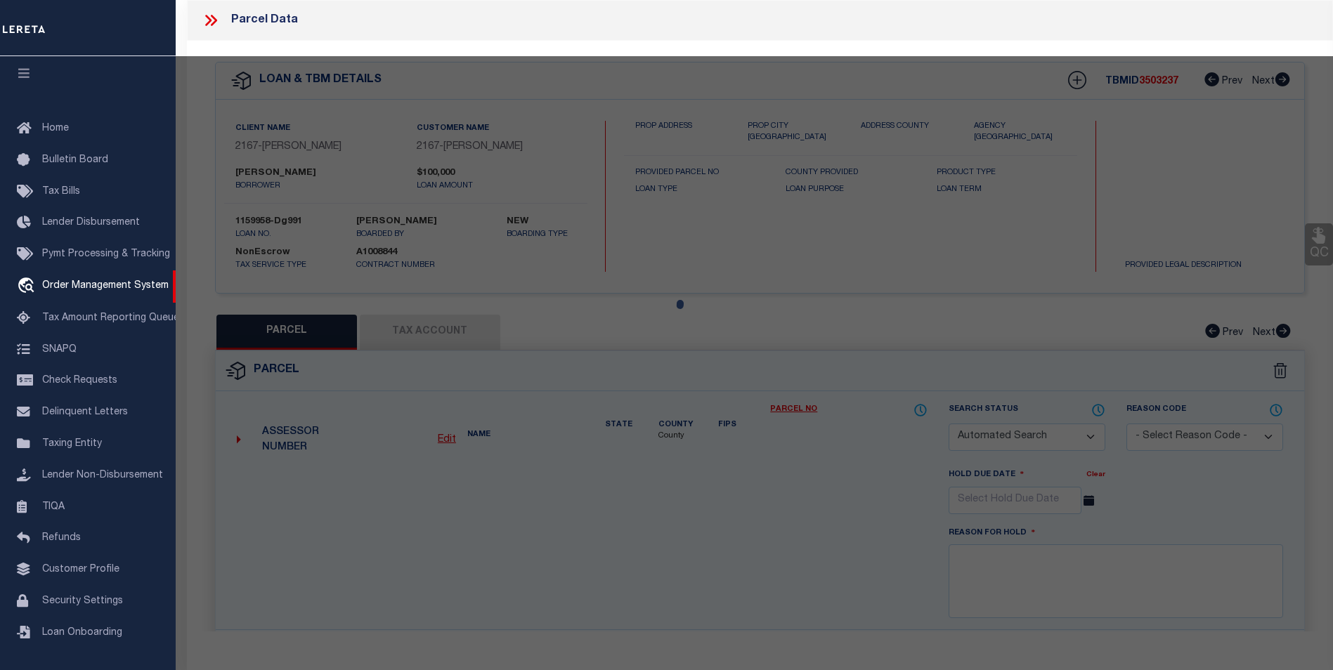
select select "ADD"
type input "712 [PERSON_NAME] PEAK"
type input "[PERSON_NAME] CO"
type textarea "comment"
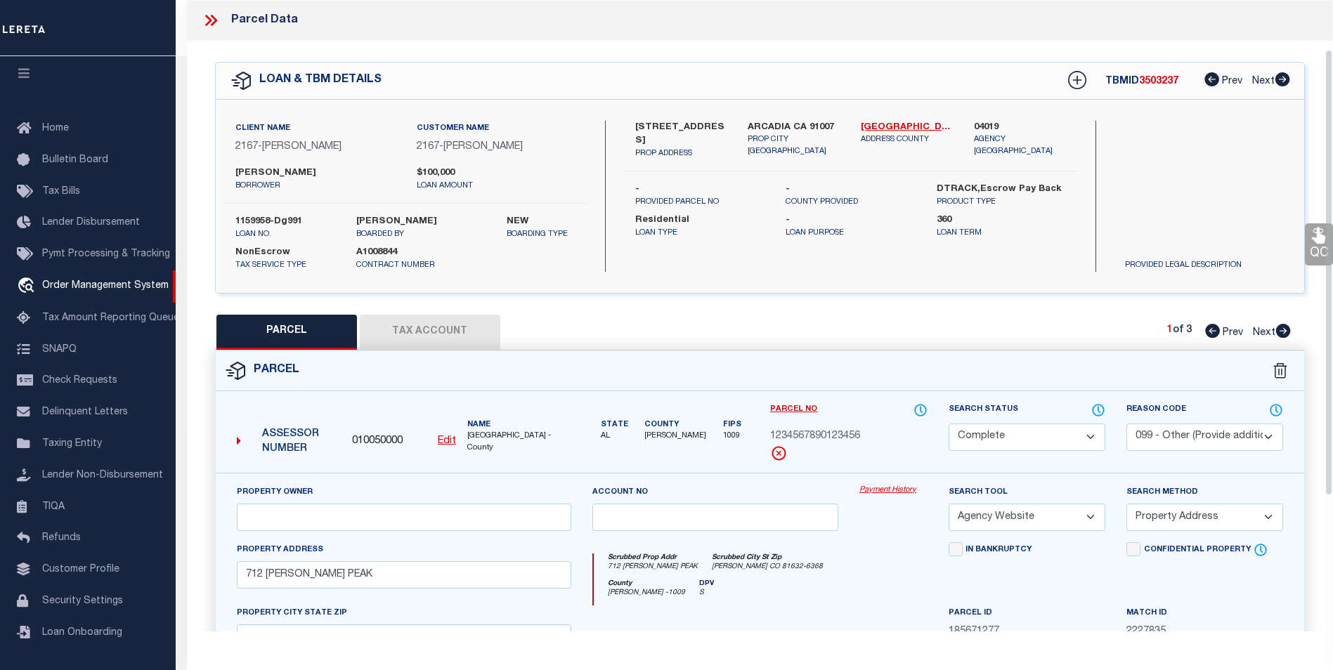
scroll to position [70, 0]
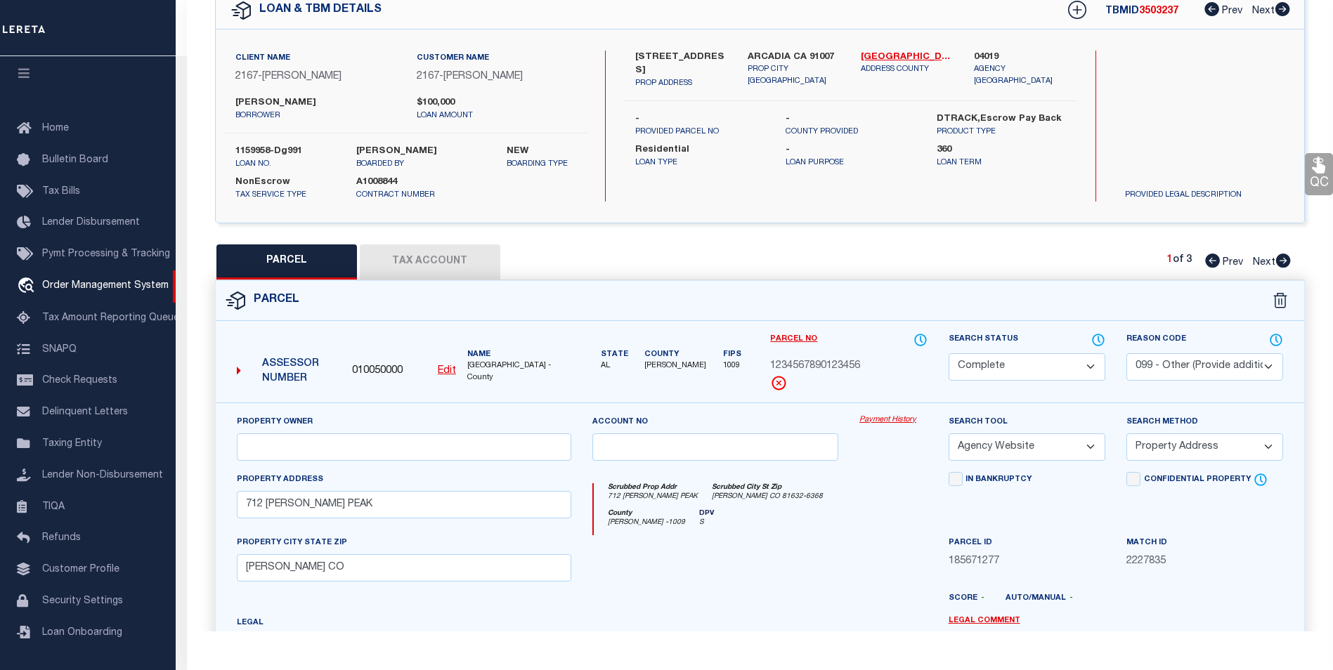
click at [1022, 363] on select "Automated Search Bad Parcel Complete Duplicate Parcel High Dollar Reporting In …" at bounding box center [1027, 366] width 157 height 27
click at [949, 353] on select "Automated Search Bad Parcel Complete Duplicate Parcel High Dollar Reporting In …" at bounding box center [1027, 366] width 157 height 27
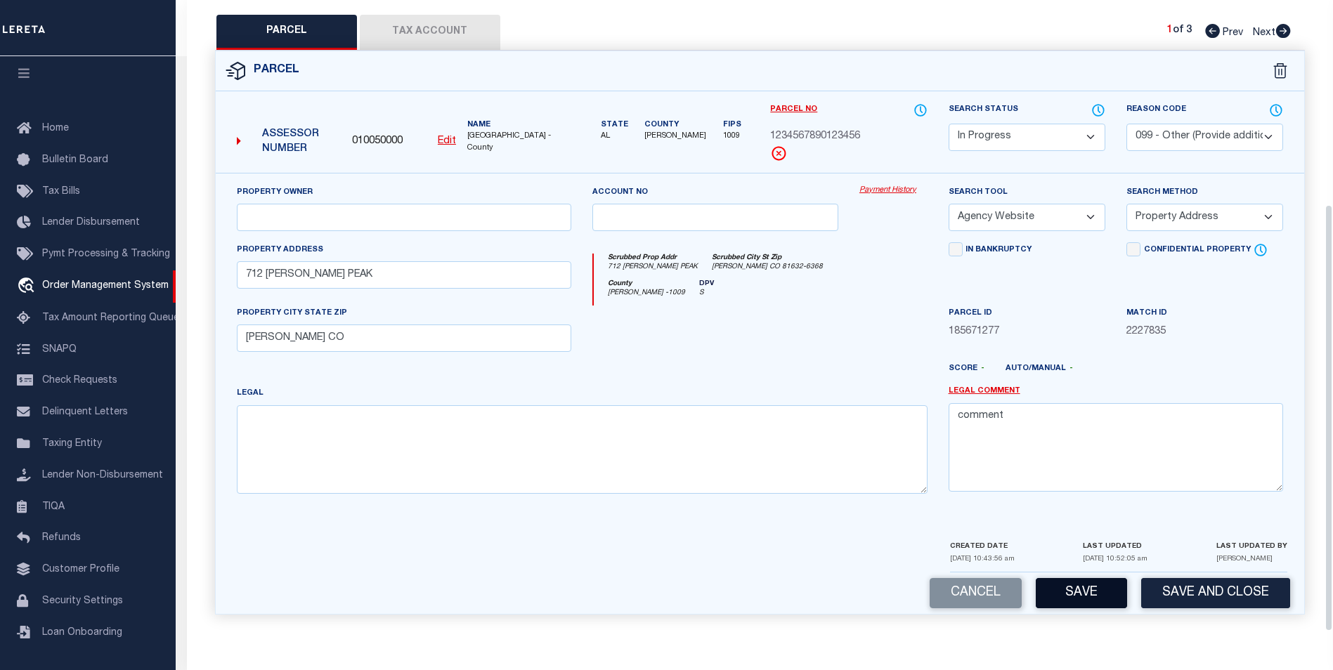
click at [1065, 601] on button "Save" at bounding box center [1081, 593] width 91 height 30
select select "AS"
select select
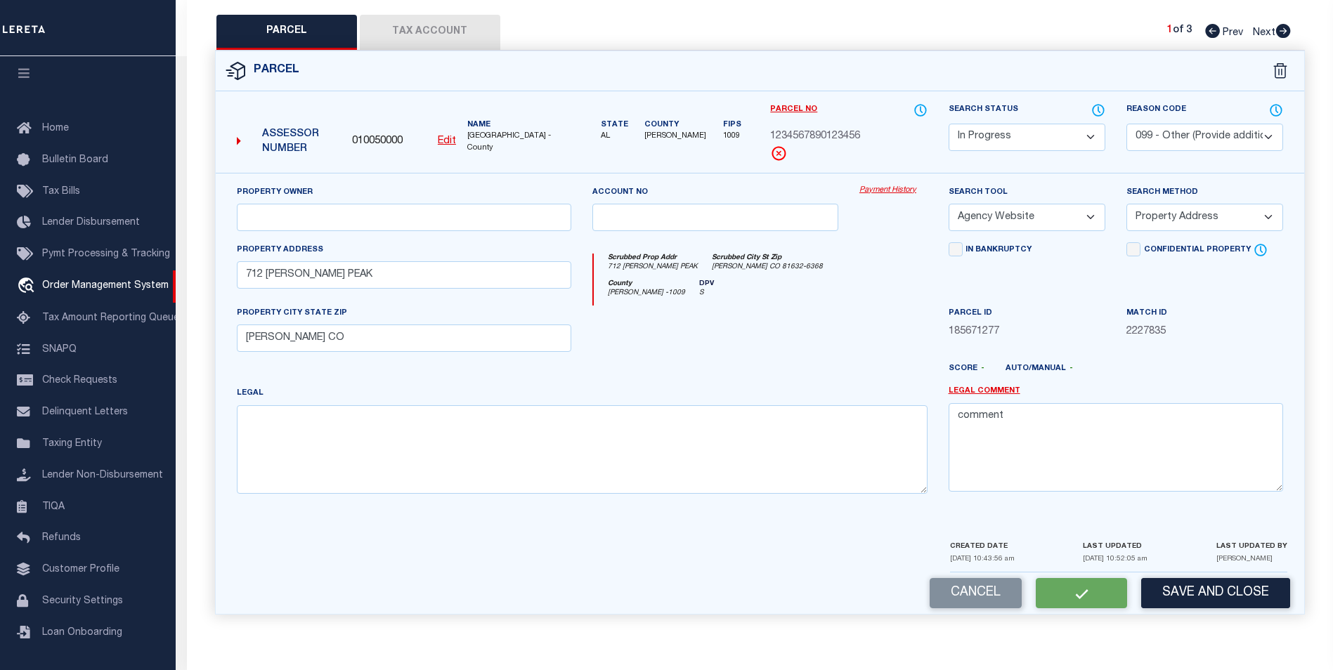
checkbox input "false"
select select "IP"
select select "099"
select select "AGW"
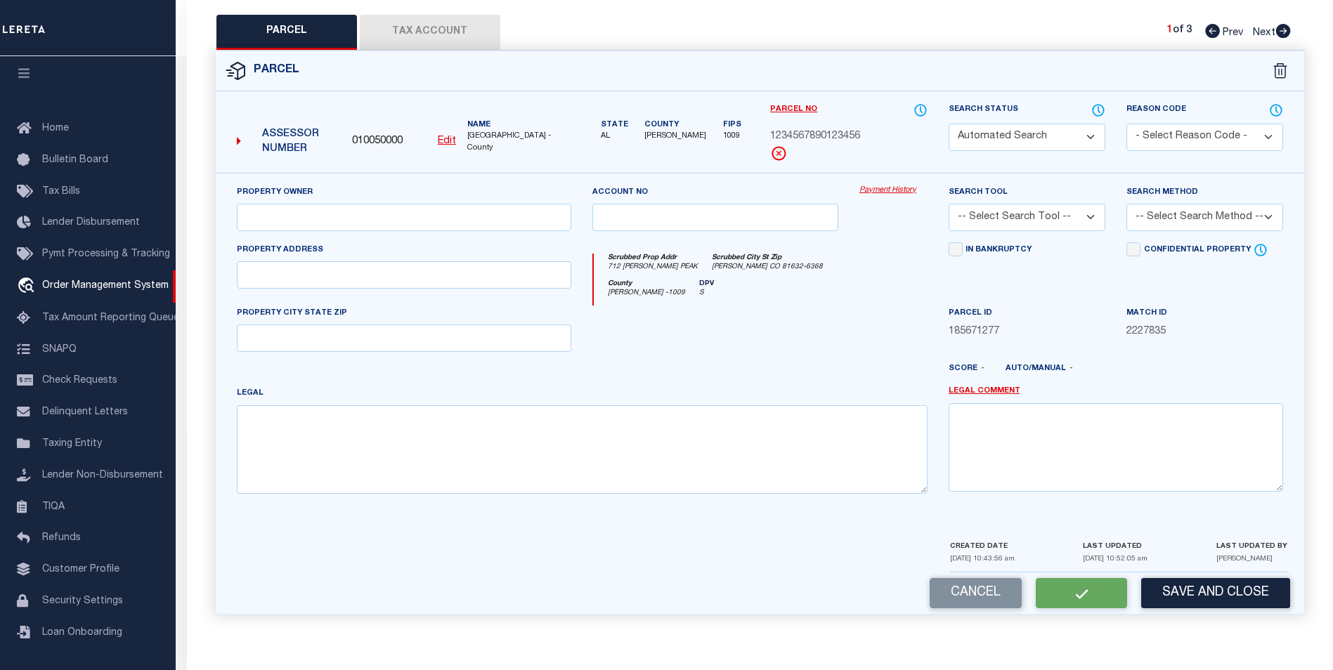
select select "ADD"
type input "712 [PERSON_NAME] PEAK"
type input "[PERSON_NAME] CO"
type textarea "comment"
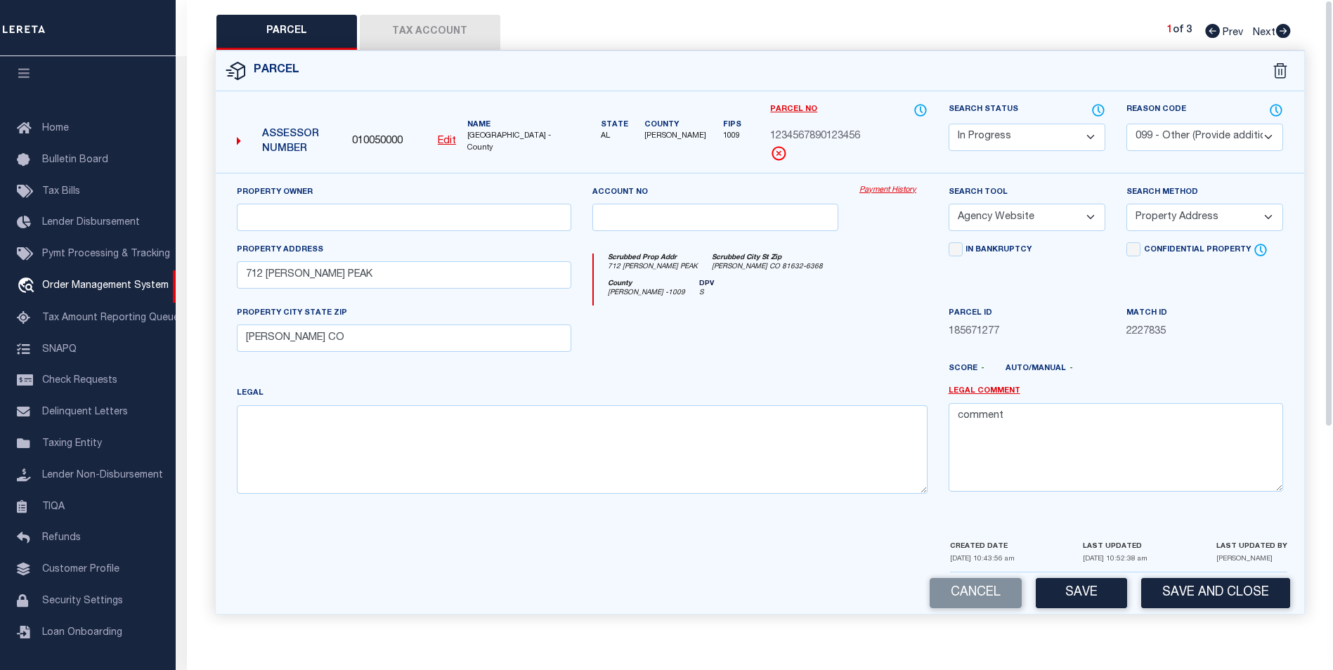
scroll to position [0, 0]
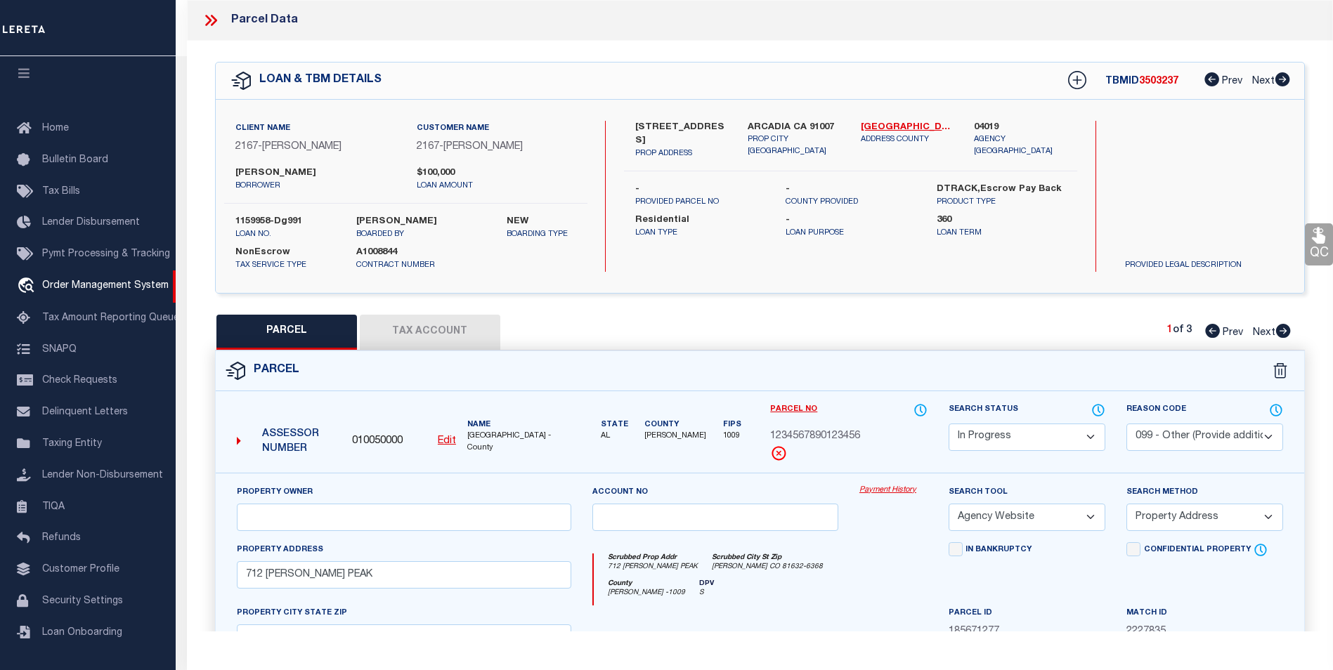
click at [209, 27] on icon at bounding box center [211, 20] width 18 height 18
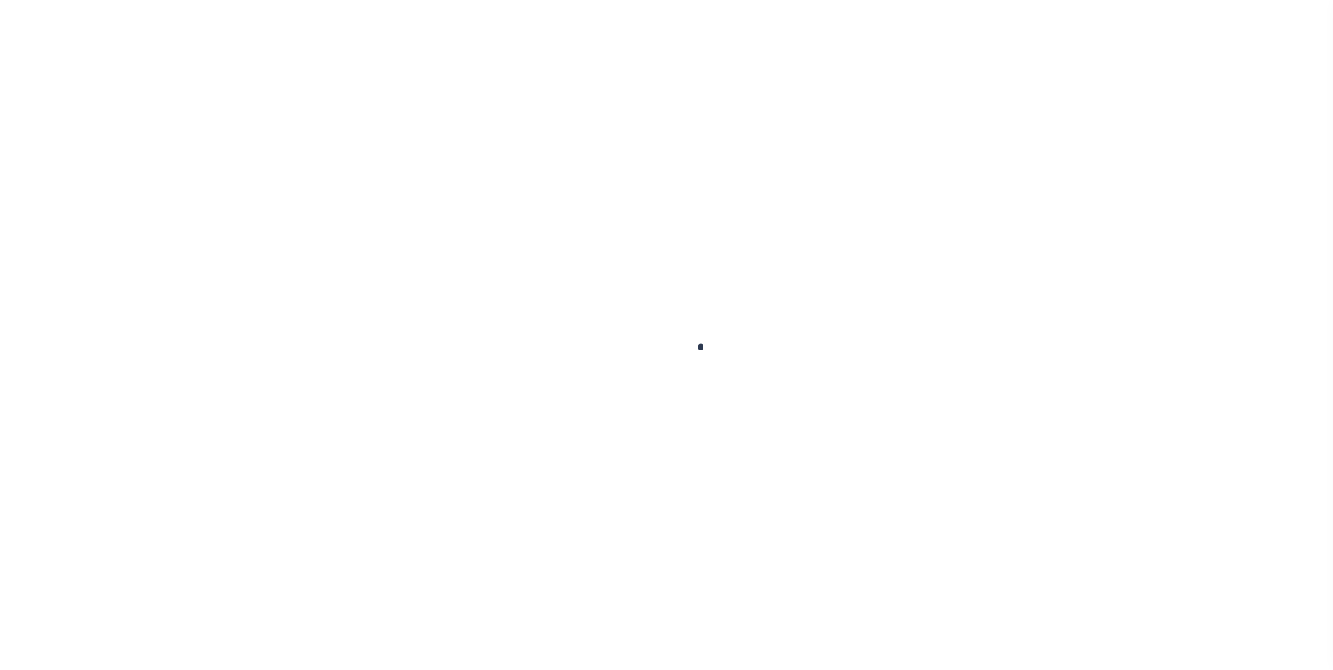
select select "10"
select select "NonEscrow"
type input "[STREET_ADDRESS]"
select select
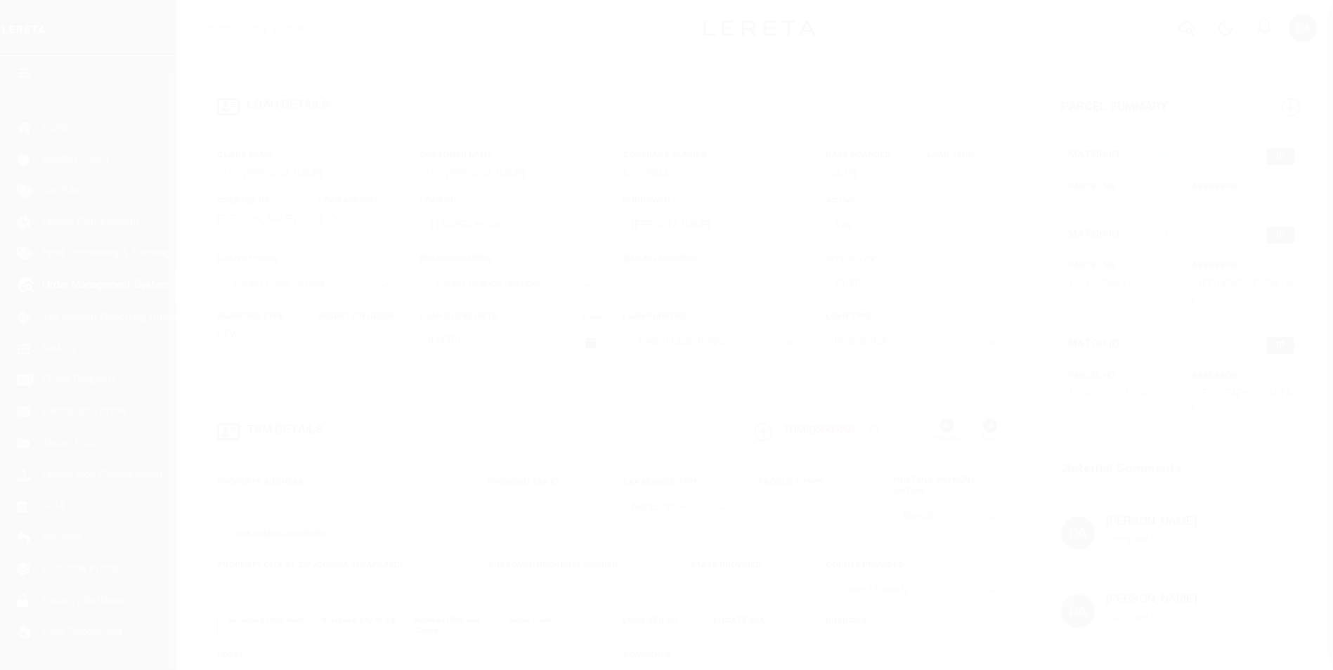
type input "ARCADIA CA 91007"
type input "CA"
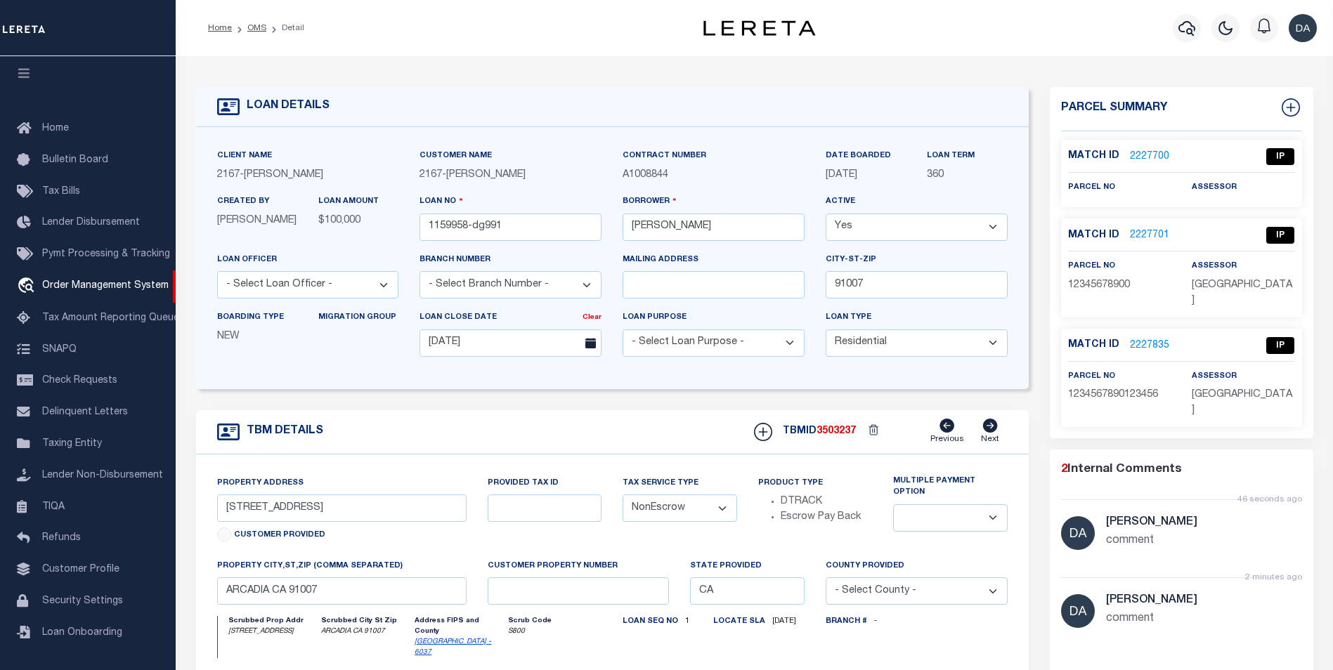
click at [895, 33] on div "Profile Sign out" at bounding box center [1087, 28] width 469 height 49
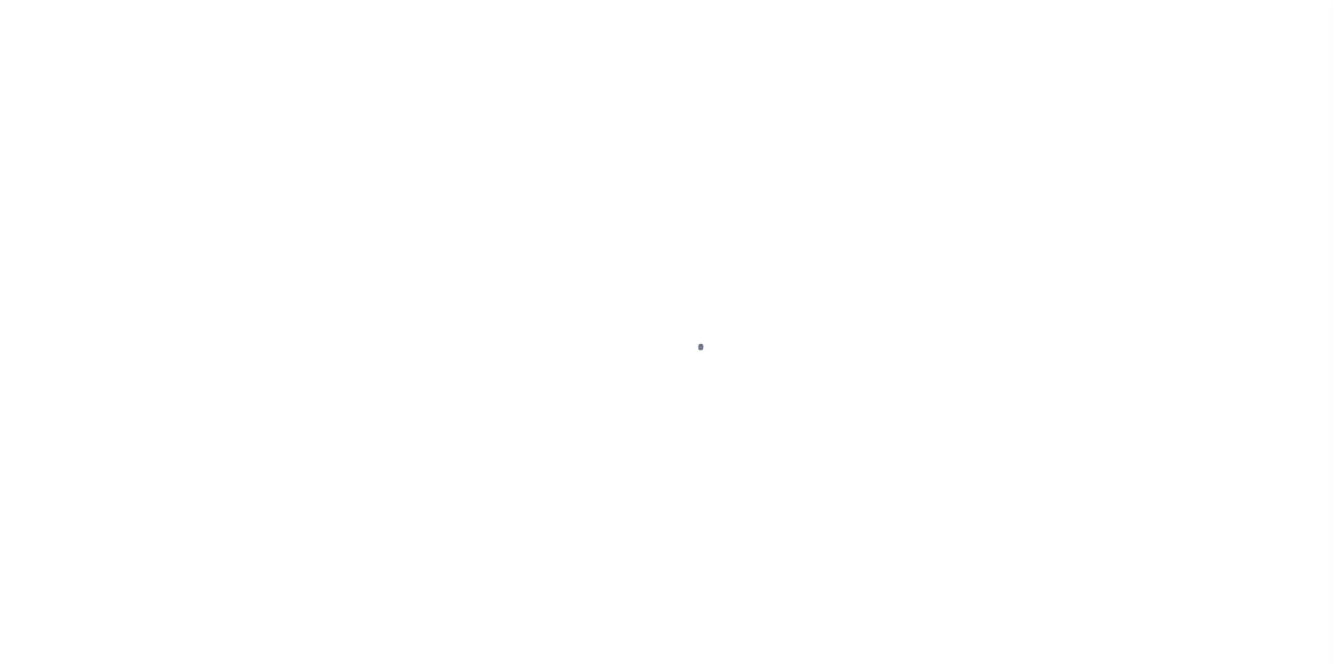
select select "10"
select select "NonEscrow"
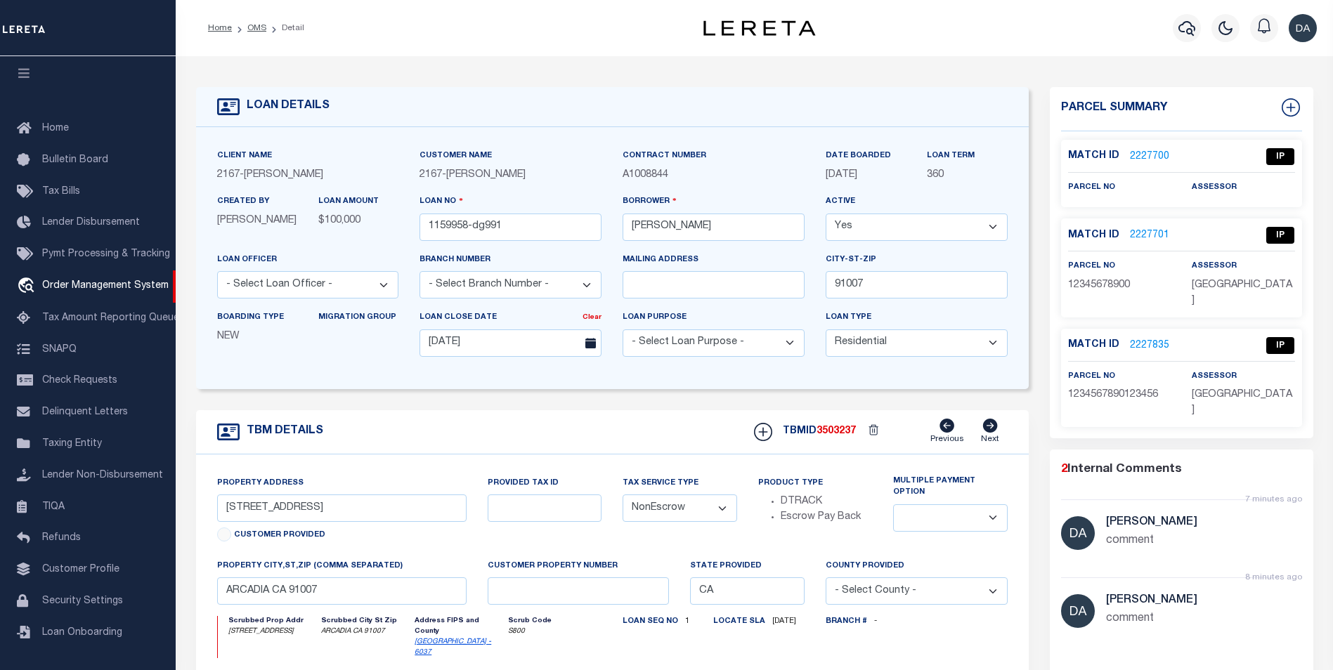
click at [1164, 339] on link "2227835" at bounding box center [1149, 346] width 39 height 15
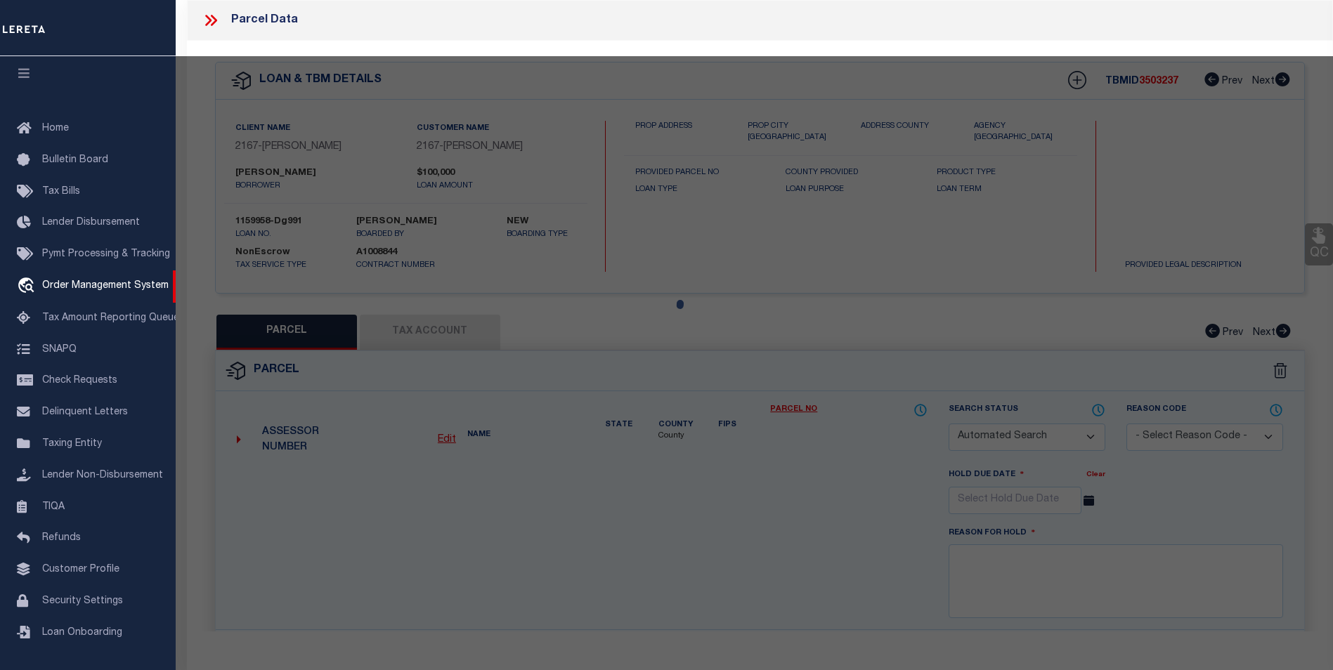
checkbox input "false"
select select "IP"
select select "099"
select select "AGW"
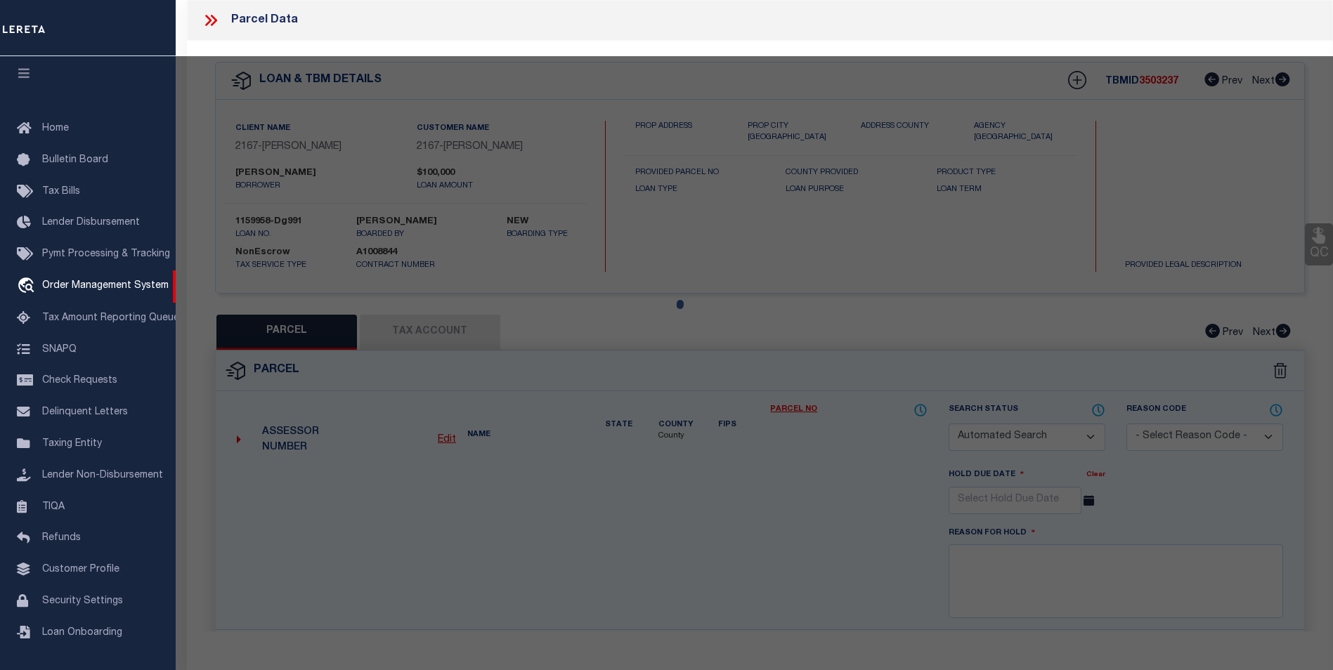
select select "ADD"
type input "712 [PERSON_NAME] PEAK"
type input "[PERSON_NAME] CO"
type textarea "comment"
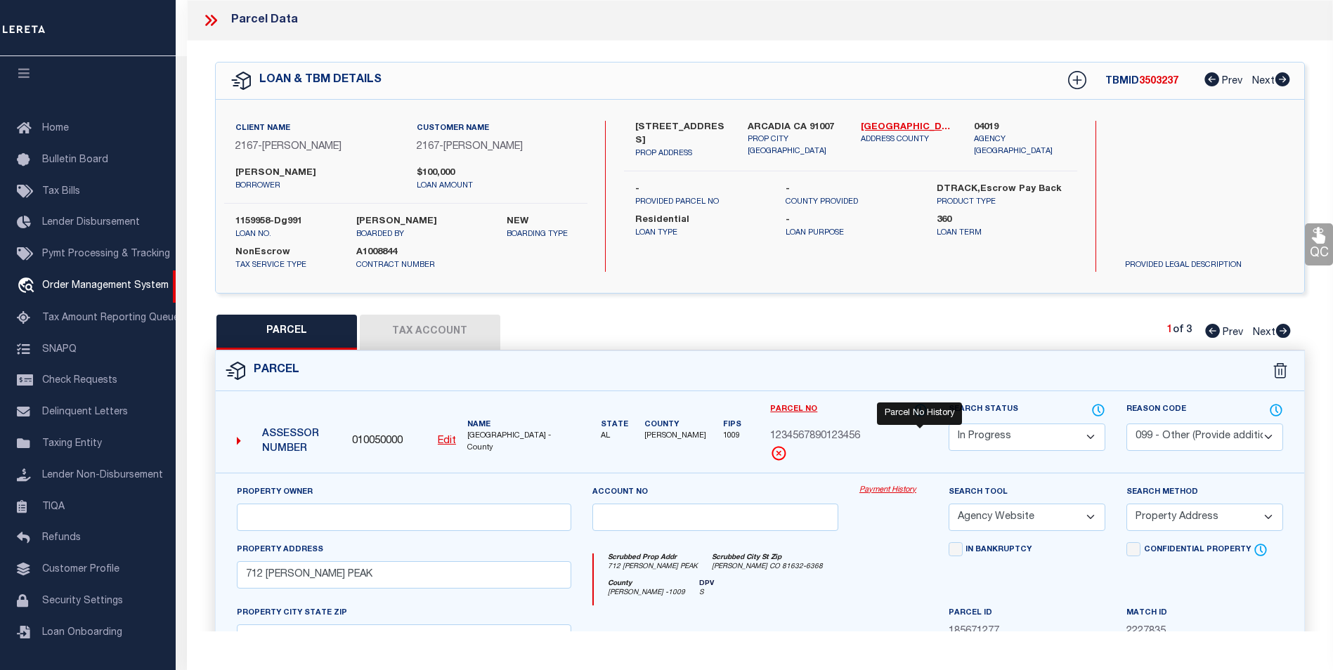
click at [916, 410] on icon at bounding box center [920, 410] width 14 height 15
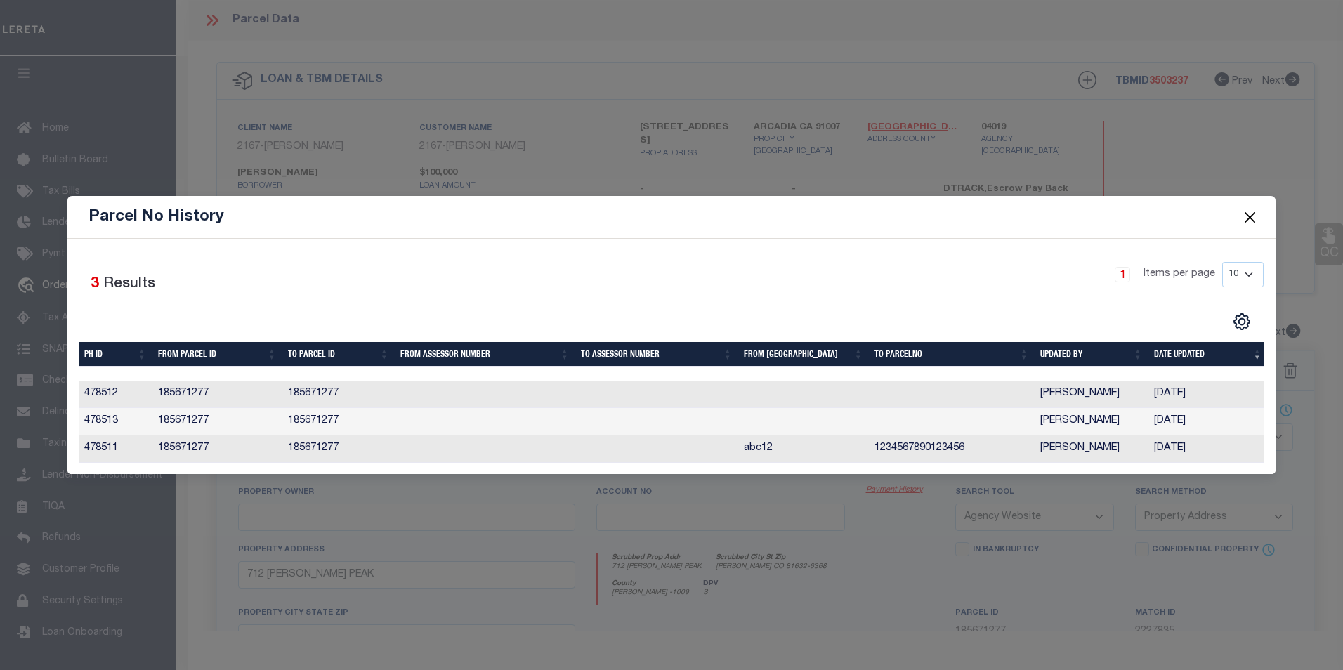
click at [1246, 216] on button "Close" at bounding box center [1250, 217] width 18 height 18
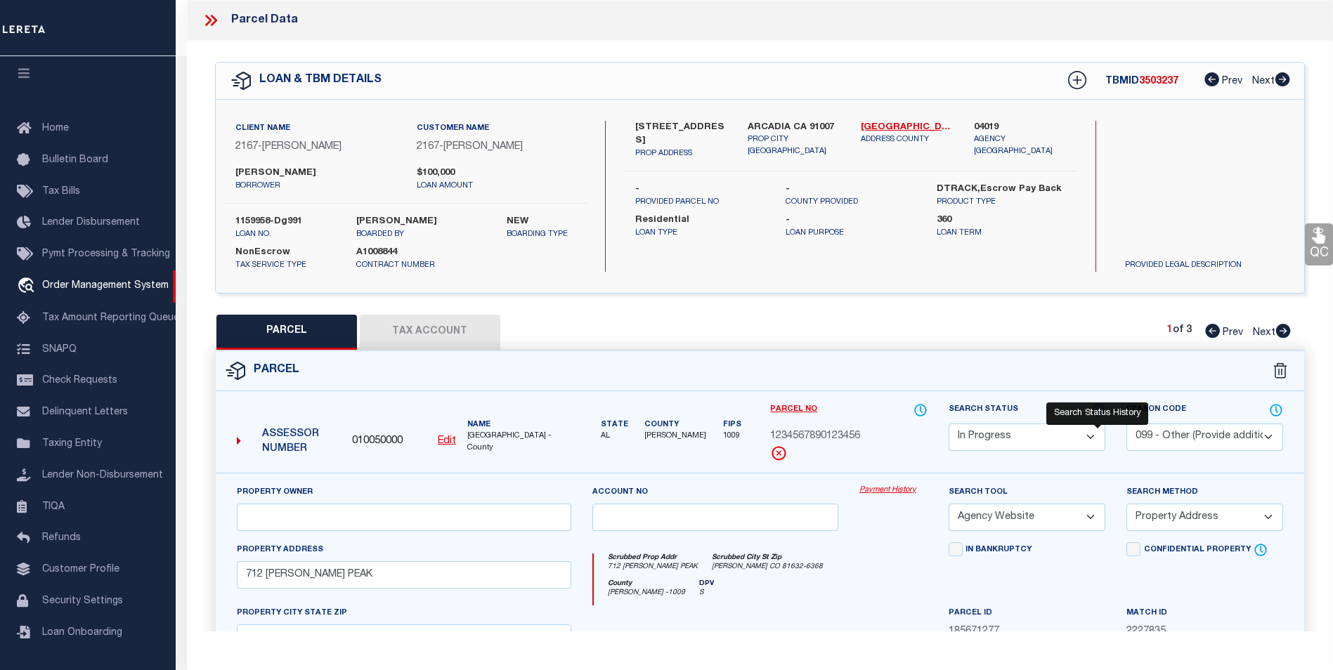
click at [1104, 408] on icon at bounding box center [1098, 410] width 11 height 11
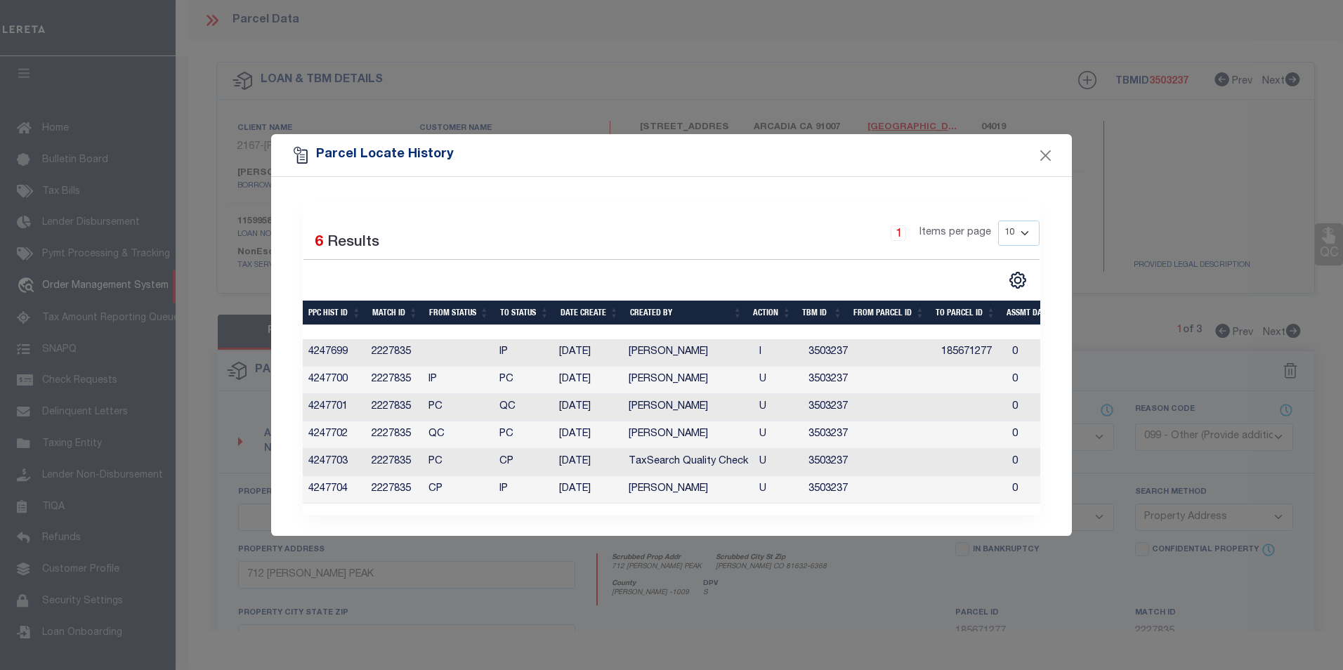
click at [1010, 183] on div "Selected 6 Results 1 Items per page 10 25 50 100" at bounding box center [671, 356] width 801 height 359
click at [1053, 149] on button "Close" at bounding box center [1046, 155] width 18 height 18
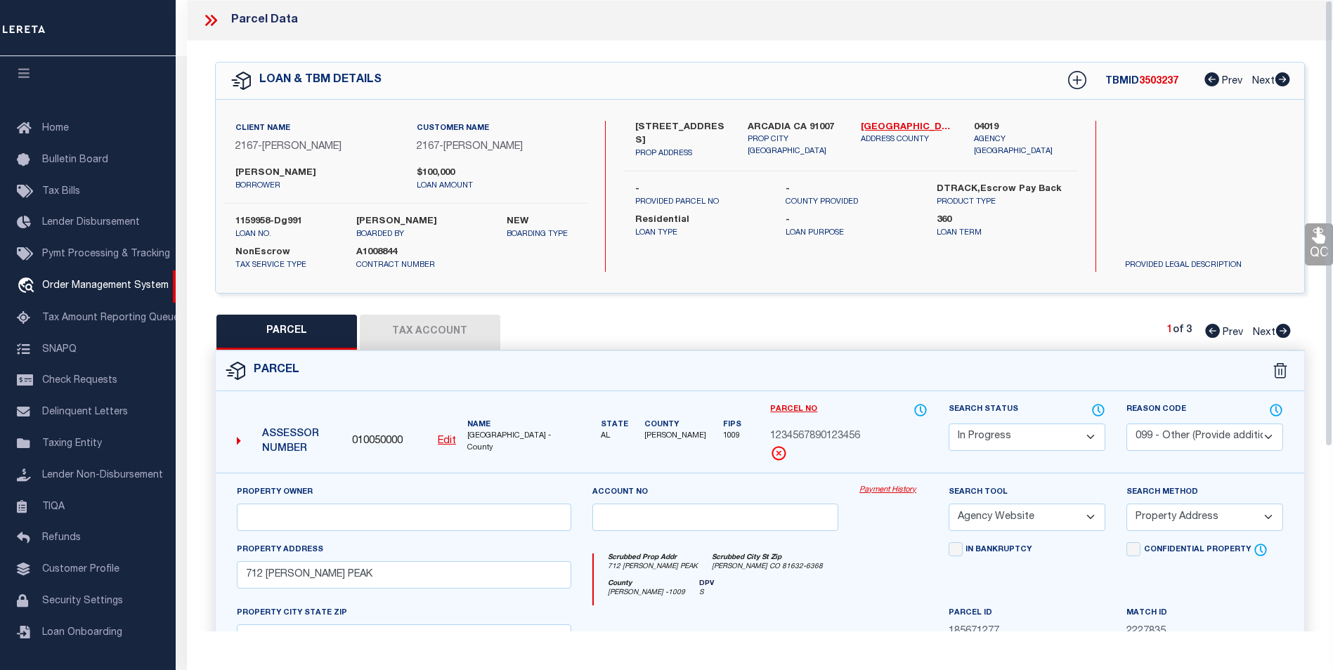
click at [462, 339] on button "Tax Account" at bounding box center [430, 332] width 141 height 35
select select "100"
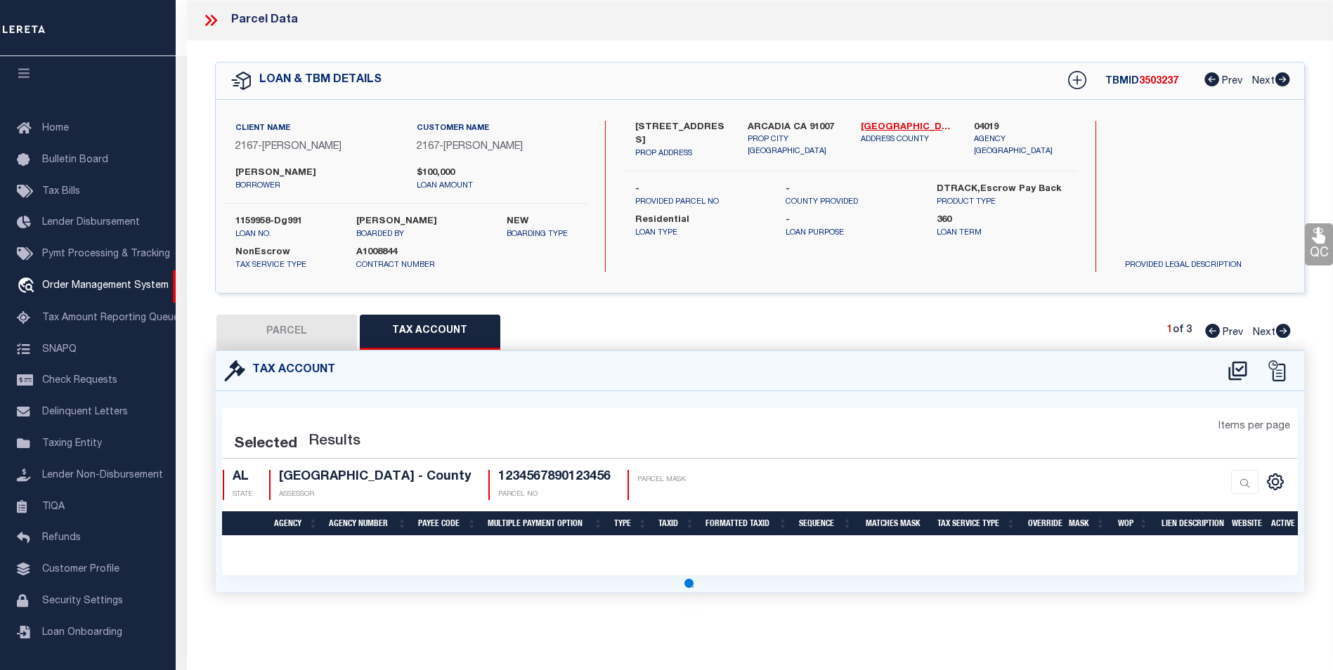
select select "100"
